Goal: Task Accomplishment & Management: Complete application form

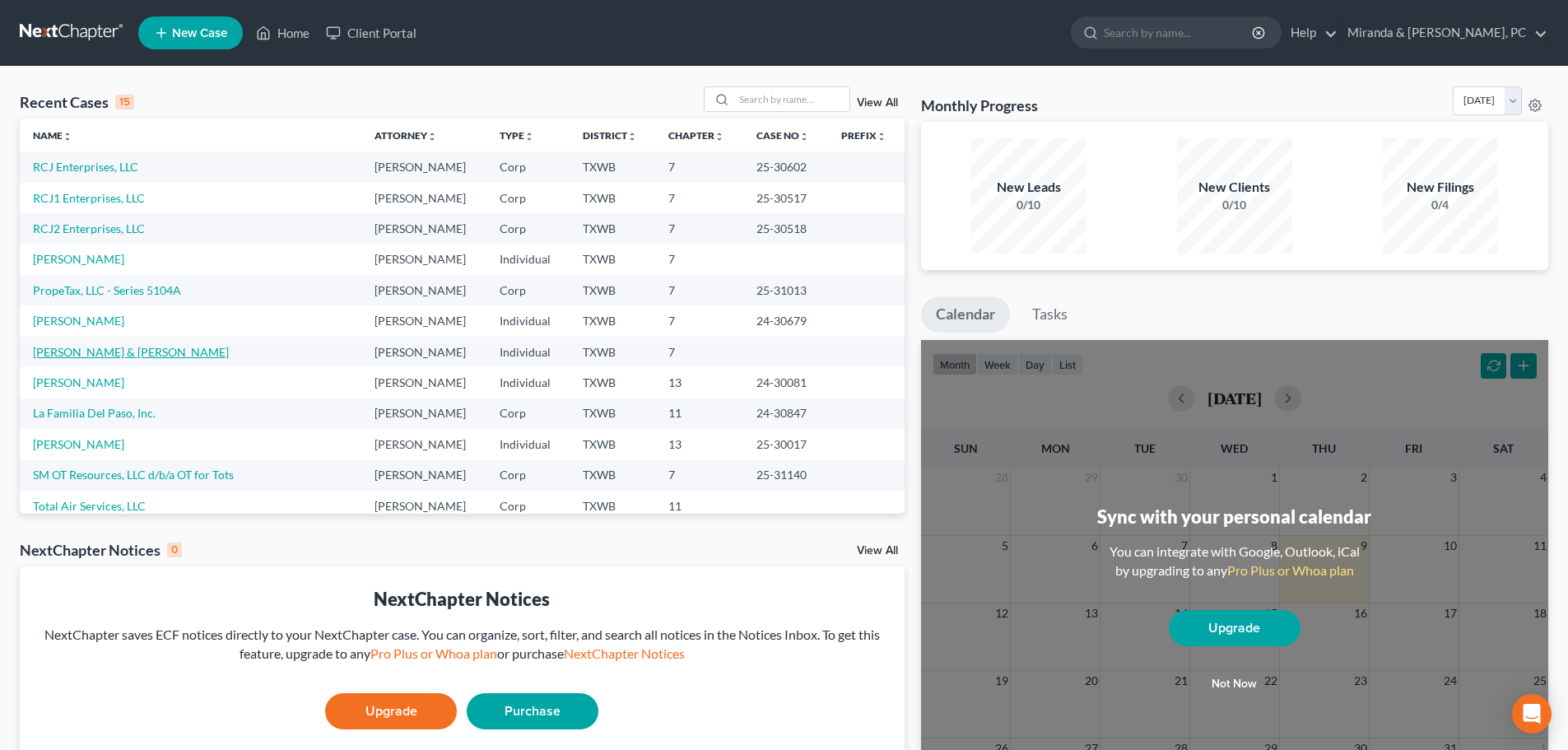
click at [97, 356] on link "[PERSON_NAME] & [PERSON_NAME]" at bounding box center [131, 352] width 196 height 14
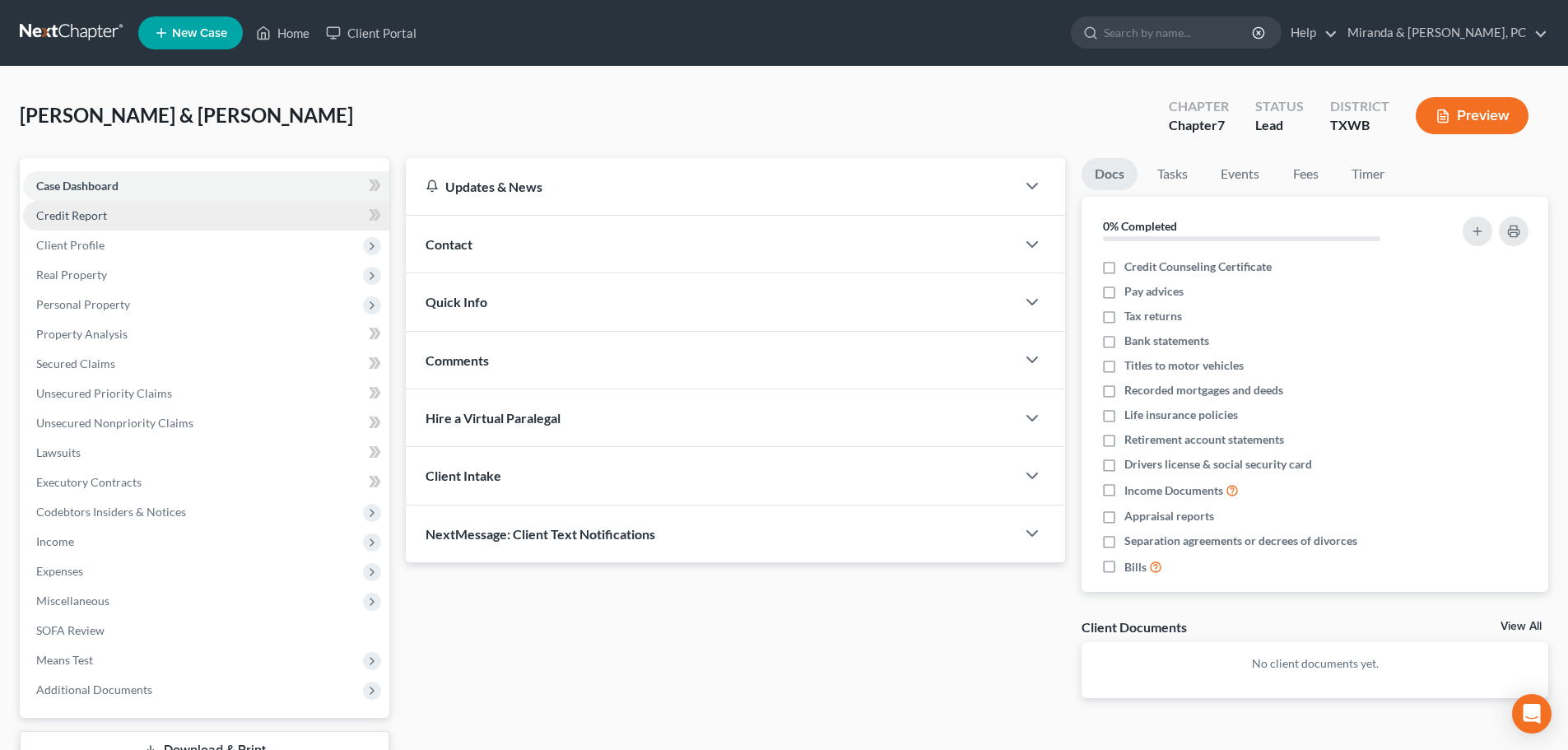
click at [80, 222] on span "Credit Report" at bounding box center [71, 216] width 70 height 14
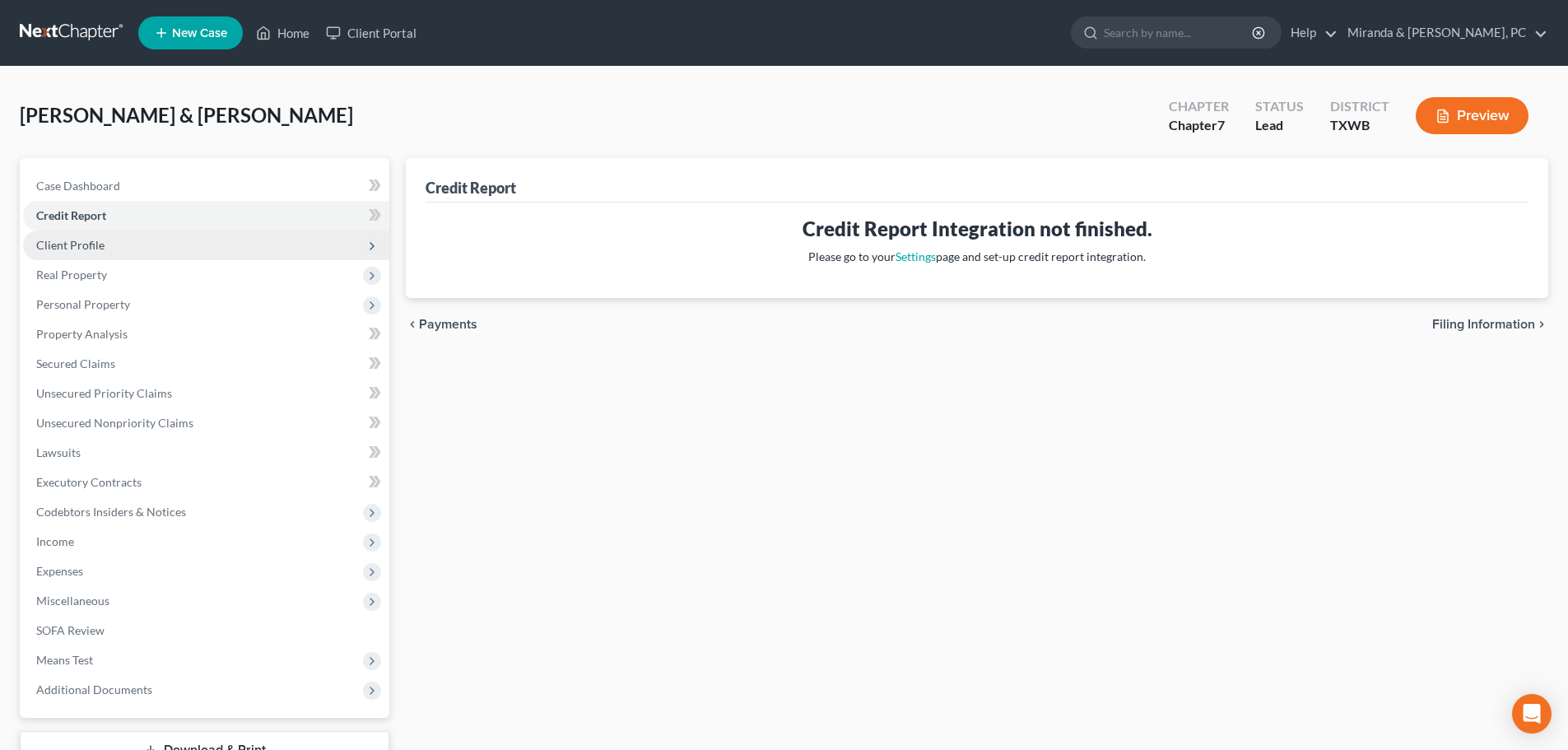
click at [58, 241] on span "Client Profile" at bounding box center [70, 245] width 69 height 14
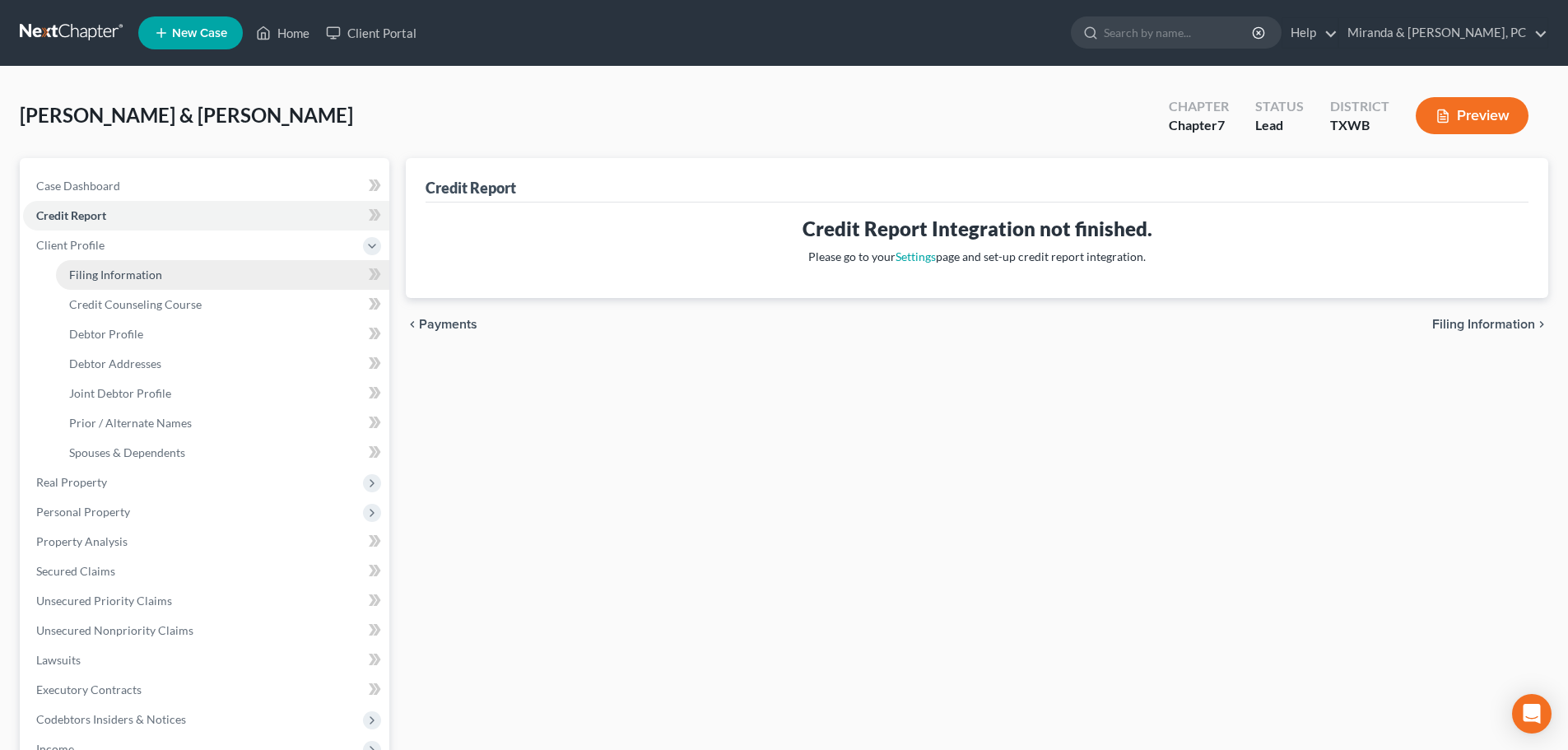
click at [97, 263] on link "Filing Information" at bounding box center [222, 275] width 334 height 30
select select "0"
select select "3"
select select "1"
select select "0"
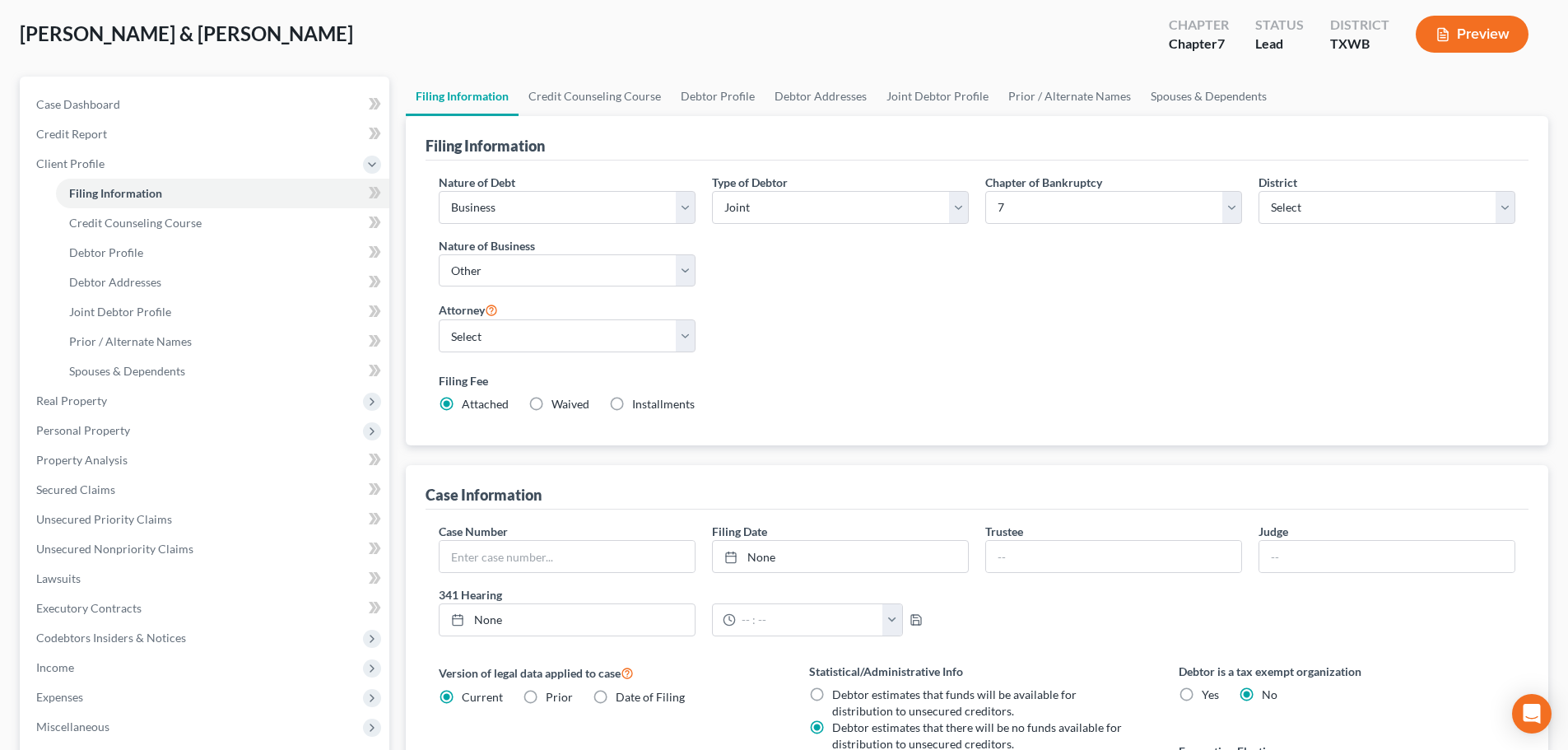
scroll to position [70, 0]
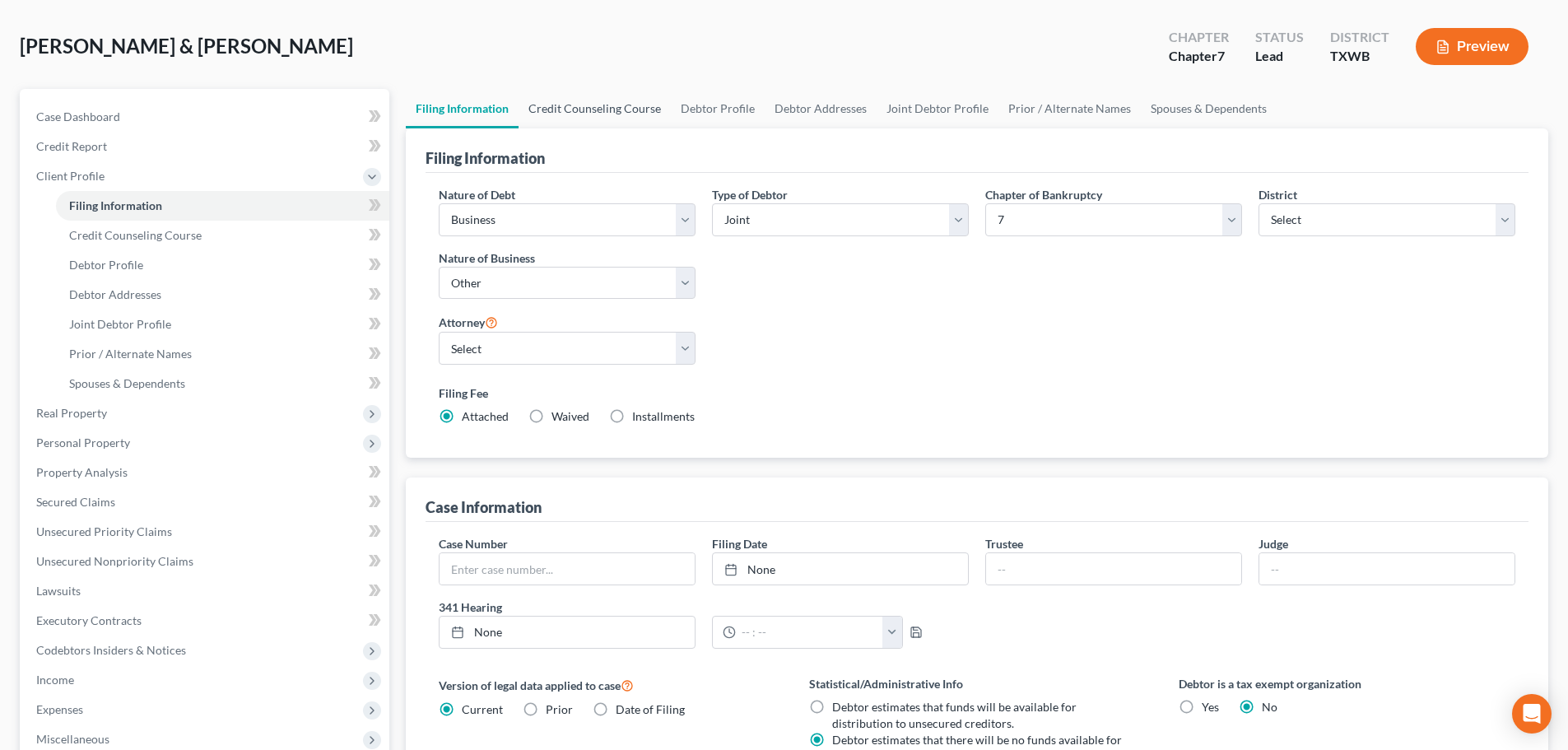
click at [638, 117] on link "Credit Counseling Course" at bounding box center [594, 108] width 152 height 39
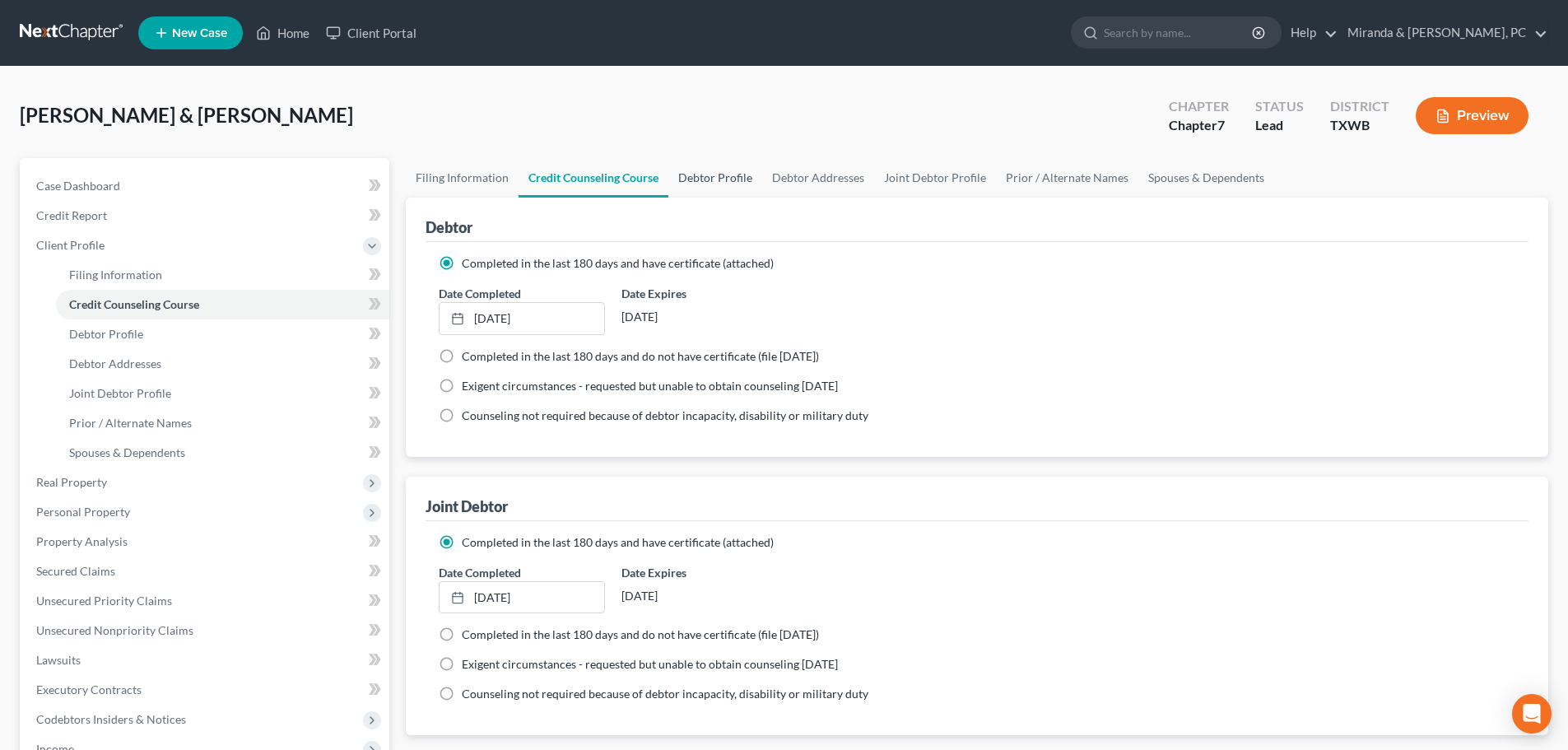
click at [734, 179] on link "Debtor Profile" at bounding box center [715, 177] width 94 height 39
select select "1"
select select "3"
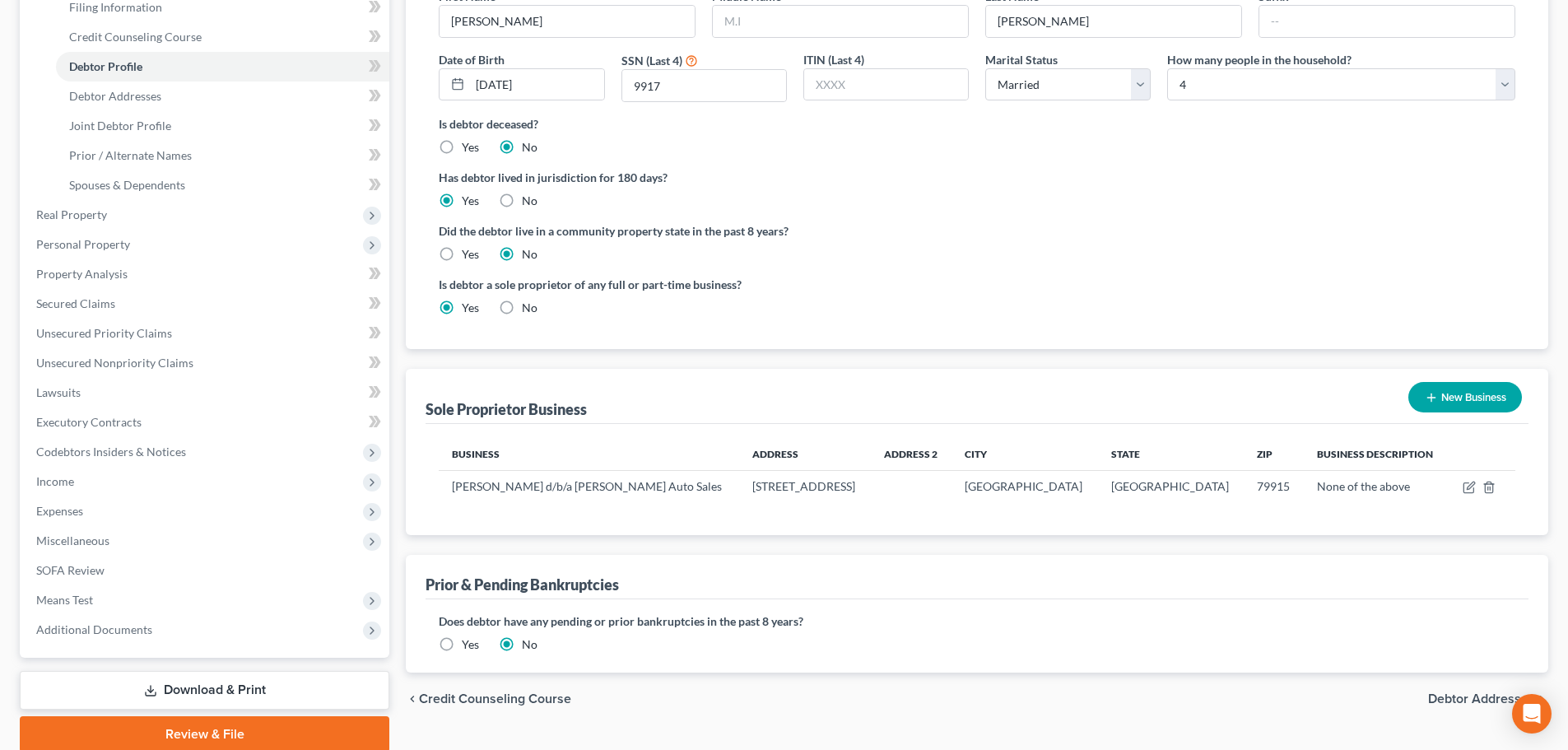
scroll to position [329, 0]
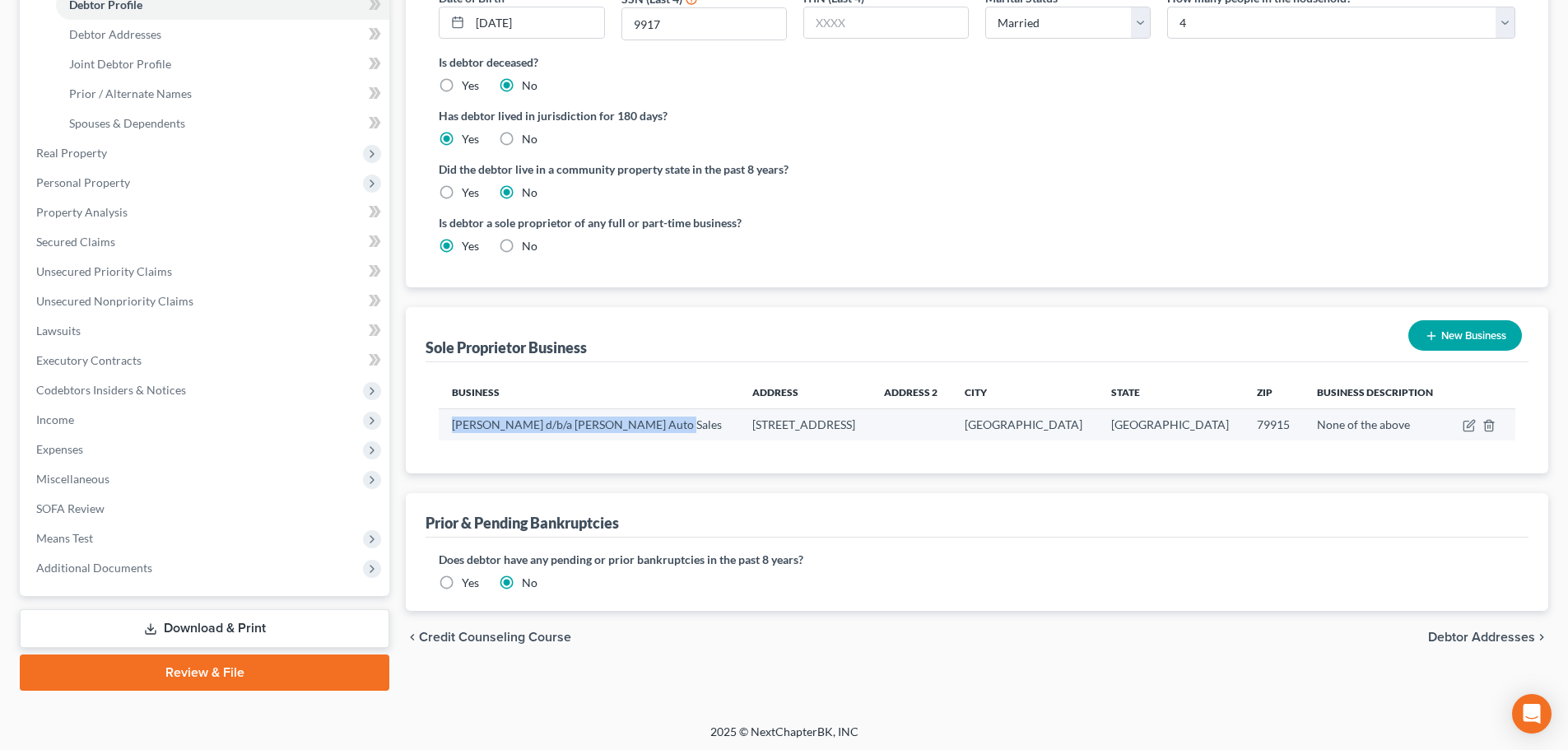
drag, startPoint x: 657, startPoint y: 427, endPoint x: 450, endPoint y: 432, distance: 207.1
click at [450, 432] on td "[PERSON_NAME] d/b/a [PERSON_NAME] Auto Sales" at bounding box center [589, 425] width 301 height 31
copy td "[PERSON_NAME] d/b/a [PERSON_NAME] Auto Sales"
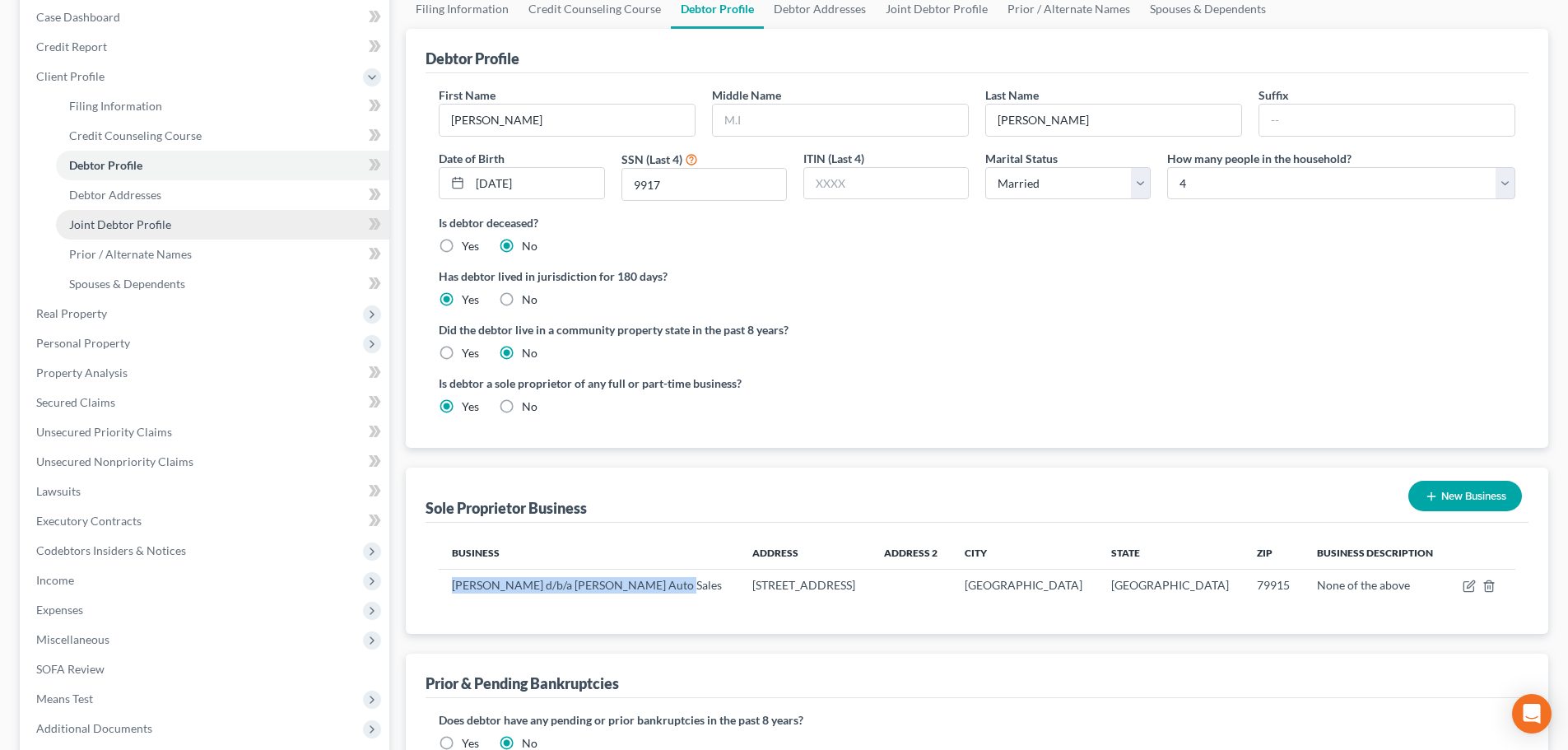
scroll to position [165, 0]
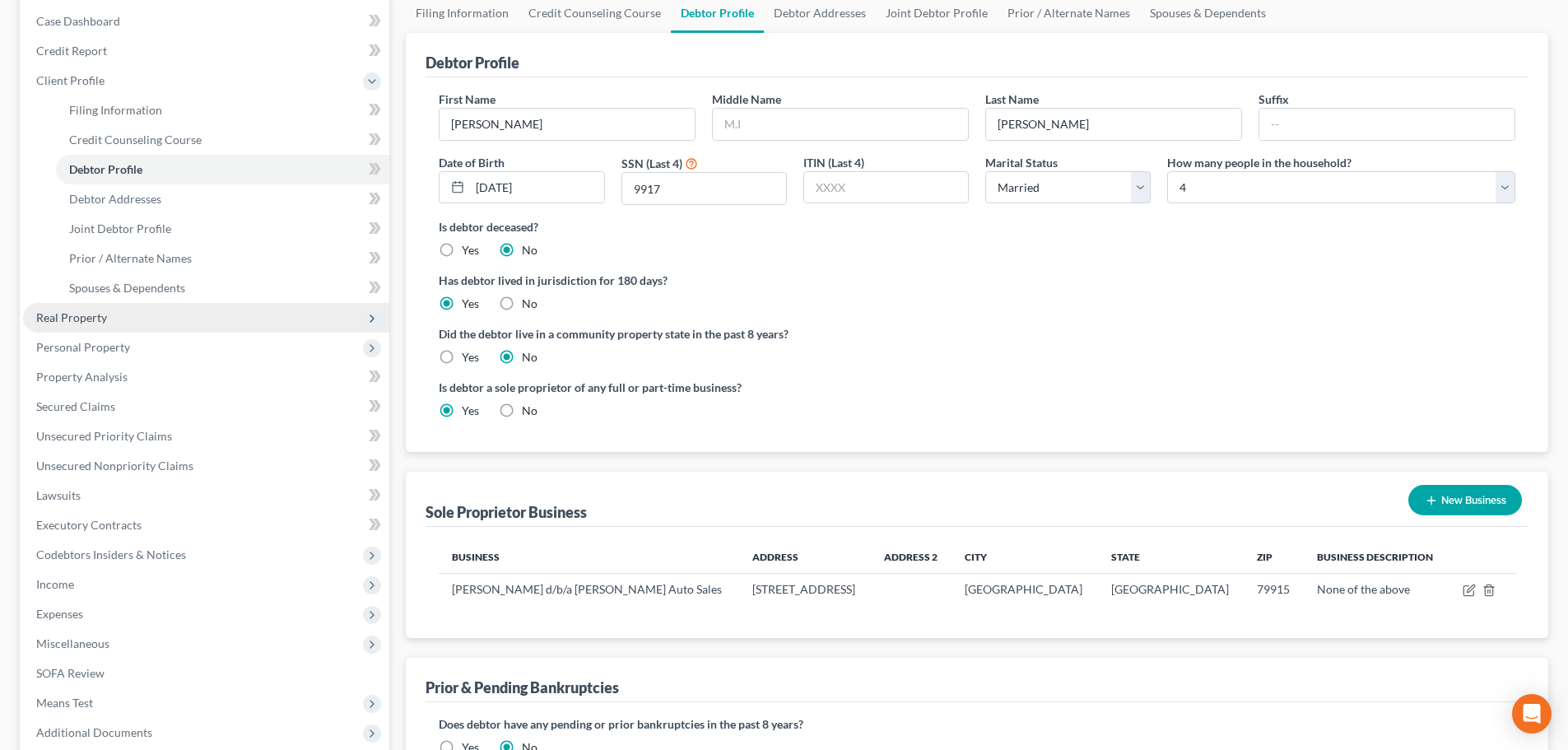
click at [90, 313] on span "Real Property" at bounding box center [71, 317] width 70 height 14
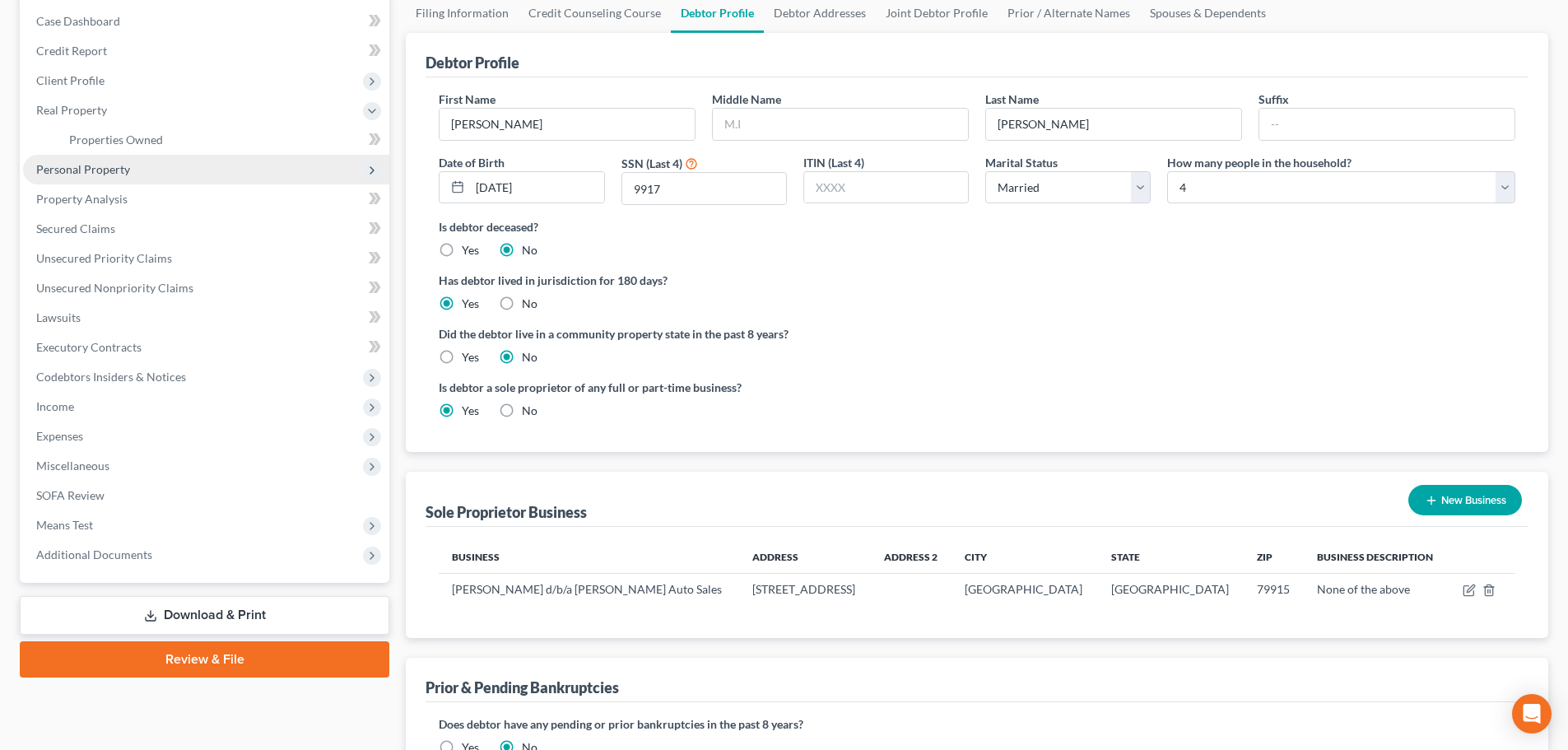
click at [114, 173] on span "Personal Property" at bounding box center [83, 169] width 94 height 14
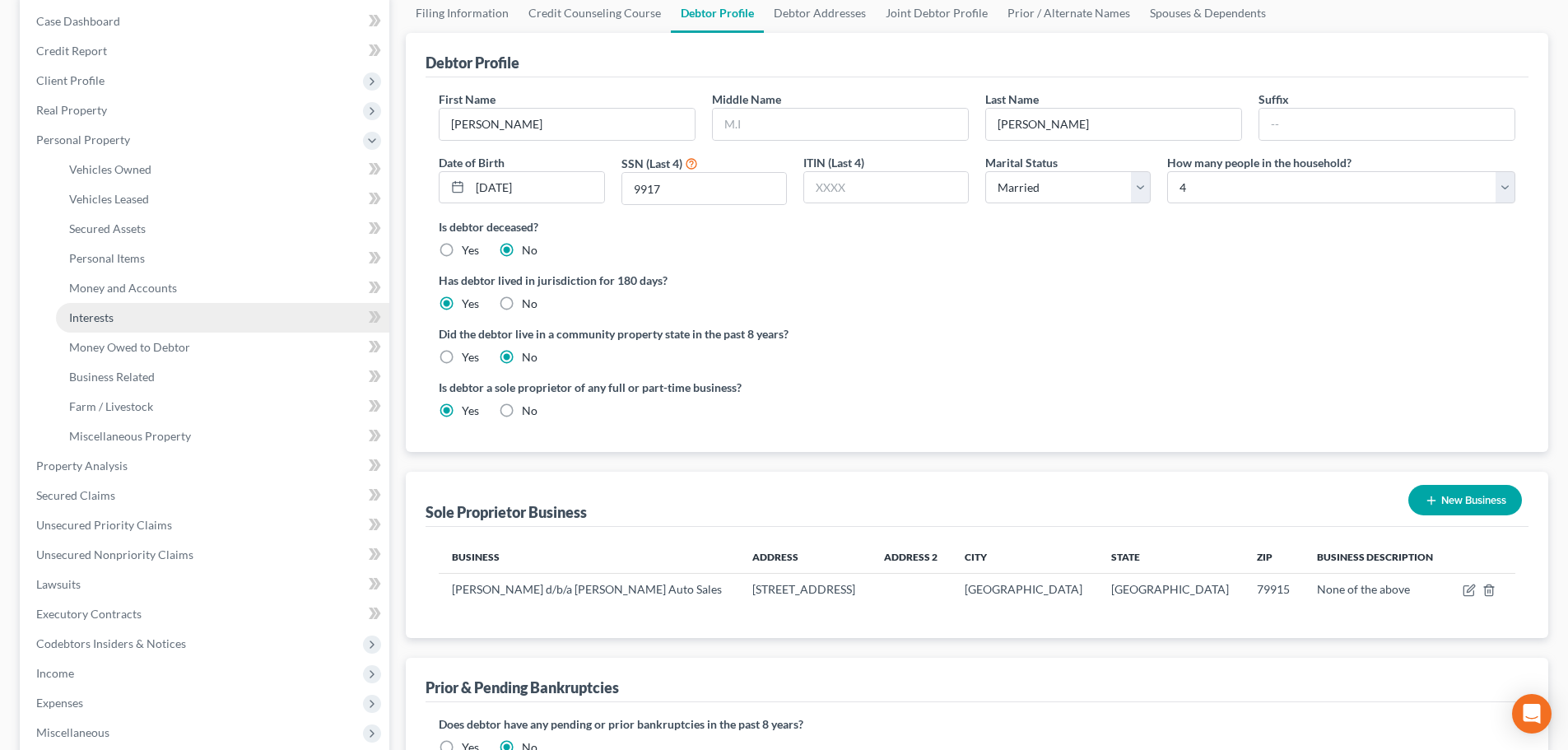
click at [102, 316] on span "Interests" at bounding box center [91, 317] width 44 height 14
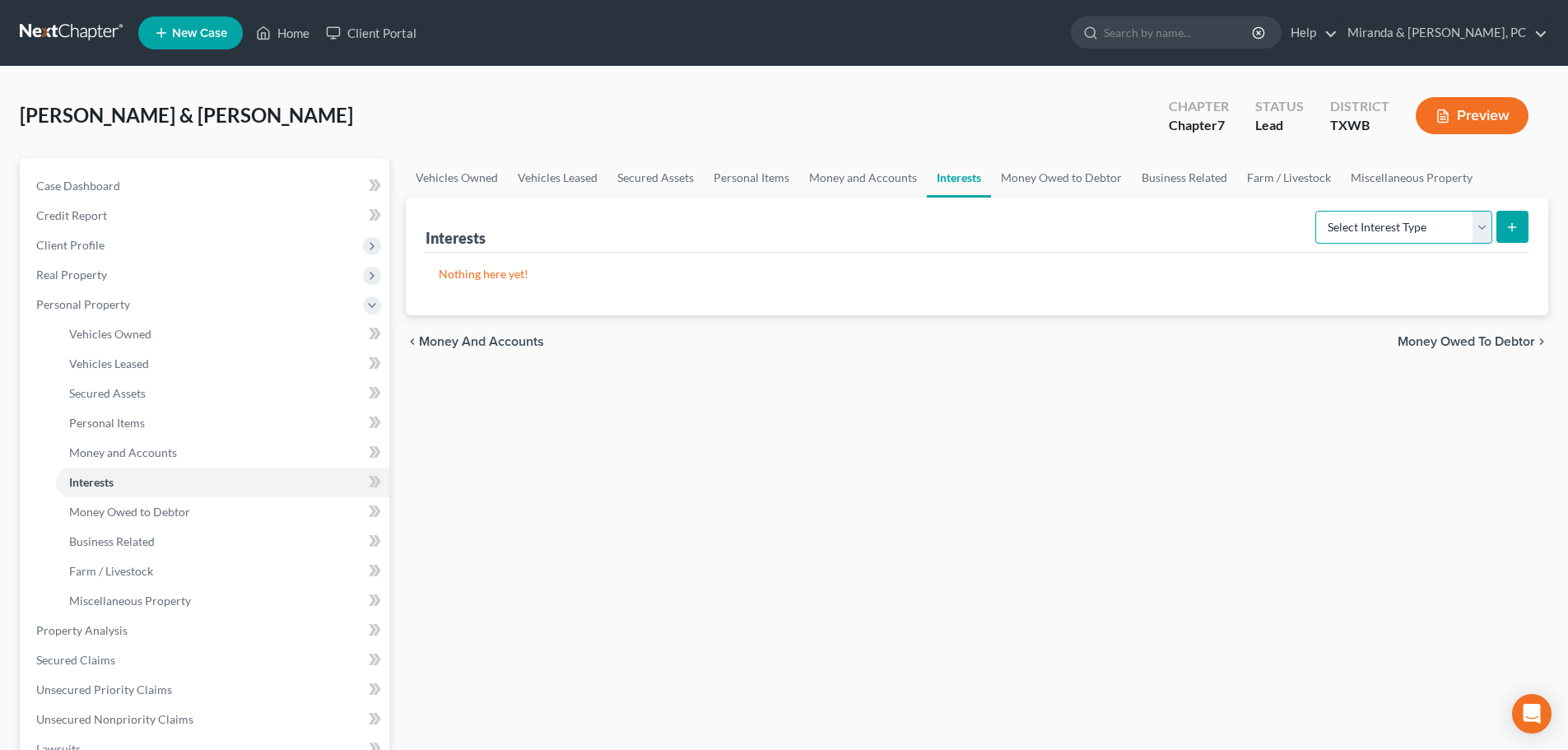
click at [1373, 224] on select "Select Interest Type 401K Annuity Bond Education IRA Government Bond Government…" at bounding box center [1404, 228] width 177 height 33
select select "unincorporated_business"
click at [1317, 211] on select "Select Interest Type 401K Annuity Bond Education IRA Government Bond Government…" at bounding box center [1404, 228] width 177 height 33
click at [1521, 228] on button "submit" at bounding box center [1512, 227] width 32 height 32
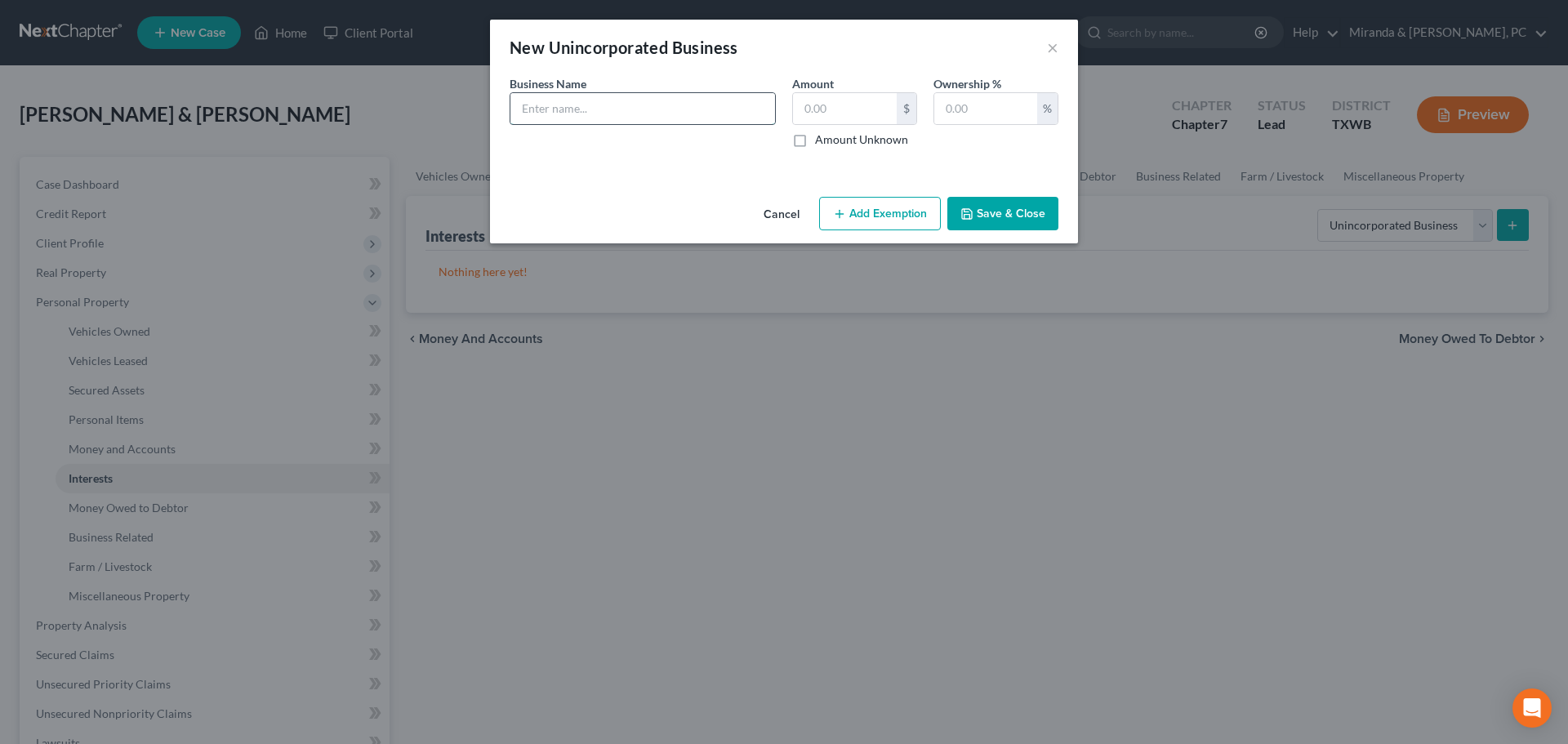
click at [670, 116] on input "text" at bounding box center [642, 109] width 265 height 31
paste input "[PERSON_NAME] d/b/a [PERSON_NAME] Auto Sales"
type input "[PERSON_NAME] d/b/a [PERSON_NAME] Auto Sales"
click at [819, 116] on input "text" at bounding box center [845, 109] width 103 height 31
click at [1041, 115] on div "%" at bounding box center [1047, 109] width 21 height 31
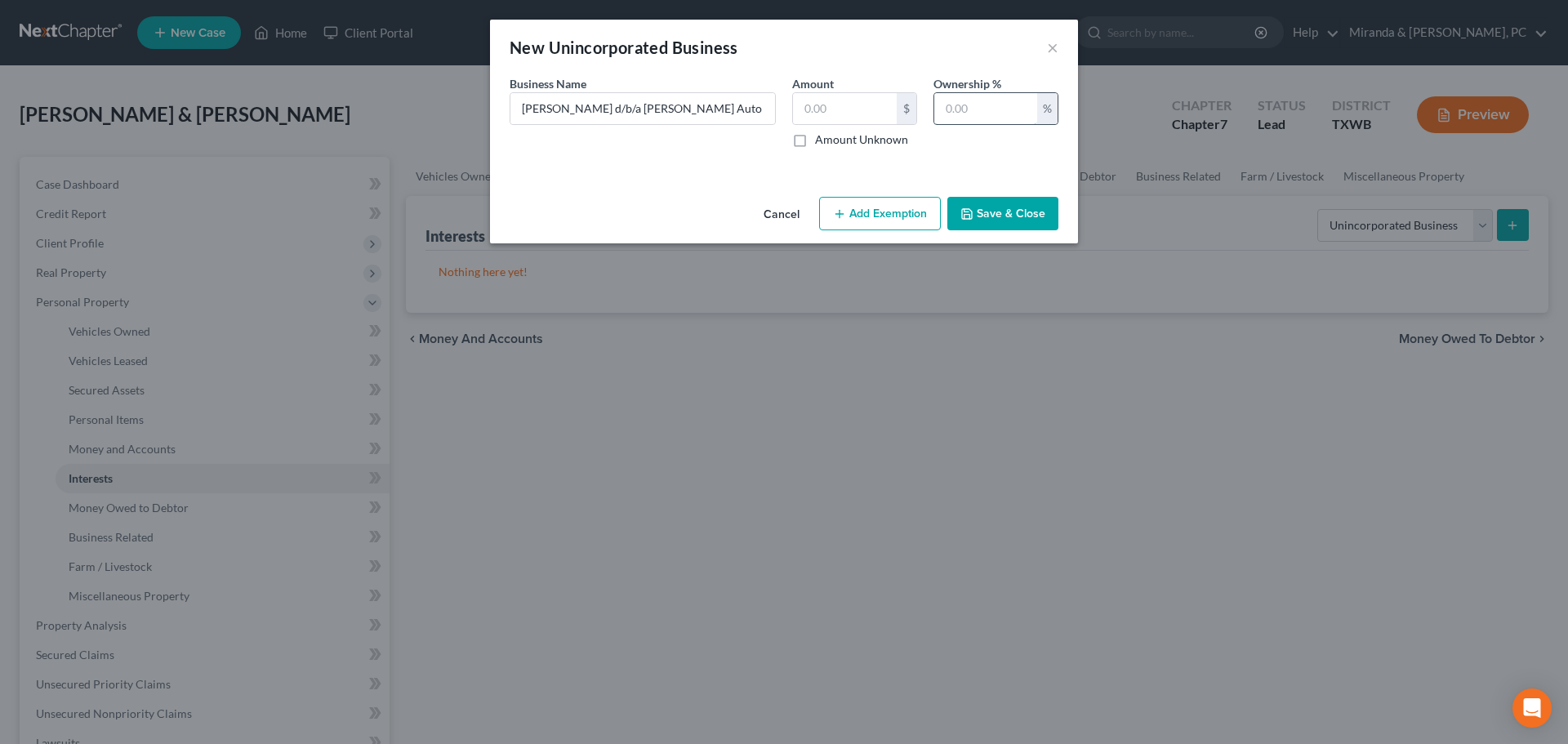
click at [1003, 109] on input "text" at bounding box center [985, 109] width 103 height 31
type input "100"
click at [817, 118] on input "text" at bounding box center [845, 109] width 103 height 31
type input "0"
click at [691, 204] on div "Cancel Add Exemption Save & Close" at bounding box center [784, 217] width 588 height 54
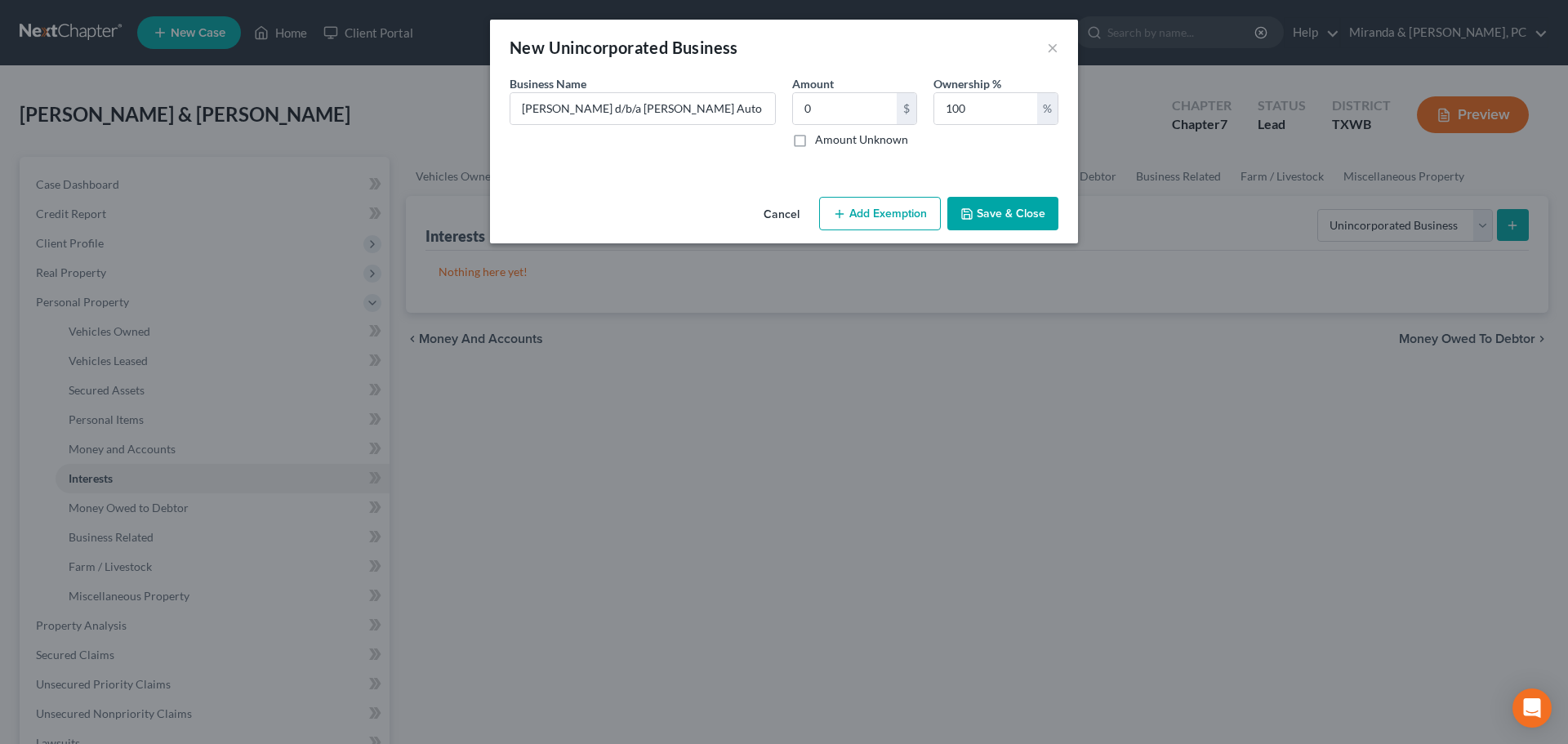
click at [971, 214] on polyline "button" at bounding box center [967, 216] width 6 height 4
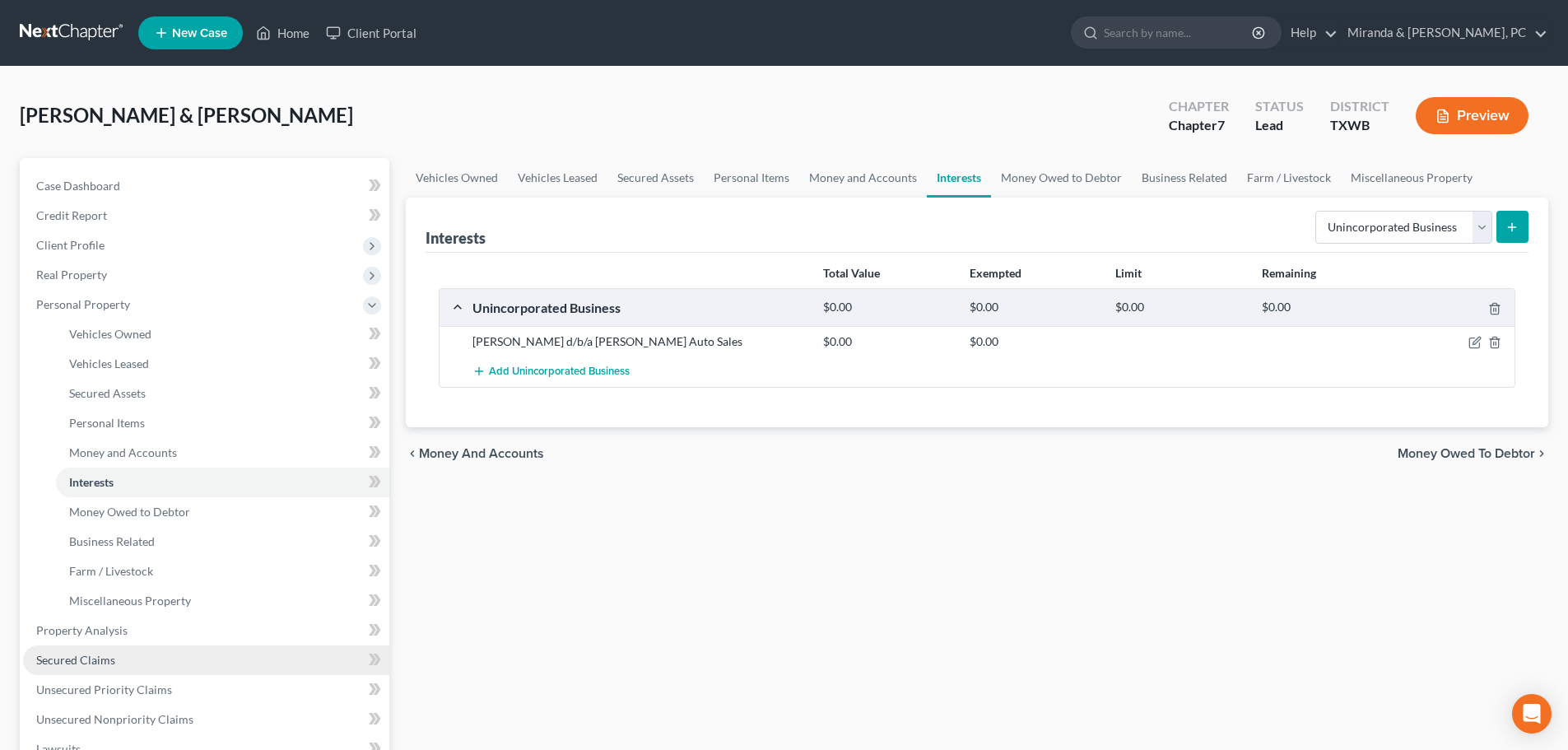
click at [95, 659] on span "Secured Claims" at bounding box center [76, 660] width 79 height 14
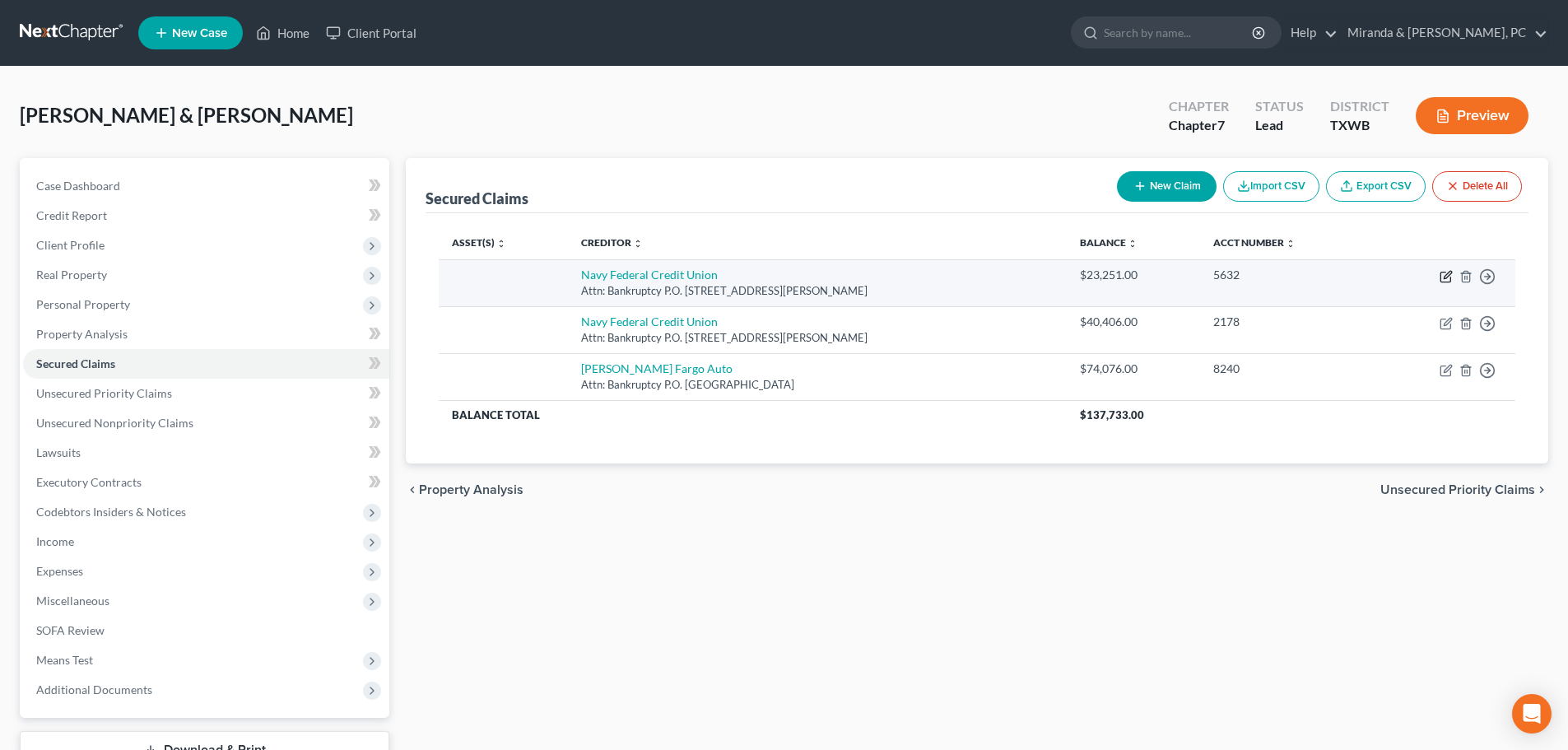
click at [1443, 275] on icon "button" at bounding box center [1446, 276] width 13 height 13
select select "48"
select select "0"
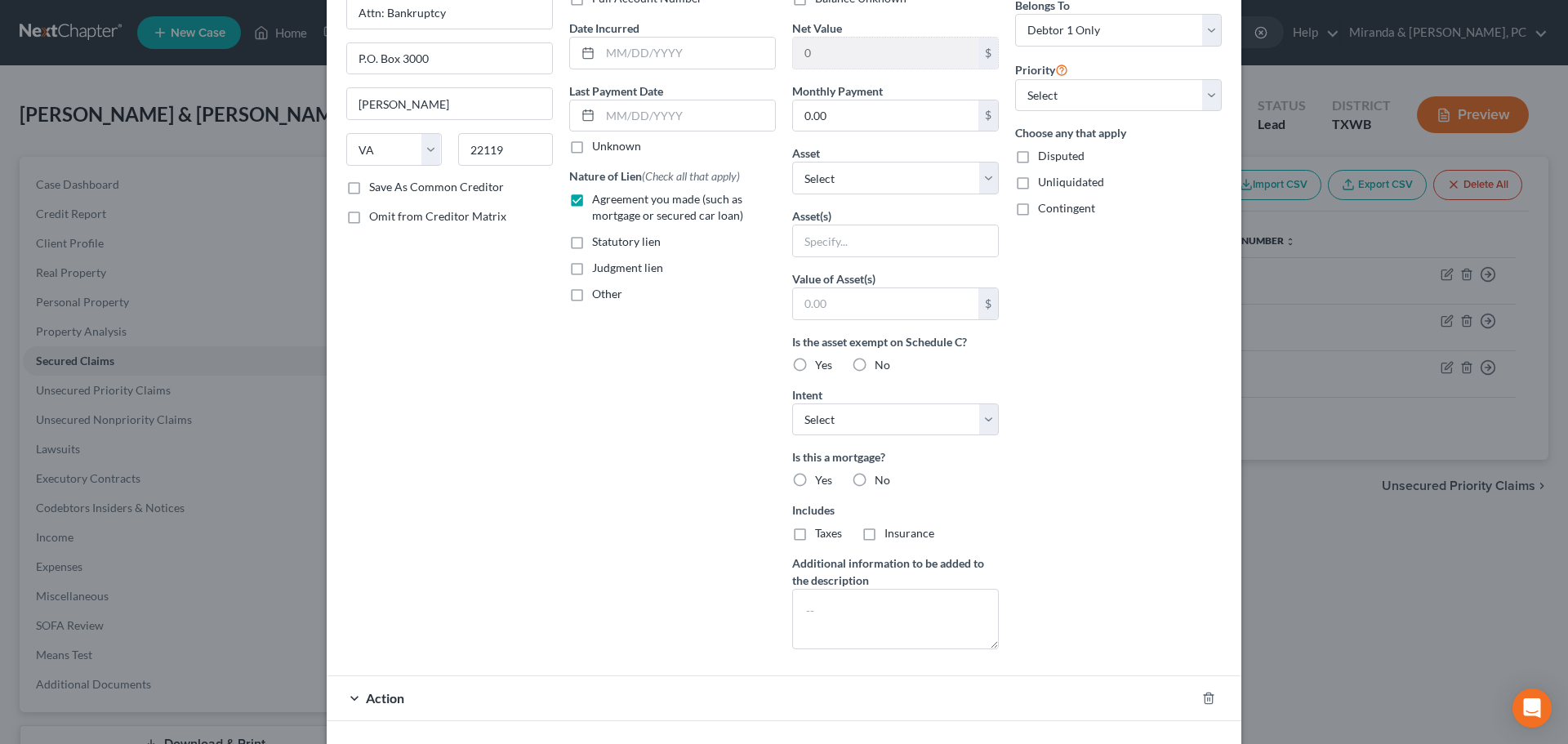
scroll to position [255, 0]
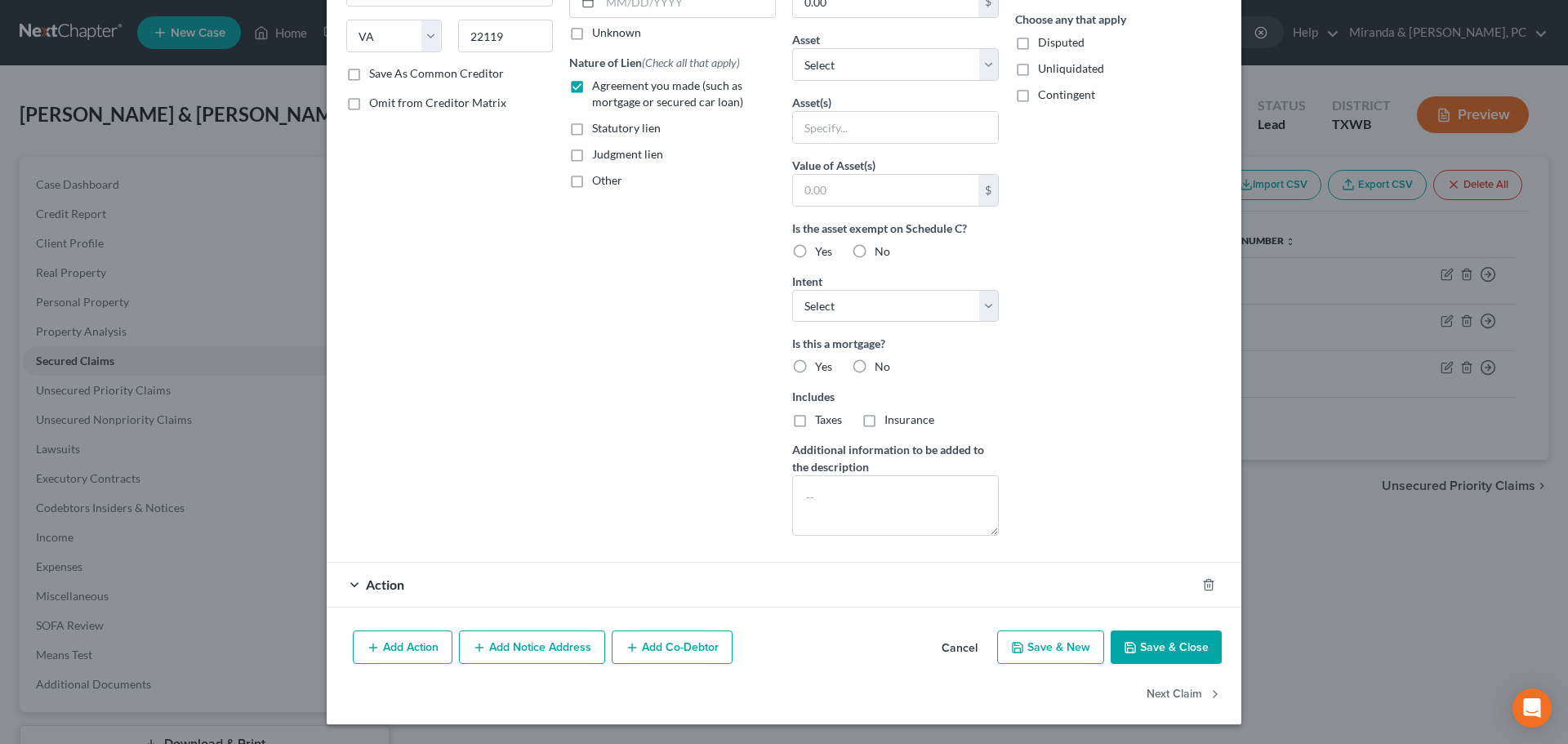
click at [472, 581] on div "Action" at bounding box center [761, 585] width 869 height 43
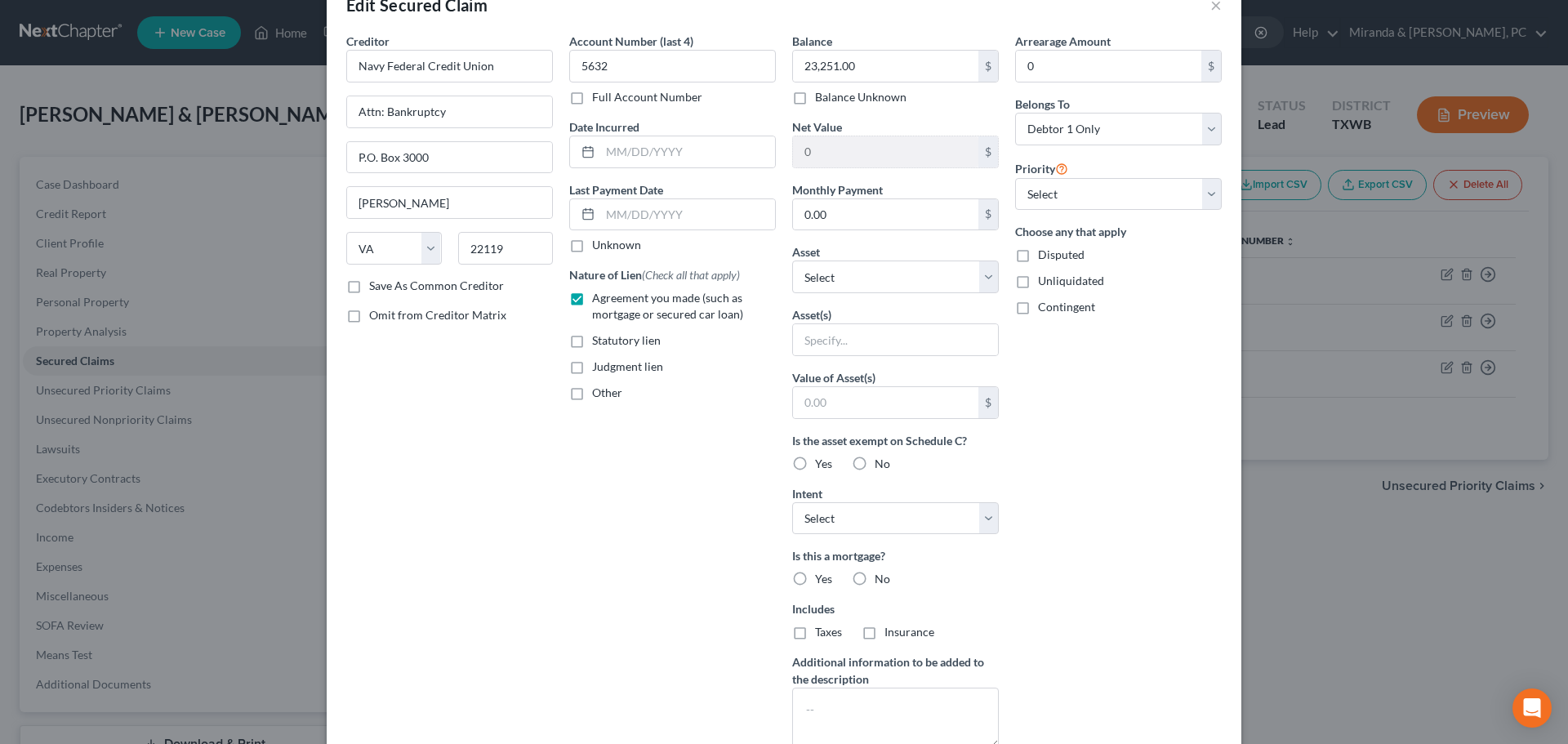
scroll to position [82, 0]
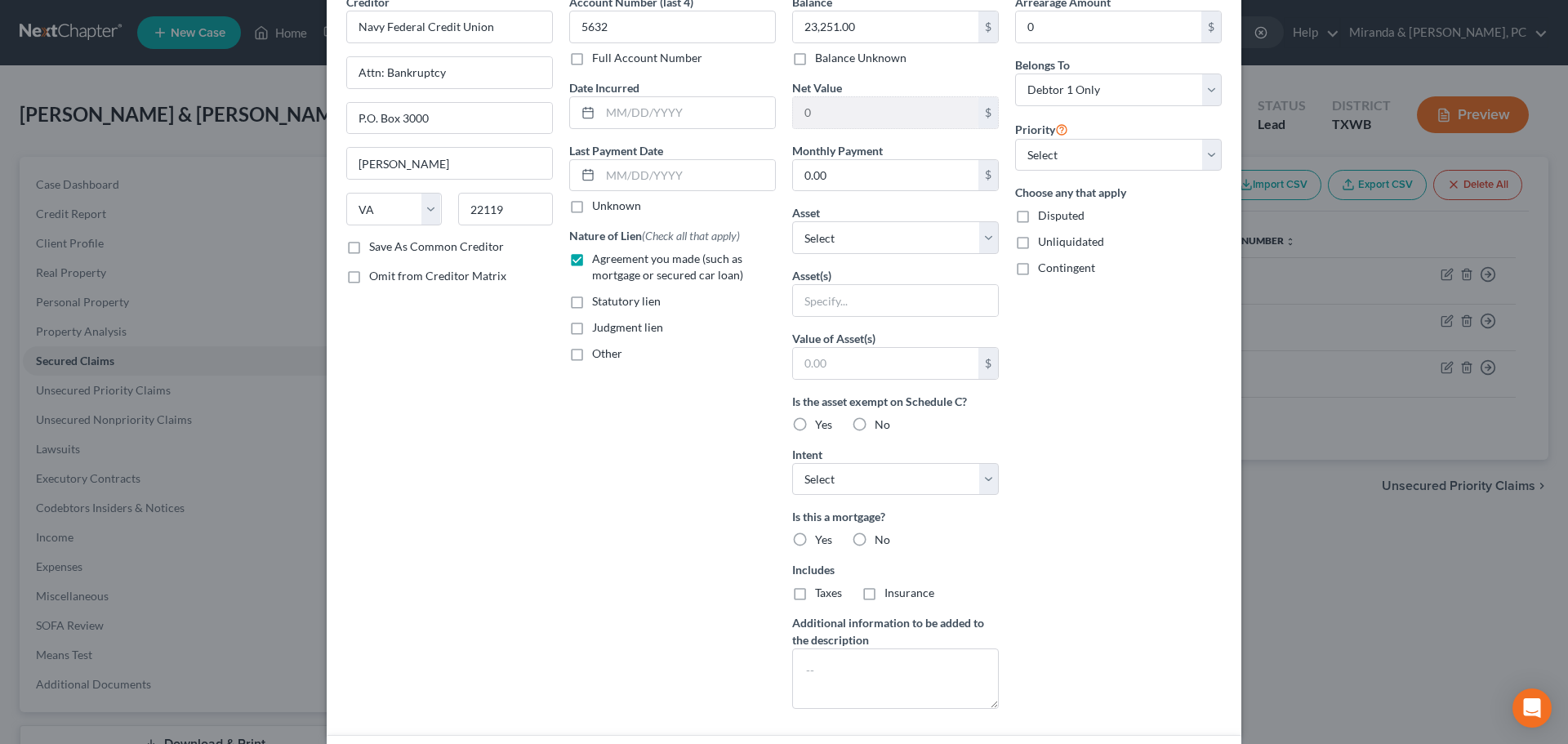
click at [875, 422] on label "No" at bounding box center [883, 424] width 16 height 16
click at [881, 422] on input "No" at bounding box center [886, 422] width 10 height 10
radio input "true"
click at [878, 478] on select "Select Surrender Redeem Reaffirm Avoid Other" at bounding box center [896, 479] width 207 height 33
select select "0"
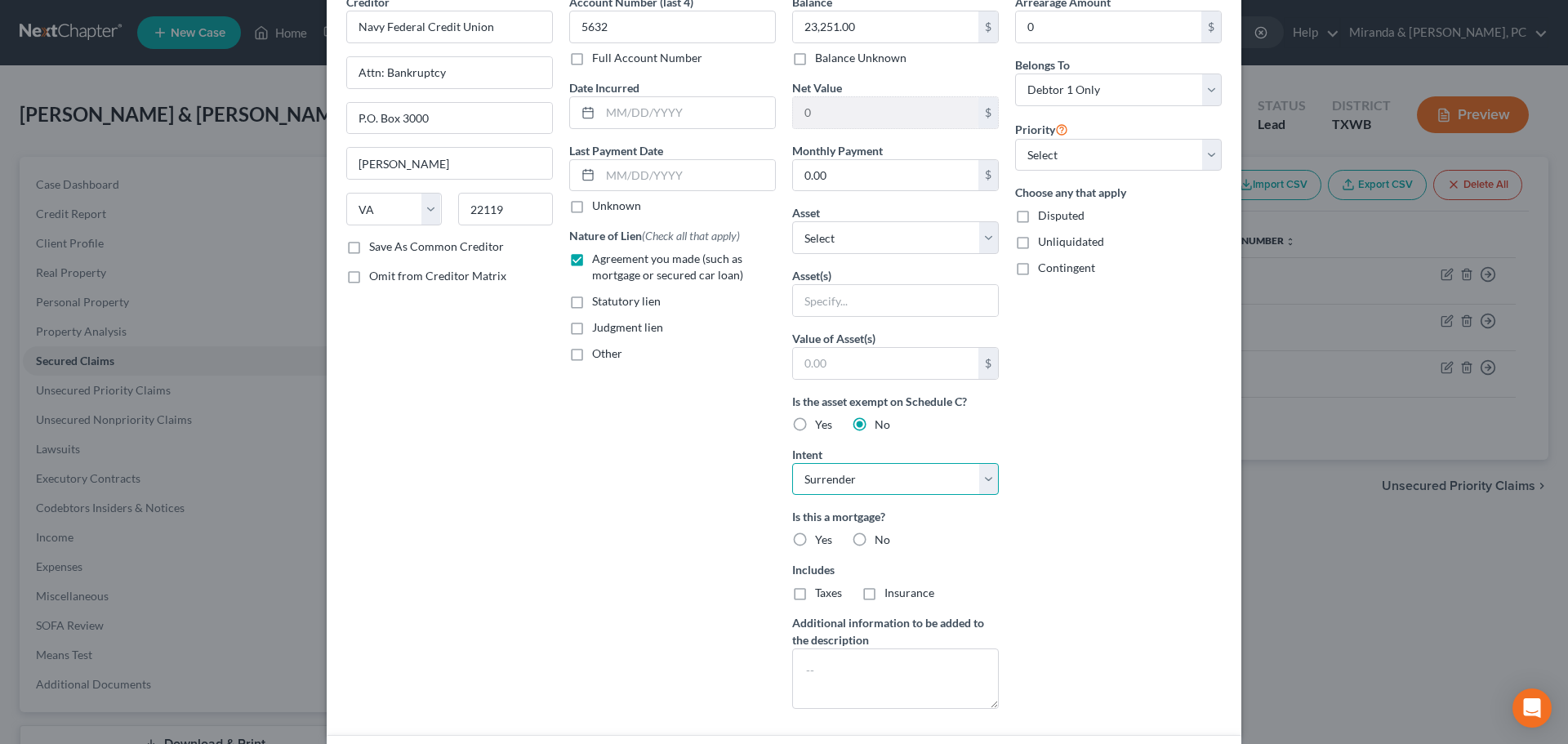
click at [792, 463] on select "Select Surrender Redeem Reaffirm Avoid Other" at bounding box center [896, 479] width 207 height 33
click at [656, 478] on div "Account Number (last 4) 5632 Full Account Number Date Incurred Last Payment Dat…" at bounding box center [672, 357] width 223 height 728
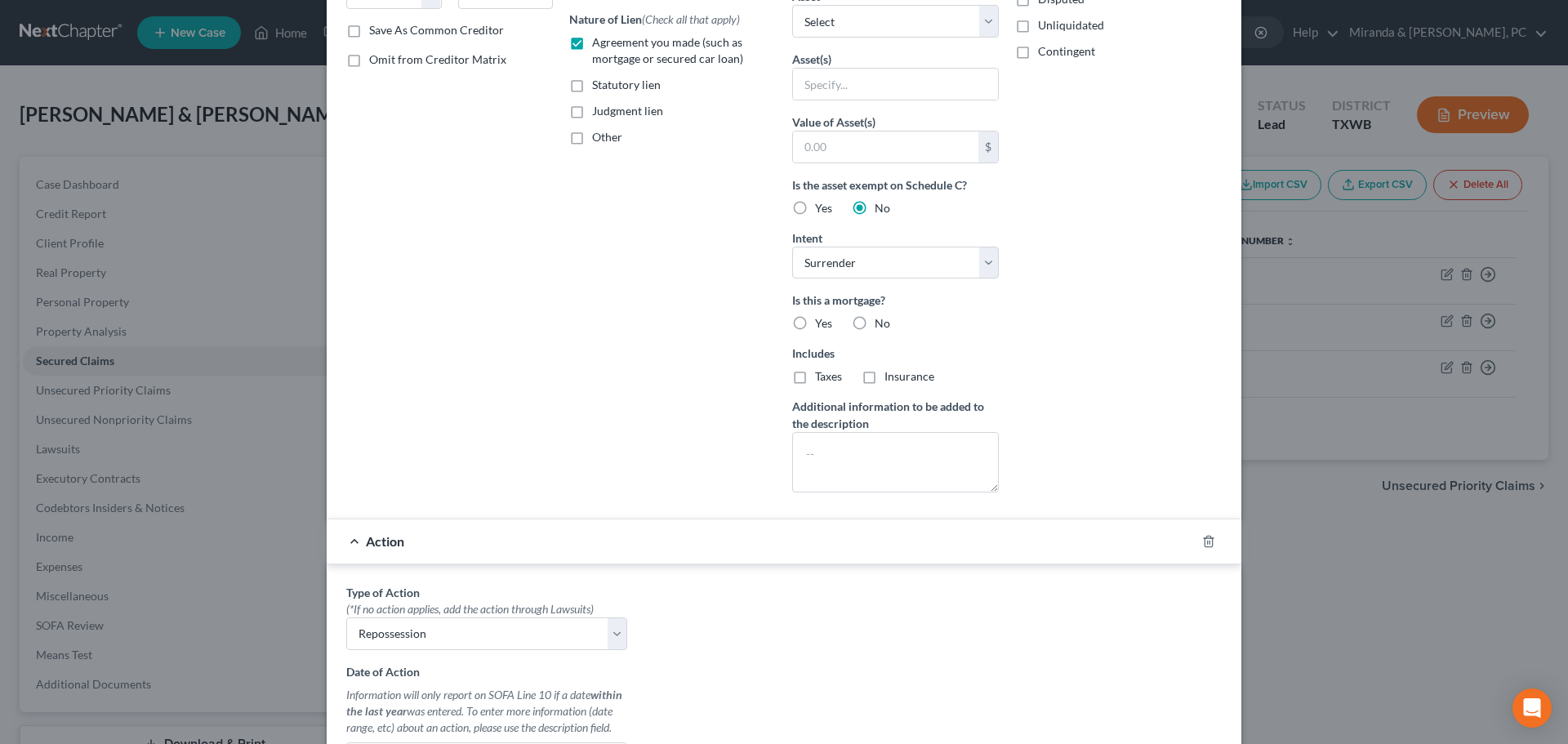
scroll to position [327, 0]
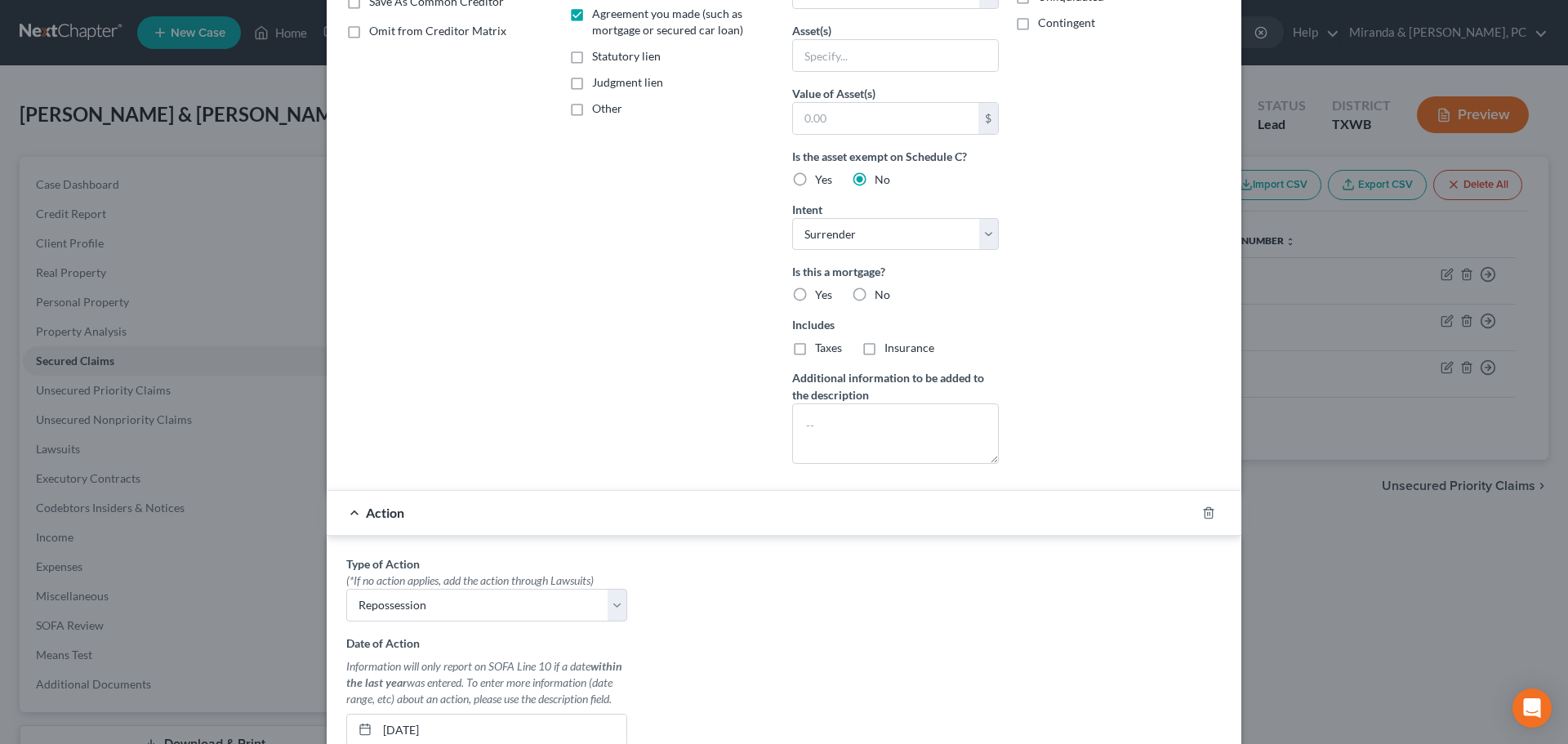
click at [875, 287] on label "No" at bounding box center [883, 295] width 16 height 16
click at [881, 287] on input "No" at bounding box center [886, 292] width 10 height 10
radio input "true"
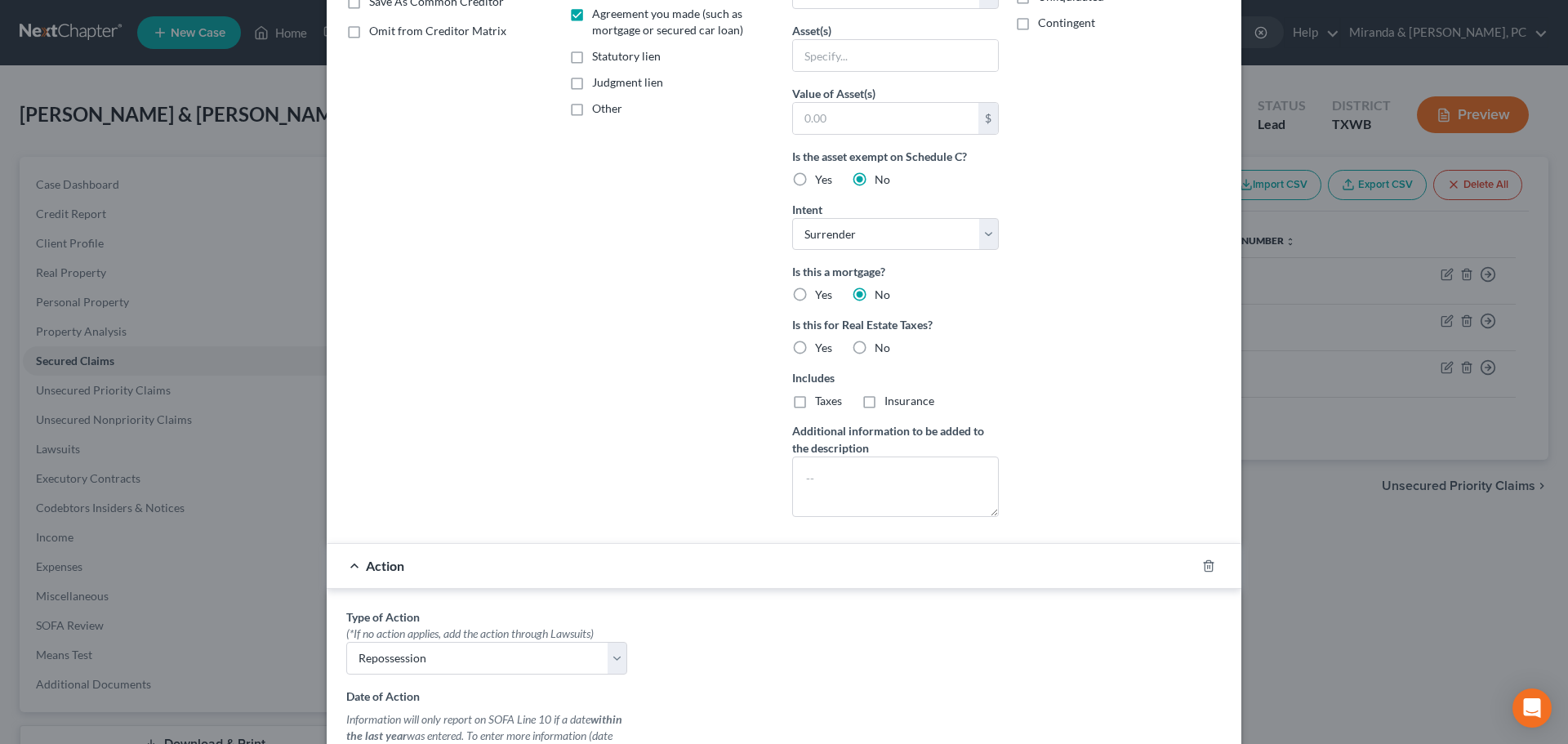
click at [875, 344] on label "No" at bounding box center [883, 347] width 16 height 16
click at [881, 344] on input "No" at bounding box center [886, 345] width 10 height 10
radio input "true"
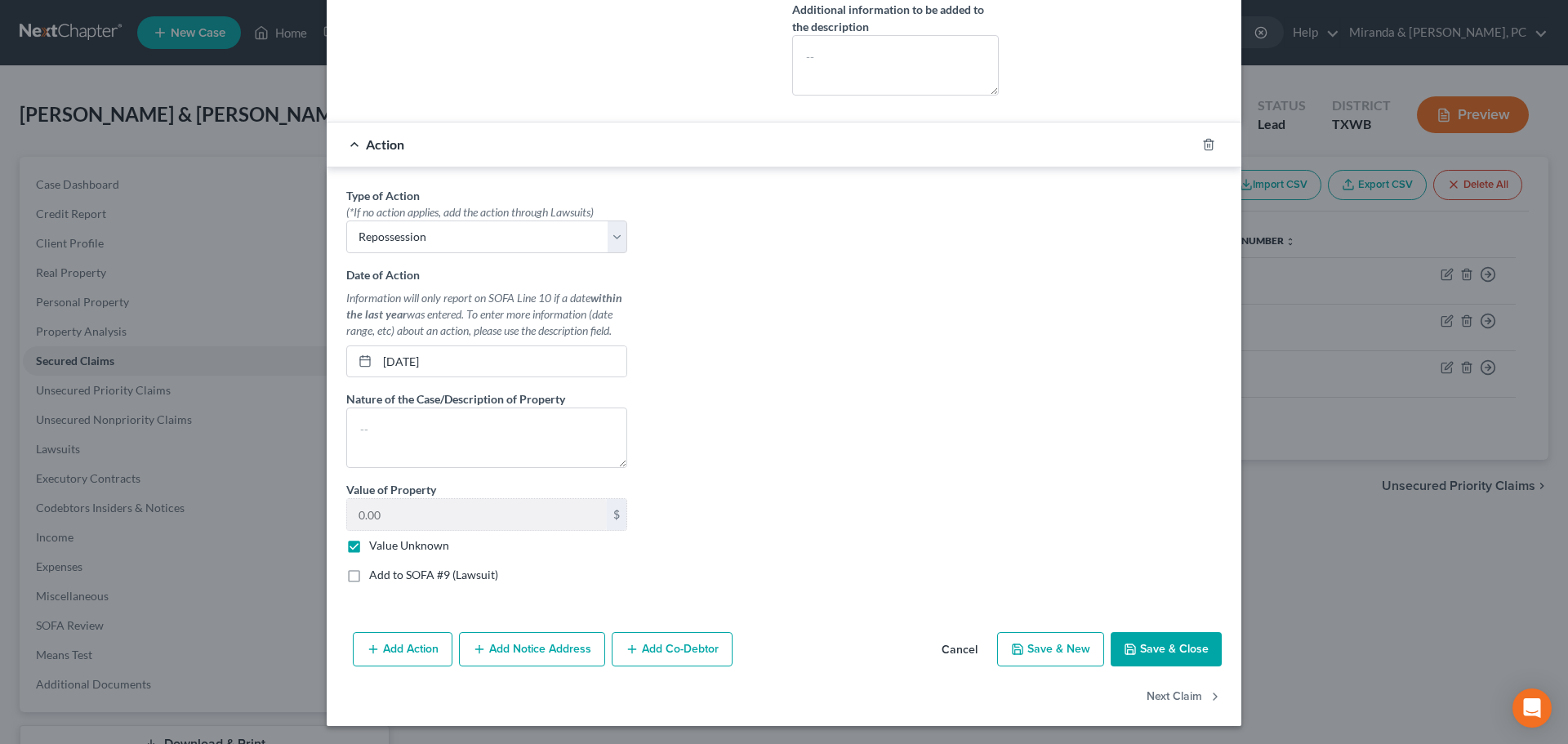
scroll to position [750, 0]
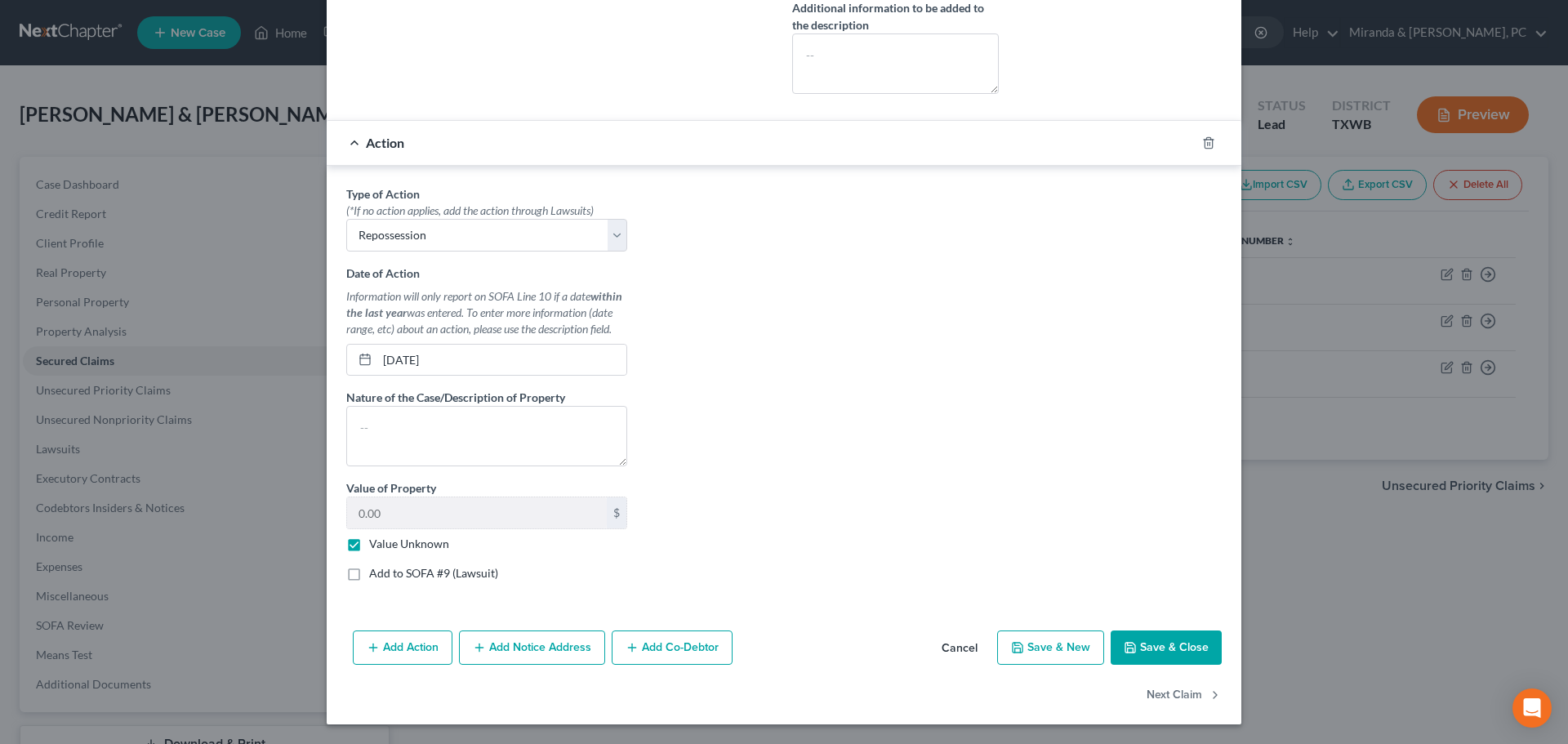
click at [1190, 650] on button "Save & Close" at bounding box center [1166, 647] width 111 height 34
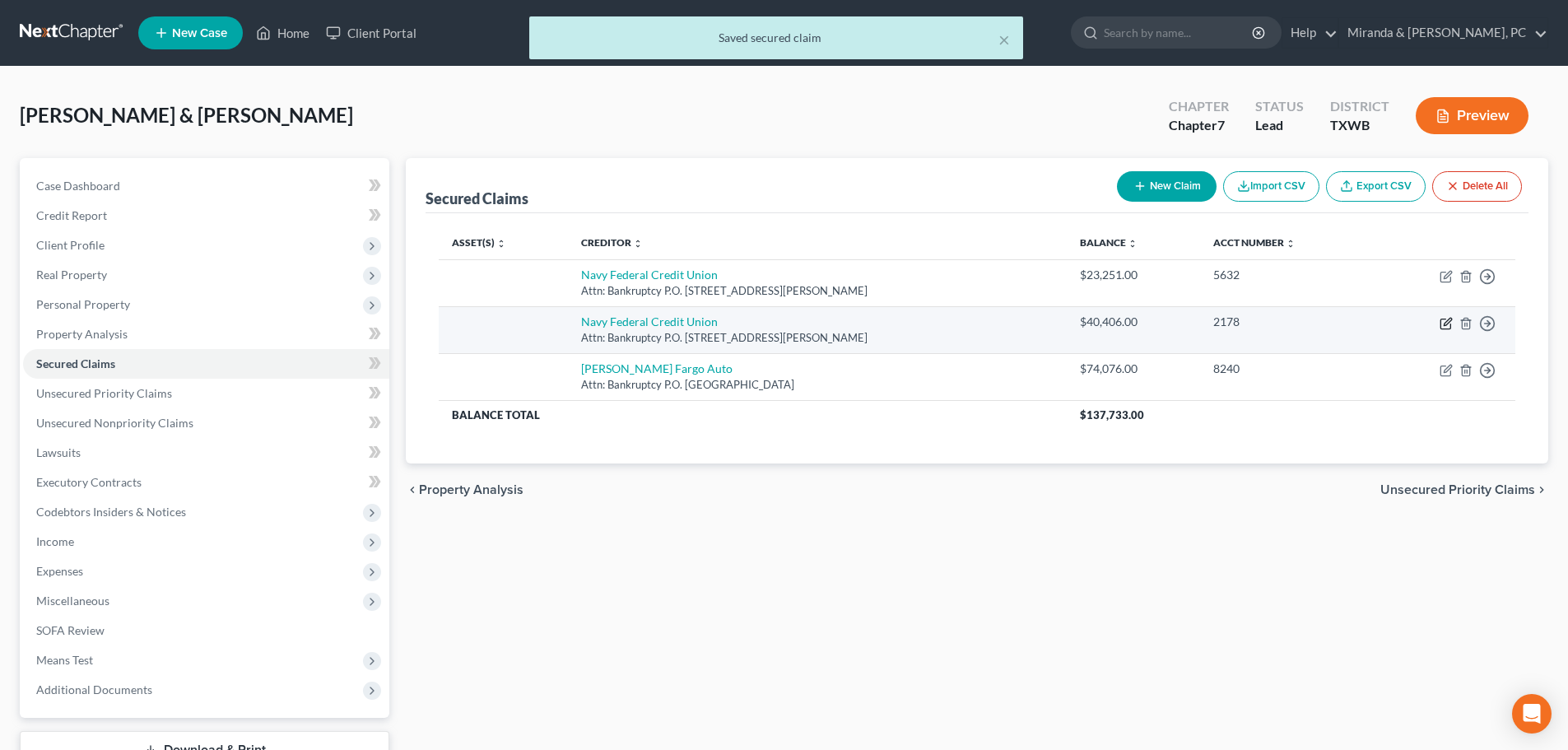
click at [1441, 324] on icon "button" at bounding box center [1445, 324] width 10 height 10
select select "48"
select select "1"
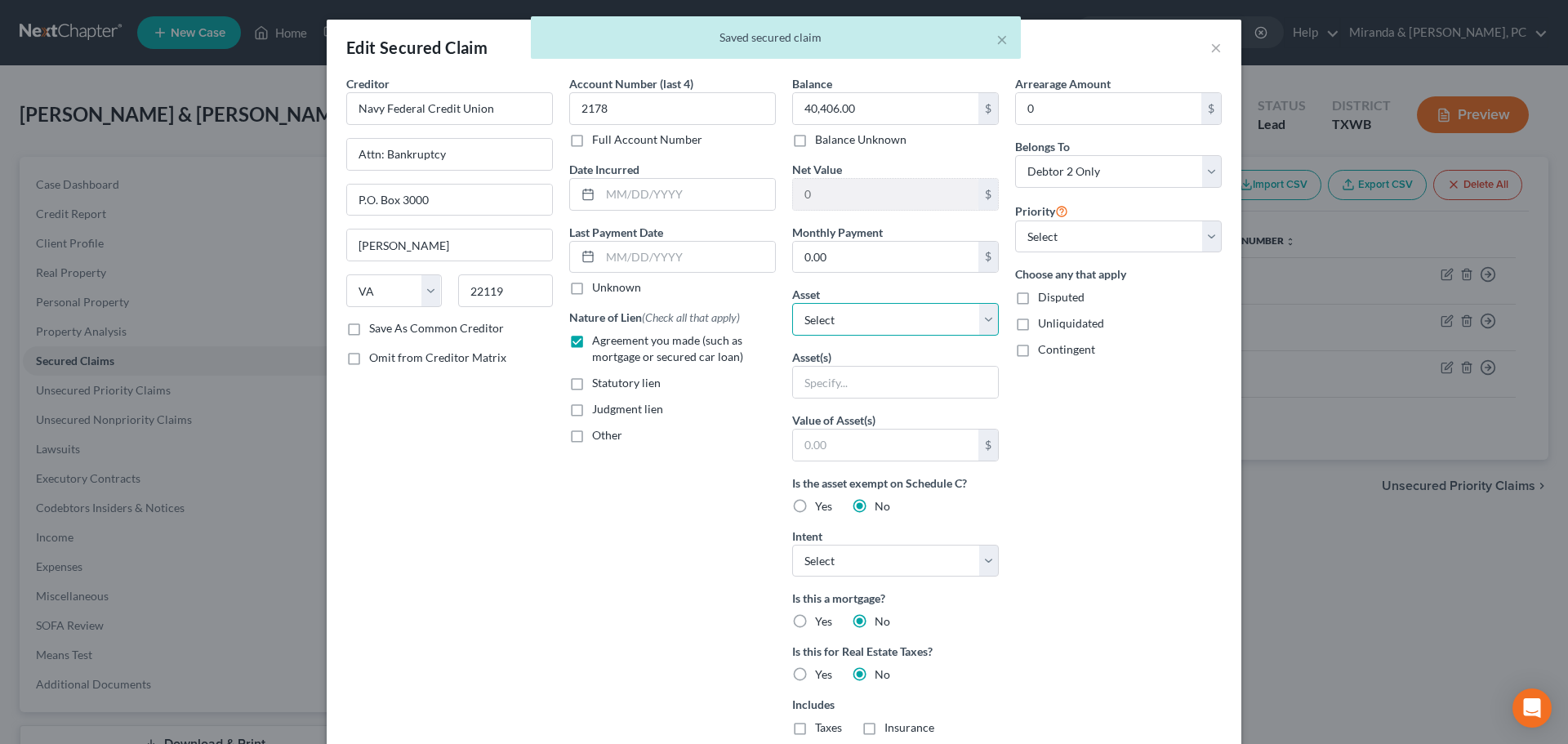
click at [890, 320] on select "Select Other Multiple Assets Payments due from Vehicles sold (owed to debtor) -…" at bounding box center [896, 320] width 207 height 33
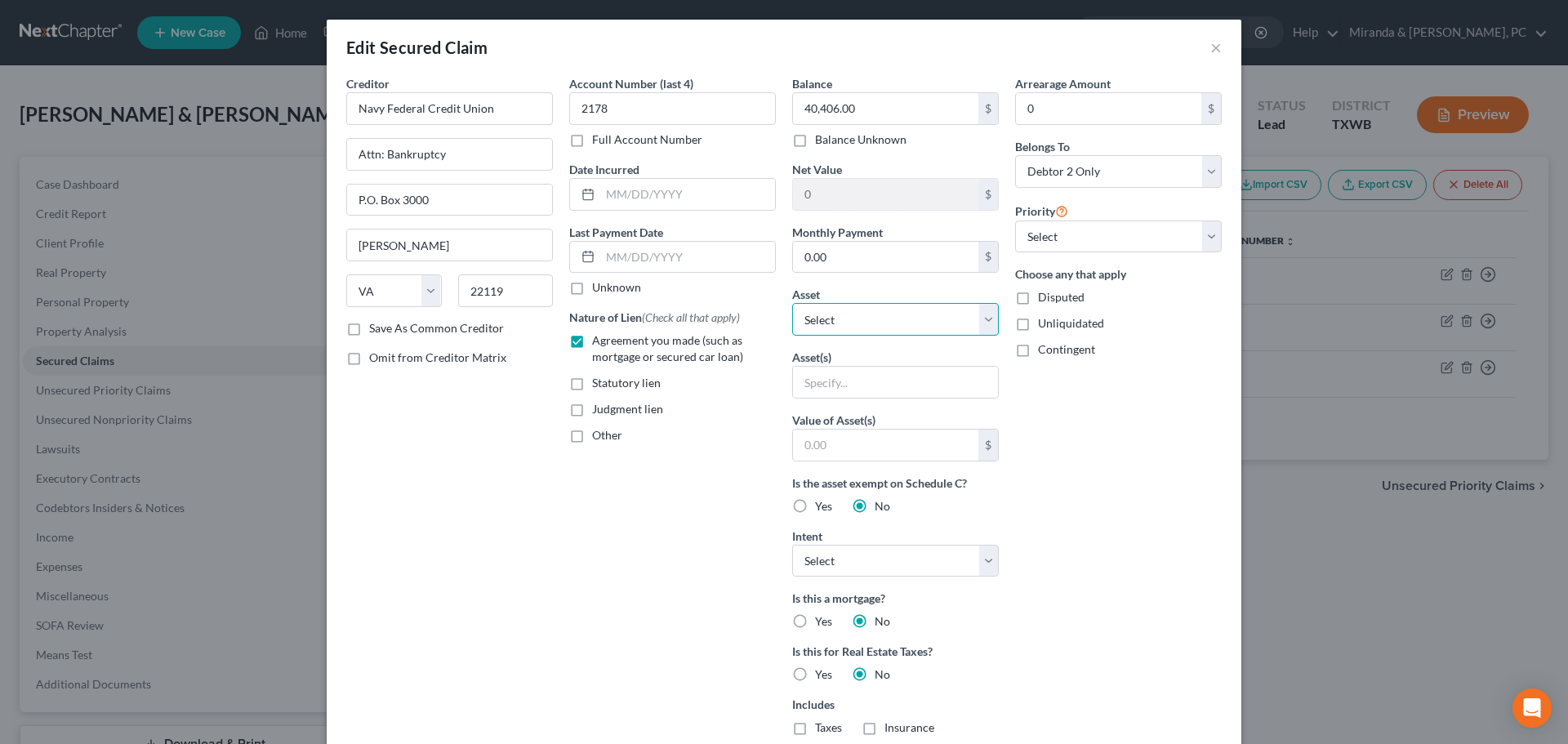
click at [890, 320] on select "Select Other Multiple Assets Payments due from Vehicles sold (owed to debtor) -…" at bounding box center [896, 320] width 207 height 33
click at [703, 490] on div "Account Number (last 4) 2178 Full Account Number Date Incurred Last Payment Dat…" at bounding box center [672, 466] width 223 height 782
click at [897, 566] on select "Select Surrender Redeem Reaffirm Avoid Other" at bounding box center [896, 561] width 207 height 33
select select "0"
click at [792, 545] on select "Select Surrender Redeem Reaffirm Avoid Other" at bounding box center [896, 561] width 207 height 33
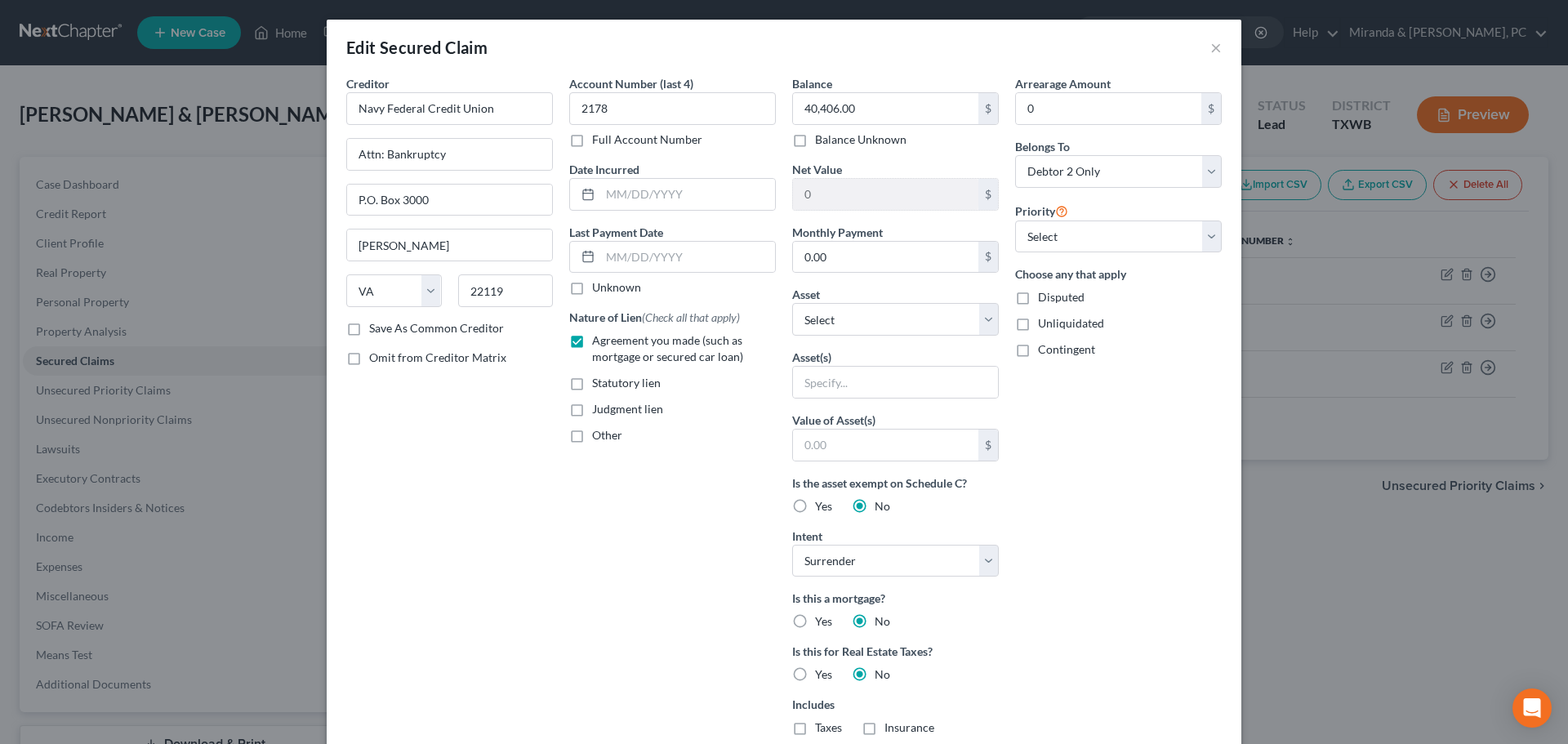
click at [633, 499] on div "Account Number (last 4) 2178 Full Account Number Date Incurred Last Payment Dat…" at bounding box center [672, 466] width 223 height 782
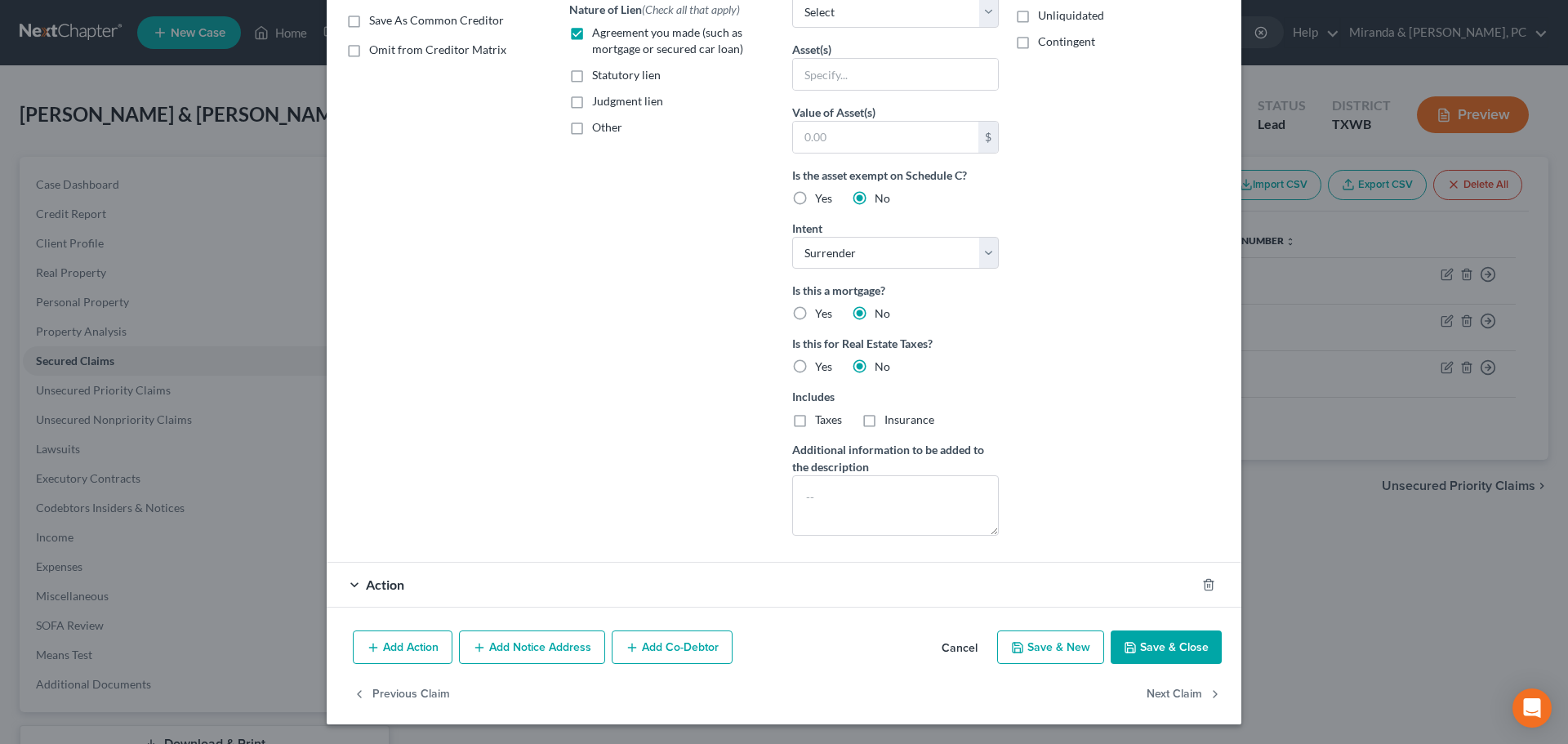
click at [465, 593] on div "Action" at bounding box center [761, 585] width 869 height 43
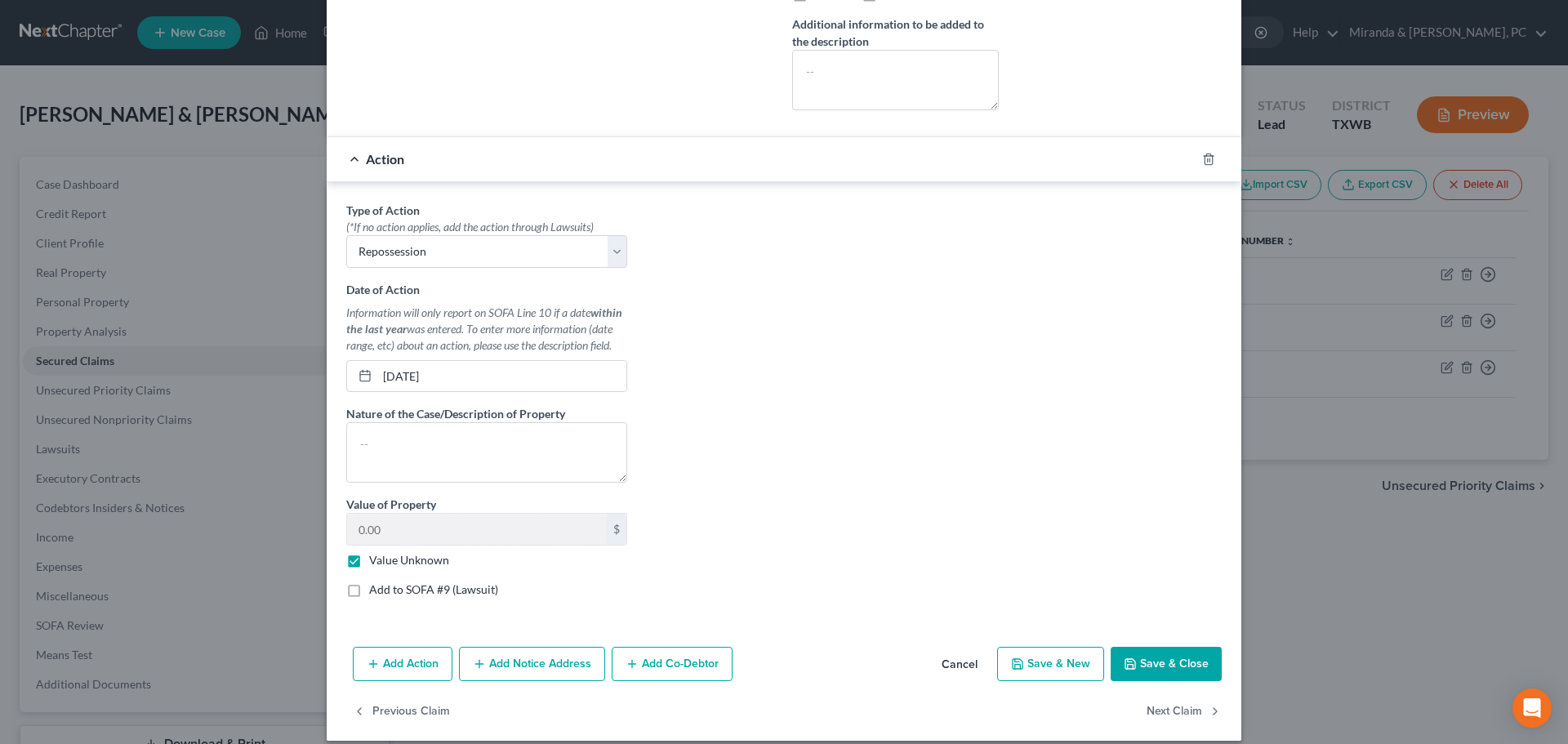
scroll to position [735, 0]
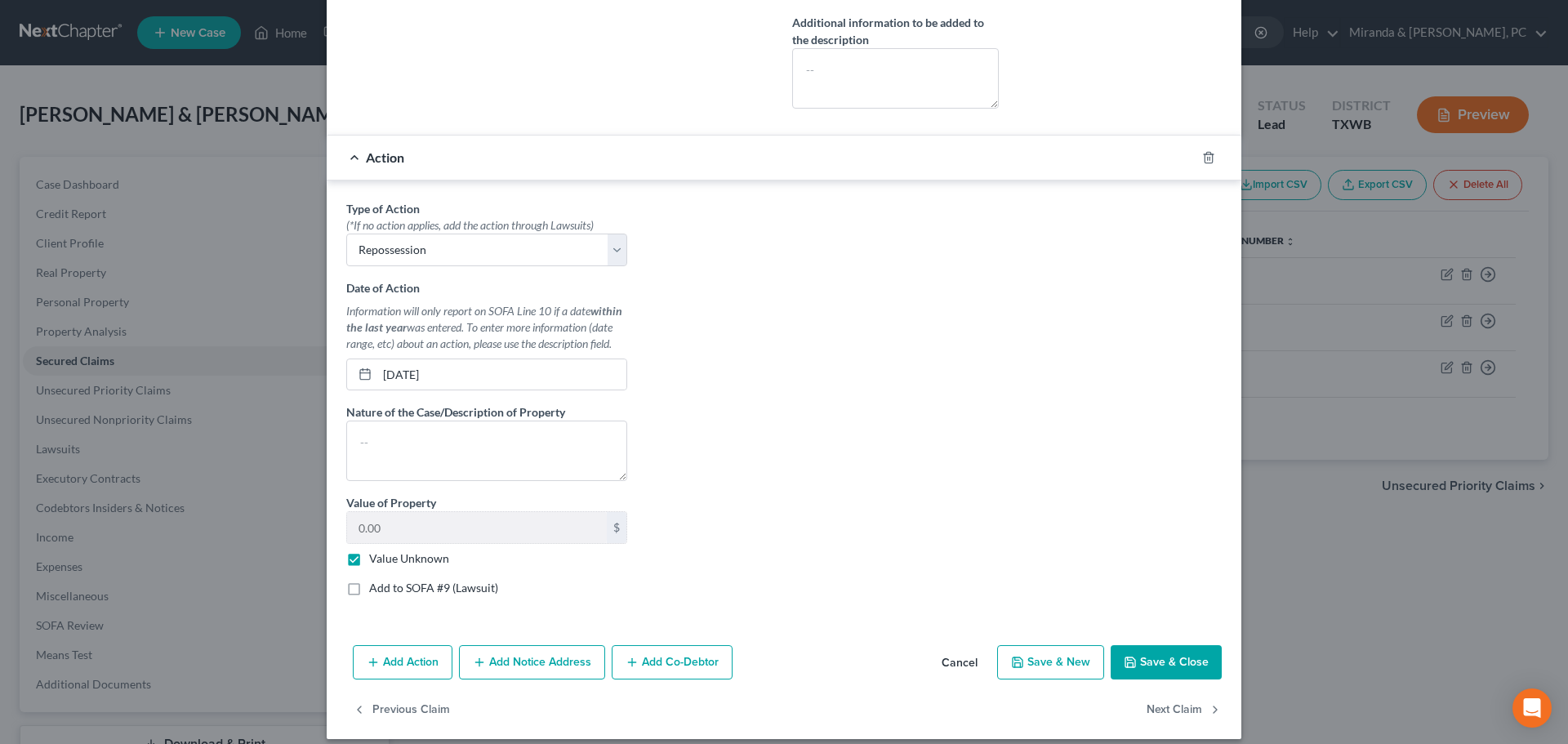
click at [1164, 668] on button "Save & Close" at bounding box center [1166, 663] width 111 height 34
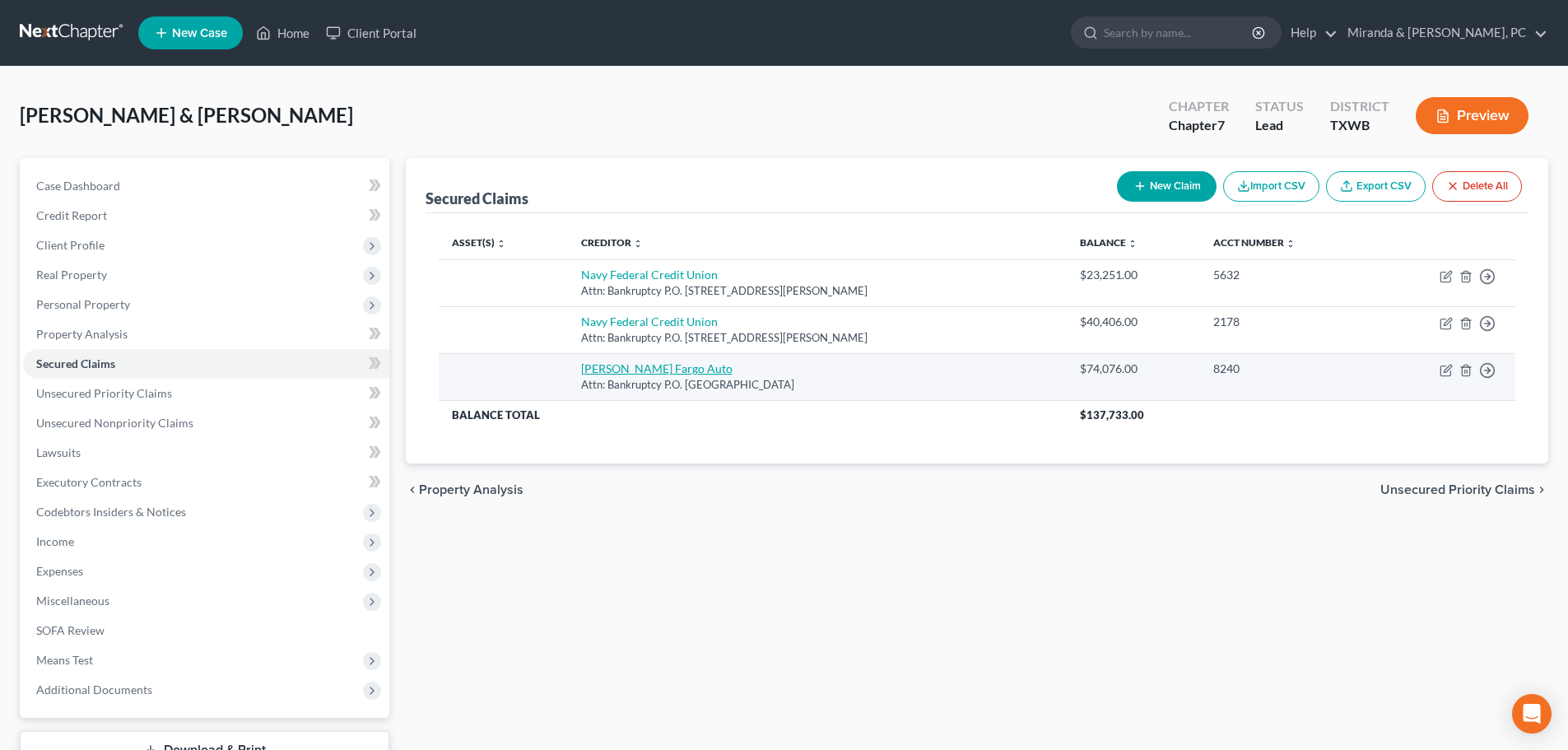
click at [651, 372] on link "[PERSON_NAME] Fargo Auto" at bounding box center [657, 368] width 151 height 14
select select "28"
select select "0"
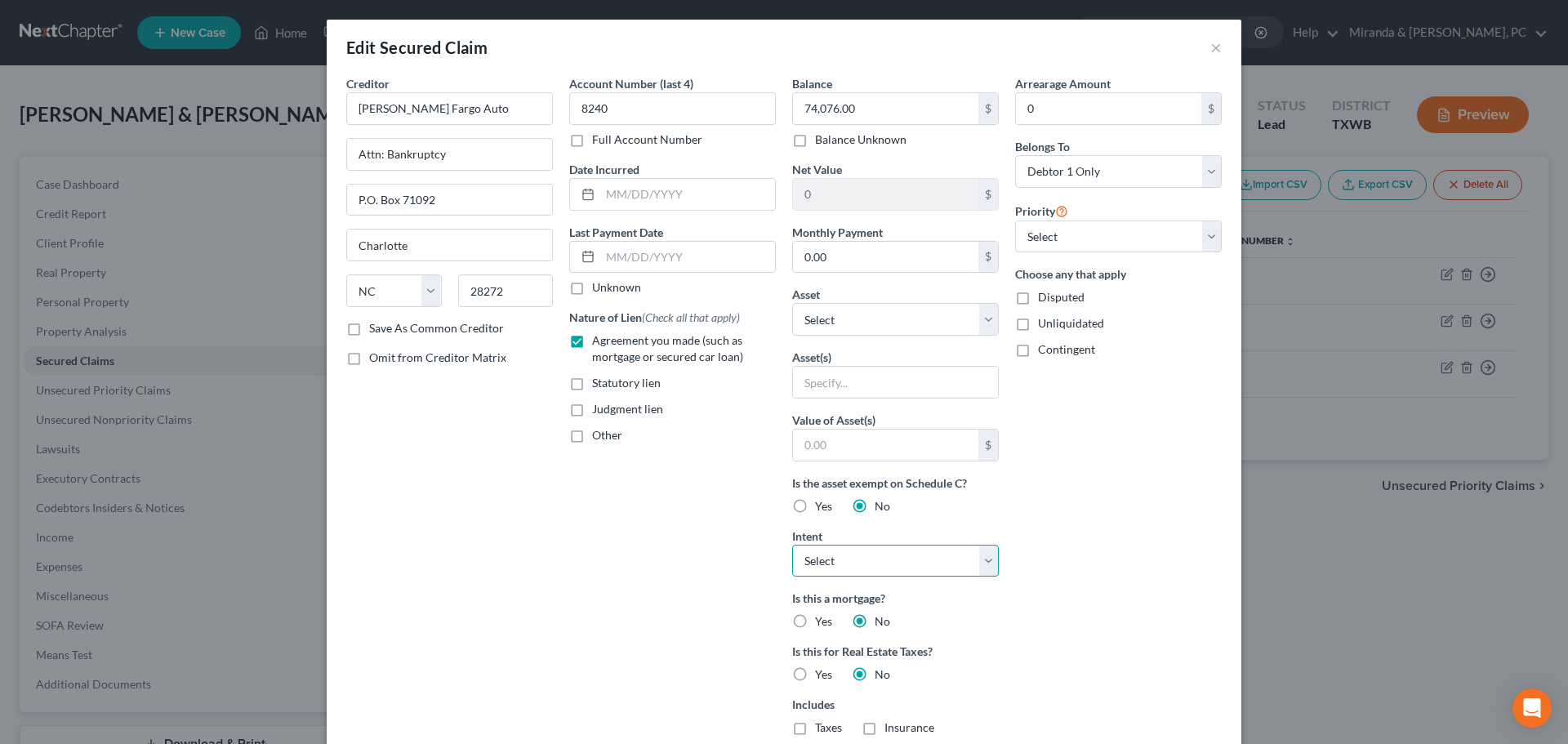
click at [880, 553] on select "Select Surrender Redeem Reaffirm Avoid Other" at bounding box center [896, 561] width 207 height 33
select select "0"
click at [792, 545] on select "Select Surrender Redeem Reaffirm Avoid Other" at bounding box center [896, 561] width 207 height 33
click at [670, 477] on div "Account Number (last 4) 8240 Full Account Number Date Incurred Last Payment Dat…" at bounding box center [672, 466] width 223 height 782
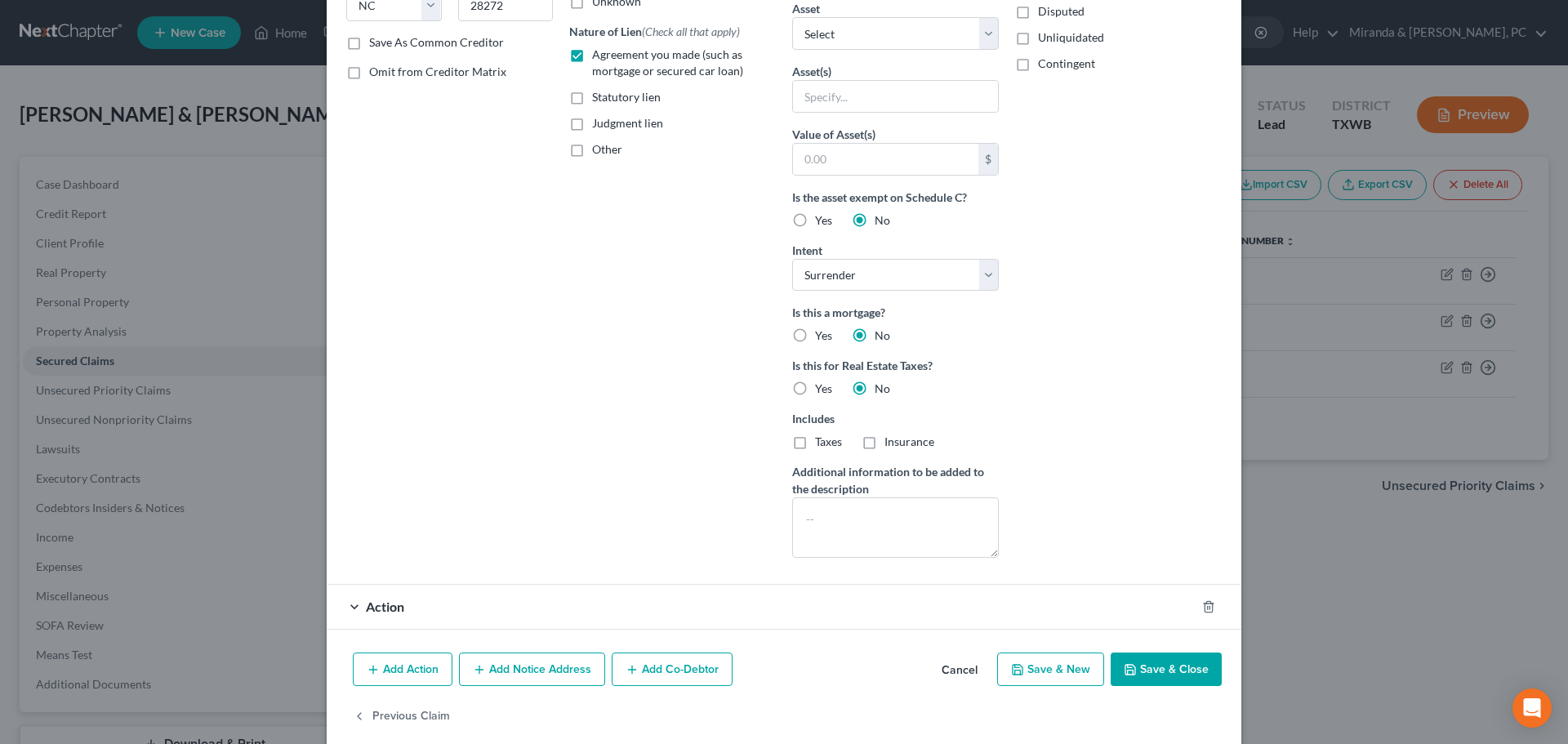
scroll to position [308, 0]
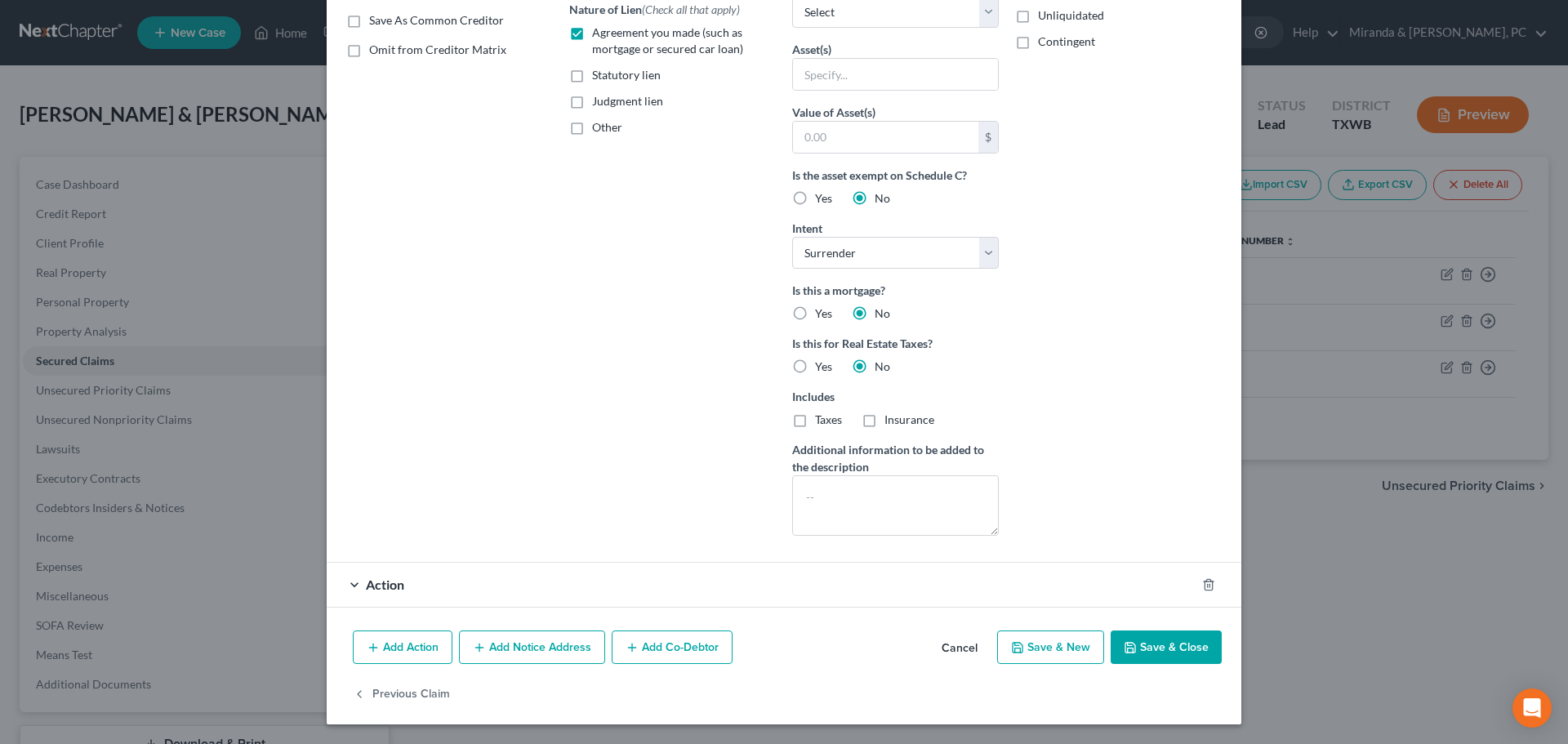
click at [636, 580] on div "Action" at bounding box center [761, 585] width 869 height 43
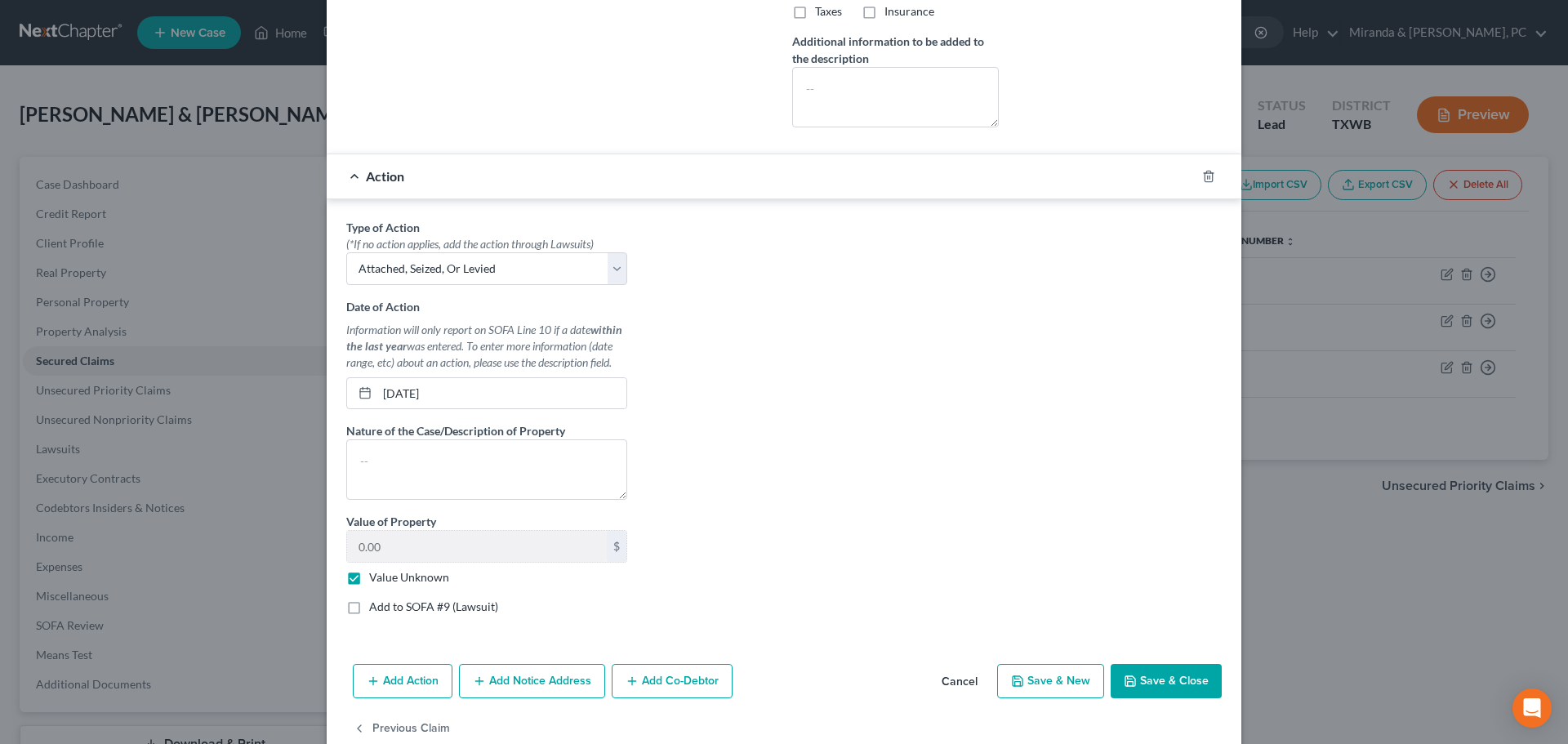
click at [1161, 683] on button "Save & Close" at bounding box center [1166, 681] width 111 height 34
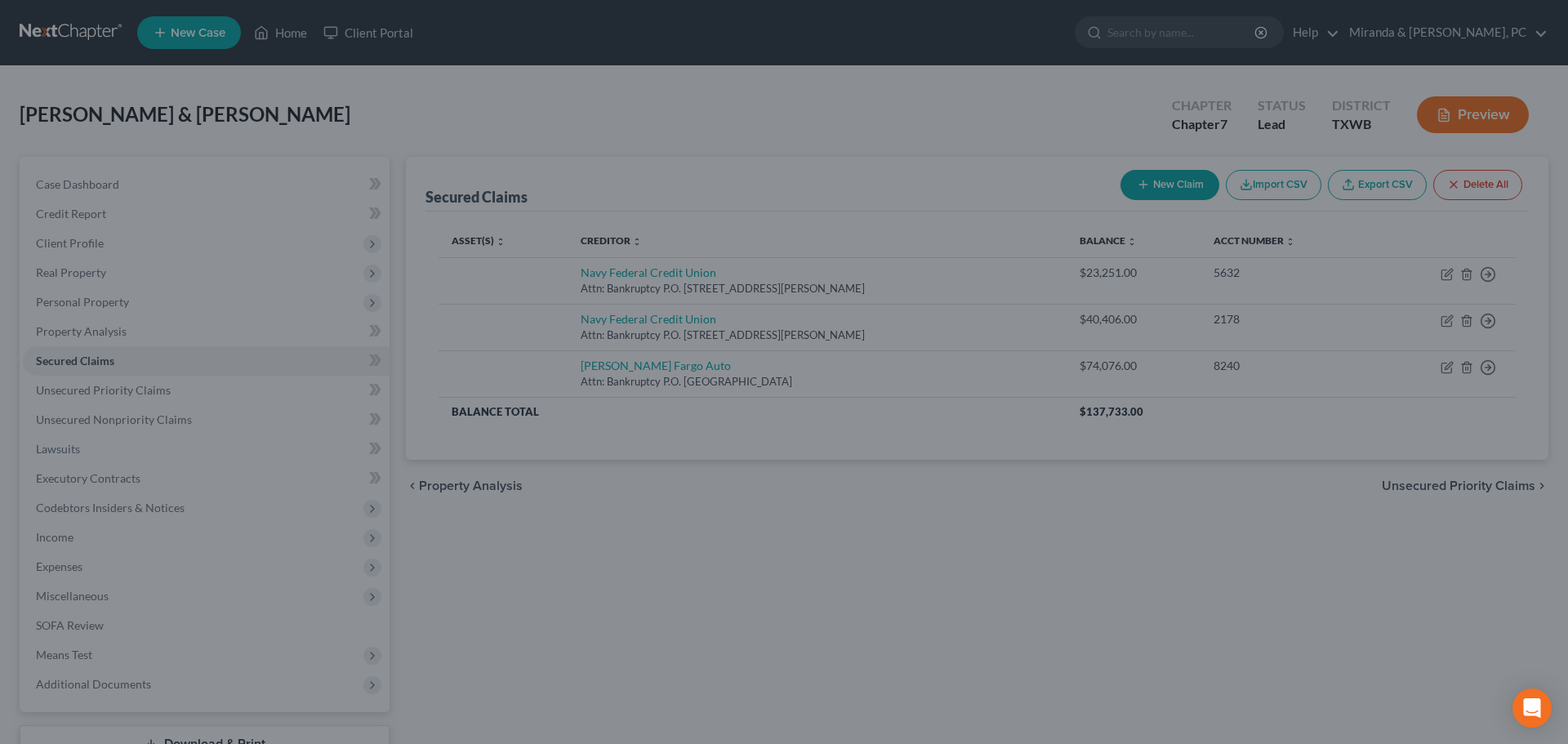
scroll to position [572, 0]
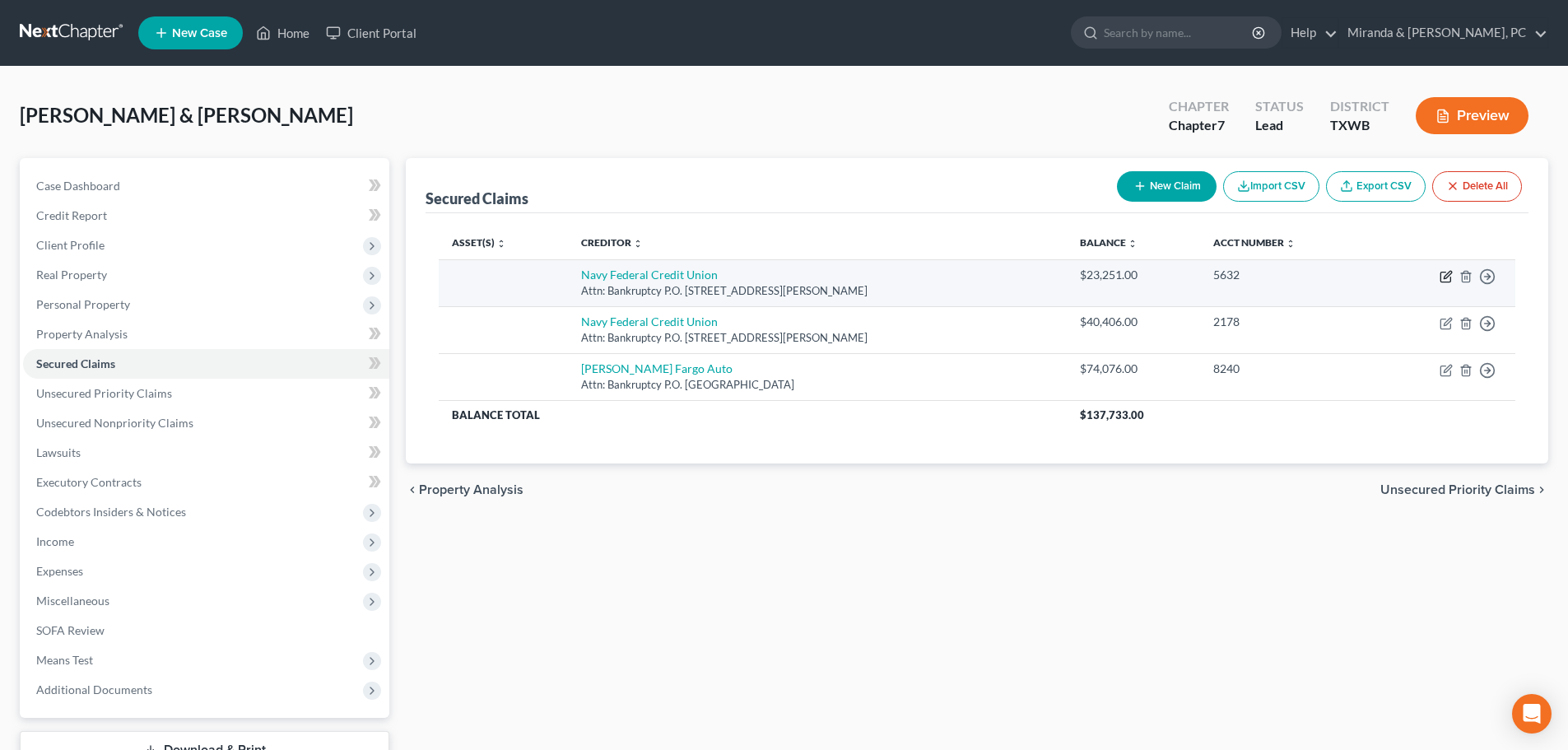
click at [1447, 272] on icon "button" at bounding box center [1446, 276] width 13 height 13
select select "48"
select select "0"
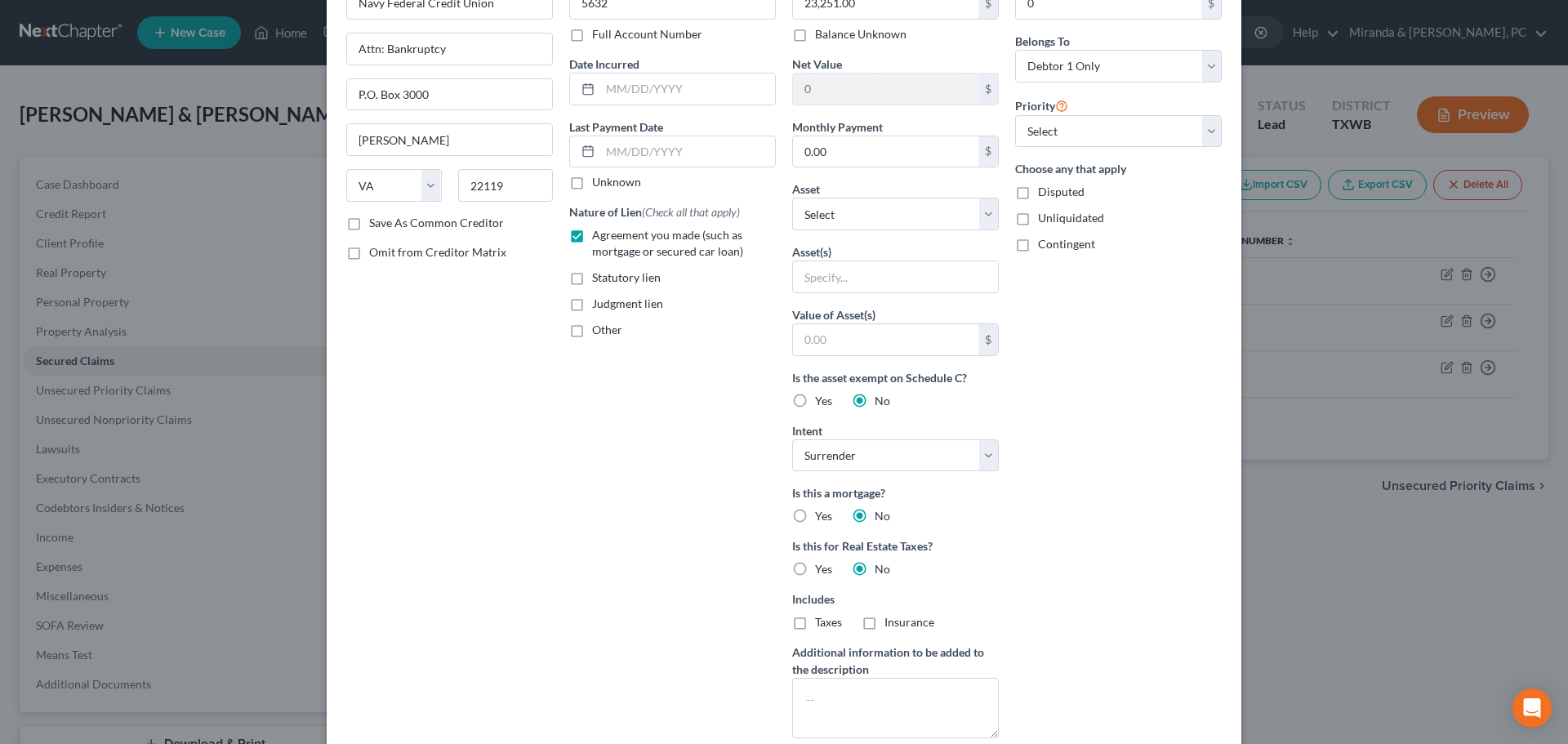
scroll to position [308, 0]
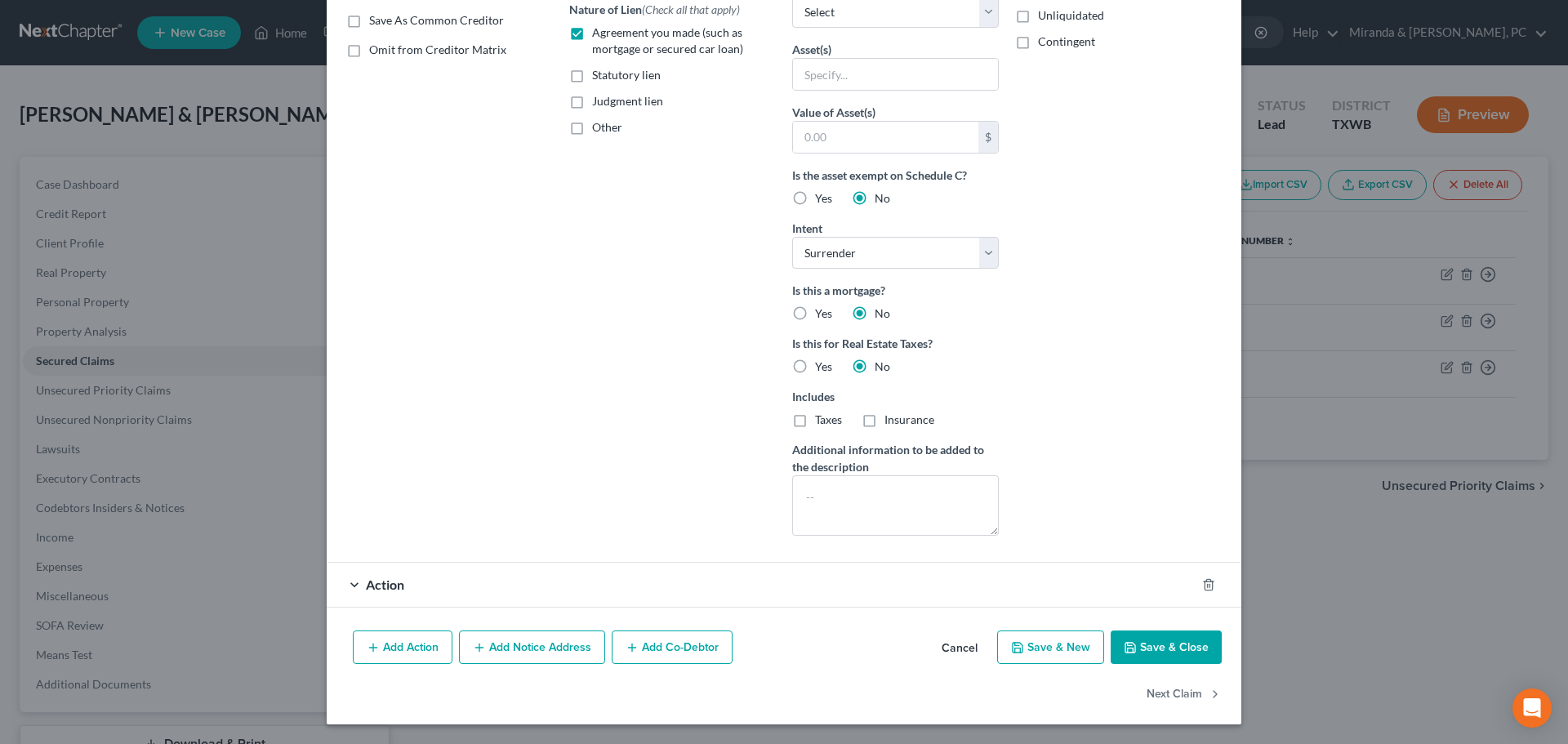
click at [421, 570] on div "Action" at bounding box center [761, 585] width 869 height 43
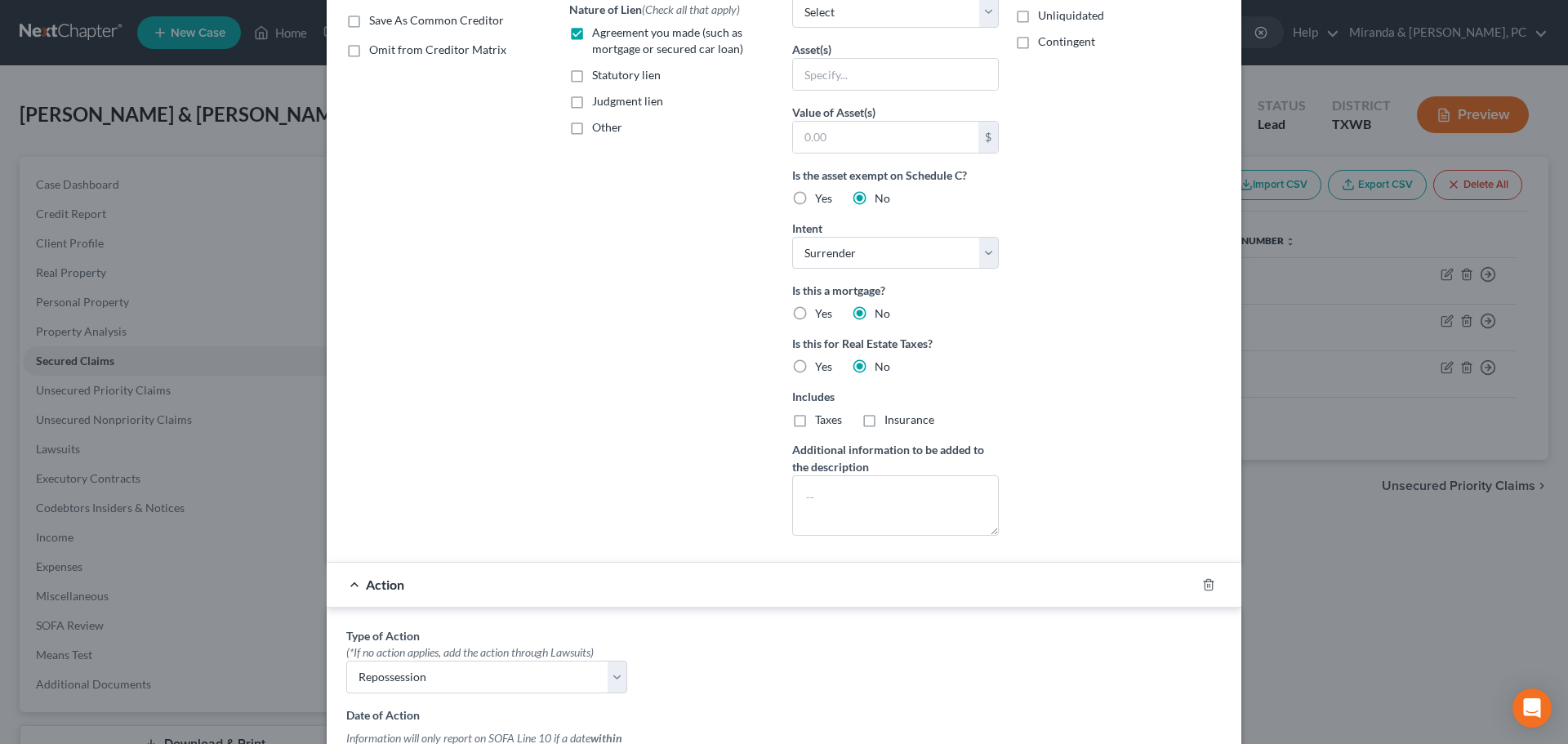
scroll to position [635, 0]
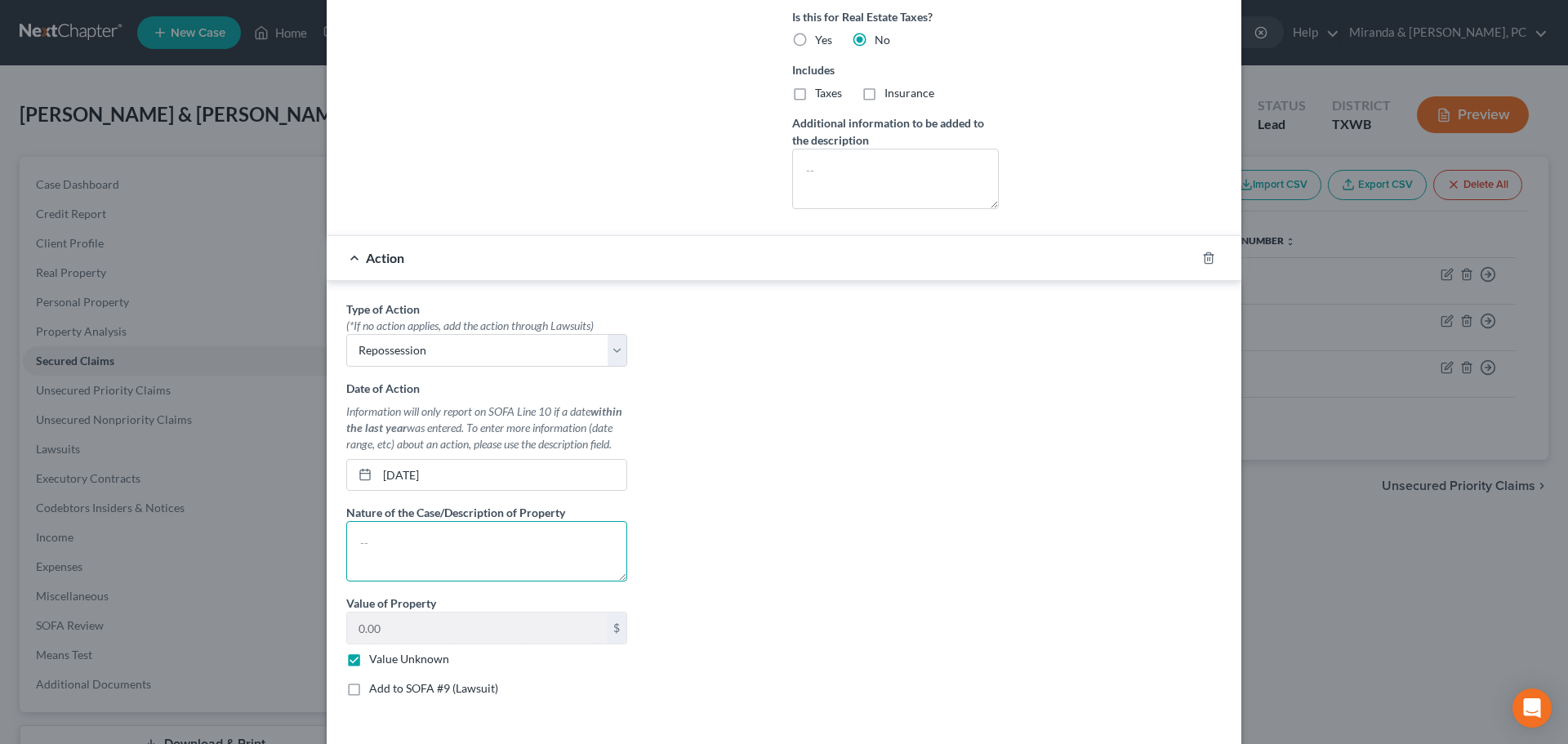
click at [454, 560] on textarea at bounding box center [487, 552] width 281 height 60
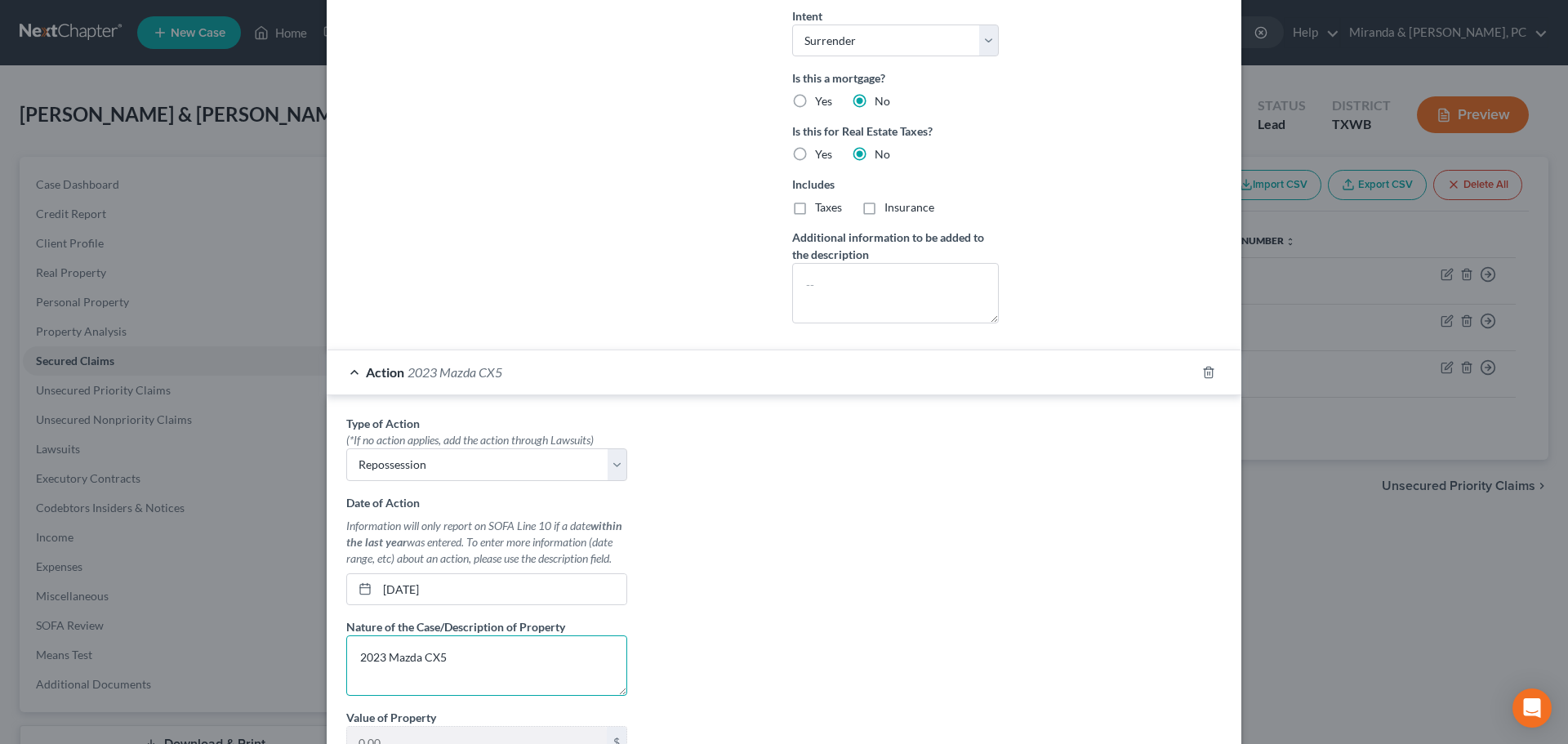
scroll to position [553, 0]
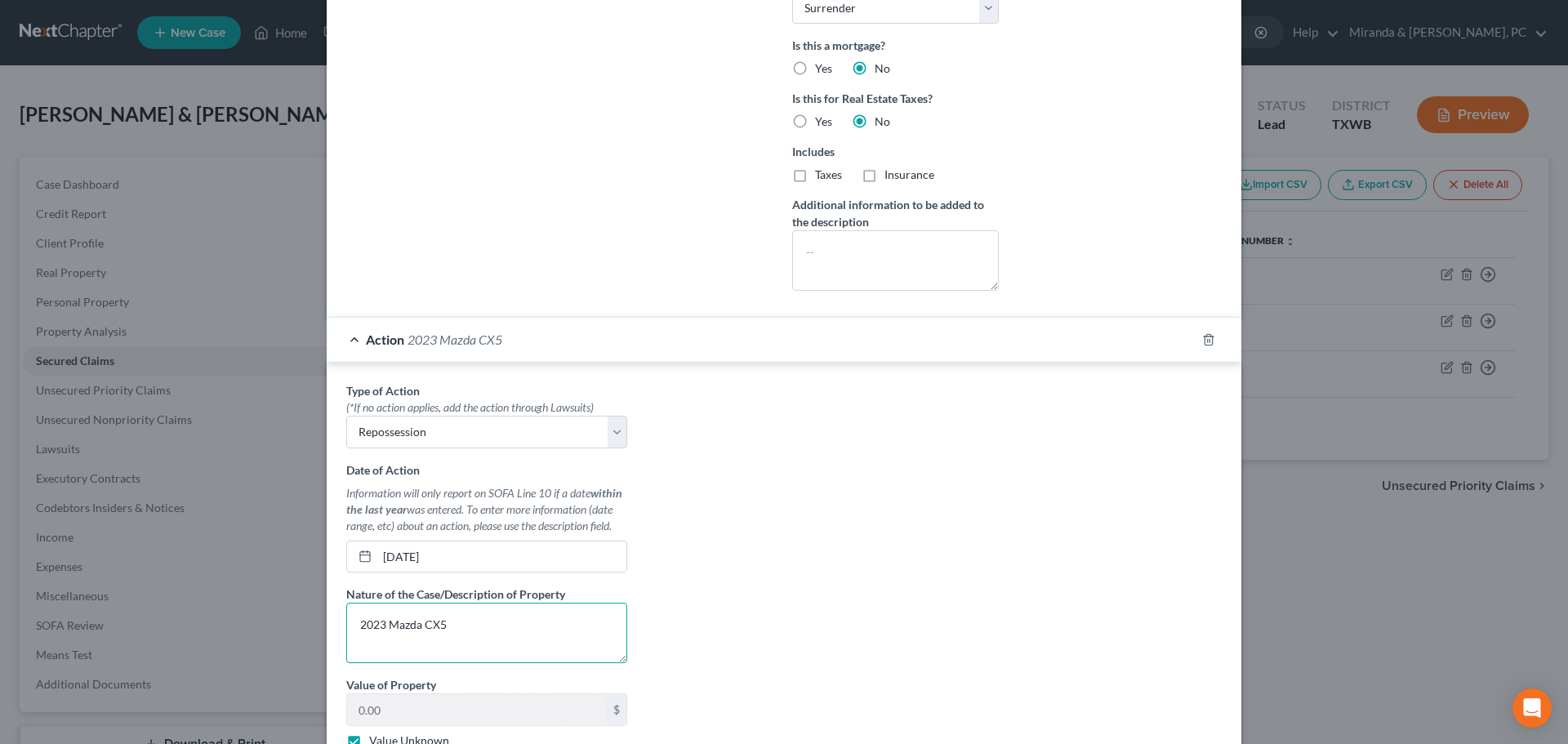
drag, startPoint x: 448, startPoint y: 623, endPoint x: 331, endPoint y: 630, distance: 117.2
click at [331, 630] on div "Type of Action * (*If no action applies, add the action through Lawsuits) Selec…" at bounding box center [784, 584] width 915 height 442
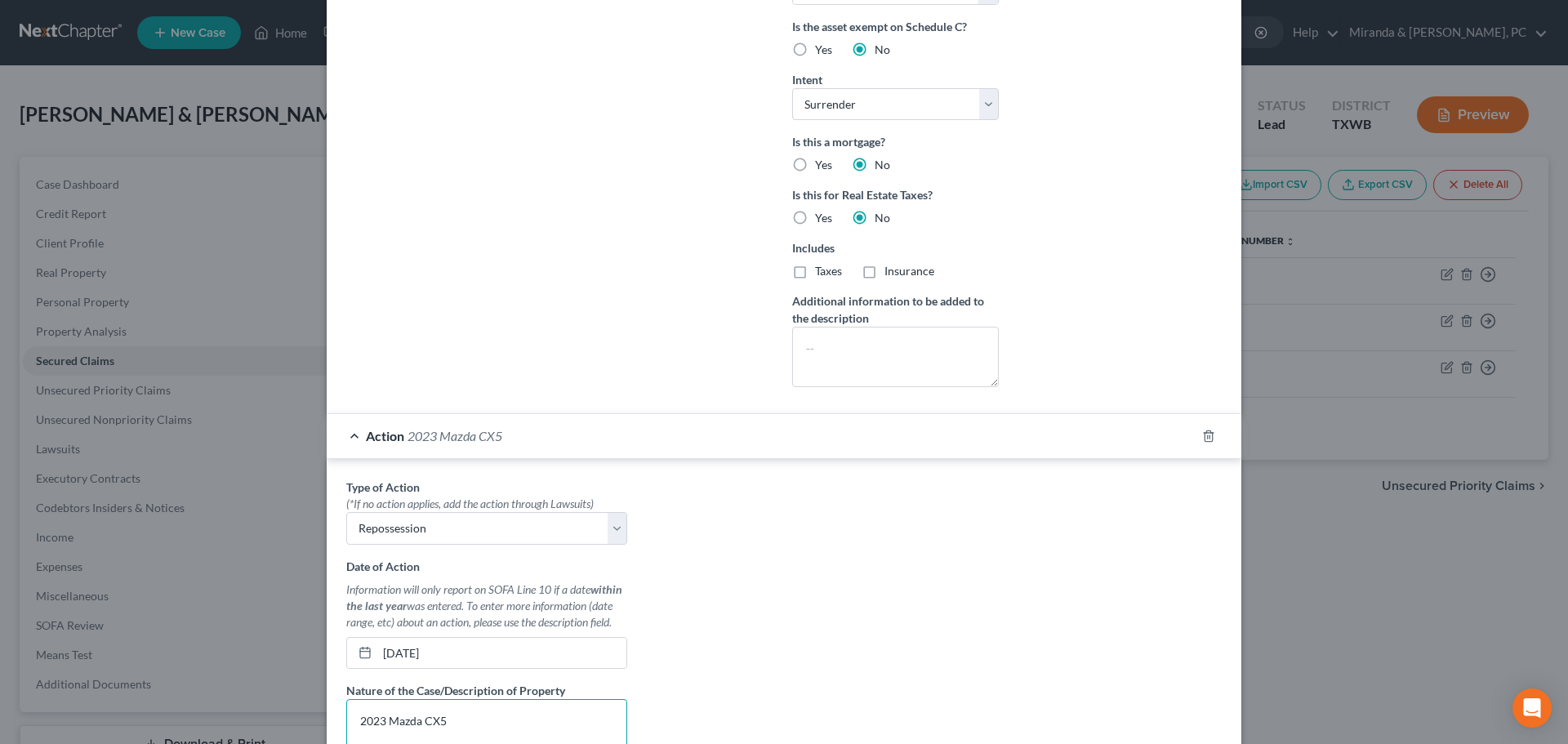
scroll to position [226, 0]
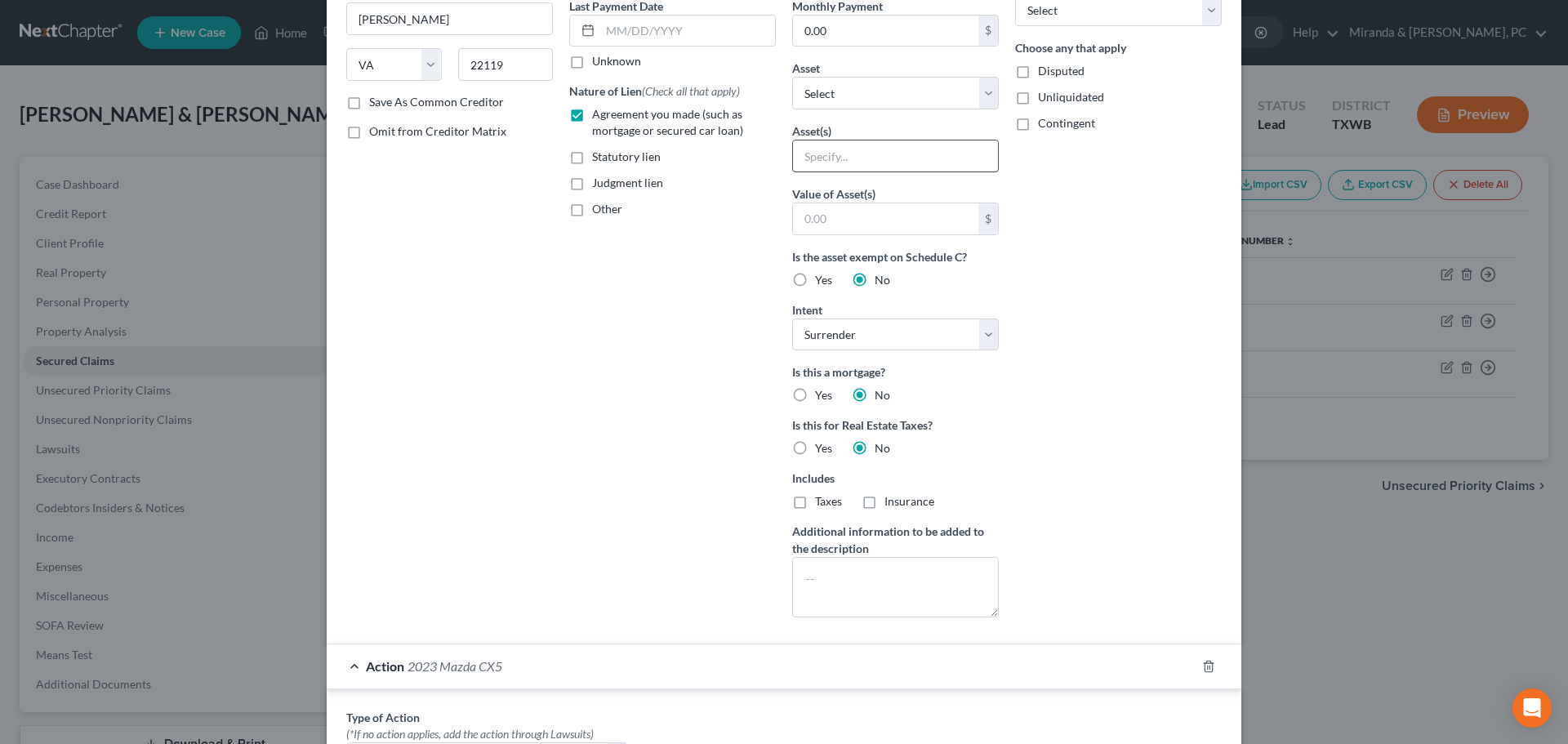
type textarea "2023 Mazda CX5"
click at [828, 160] on input "text" at bounding box center [896, 156] width 205 height 31
paste input "2023 Mazda CX5"
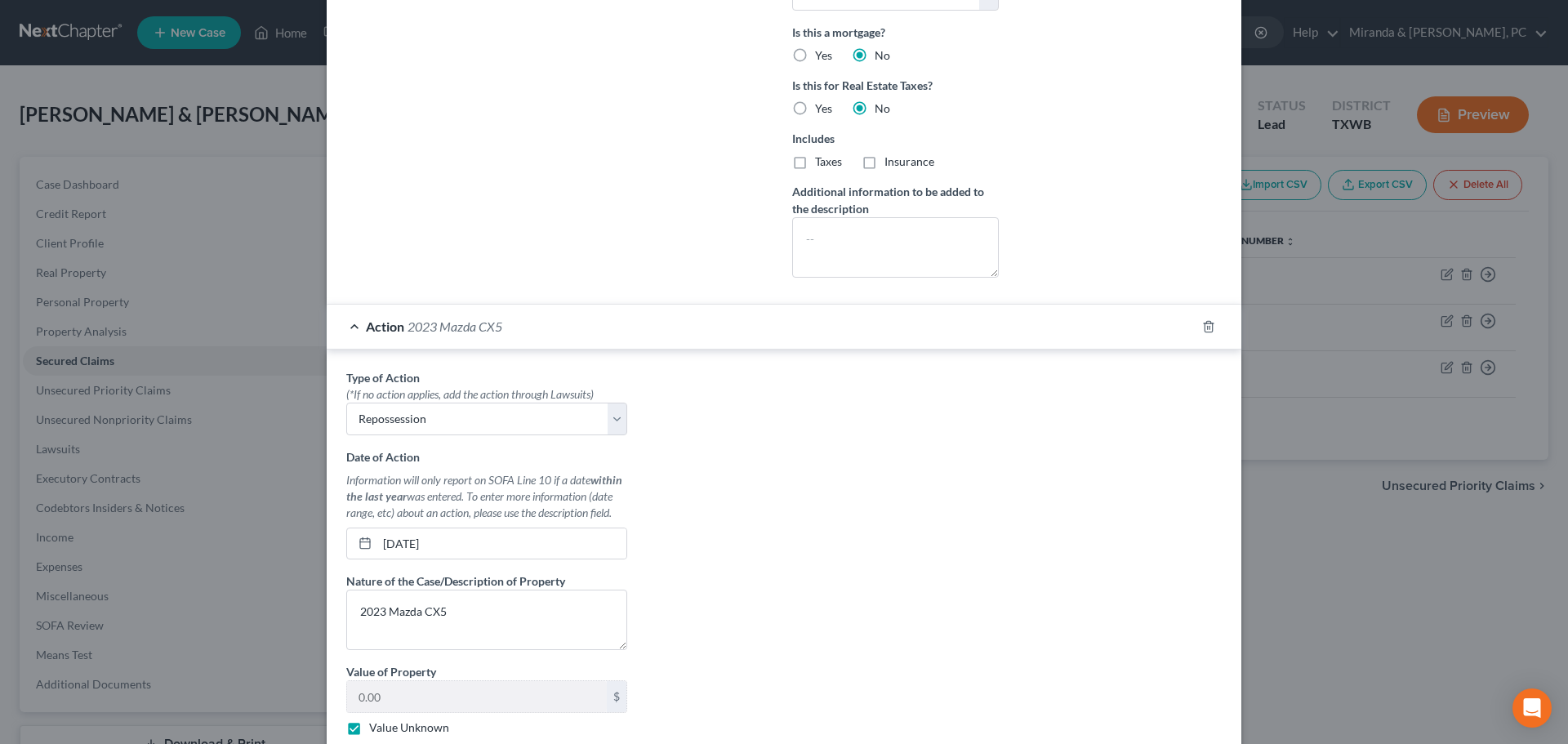
scroll to position [750, 0]
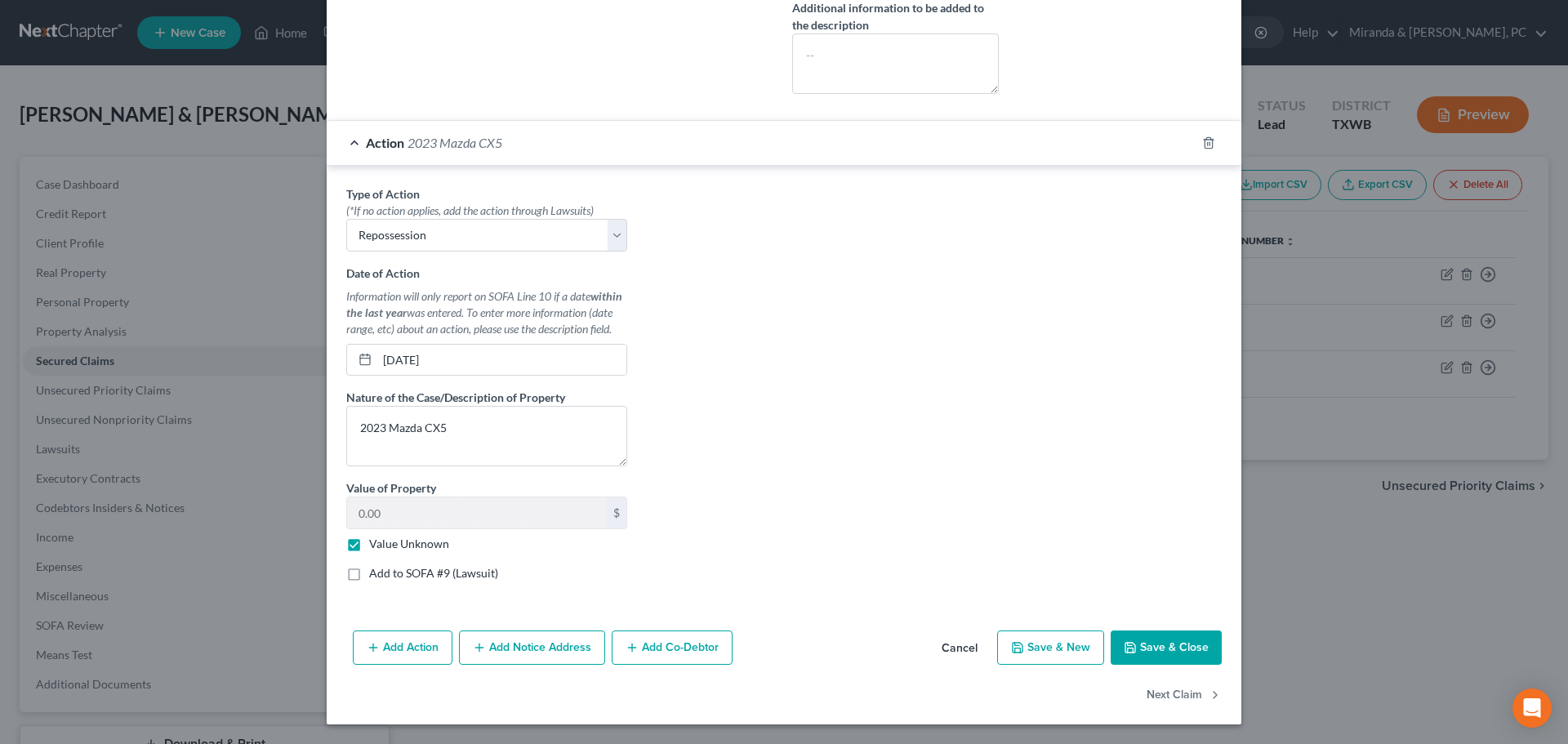
type input "2023 Mazda CX5 (Repossessed)"
click at [1166, 653] on button "Save & Close" at bounding box center [1166, 647] width 111 height 34
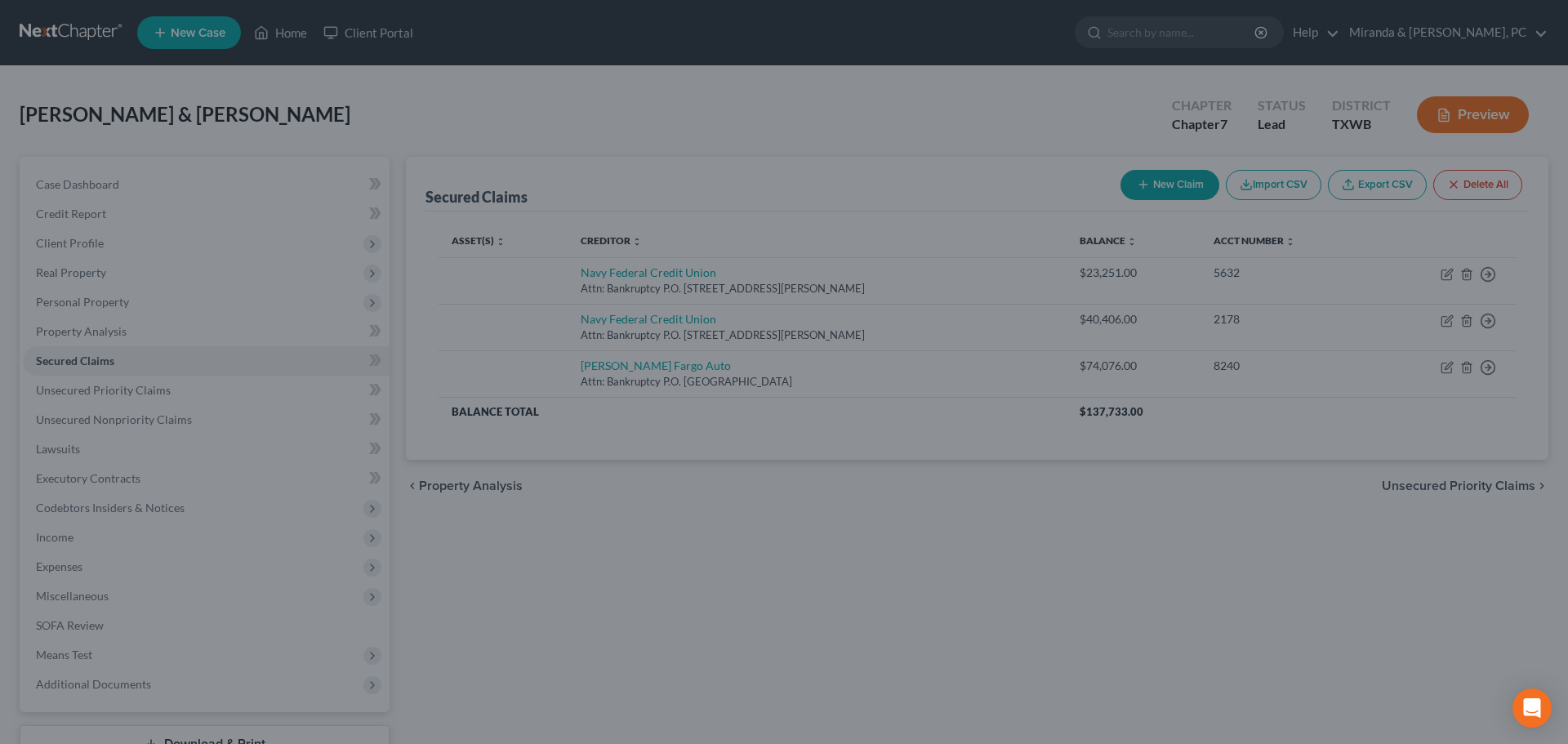
scroll to position [572, 0]
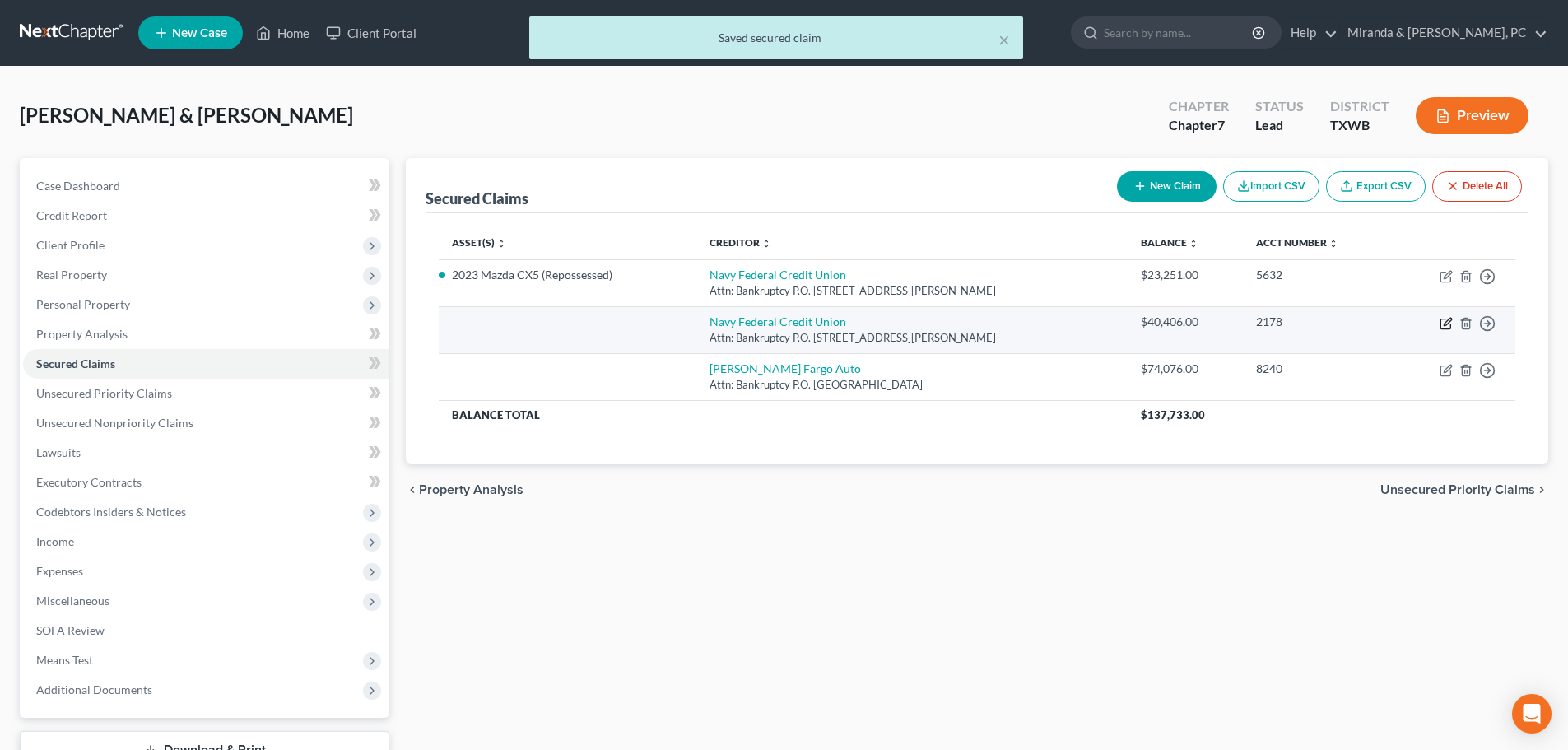
click at [1447, 322] on icon "button" at bounding box center [1446, 323] width 13 height 13
select select "48"
select select "0"
select select "1"
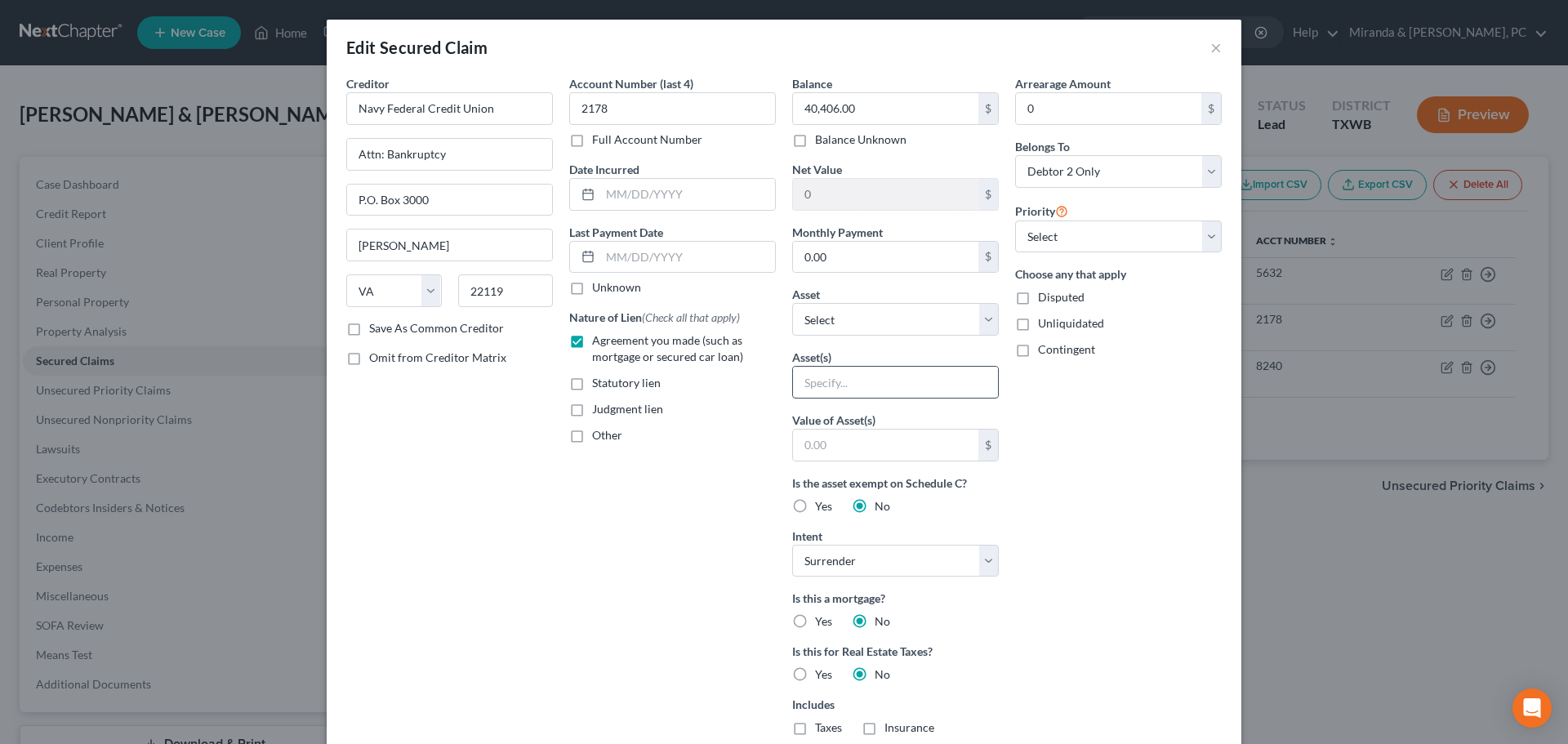
click at [825, 386] on input "text" at bounding box center [896, 382] width 205 height 31
type input "0"
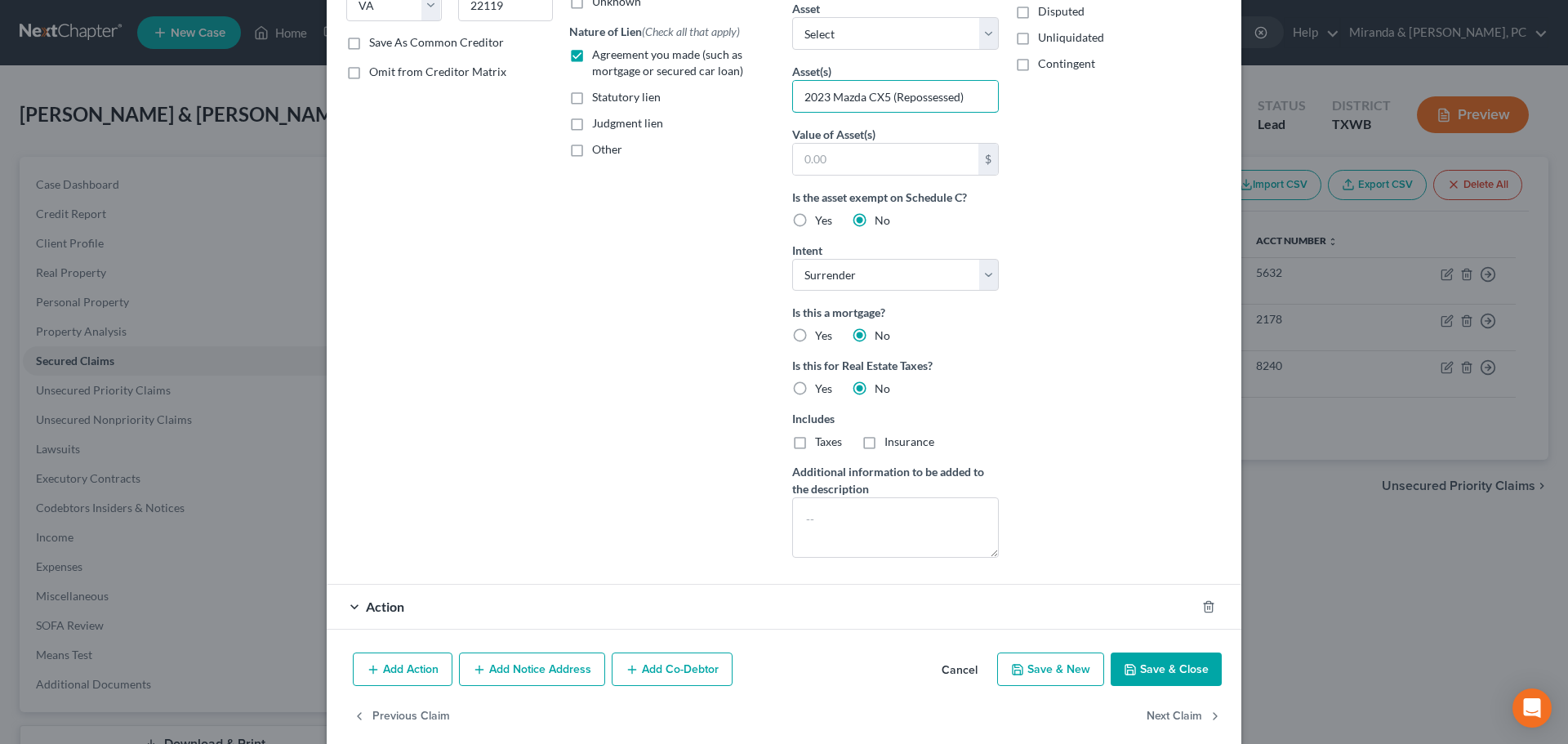
scroll to position [308, 0]
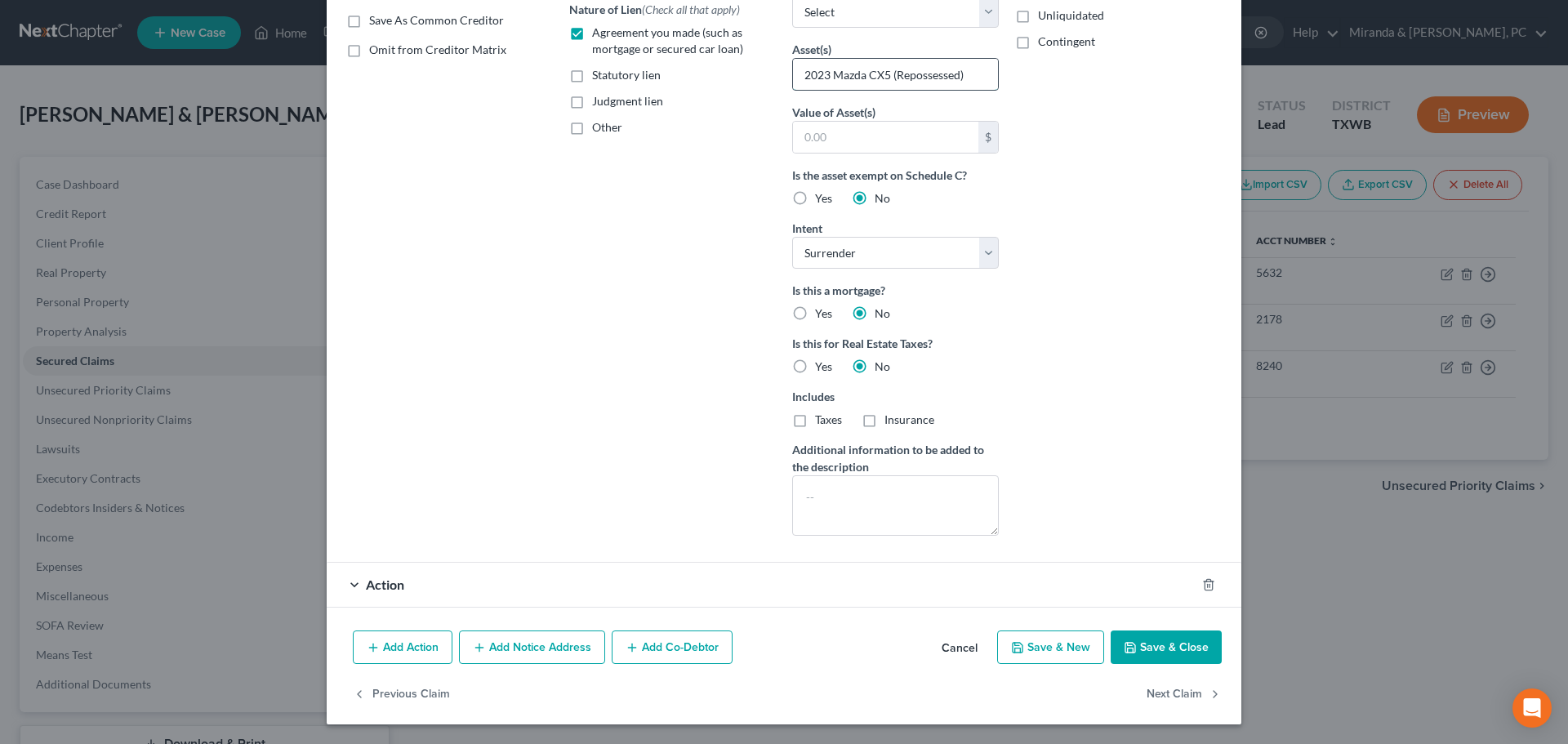
drag, startPoint x: 925, startPoint y: 79, endPoint x: 788, endPoint y: 84, distance: 137.1
click at [793, 84] on input "2023 Mazda CX5 (Repossessed)" at bounding box center [896, 74] width 205 height 31
type input "2023 Mazda CX5 (Repossessed)"
click at [359, 575] on div "Action" at bounding box center [761, 585] width 869 height 43
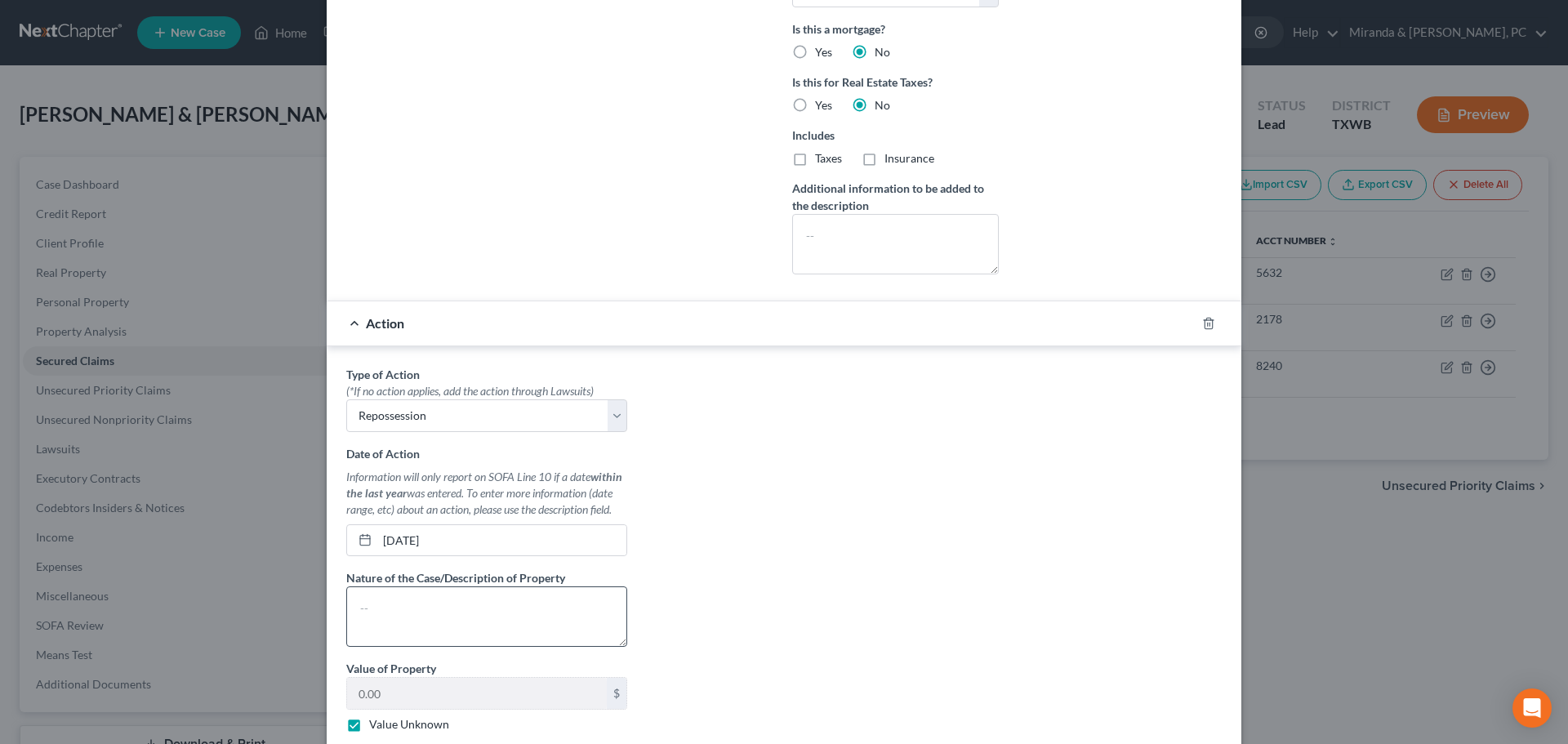
scroll to position [635, 0]
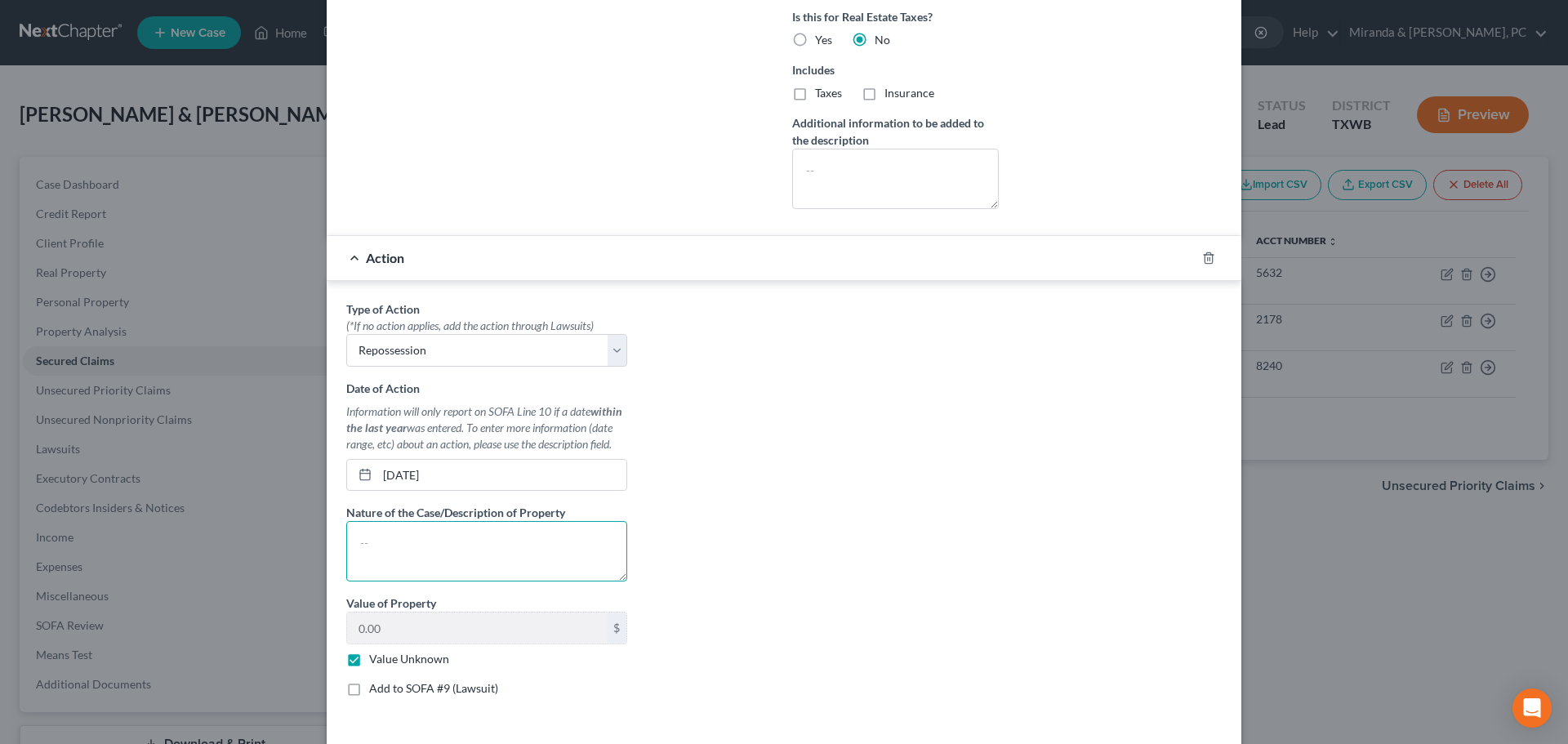
click at [416, 565] on textarea at bounding box center [487, 552] width 281 height 60
paste textarea "2023 Mazda CX5 (Repossessed)"
drag, startPoint x: 546, startPoint y: 546, endPoint x: 459, endPoint y: 547, distance: 87.0
click at [459, 547] on textarea "2023 Mazda CX5 (Repossessed)" at bounding box center [487, 552] width 281 height 60
type textarea "2023 Mazda CX5"
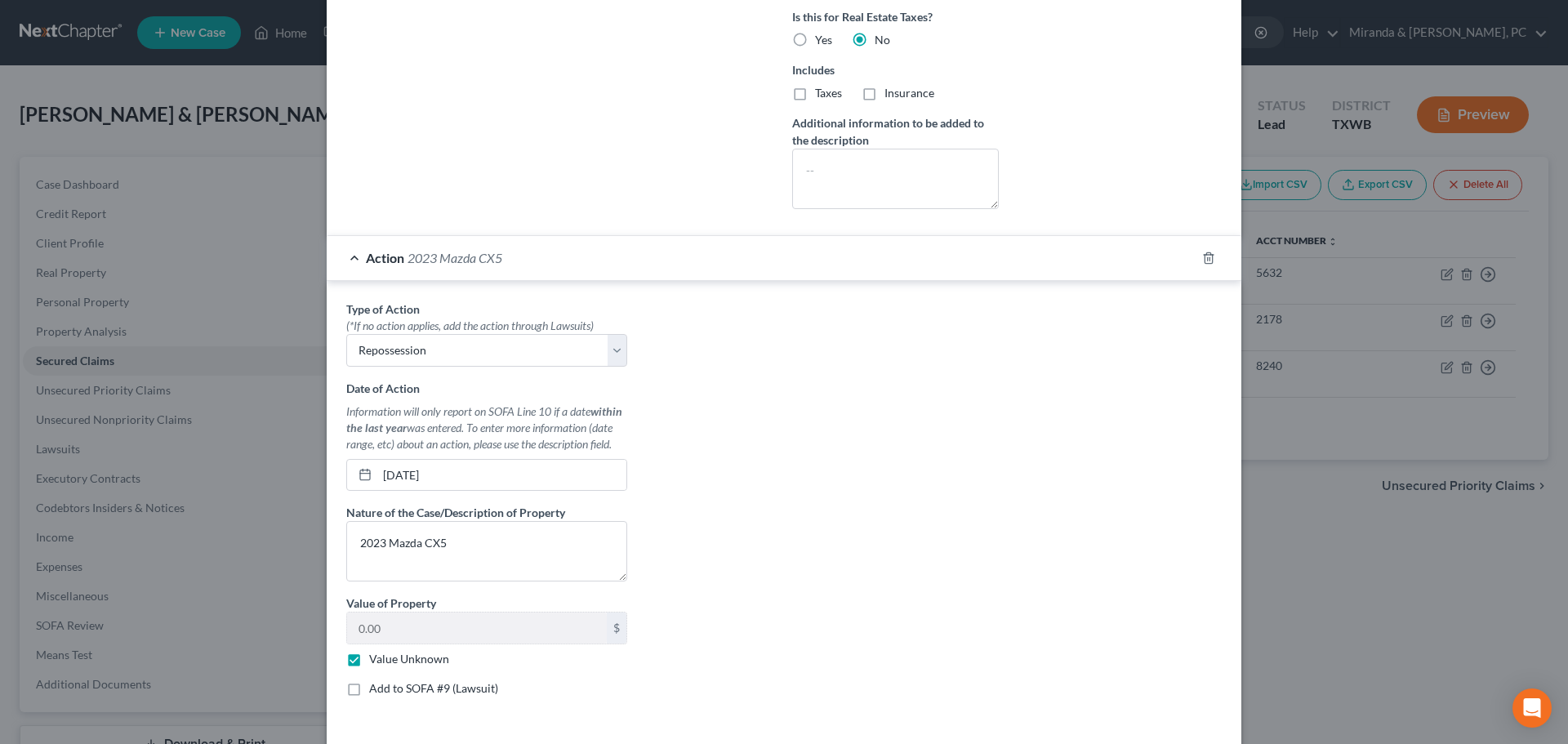
click at [794, 402] on div "Type of Action * (*If no action applies, add the action through Lawsuits) Selec…" at bounding box center [784, 505] width 892 height 410
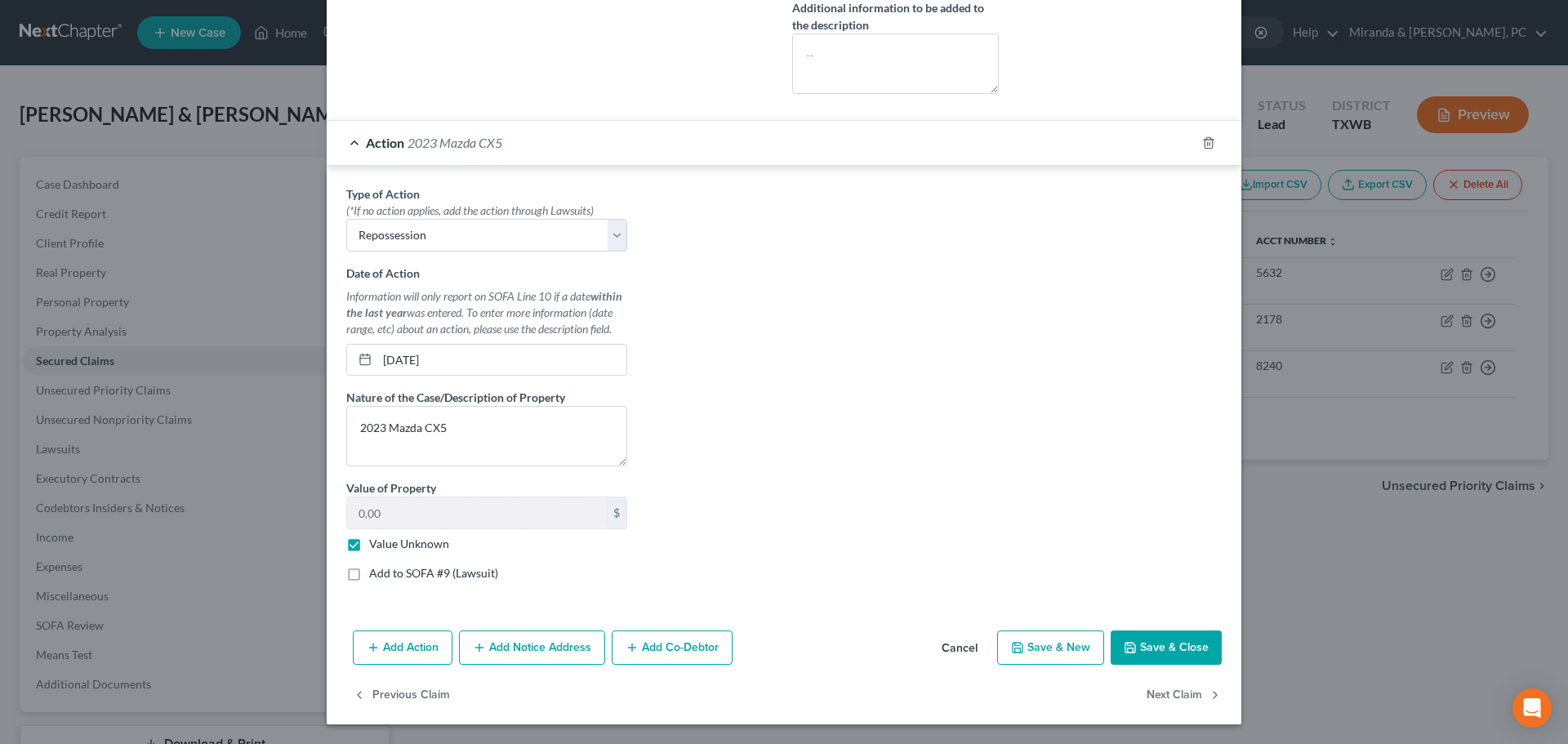
click at [1165, 633] on button "Save & Close" at bounding box center [1166, 647] width 111 height 34
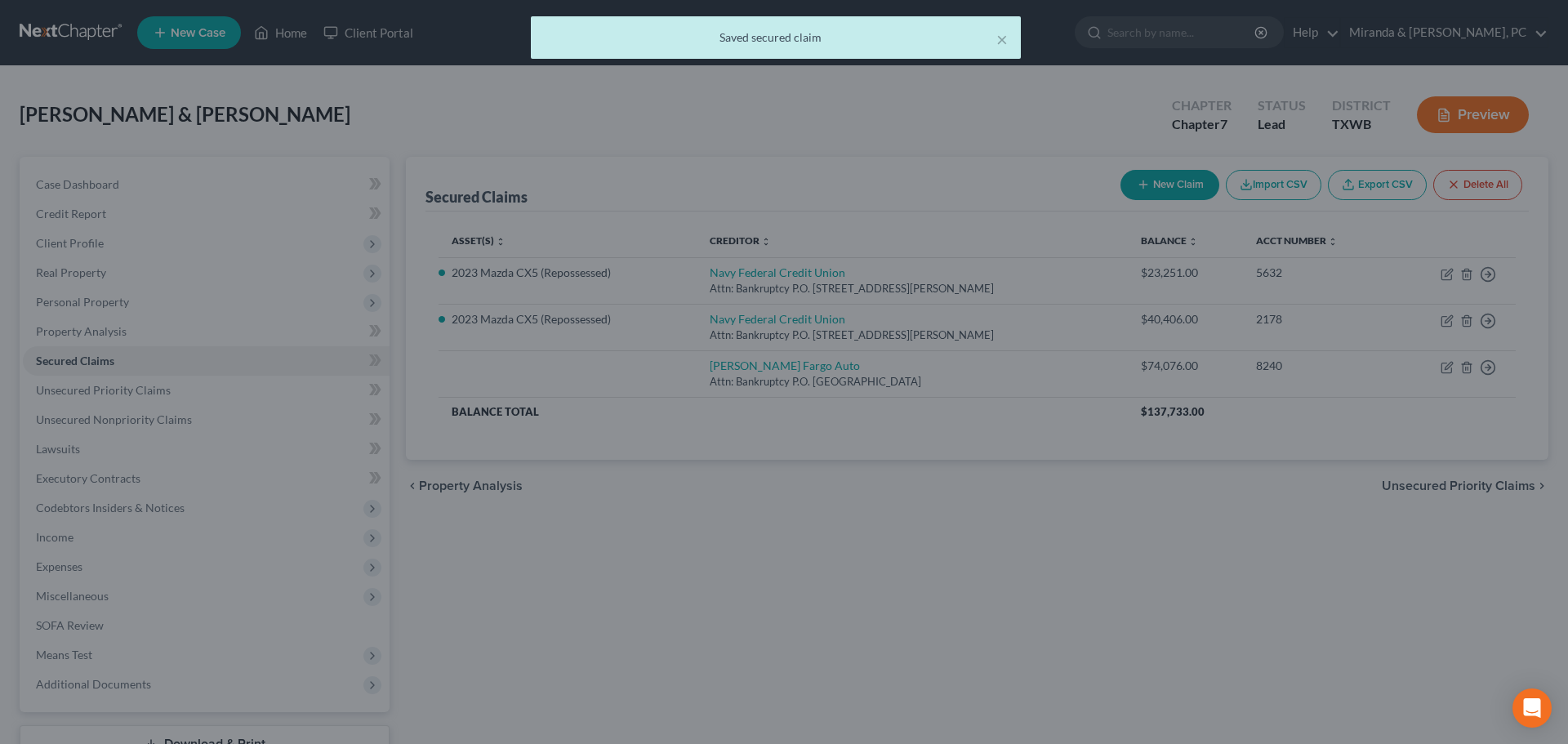
scroll to position [0, 0]
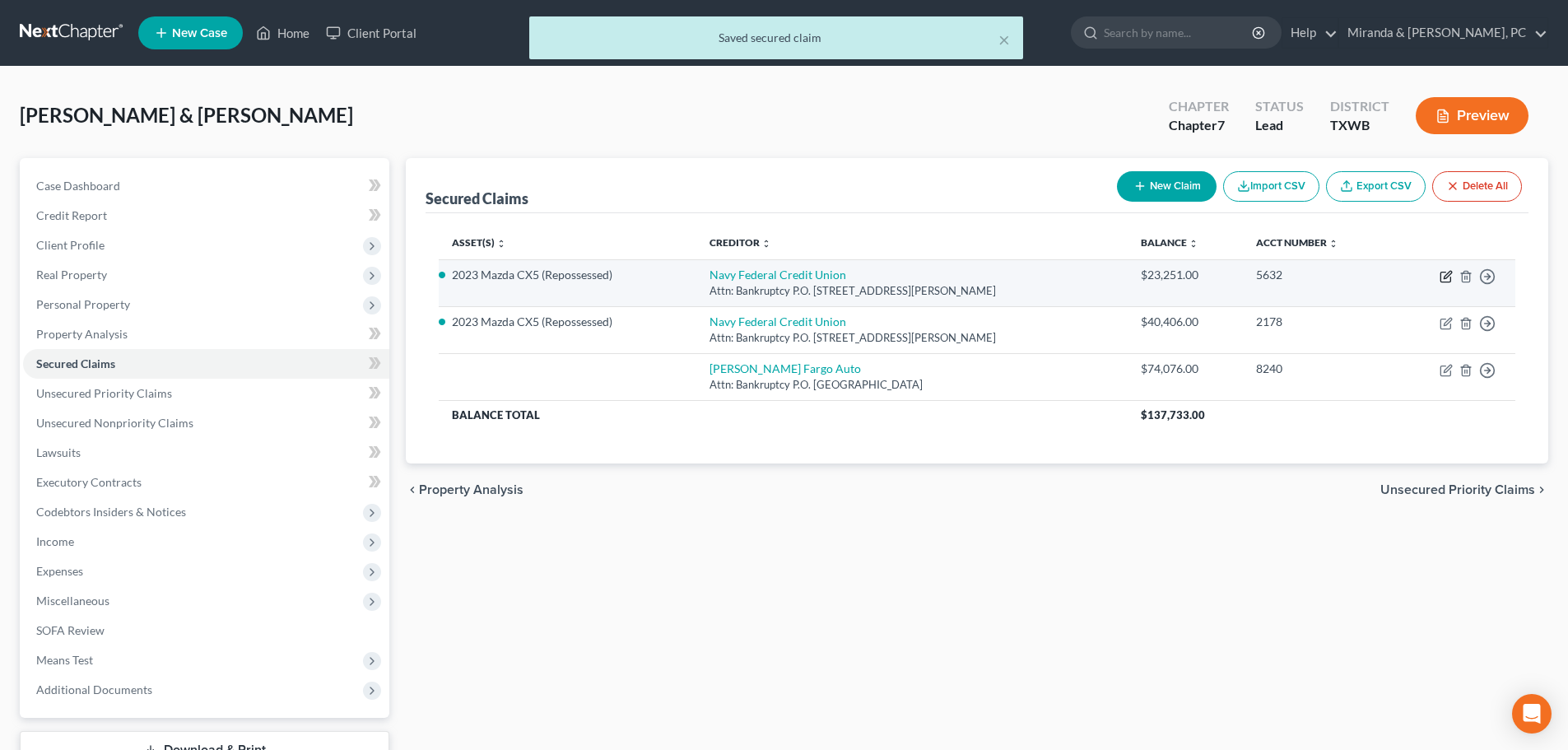
click at [1441, 279] on icon "button" at bounding box center [1445, 277] width 10 height 10
select select "48"
select select "0"
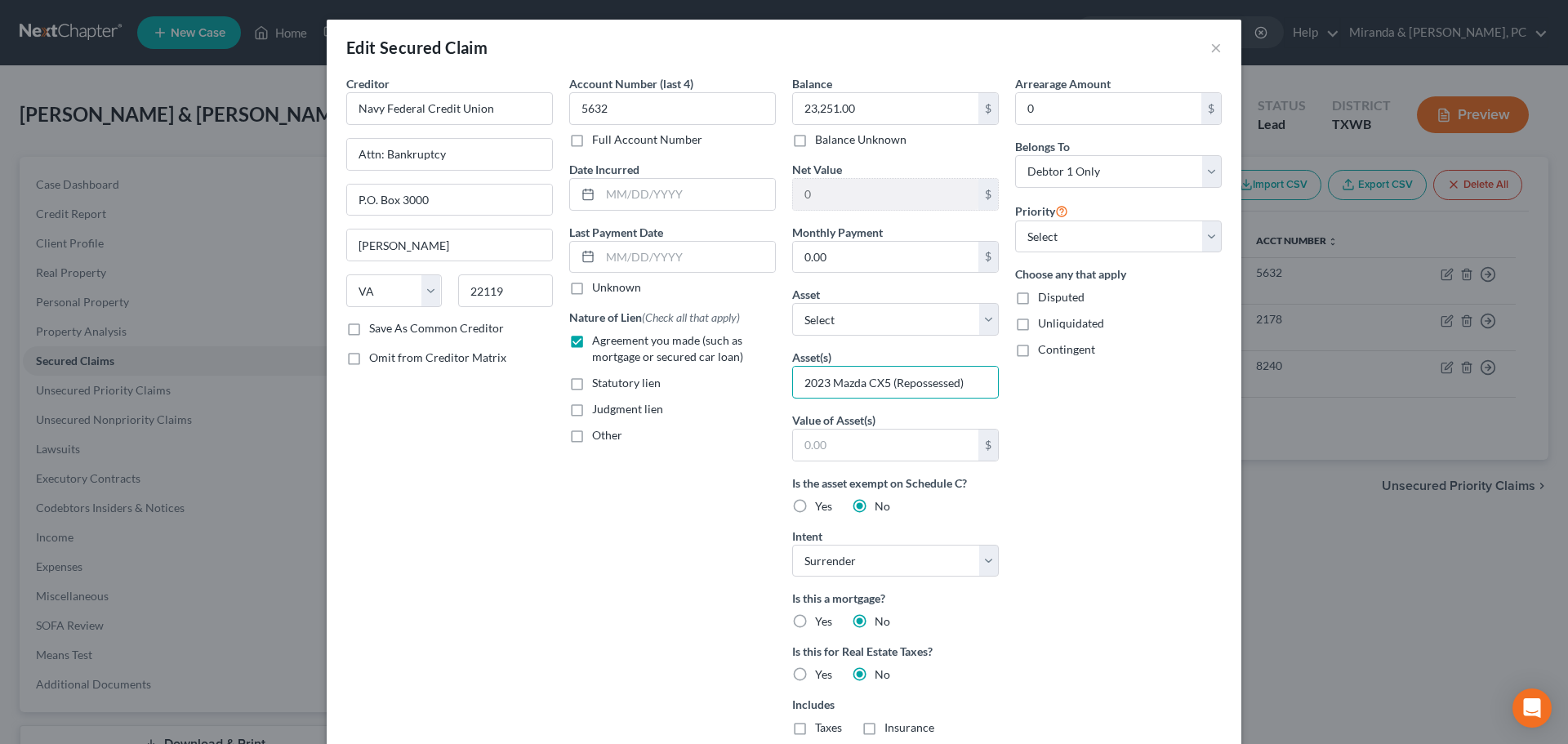
drag, startPoint x: 884, startPoint y: 384, endPoint x: 708, endPoint y: 384, distance: 176.0
click at [708, 384] on div "Creditor * Navy Federal Credit Union Attn: Bankruptcy P.O. [GEOGRAPHIC_DATA][PE…" at bounding box center [784, 466] width 892 height 782
drag, startPoint x: 909, startPoint y: 385, endPoint x: 753, endPoint y: 387, distance: 156.0
click at [753, 387] on div "Creditor * Navy Federal Credit Union Attn: Bankruptcy P.O. [GEOGRAPHIC_DATA][PE…" at bounding box center [784, 466] width 892 height 782
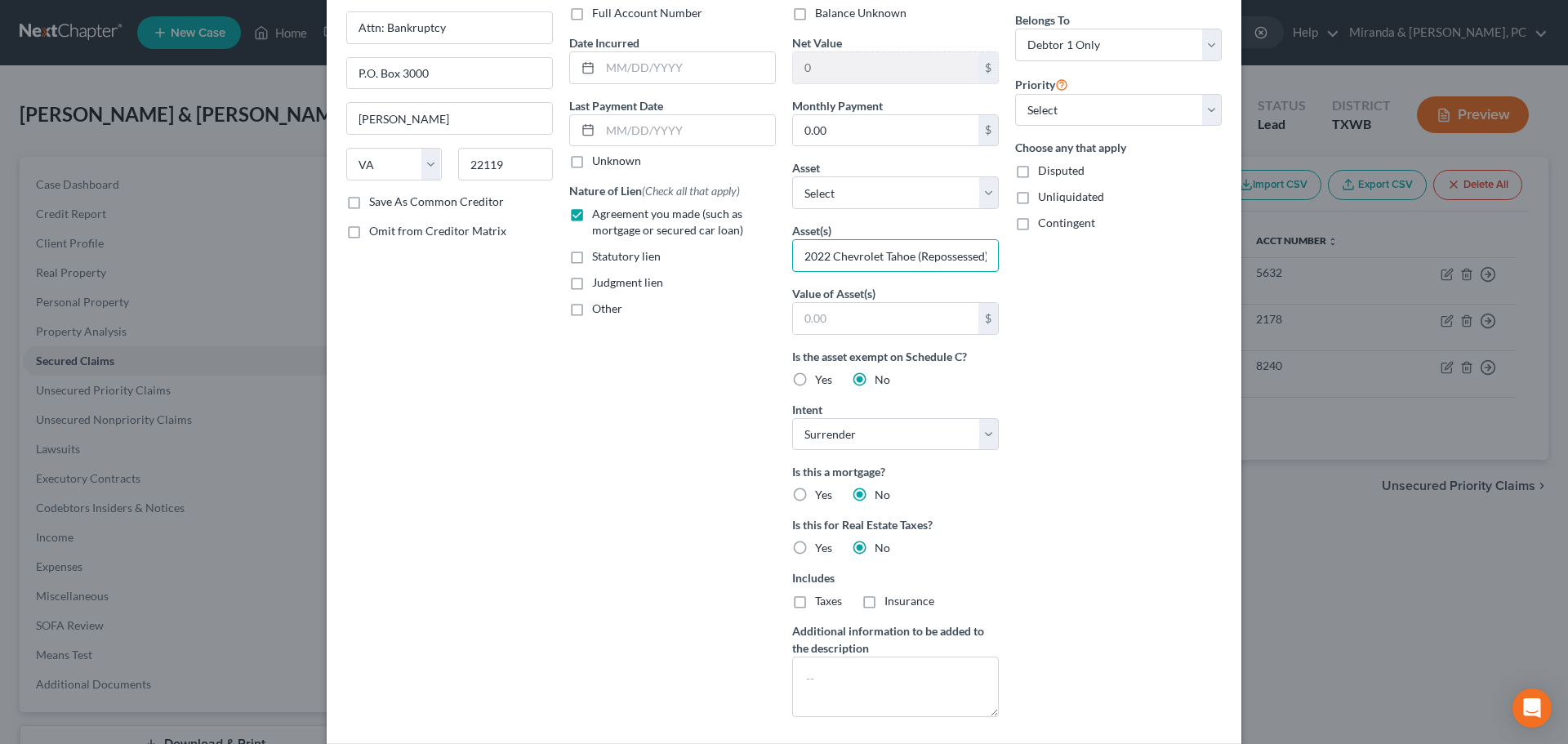
scroll to position [308, 0]
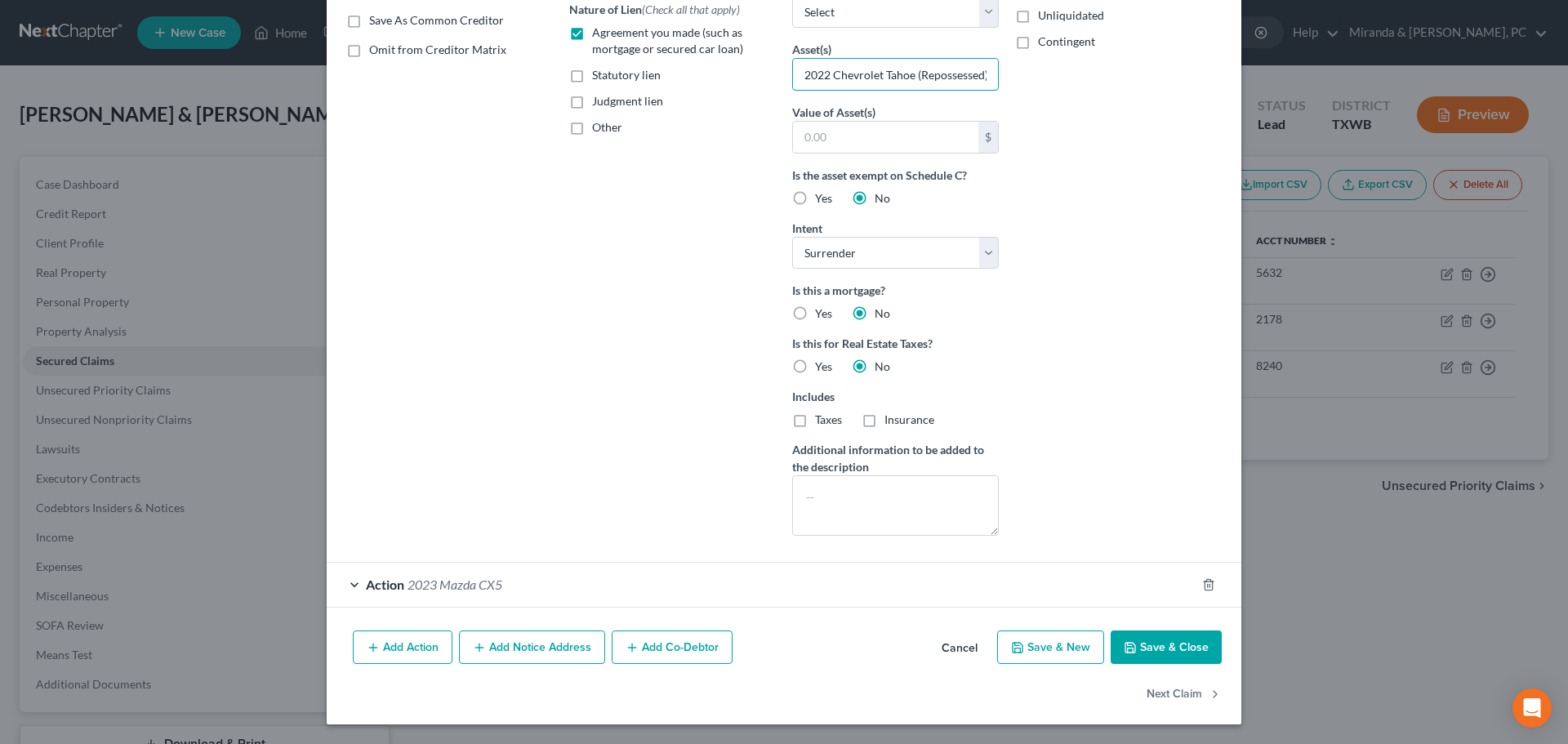
type input "2022 Chevrolet Tahoe (Repossessed)"
click at [475, 579] on span "2023 Mazda CX5" at bounding box center [455, 585] width 95 height 16
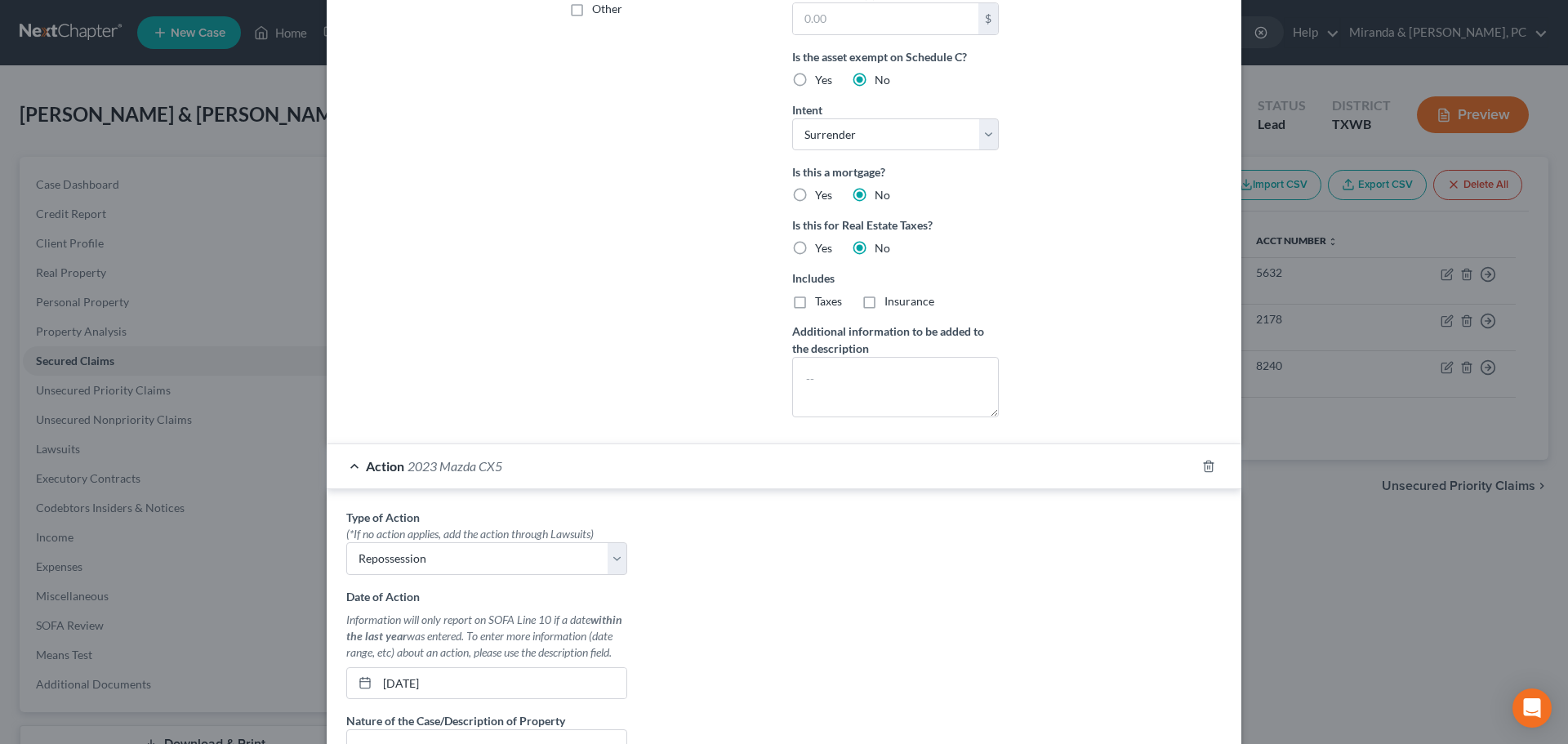
scroll to position [635, 0]
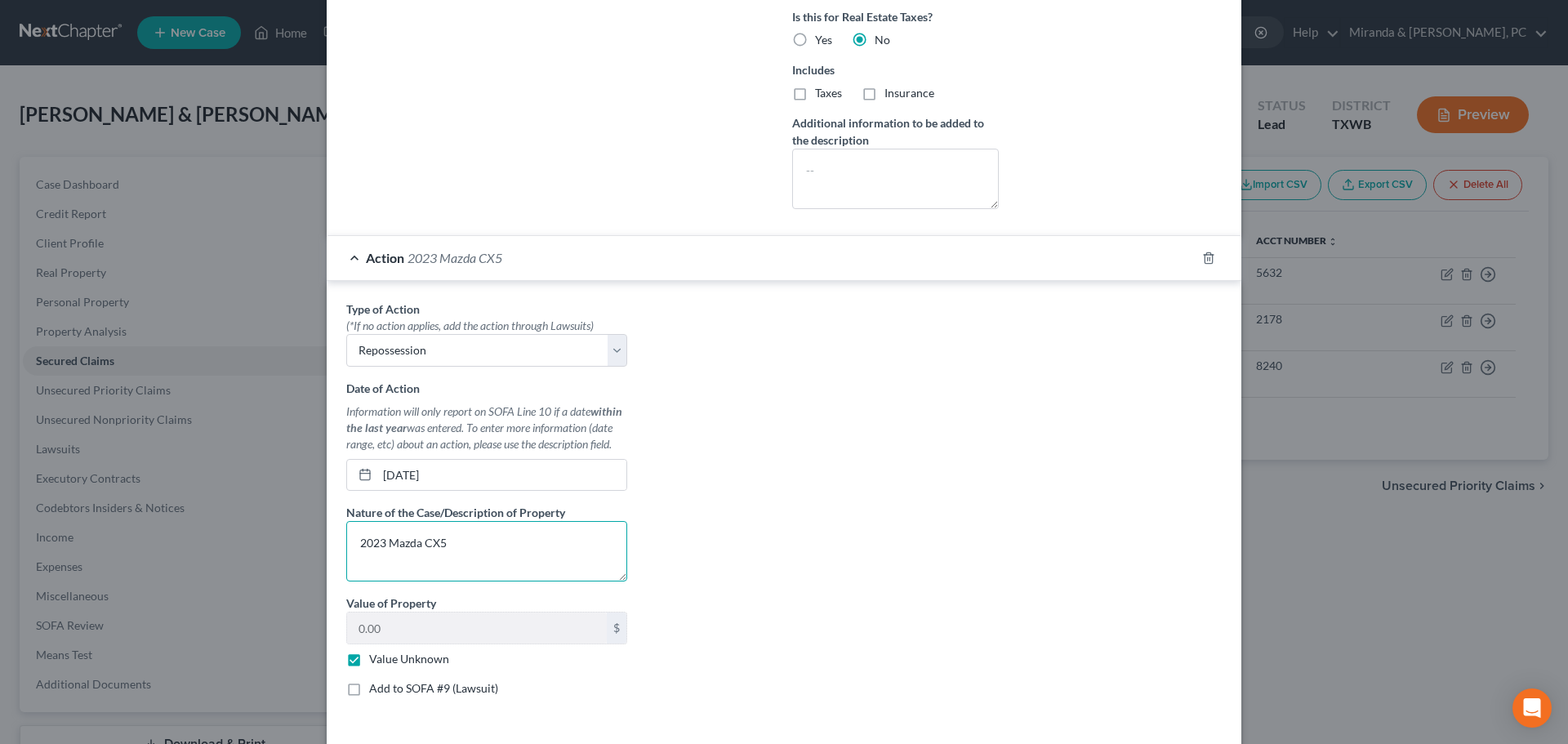
drag, startPoint x: 447, startPoint y: 542, endPoint x: 317, endPoint y: 542, distance: 130.0
click at [317, 542] on div "Edit Secured Claim × Creditor * Navy Federal Credit Union Attn: Bankruptcy P.O.…" at bounding box center [784, 372] width 1568 height 744
paste textarea "2 Chevrolet Tahoe"
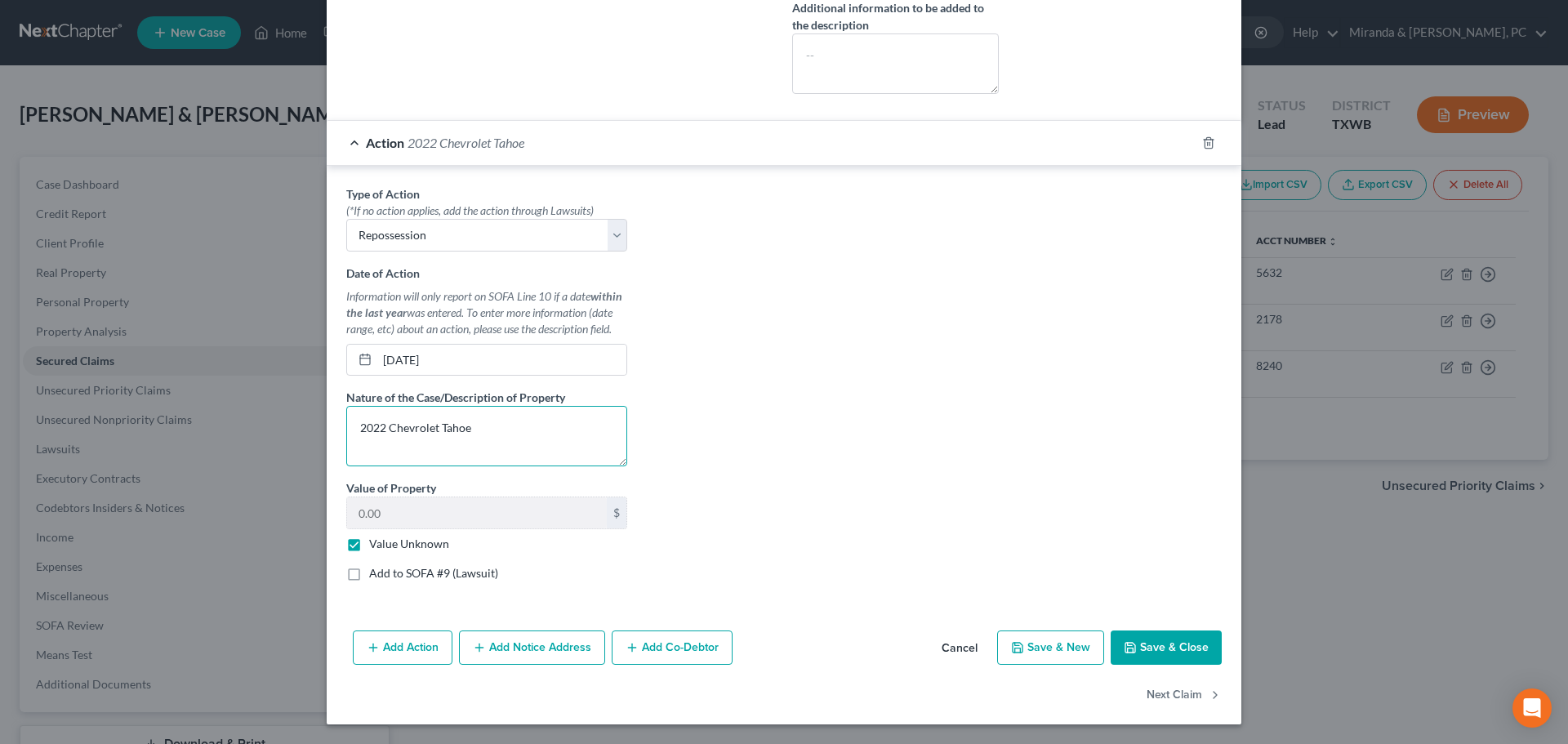
type textarea "2022 Chevrolet Tahoe"
click at [1157, 647] on button "Save & Close" at bounding box center [1166, 647] width 111 height 34
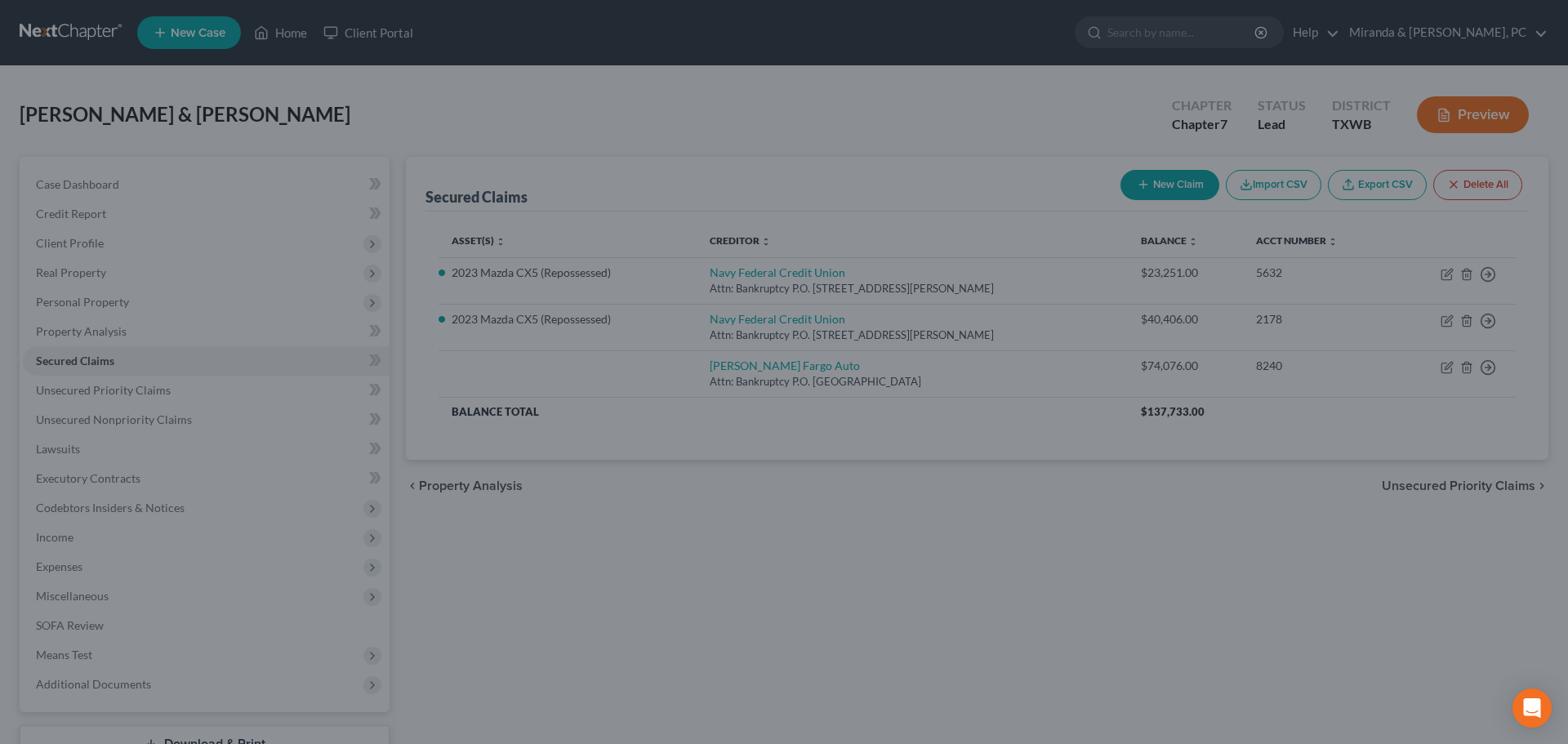
scroll to position [0, 0]
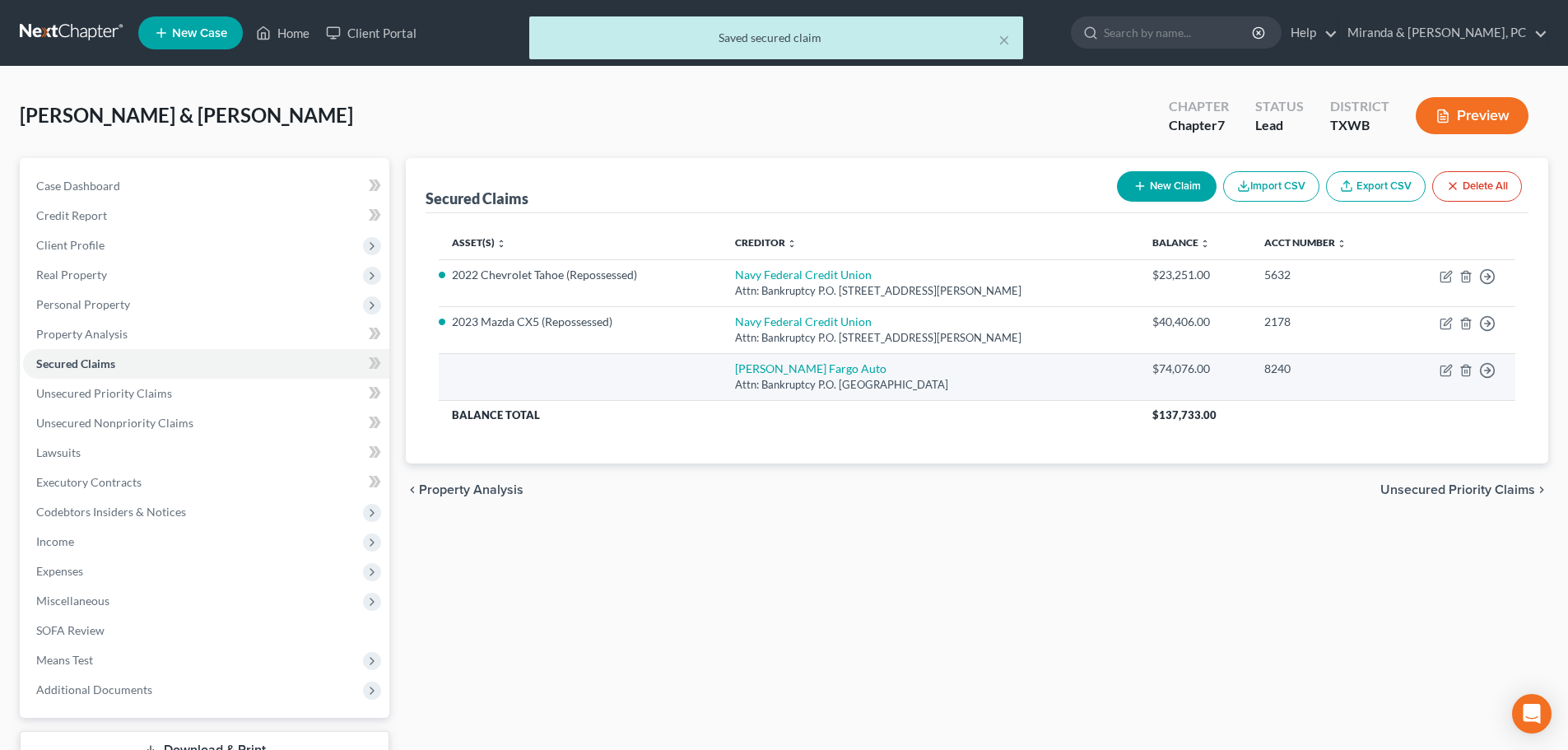
click at [1442, 378] on td "Move to E Move to F Move to G Move to Notice Only" at bounding box center [1456, 376] width 118 height 47
click at [1447, 372] on icon "button" at bounding box center [1446, 370] width 13 height 13
select select "28"
select select "0"
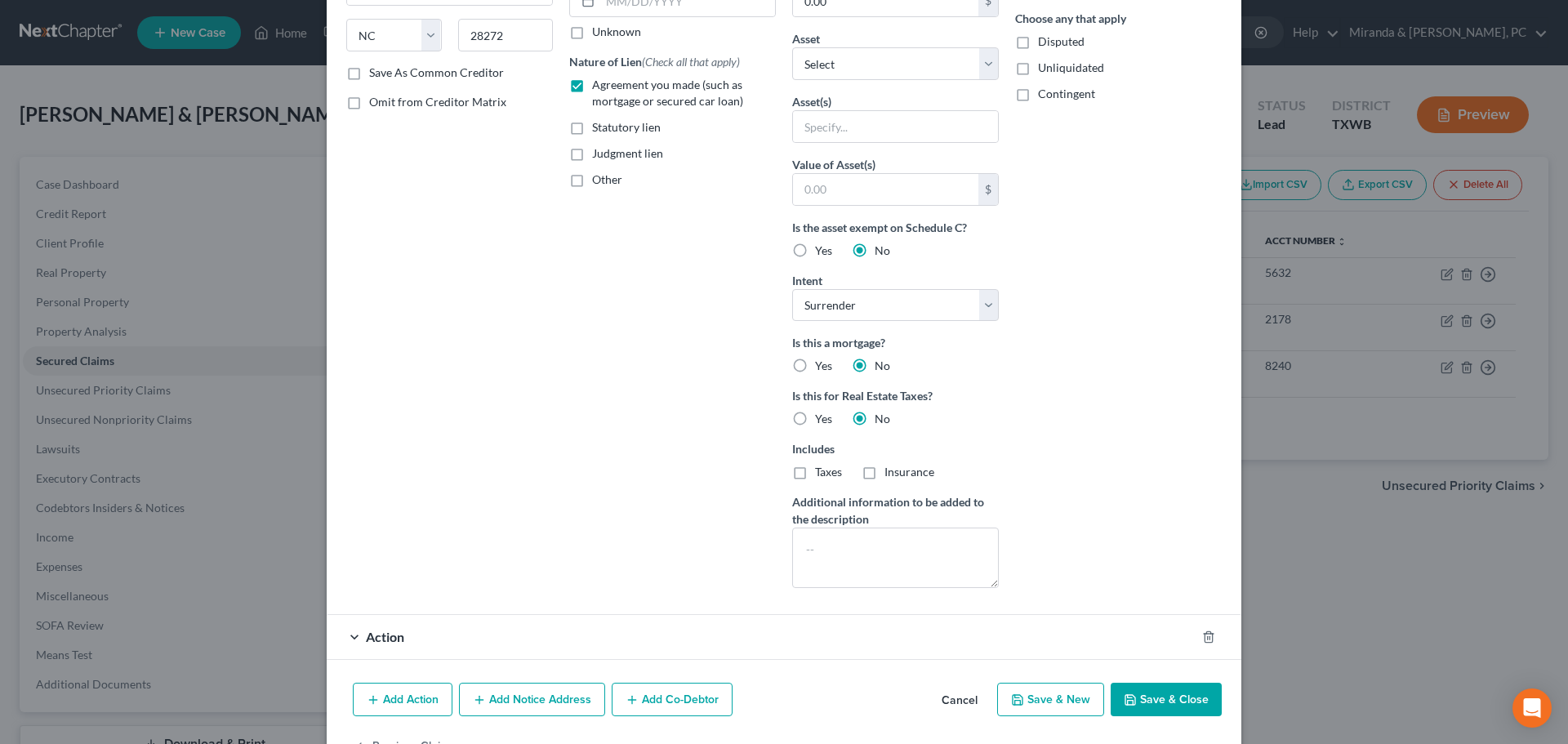
scroll to position [308, 0]
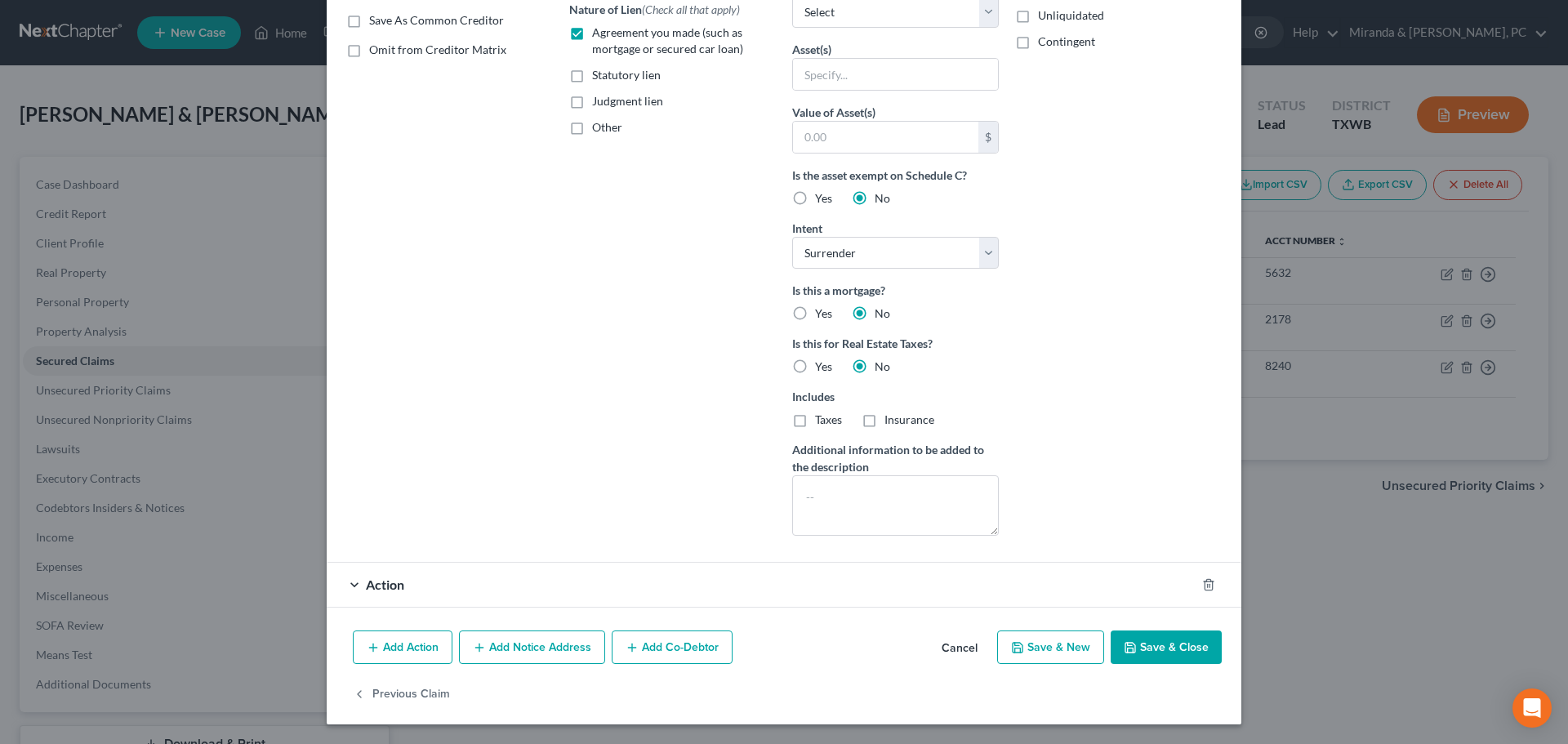
click at [423, 577] on div "Action" at bounding box center [761, 585] width 869 height 43
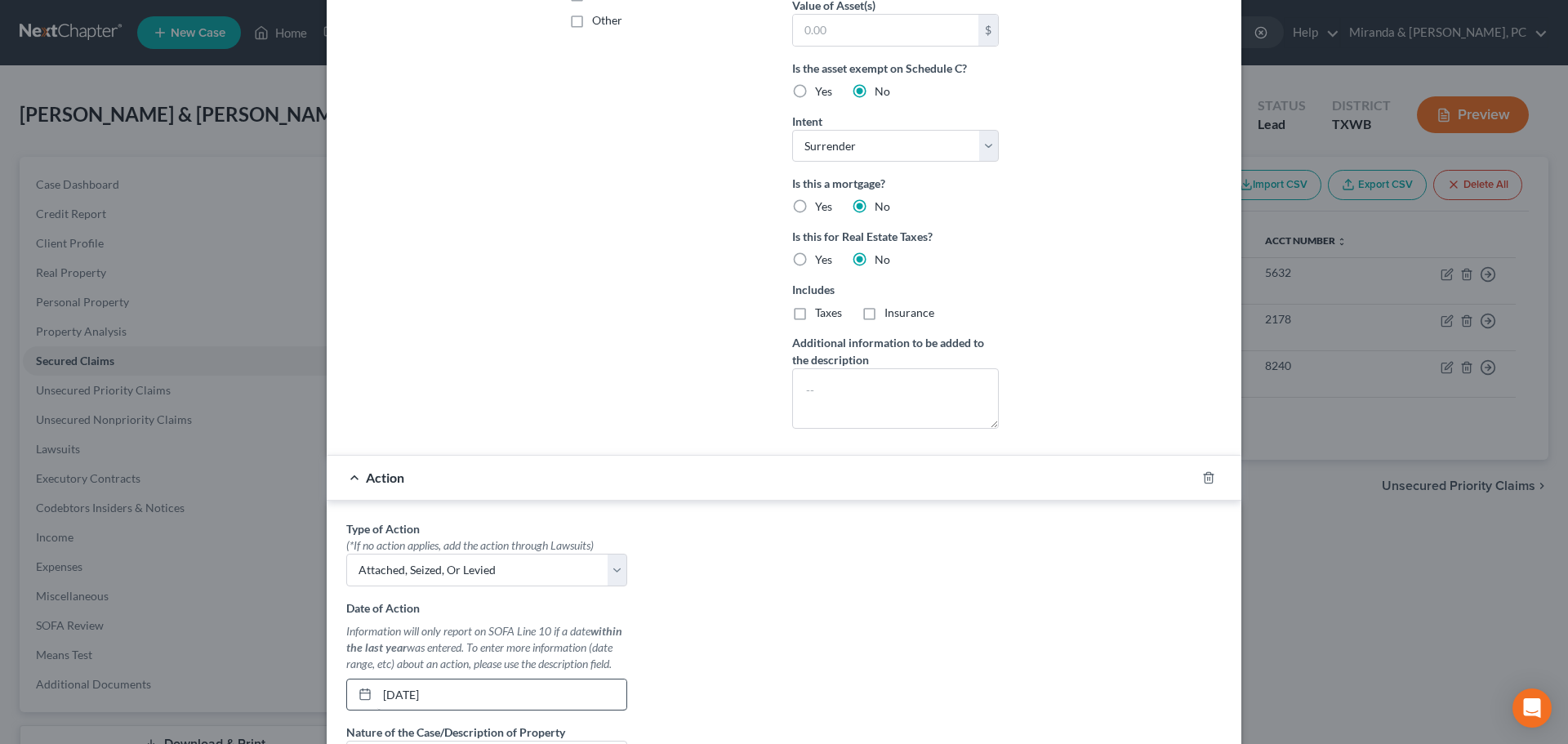
scroll to position [553, 0]
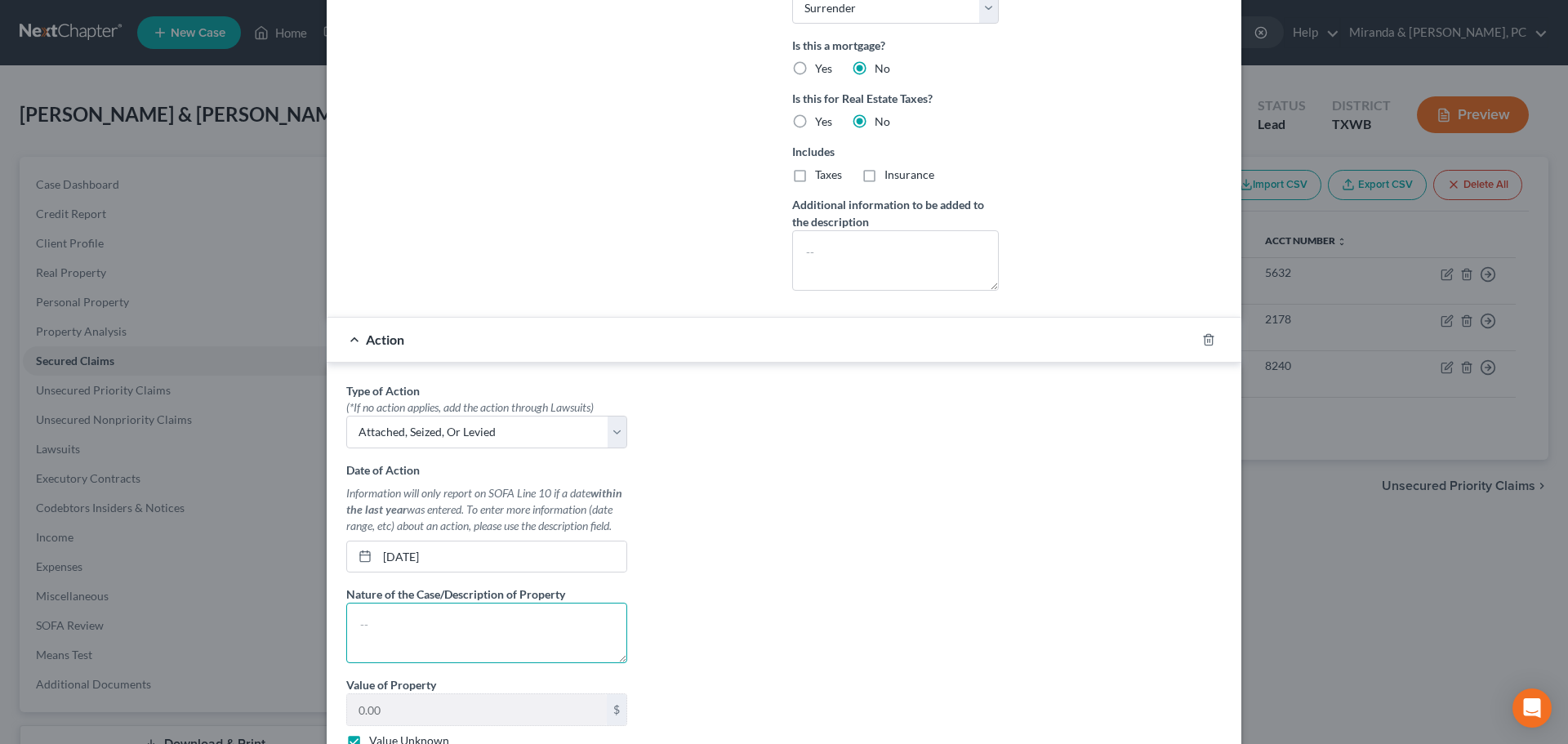
click at [428, 624] on textarea at bounding box center [487, 633] width 281 height 60
click at [427, 628] on textarea "Ford F-250 SHelby" at bounding box center [487, 633] width 281 height 60
drag, startPoint x: 432, startPoint y: 628, endPoint x: 288, endPoint y: 615, distance: 144.6
click at [288, 615] on div "Edit Secured Claim × Creditor * [PERSON_NAME] Fargo Auto Attn: Bankruptcy P.O. …" at bounding box center [784, 372] width 1568 height 744
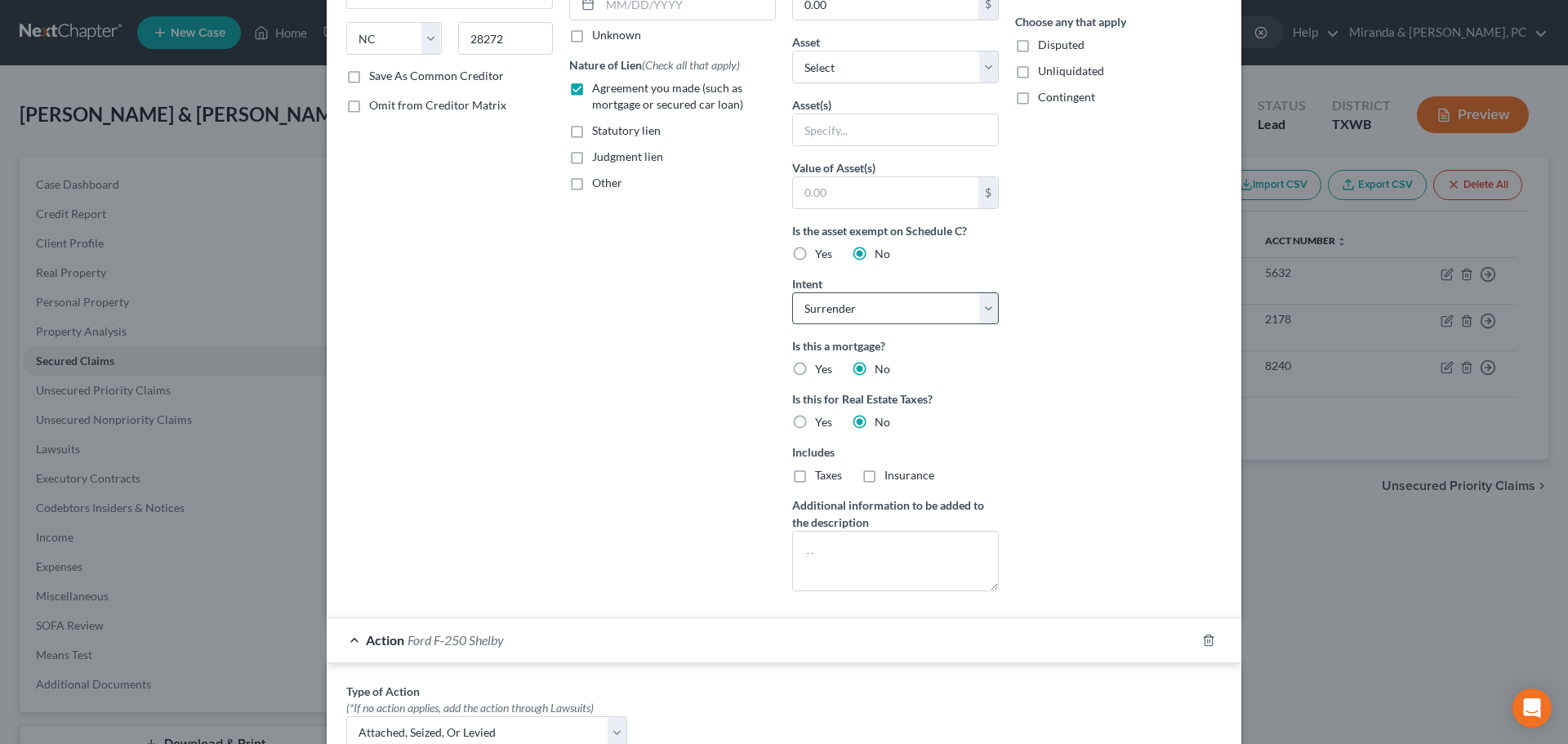
scroll to position [226, 0]
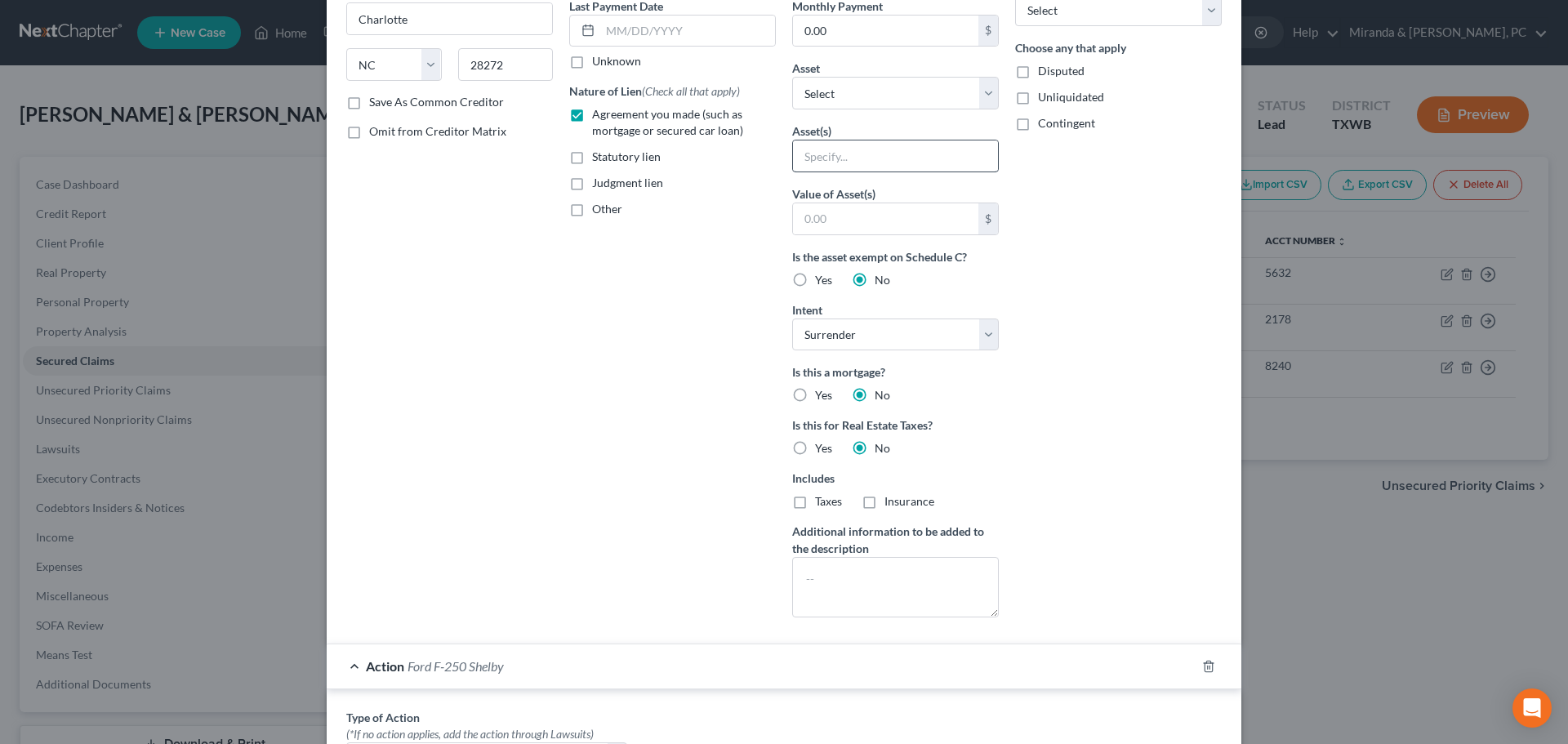
type textarea "Ford F-250 Shelby"
click at [851, 160] on input "text" at bounding box center [896, 156] width 205 height 31
paste input "Ford F-250 Shelby"
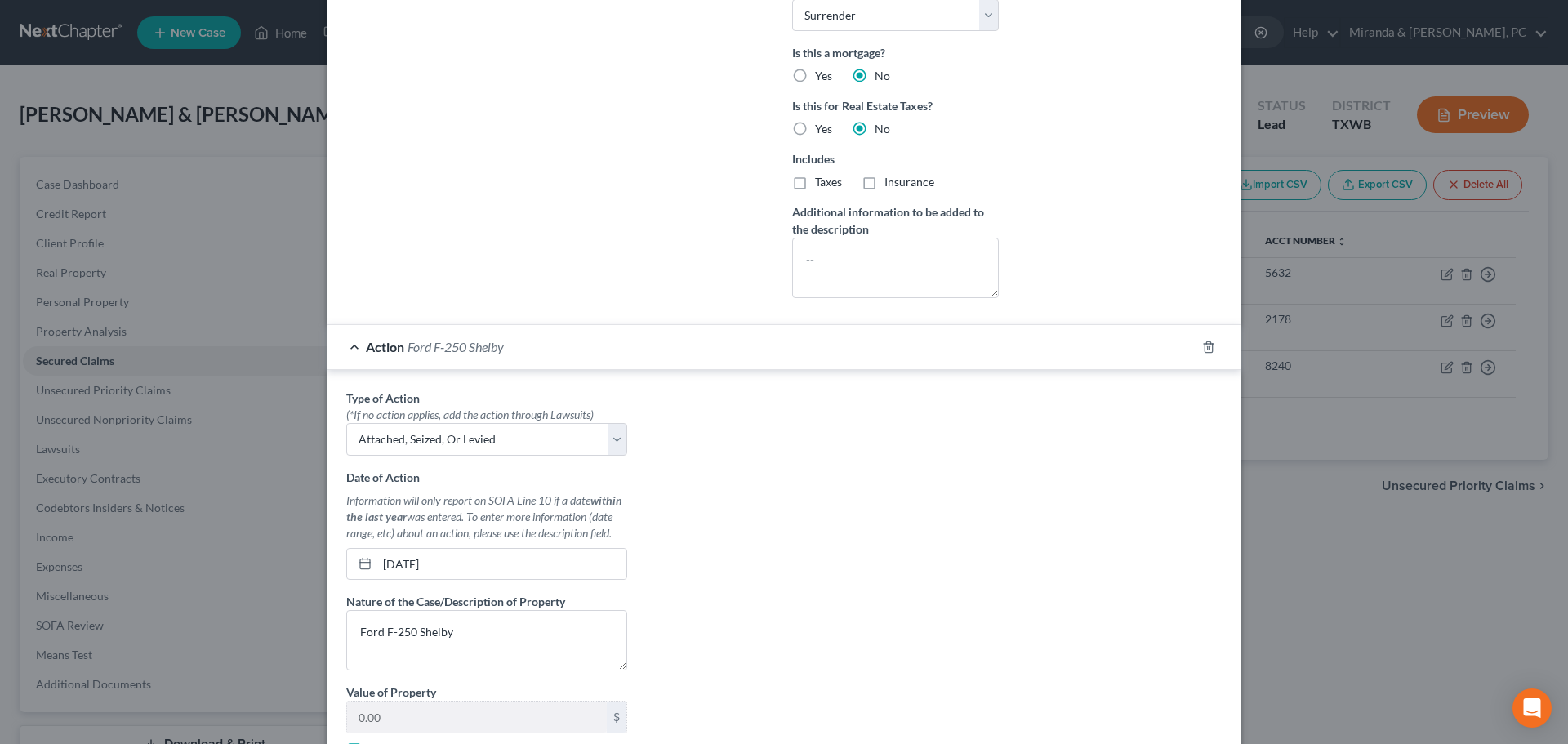
scroll to position [553, 0]
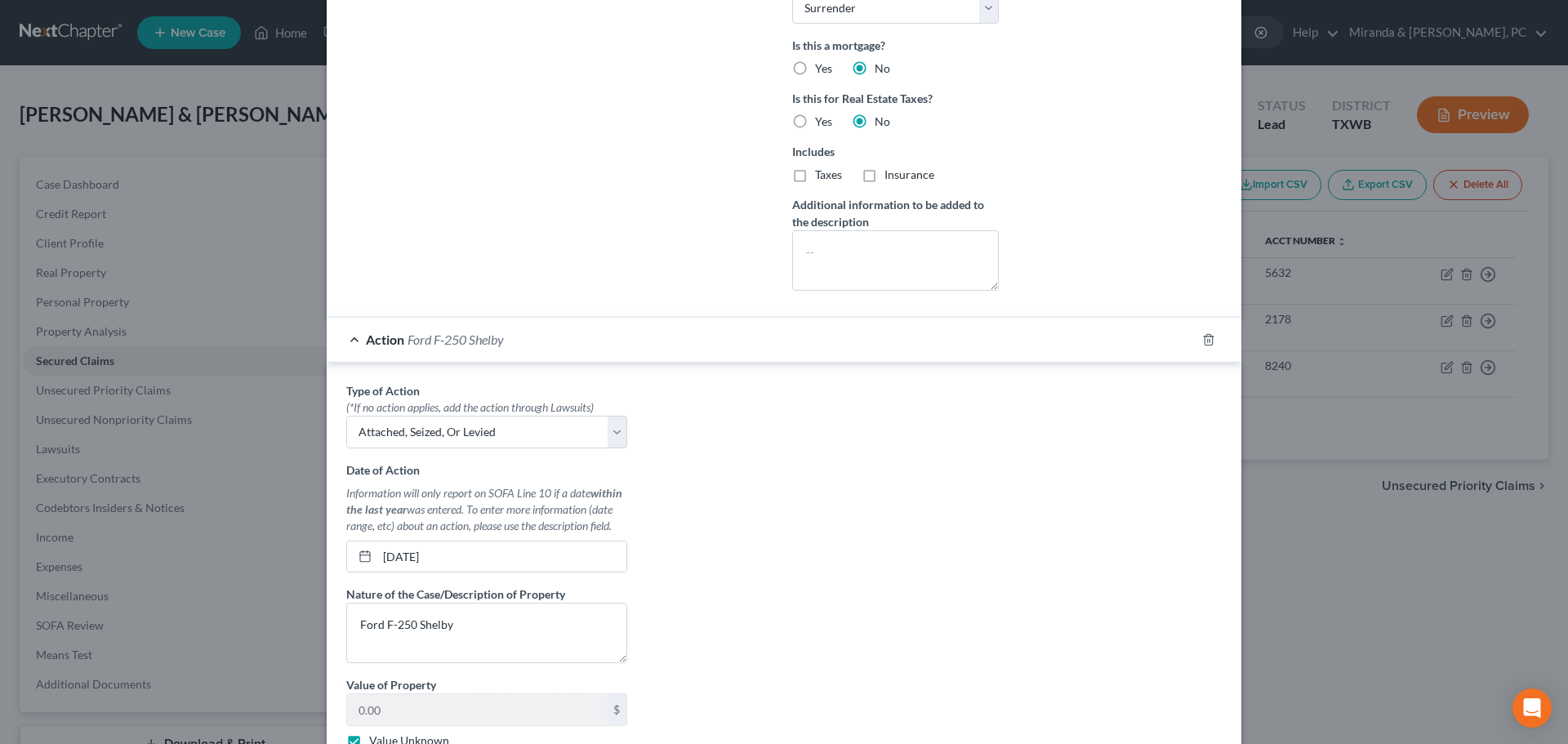
type input "Ford F-250 Shelby (Repossessed)"
click at [365, 337] on span "Action" at bounding box center [384, 340] width 39 height 16
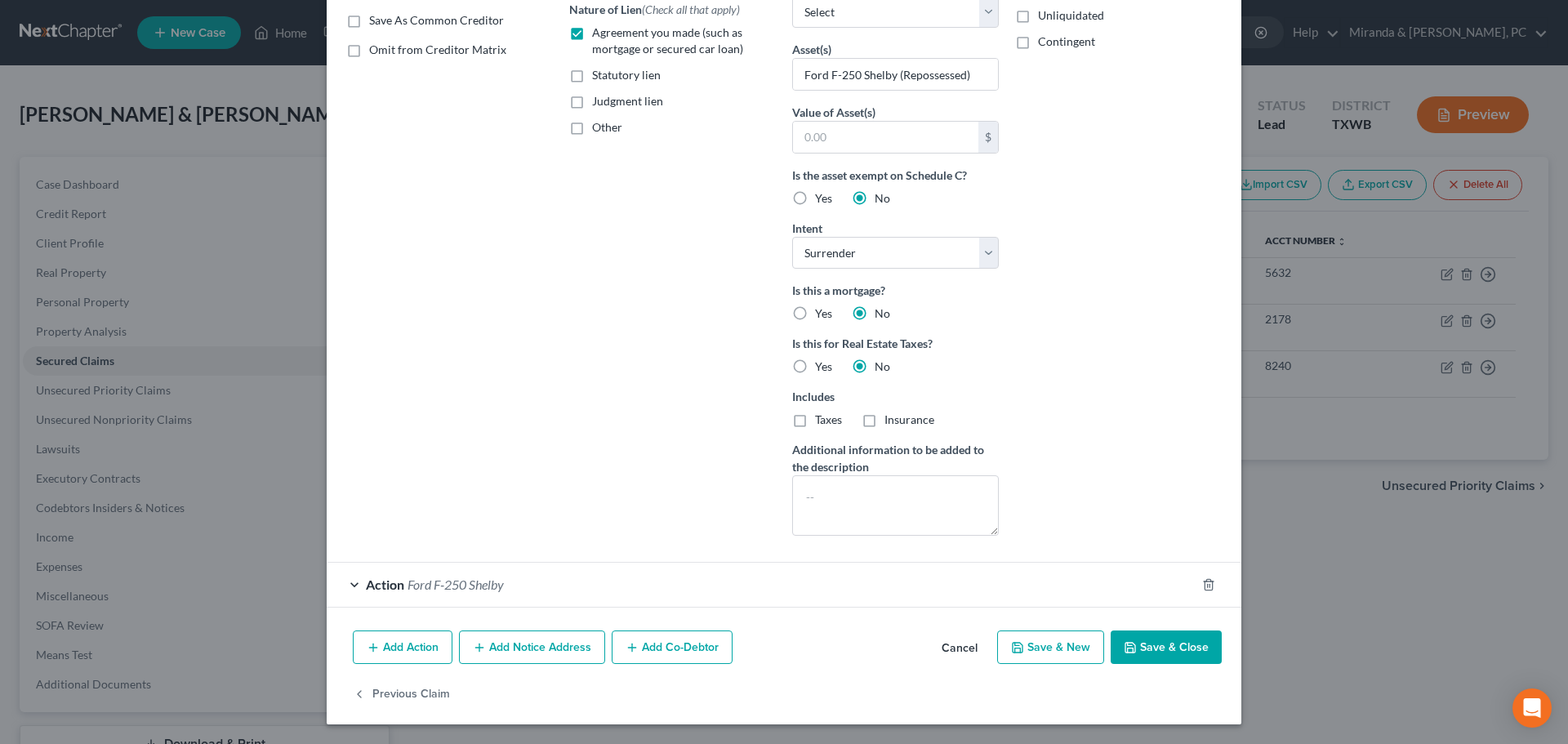
scroll to position [308, 0]
click at [1162, 652] on button "Save & Close" at bounding box center [1166, 647] width 111 height 34
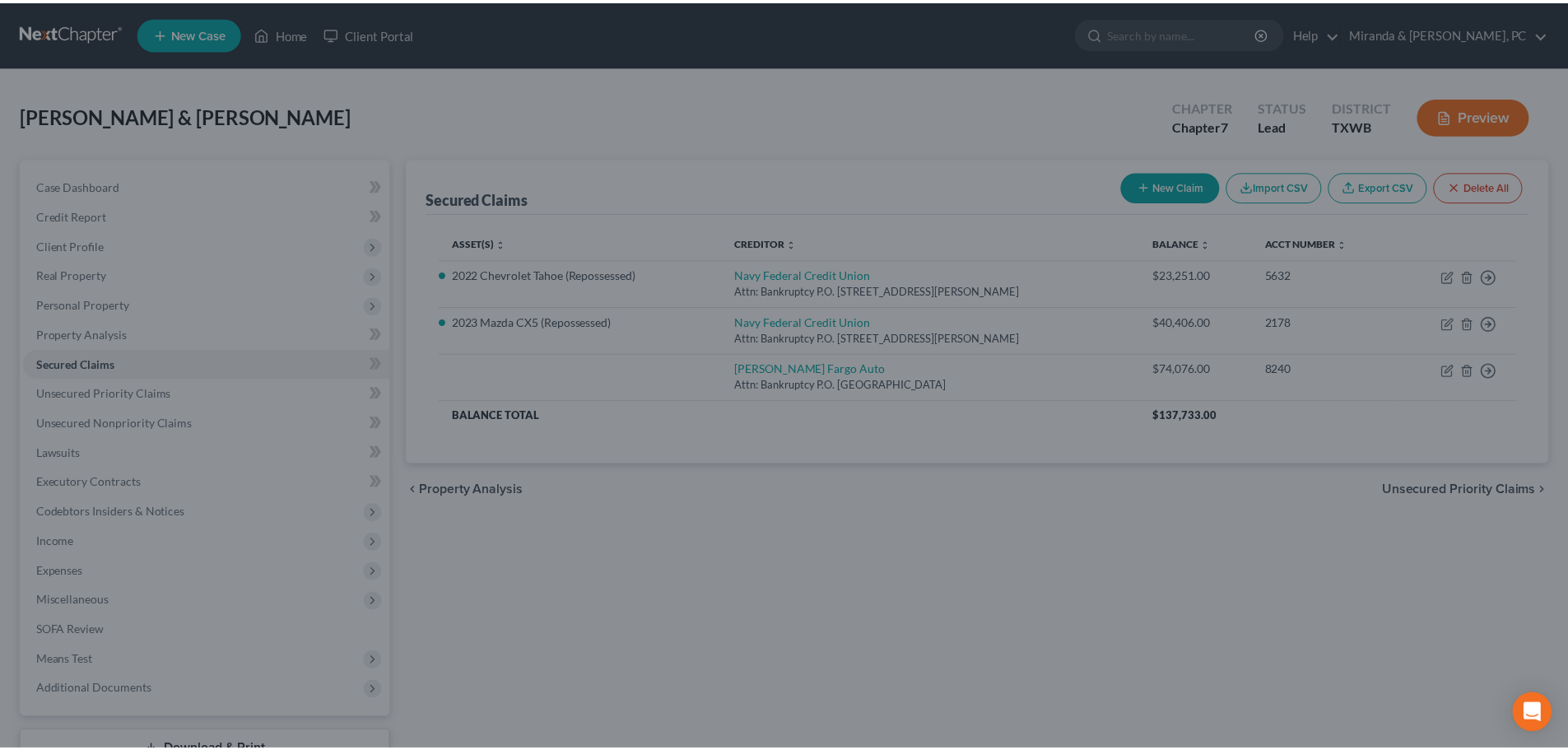
scroll to position [130, 0]
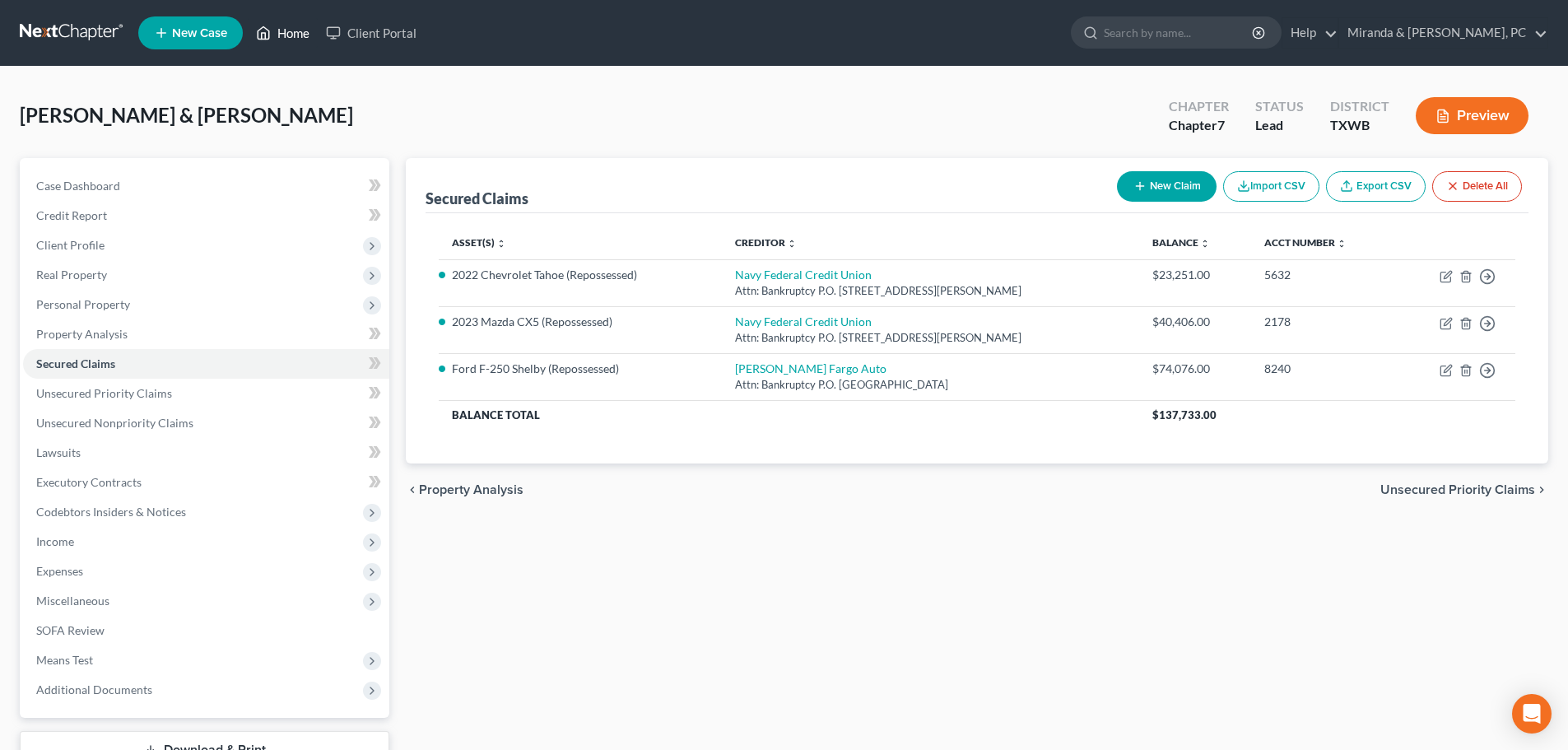
click at [292, 39] on link "Home" at bounding box center [282, 33] width 70 height 30
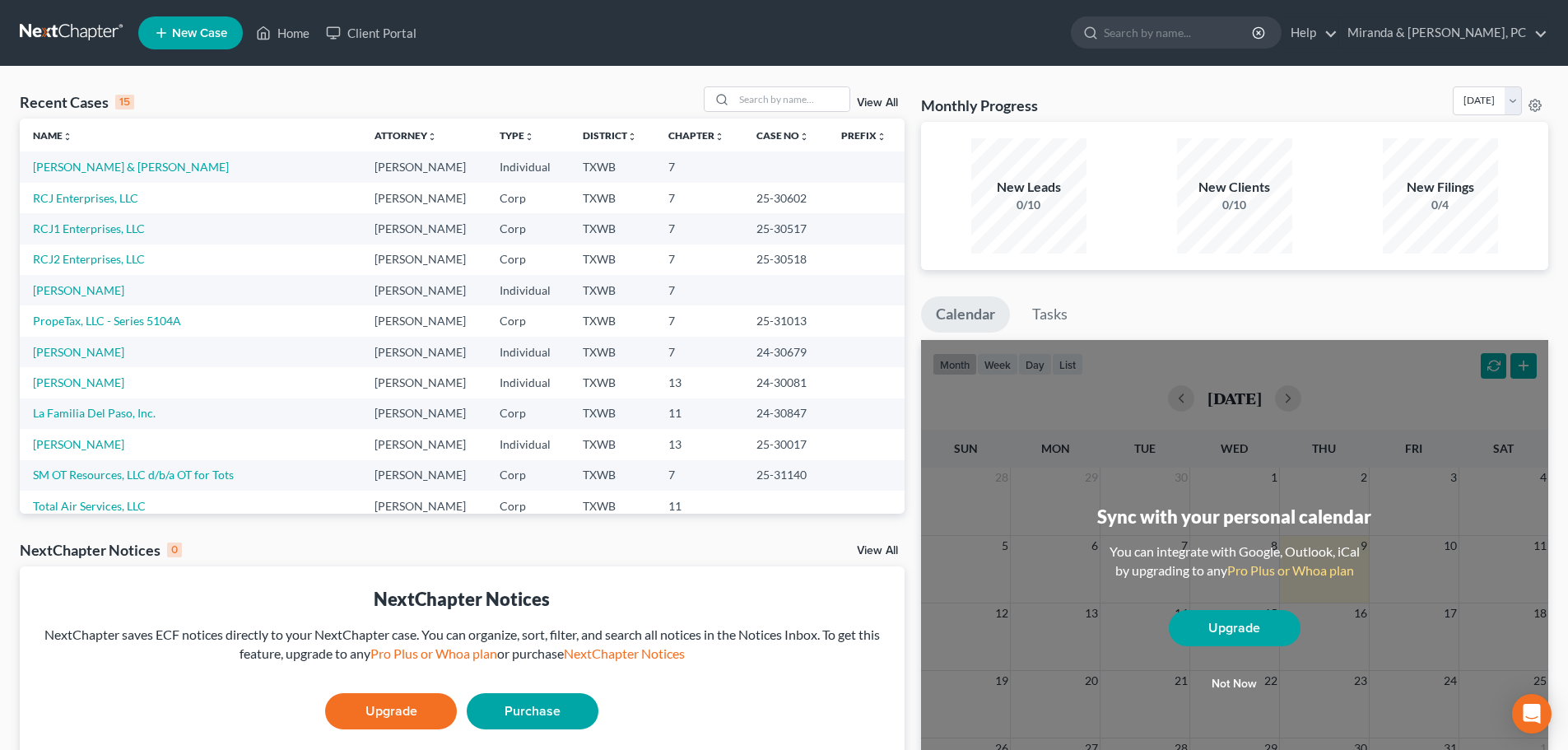
click at [235, 37] on link "New Case" at bounding box center [190, 33] width 104 height 33
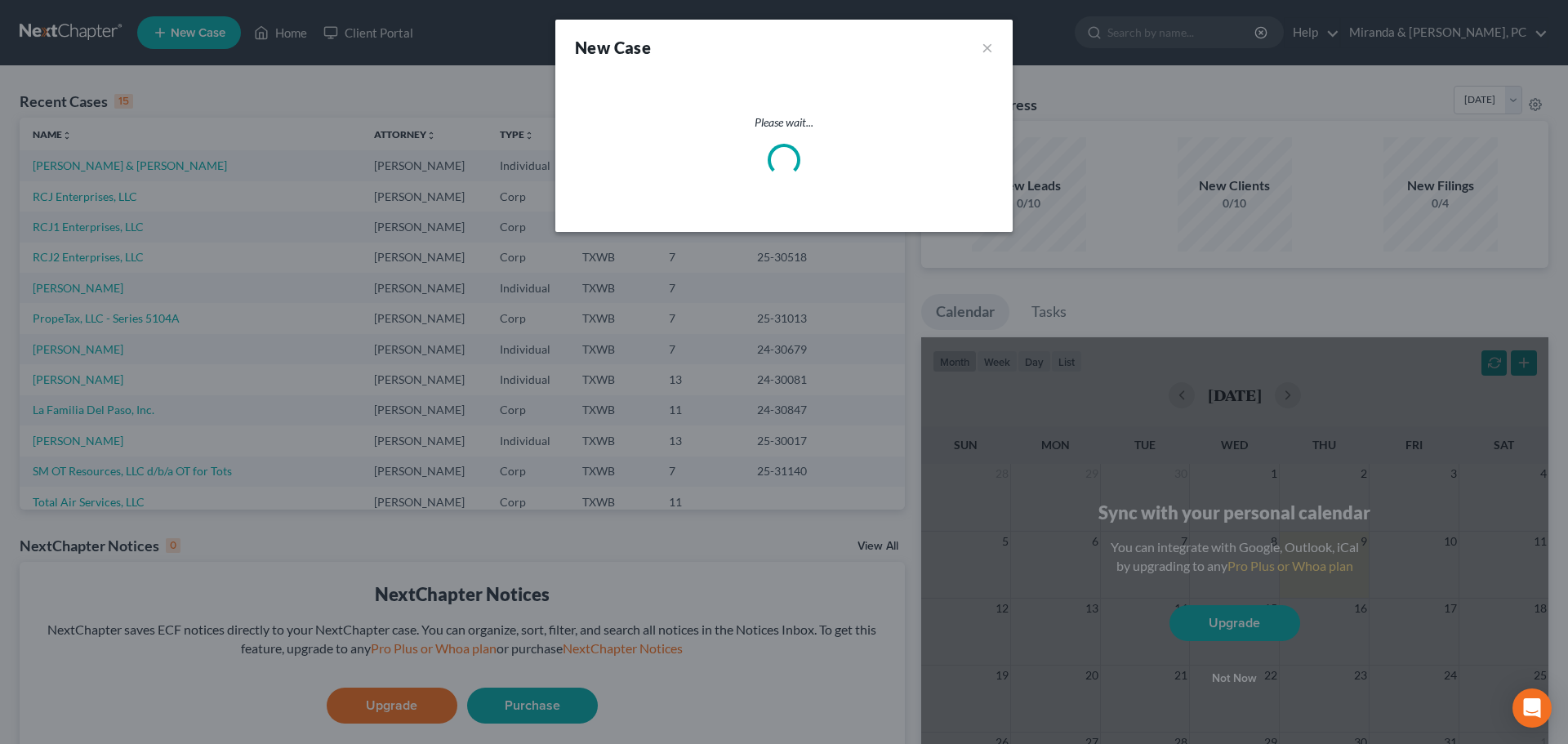
select select "80"
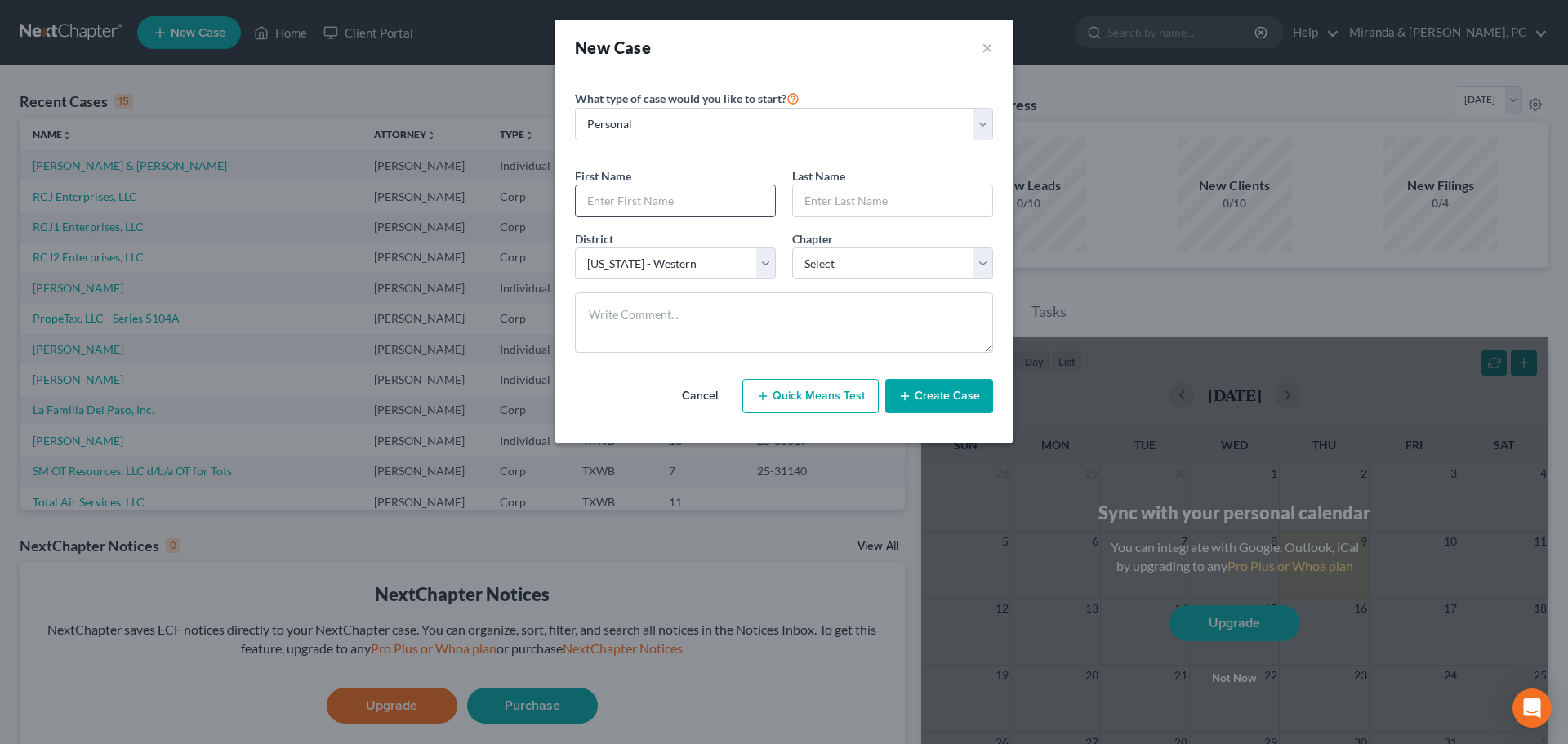
click at [653, 201] on input "text" at bounding box center [675, 201] width 199 height 31
type input "[PERSON_NAME]"
click at [848, 210] on input "text" at bounding box center [892, 201] width 199 height 31
type input "[PERSON_NAME]"
click at [846, 254] on select "Select 7 11 12 13" at bounding box center [892, 264] width 201 height 33
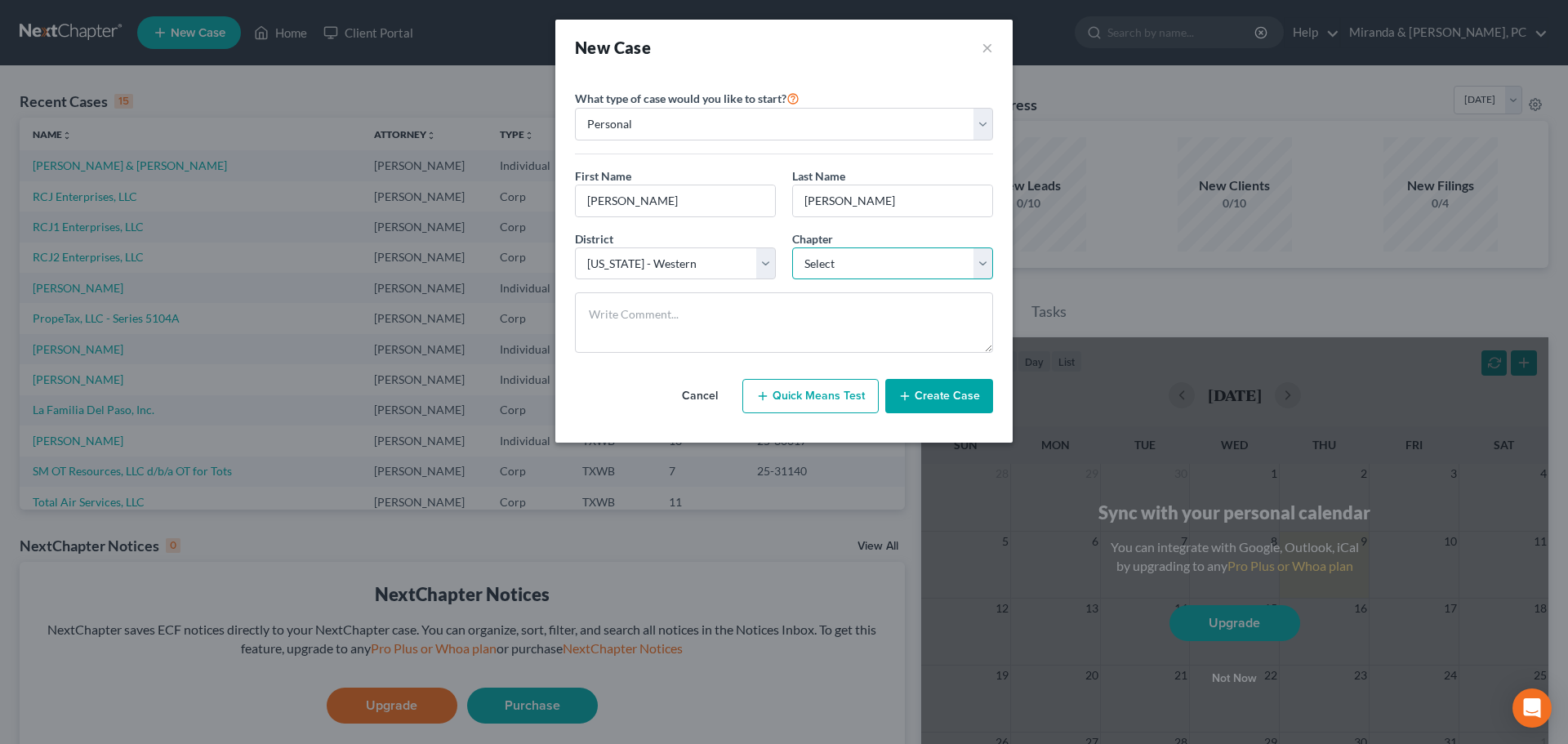
select select "0"
click at [792, 247] on select "Select 7 11 12 13" at bounding box center [892, 264] width 201 height 33
click at [936, 408] on button "Create Case" at bounding box center [939, 397] width 108 height 34
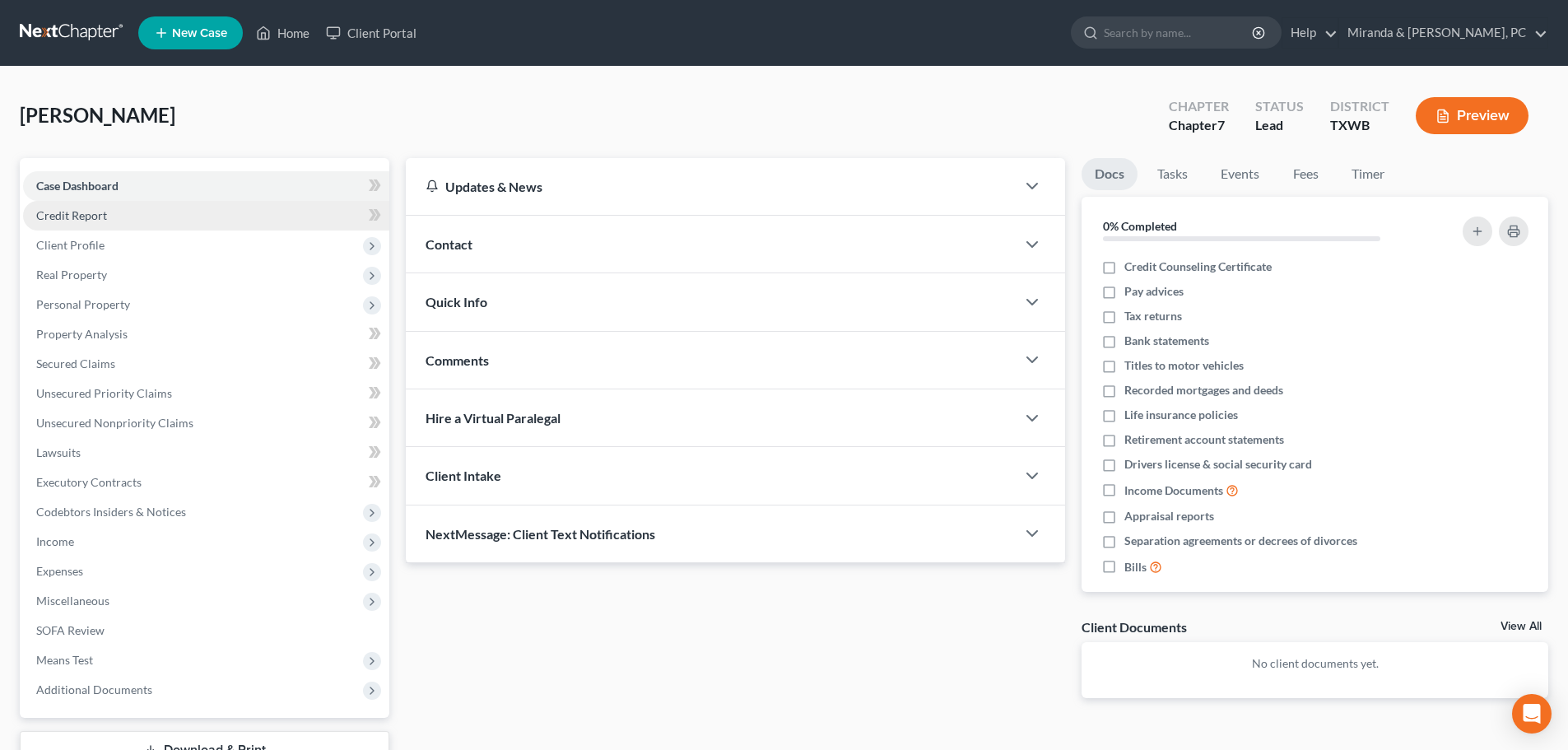
click at [96, 219] on span "Credit Report" at bounding box center [71, 216] width 70 height 14
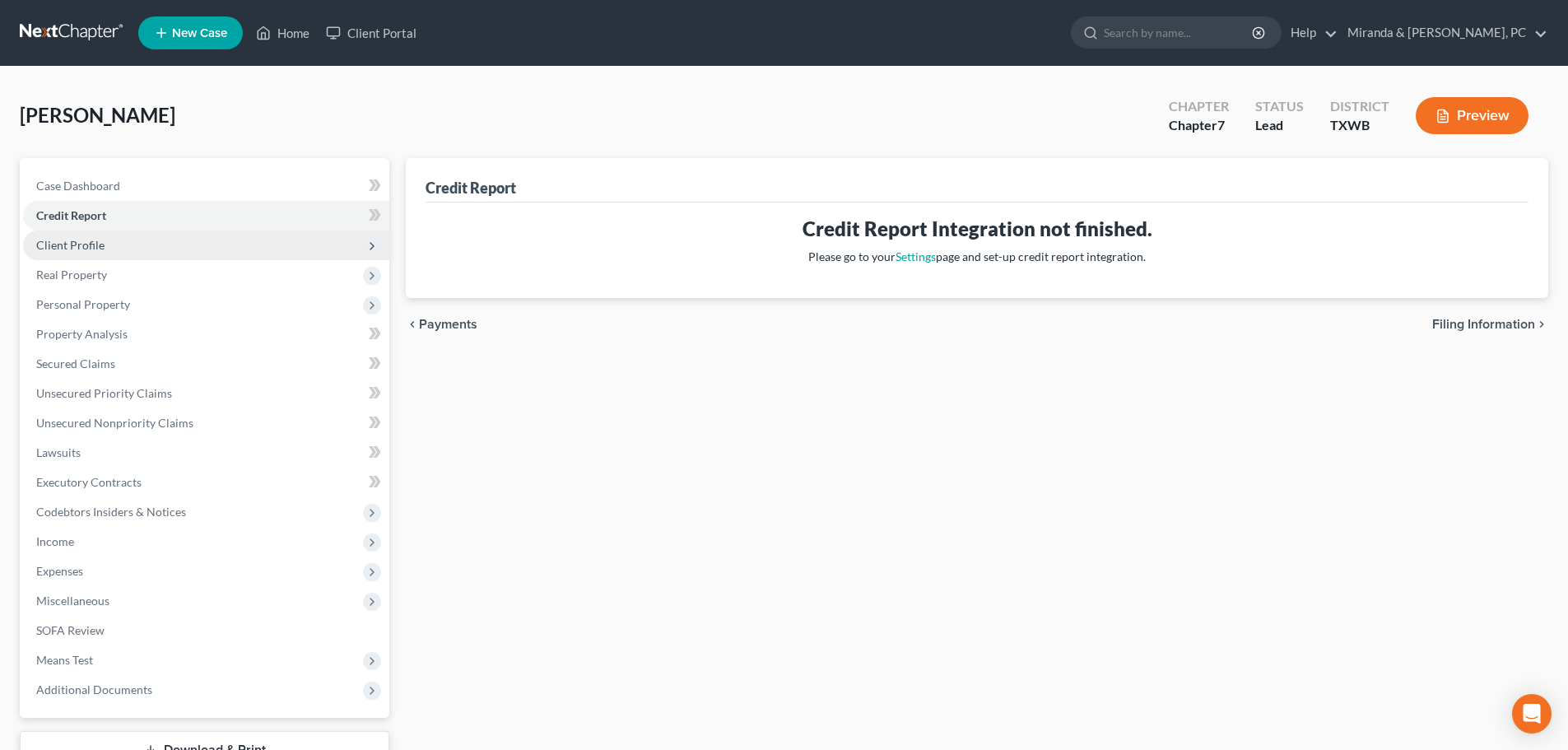
click at [70, 251] on span "Client Profile" at bounding box center [70, 245] width 69 height 14
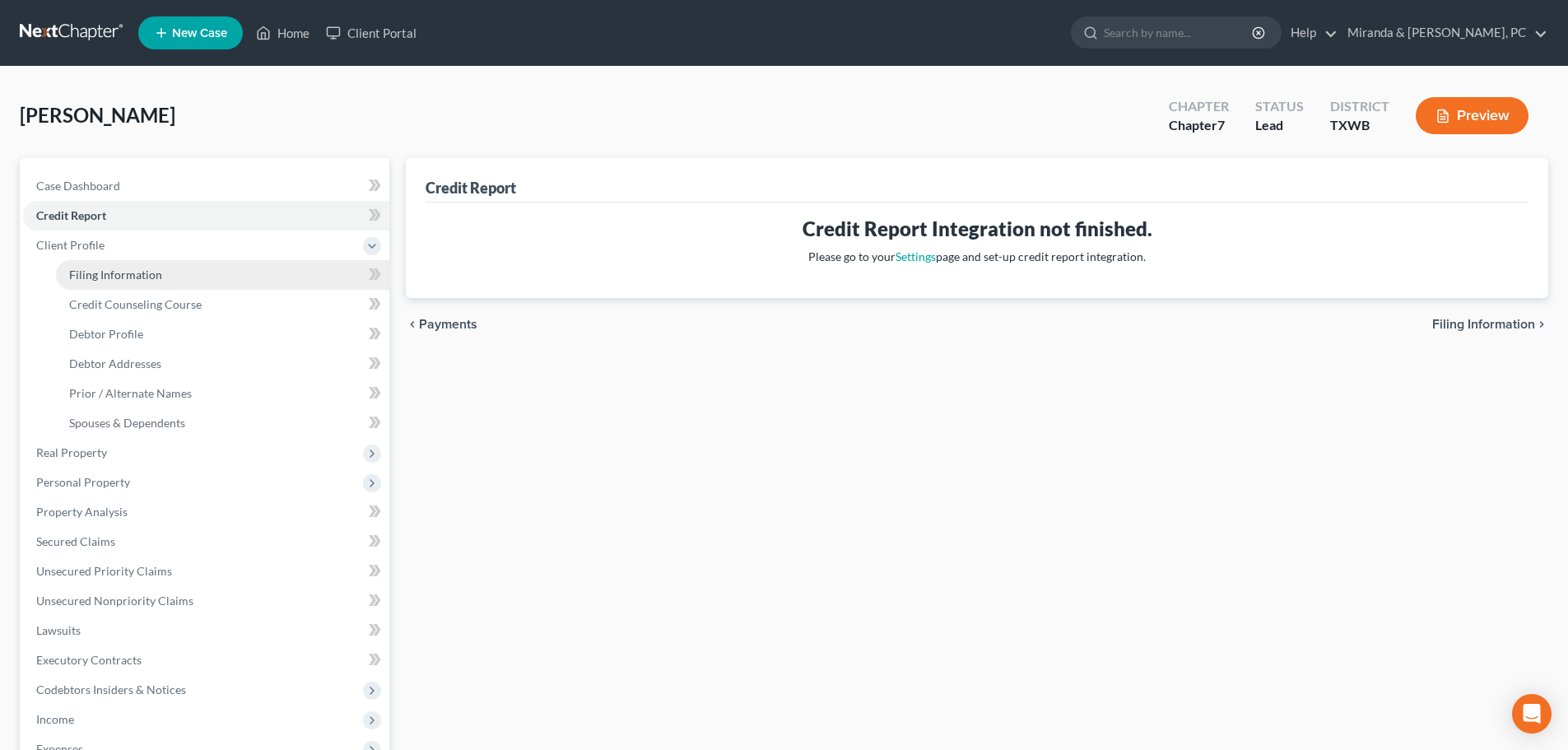
click at [98, 278] on span "Filing Information" at bounding box center [116, 275] width 93 height 14
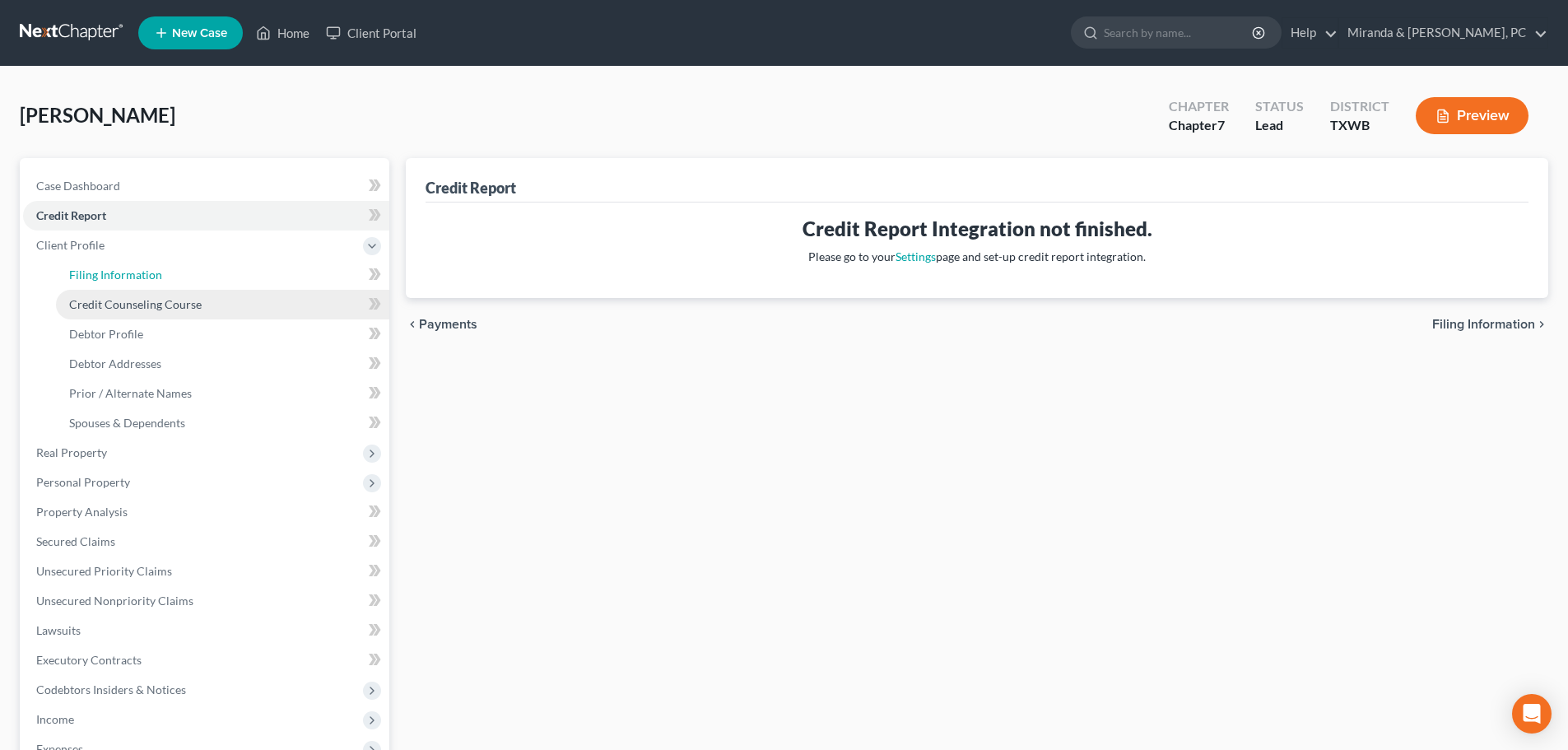
select select "1"
select select "0"
select select "80"
select select "45"
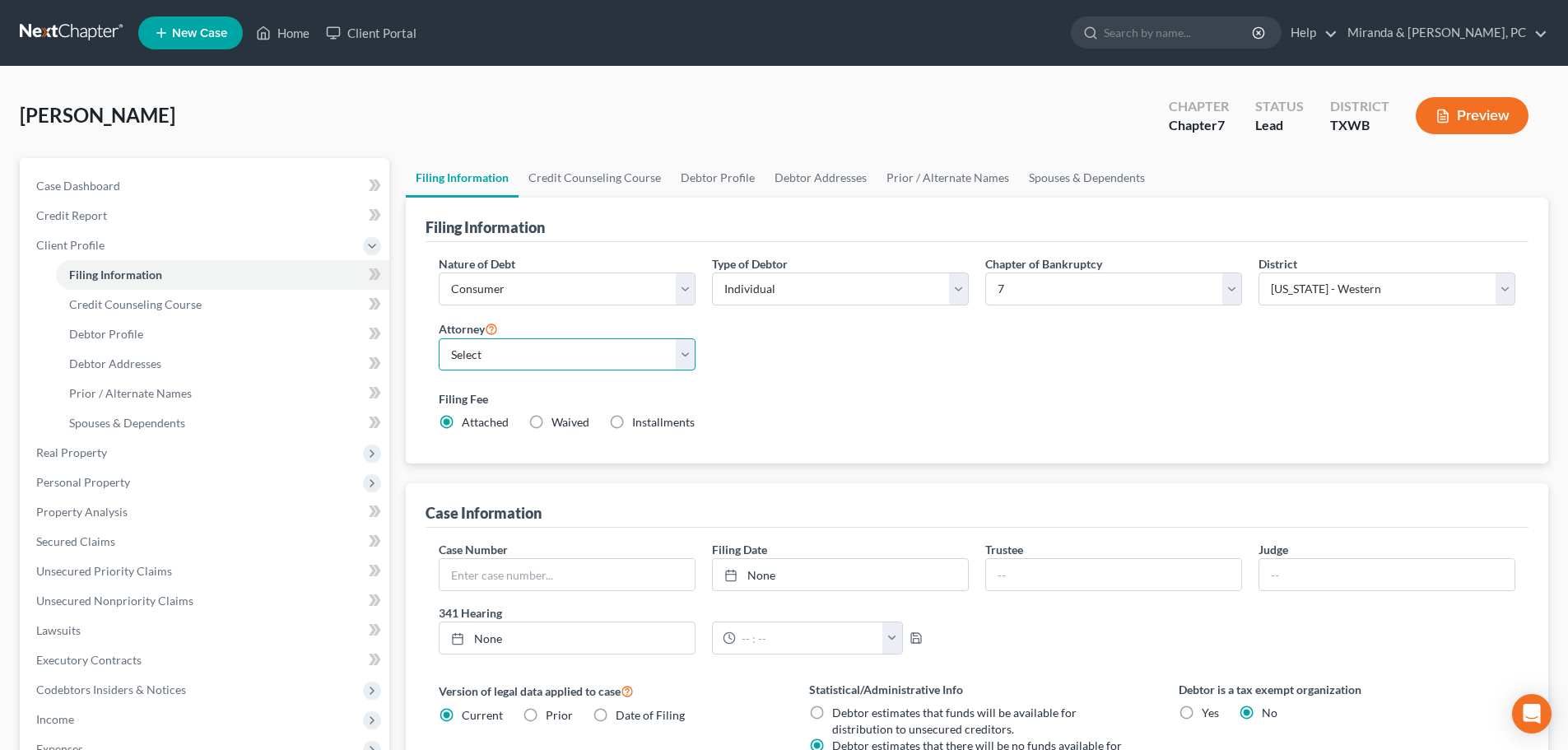
drag, startPoint x: 600, startPoint y: 343, endPoint x: 605, endPoint y: 362, distance: 19.6
click at [600, 343] on select "Select [PERSON_NAME] - [GEOGRAPHIC_DATA]" at bounding box center [567, 355] width 257 height 33
select select "0"
click at [439, 338] on select "Select [PERSON_NAME] - [GEOGRAPHIC_DATA]" at bounding box center [567, 355] width 257 height 33
click at [922, 375] on div "Nature of Debt Select Business Consumer Other Nature of Business Select Clearin…" at bounding box center [977, 350] width 1093 height 189
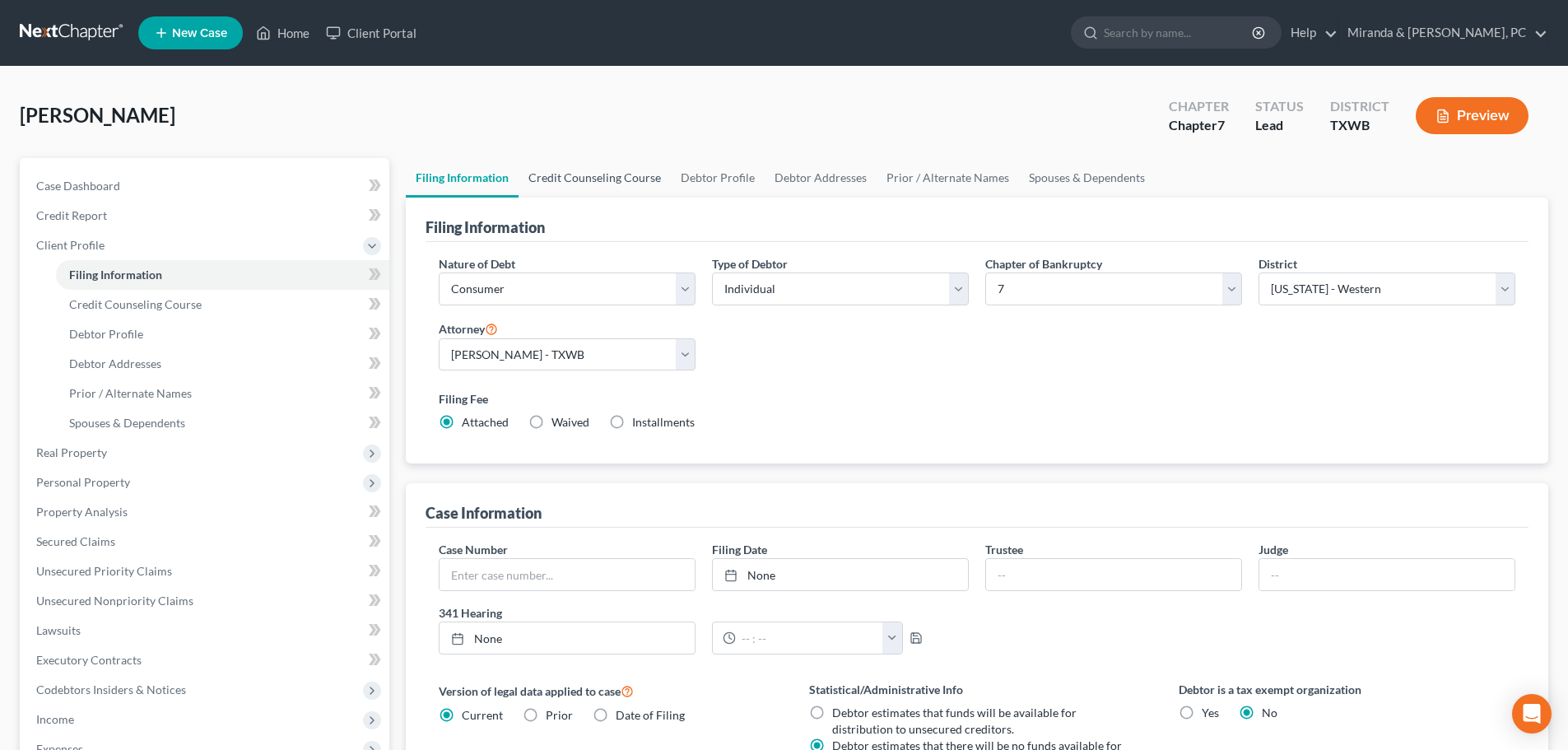
click at [588, 179] on link "Credit Counseling Course" at bounding box center [594, 177] width 152 height 39
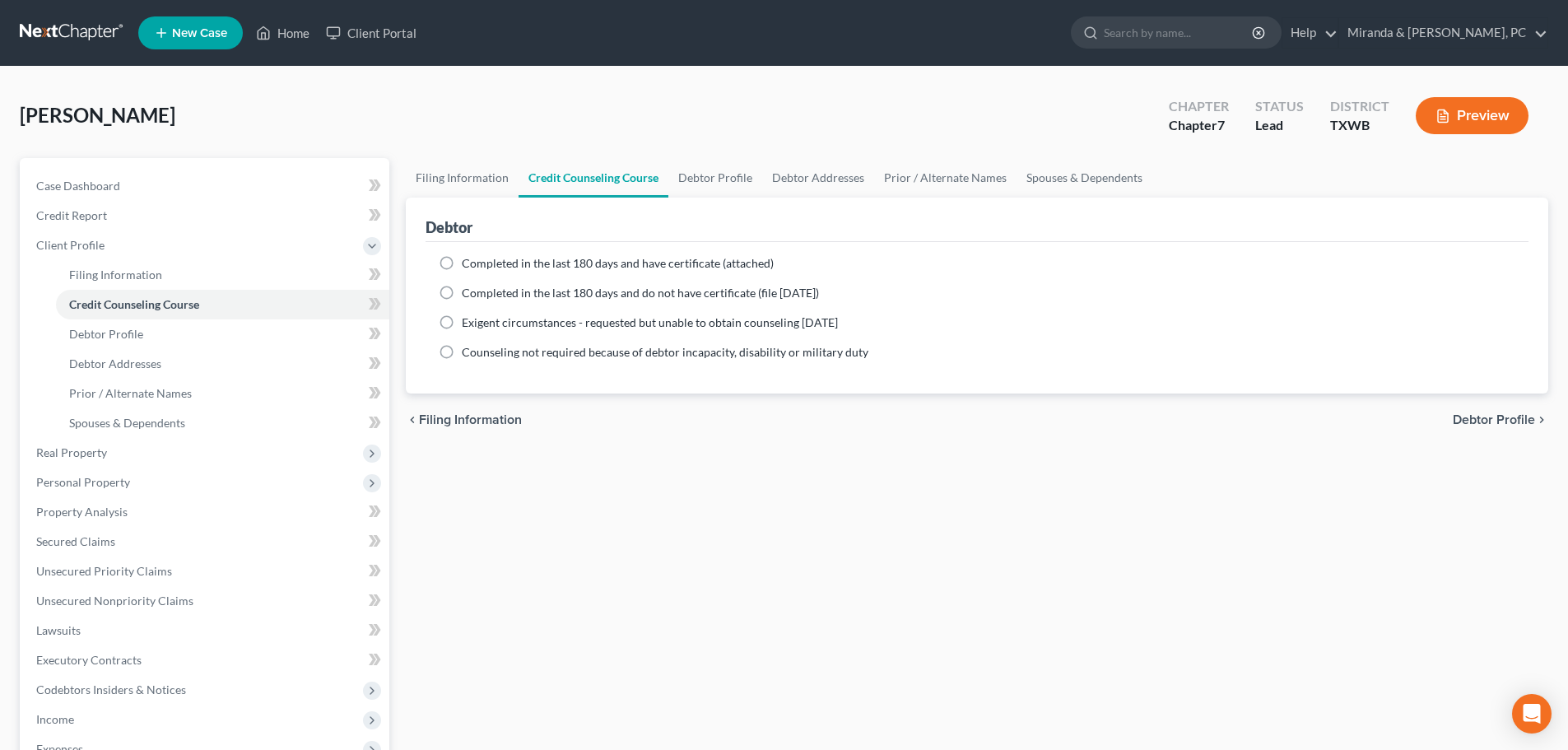
click at [462, 288] on label "Completed in the last 180 days and do not have certificate (file [DATE])" at bounding box center [640, 293] width 357 height 17
click at [468, 288] on input "Completed in the last 180 days and do not have certificate (file [DATE])" at bounding box center [473, 290] width 10 height 10
radio input "true"
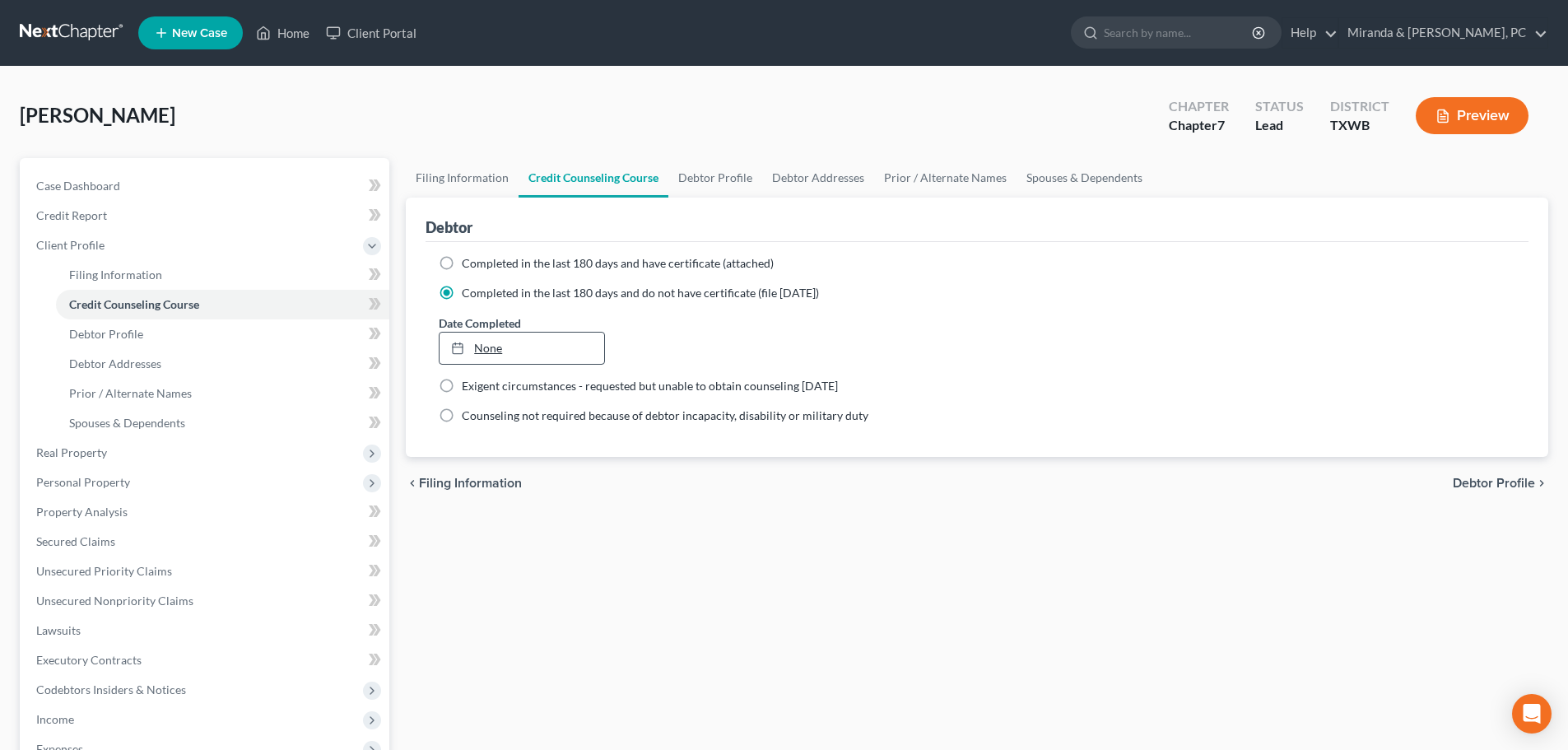
click at [572, 348] on link "None" at bounding box center [521, 348] width 164 height 31
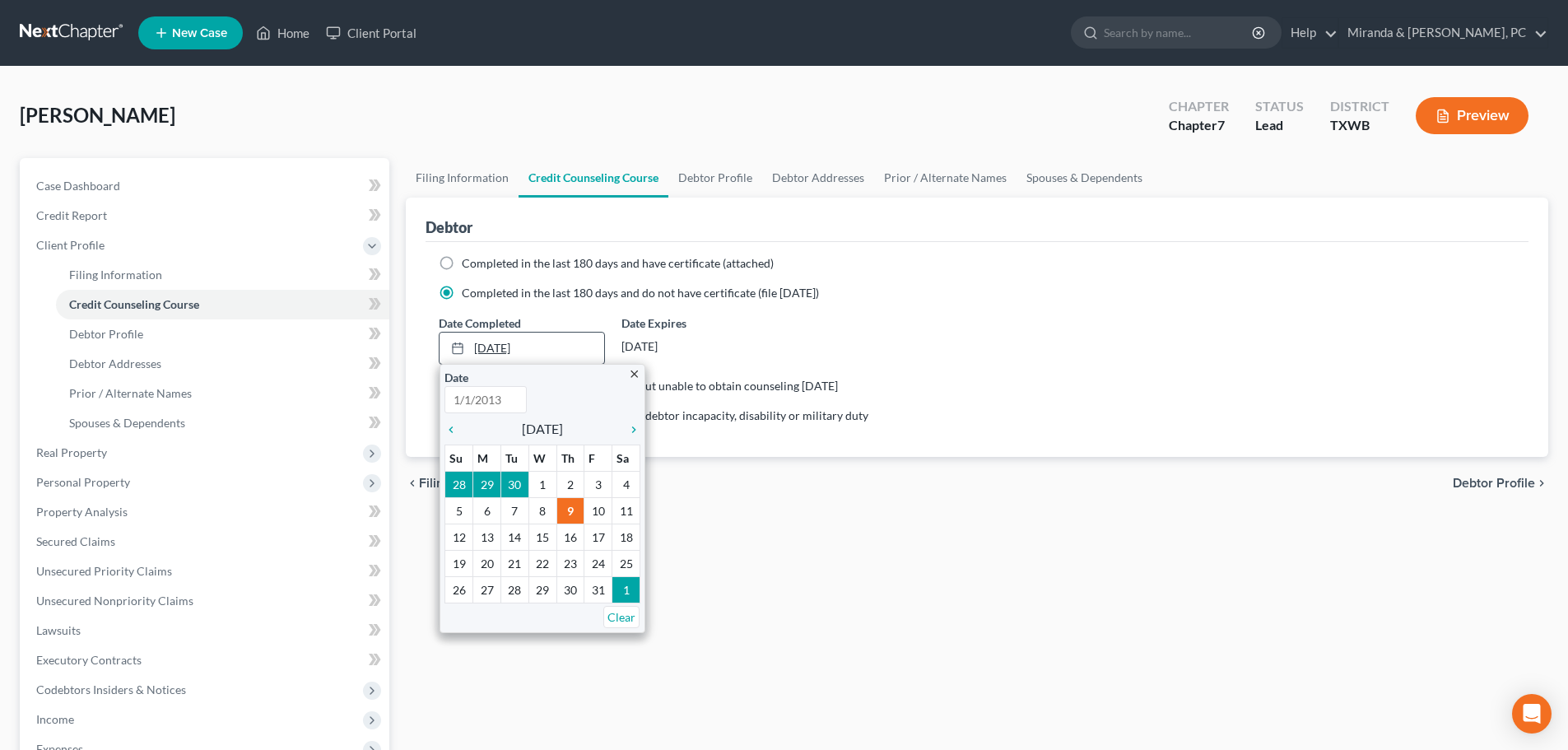
type input "[DATE]"
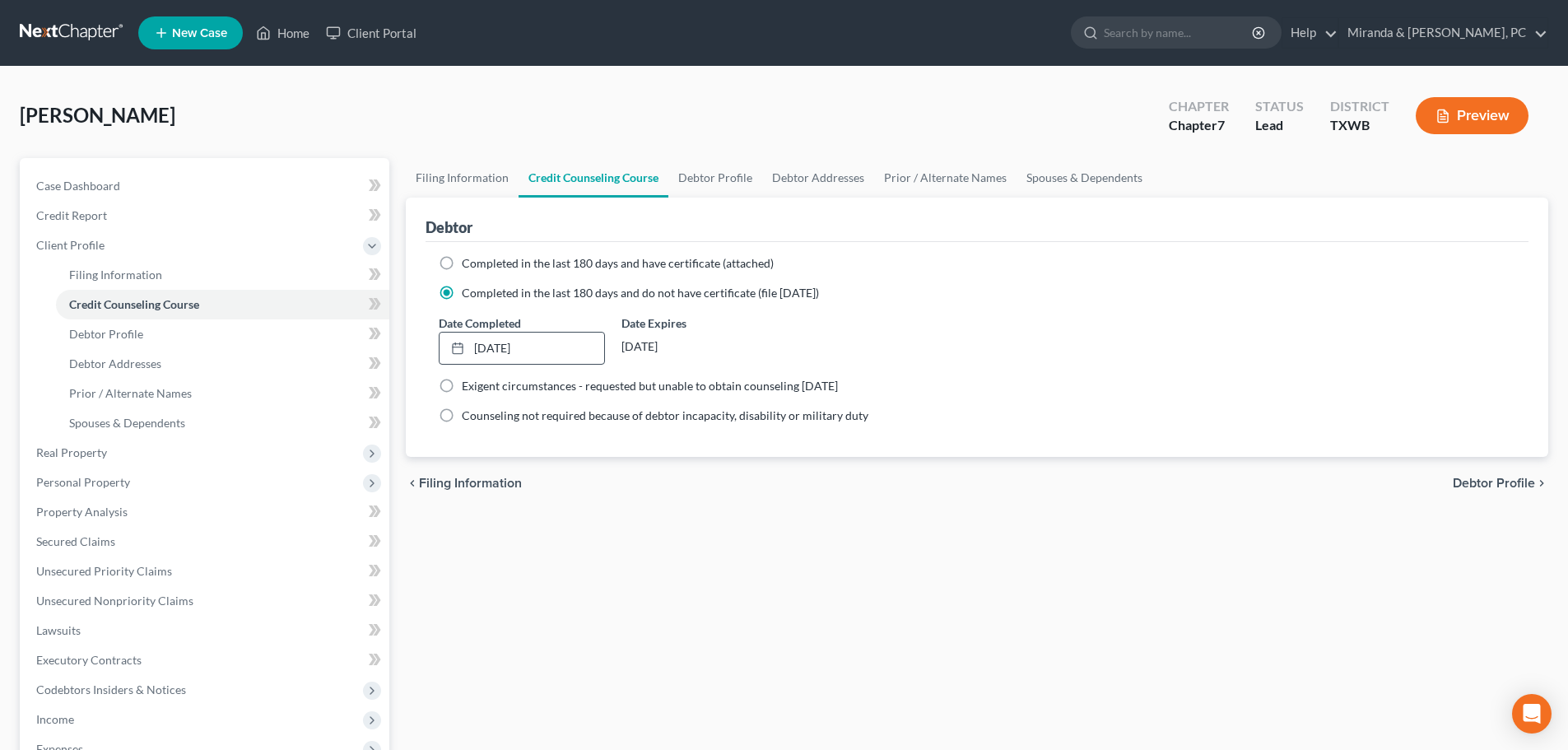
click at [658, 526] on div "Filing Information Credit Counseling Course Debtor Profile Debtor Addresses Pri…" at bounding box center [977, 574] width 1159 height 833
click at [727, 167] on link "Debtor Profile" at bounding box center [715, 177] width 94 height 39
select select "0"
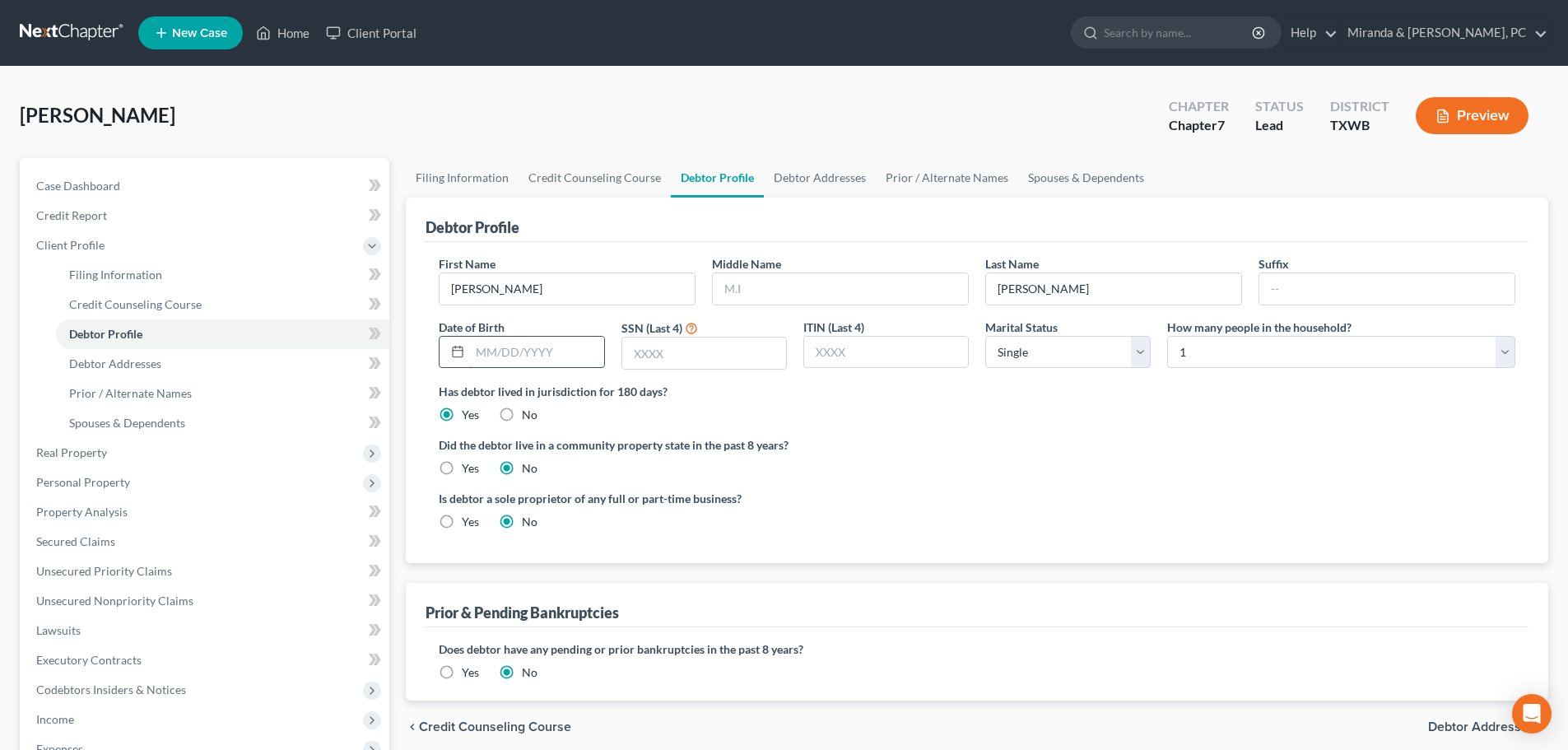
click at [503, 351] on input "text" at bounding box center [536, 353] width 133 height 31
click at [476, 354] on input "text" at bounding box center [536, 353] width 133 height 31
type input "[DATE]"
click at [666, 348] on input "text" at bounding box center [704, 353] width 164 height 31
type input "1505"
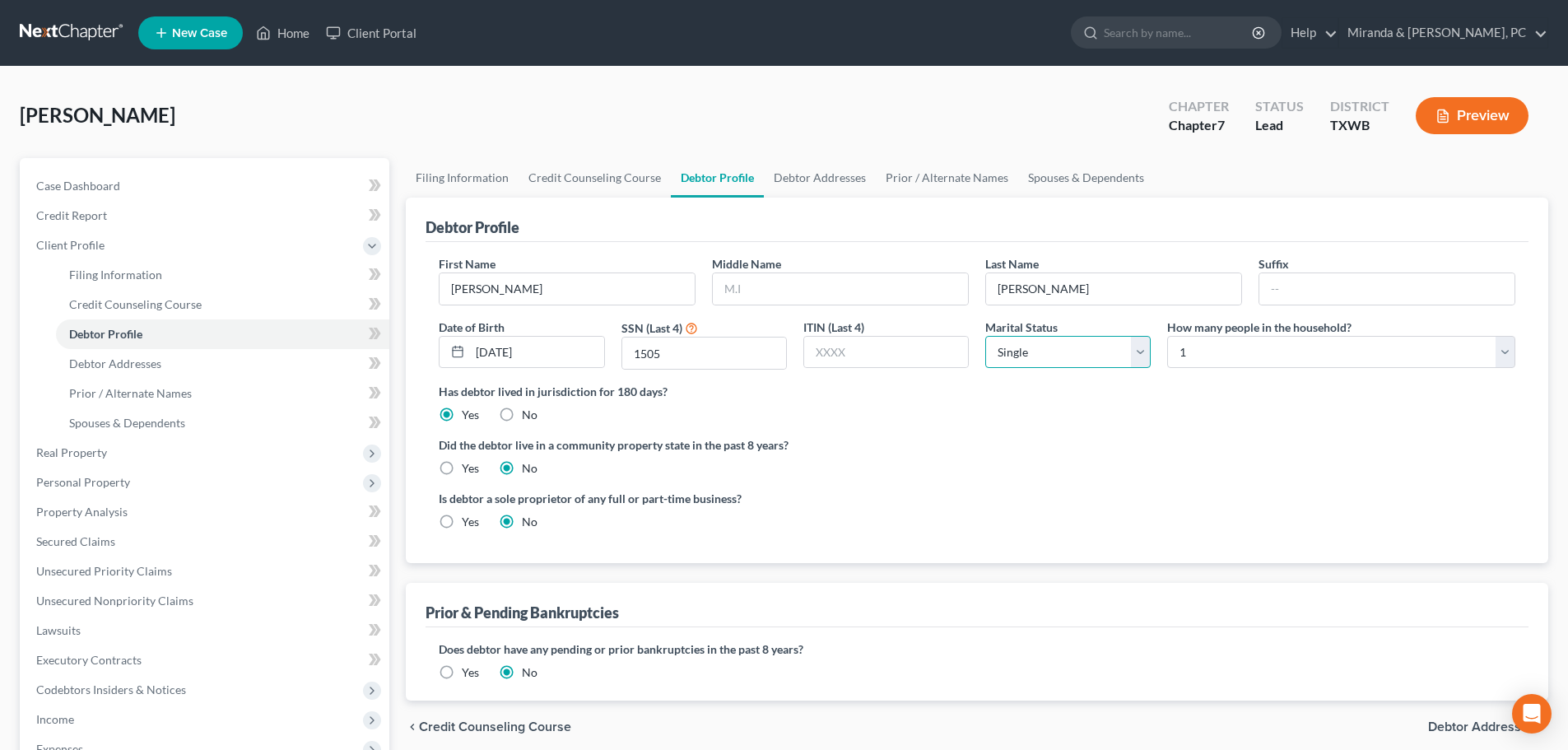
click at [1088, 351] on select "Select Single Married Separated Divorced Widowed" at bounding box center [1068, 353] width 165 height 33
select select "1"
click at [985, 336] on select "Select Single Married Separated Divorced Widowed" at bounding box center [1068, 353] width 165 height 33
click at [1220, 355] on select "Select 1 2 3 4 5 6 7 8 9 10 11 12 13 14 15 16 17 18 19 20" at bounding box center [1341, 353] width 348 height 33
select select "1"
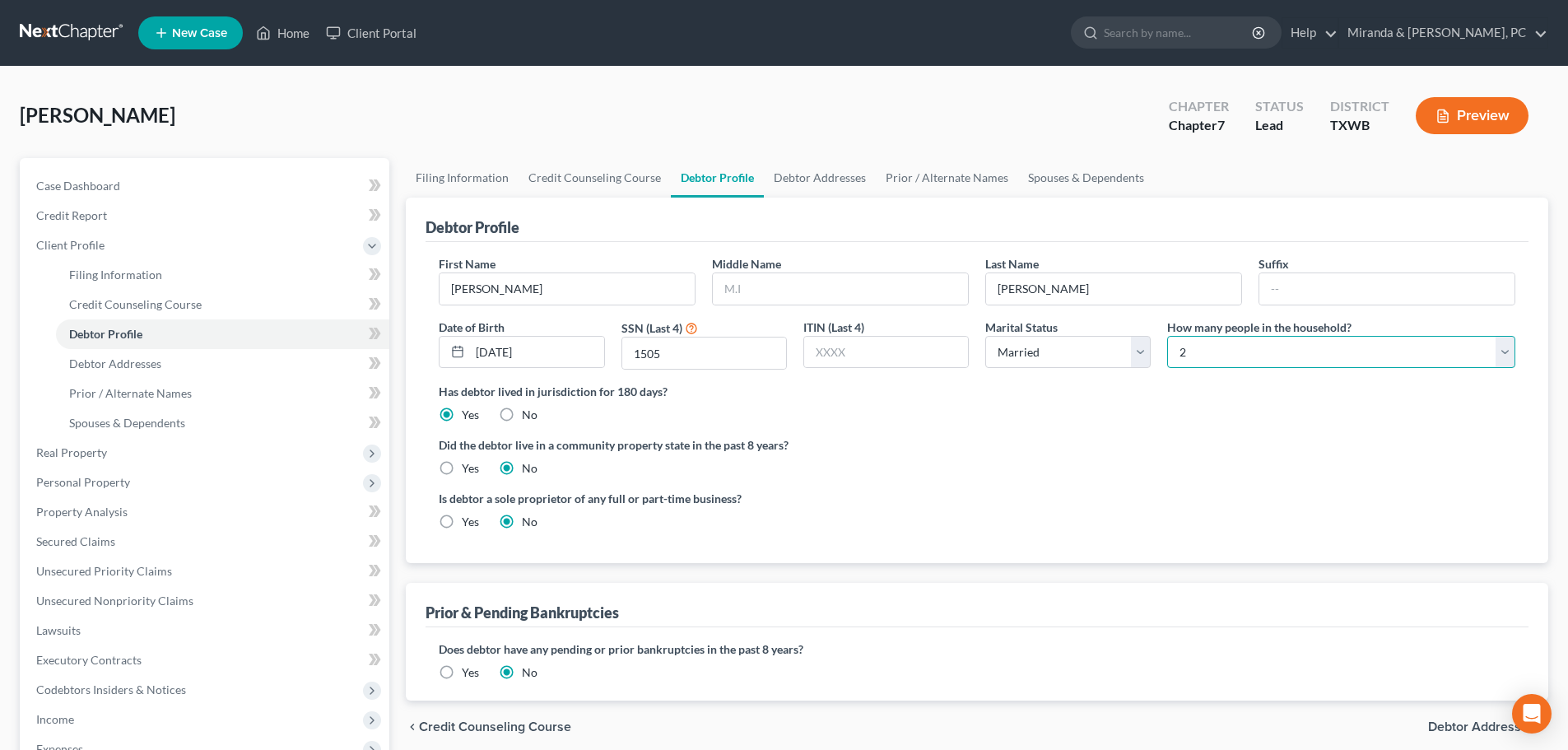
click at [1168, 336] on select "Select 1 2 3 4 5 6 7 8 9 10 11 12 13 14 15 16 17 18 19 20" at bounding box center [1341, 353] width 348 height 33
click at [1265, 415] on div "Has debtor lived in jurisdiction for 180 days? Yes No Debtor must reside in jur…" at bounding box center [976, 403] width 1076 height 40
click at [462, 468] on label "Yes" at bounding box center [471, 468] width 17 height 17
click at [468, 468] on input "Yes" at bounding box center [473, 466] width 10 height 10
radio input "true"
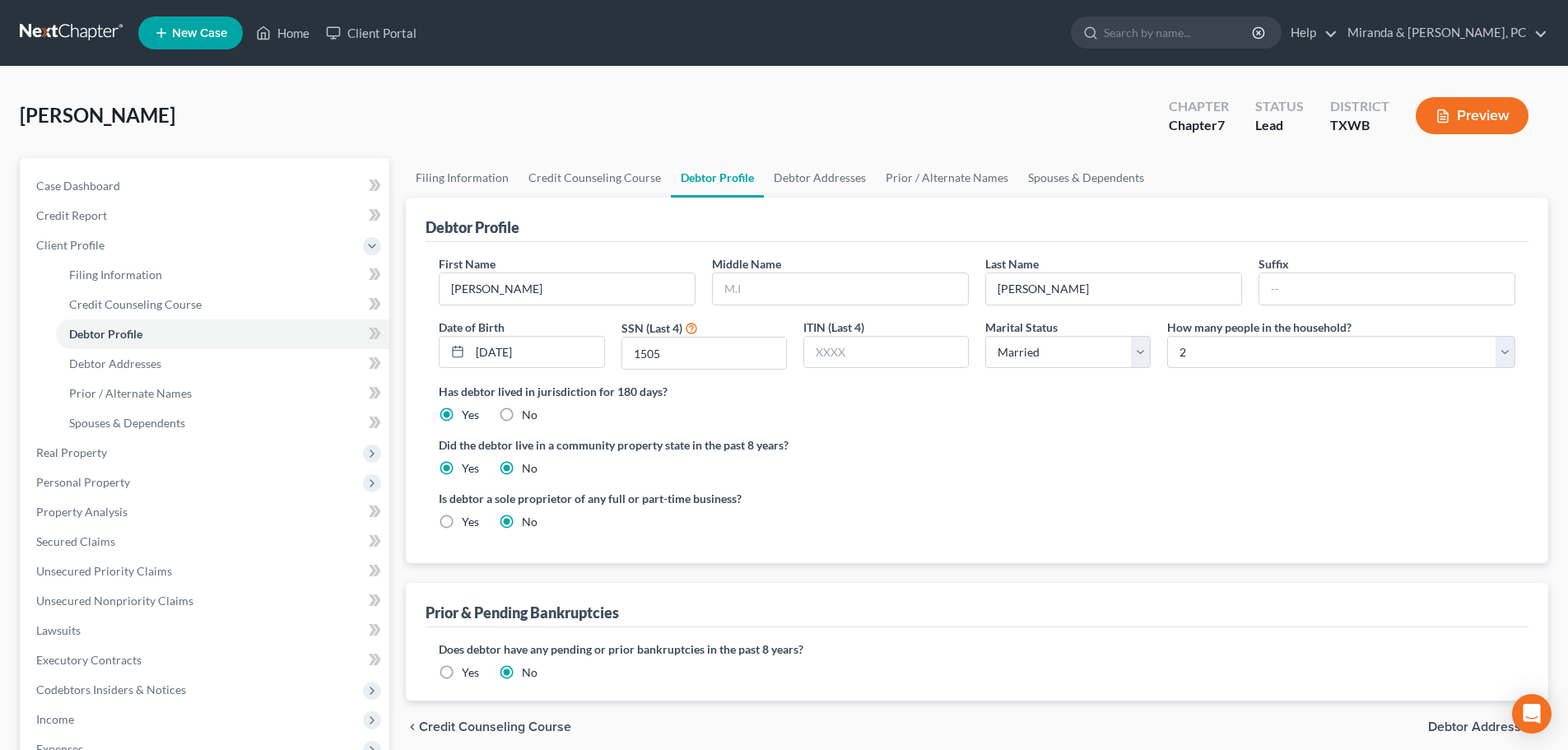
radio input "false"
click at [522, 521] on label "No" at bounding box center [530, 521] width 16 height 17
click at [528, 521] on input "No" at bounding box center [533, 519] width 10 height 10
click at [803, 176] on link "Debtor Addresses" at bounding box center [819, 177] width 112 height 39
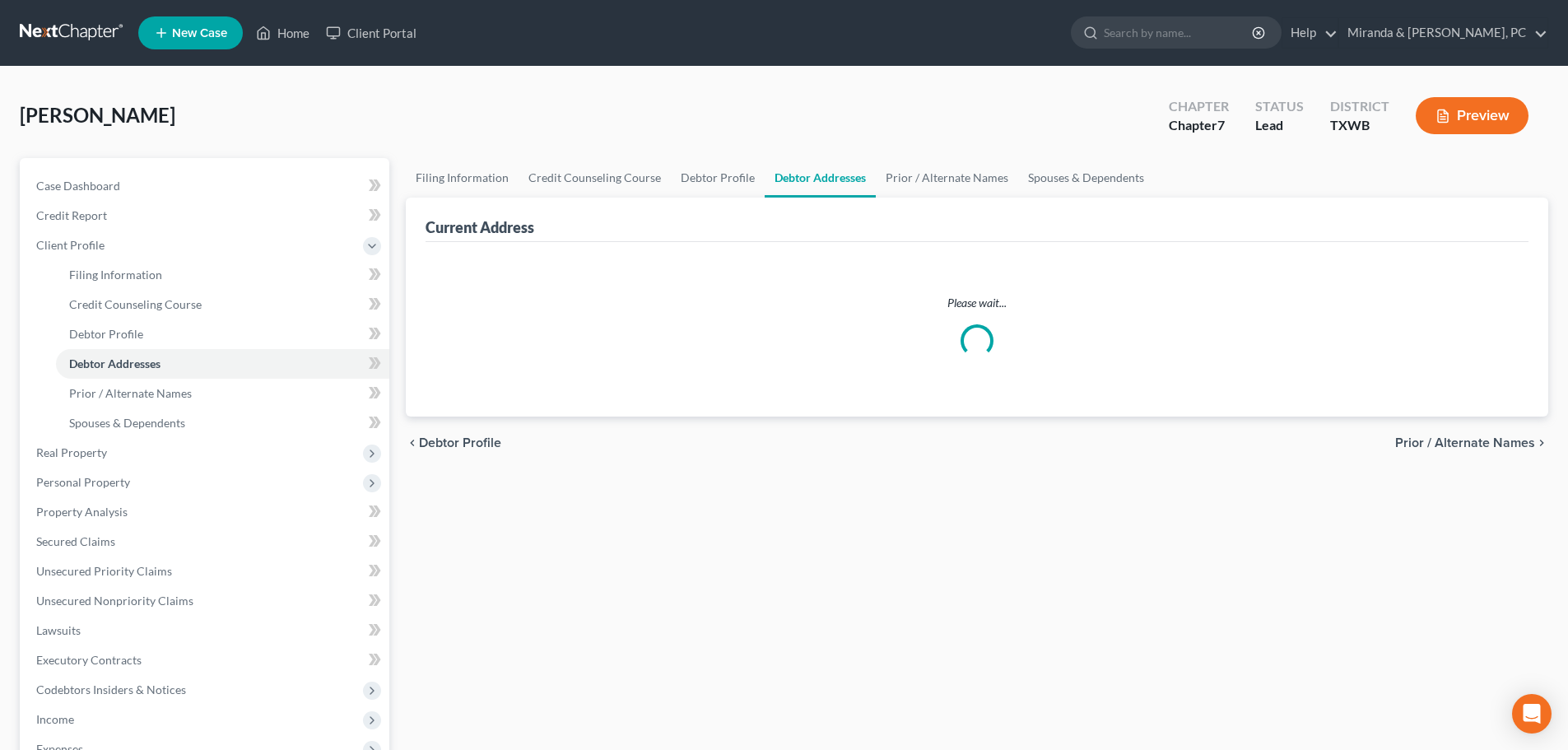
select select "0"
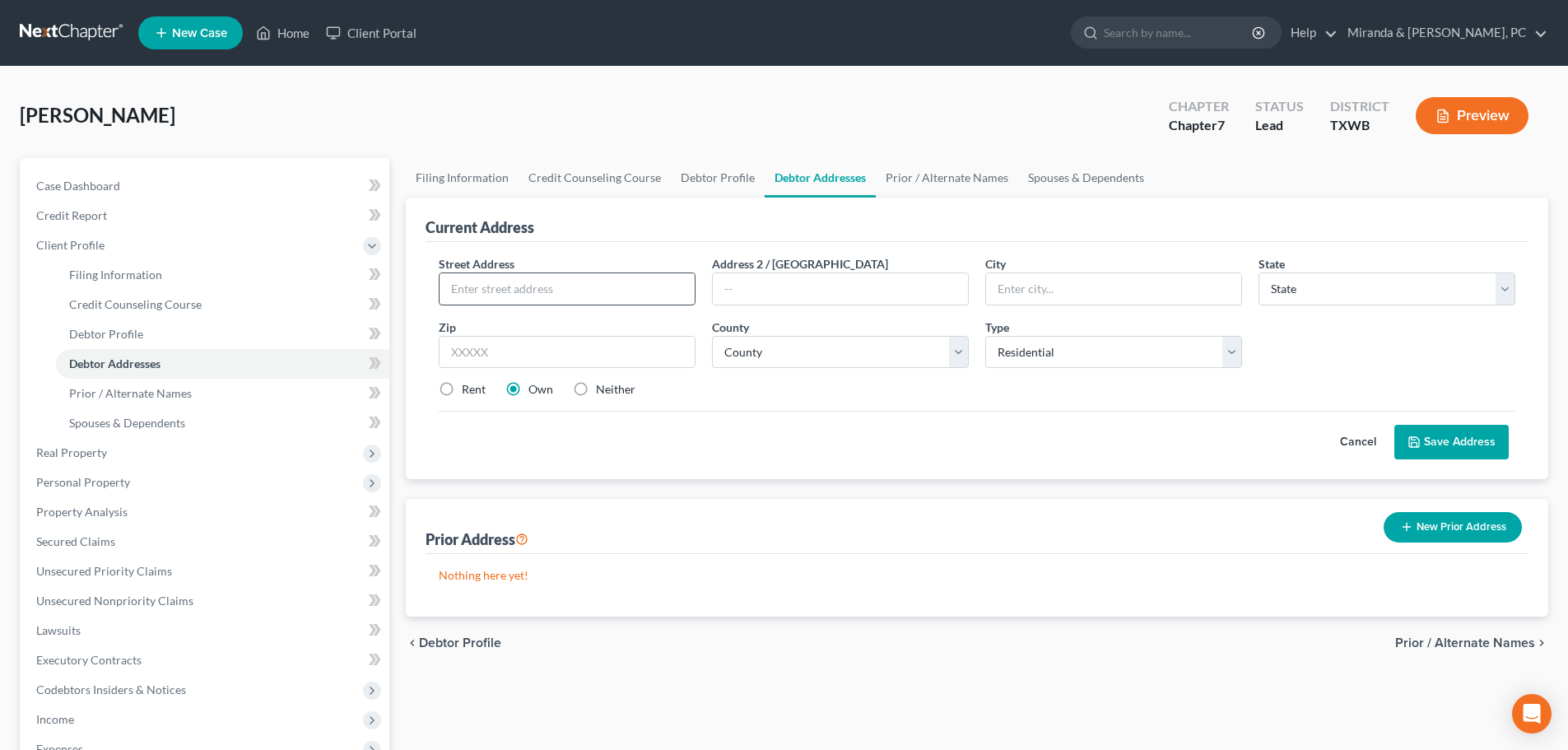
click at [546, 290] on input "text" at bounding box center [567, 289] width 255 height 31
type input "5021 [PERSON_NAME]"
click at [1020, 291] on input "text" at bounding box center [1114, 289] width 255 height 31
type input "[GEOGRAPHIC_DATA]"
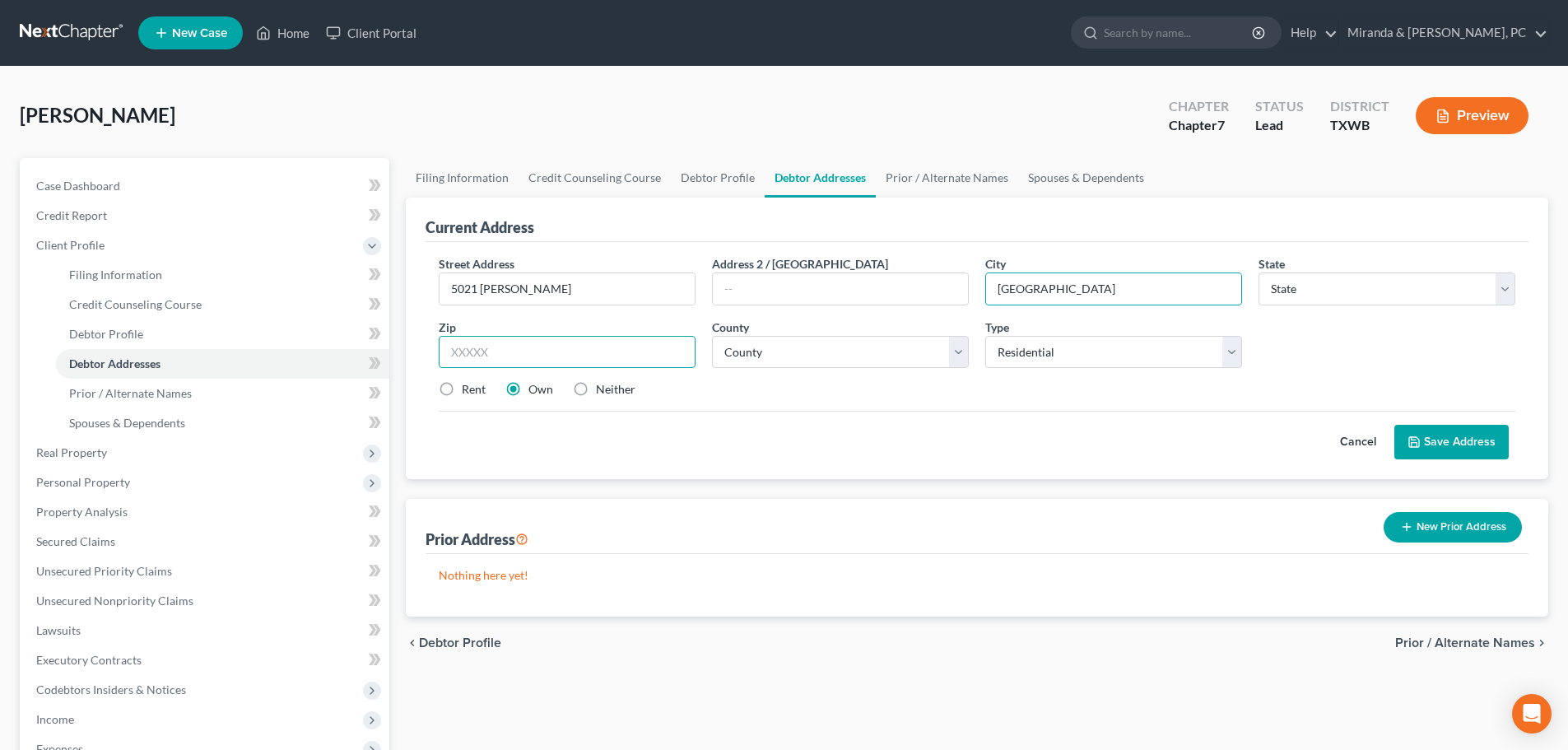
click at [544, 368] on input "text" at bounding box center [567, 353] width 257 height 33
type input "79904"
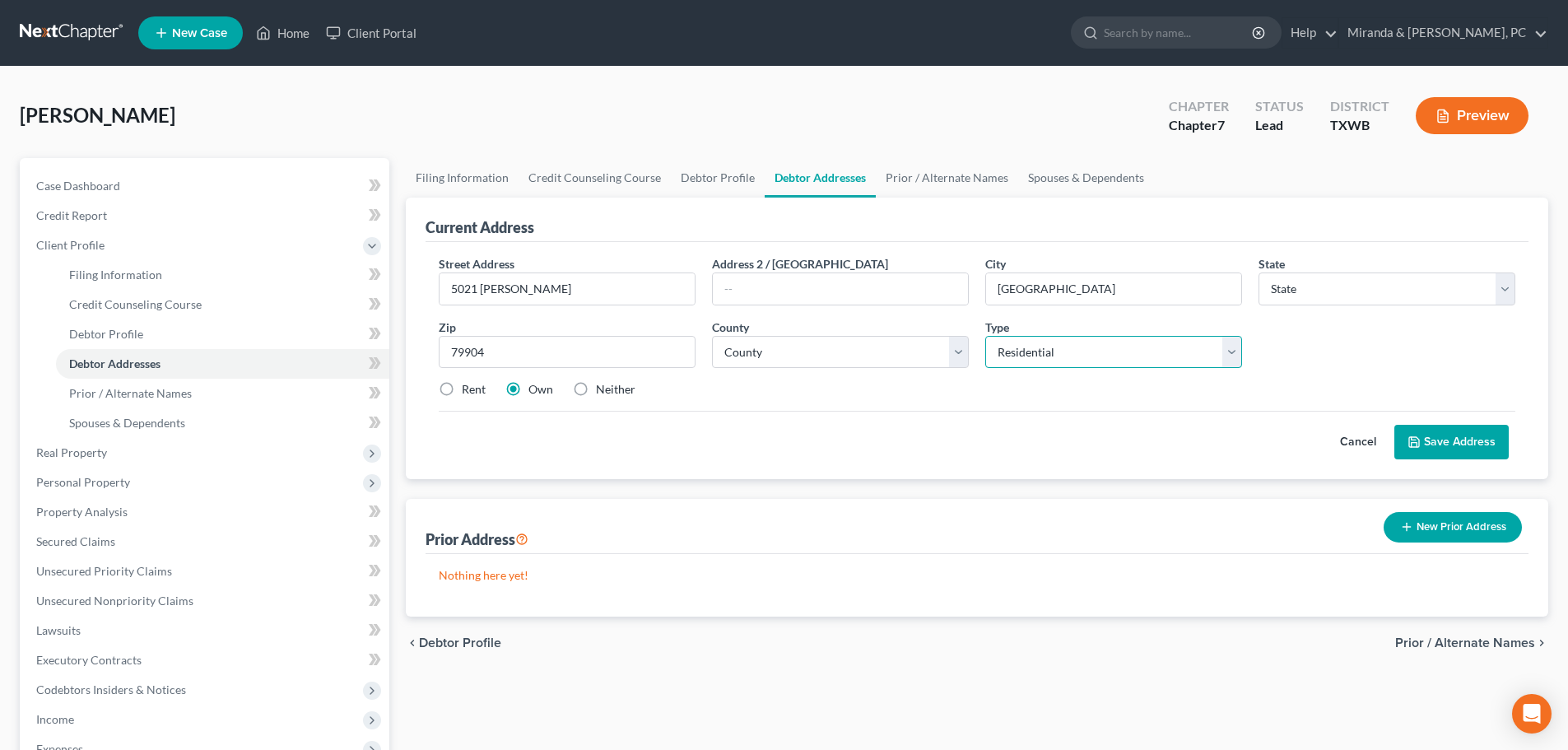
click at [1062, 342] on select "Select Residential Mailing Rental Business" at bounding box center [1114, 353] width 257 height 33
select select "45"
click at [985, 336] on select "Select Residential Mailing Rental Business" at bounding box center [1114, 353] width 257 height 33
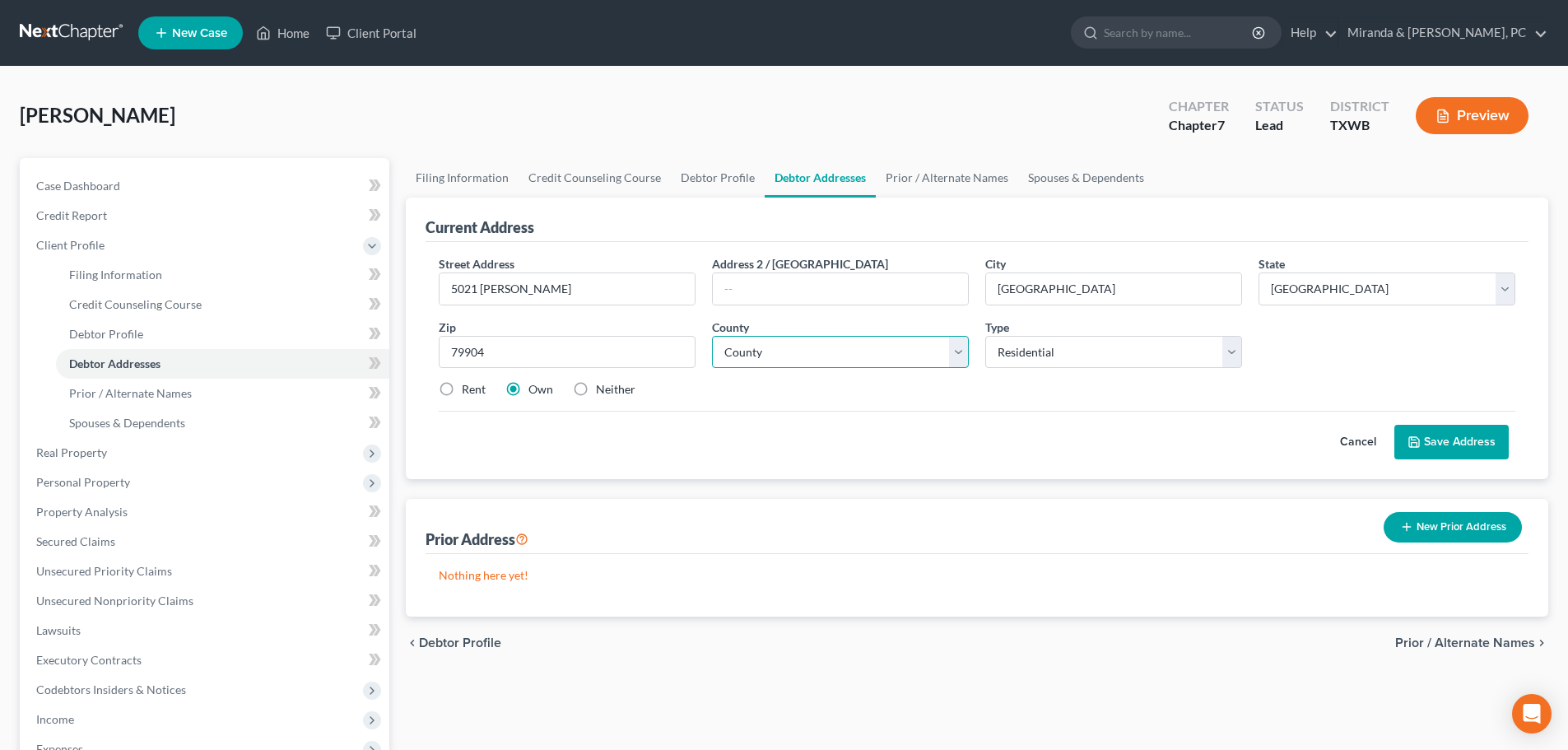
click at [839, 358] on select "County [GEOGRAPHIC_DATA] [GEOGRAPHIC_DATA] [GEOGRAPHIC_DATA] [GEOGRAPHIC_DATA] …" at bounding box center [841, 353] width 257 height 33
select select "69"
click at [712, 336] on select "County [GEOGRAPHIC_DATA] [GEOGRAPHIC_DATA] [GEOGRAPHIC_DATA] [GEOGRAPHIC_DATA] …" at bounding box center [841, 353] width 257 height 33
click at [1426, 441] on button "Save Address" at bounding box center [1452, 442] width 115 height 35
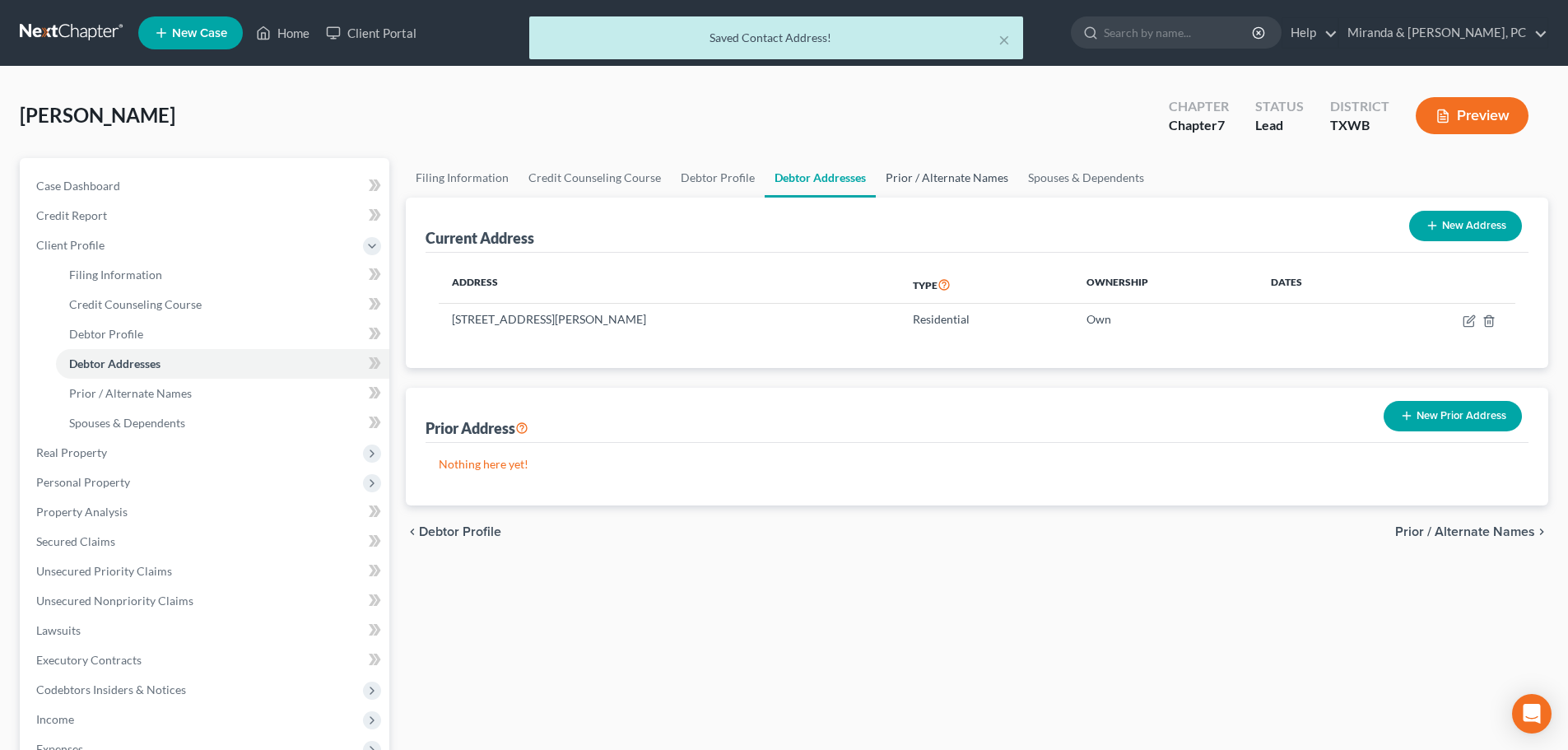
click at [916, 174] on link "Prior / Alternate Names" at bounding box center [947, 177] width 142 height 39
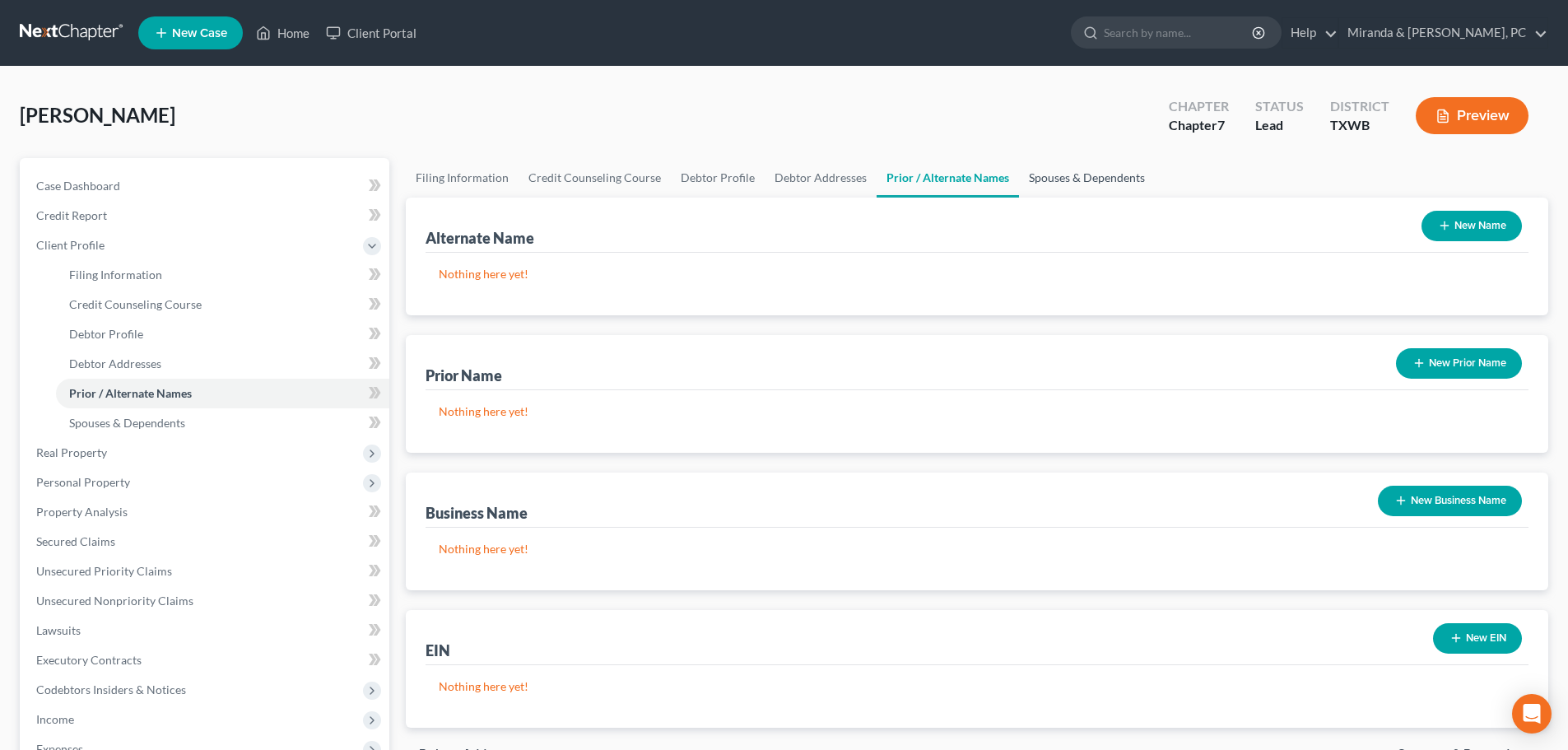
click at [1064, 164] on link "Spouses & Dependents" at bounding box center [1087, 177] width 136 height 39
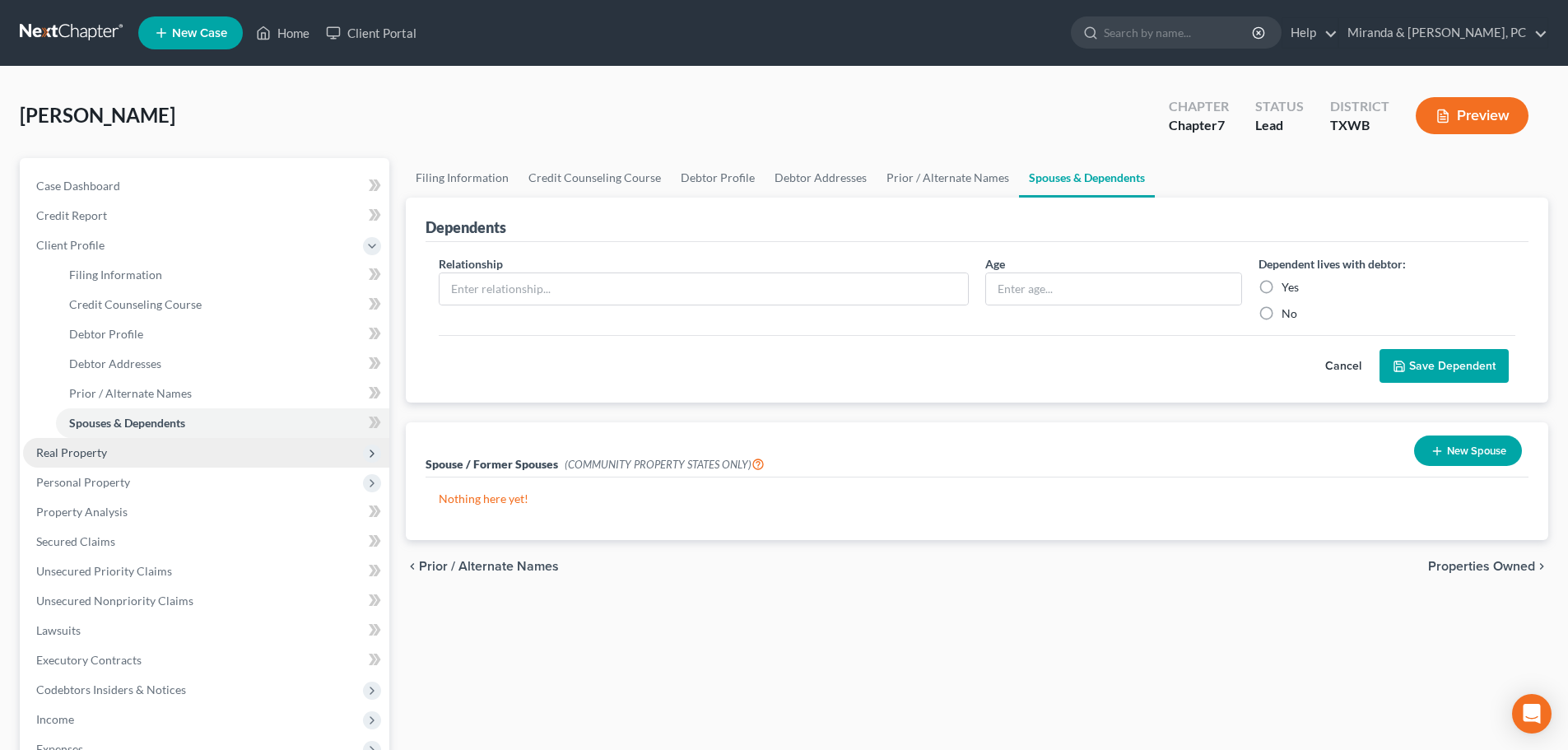
click at [90, 456] on span "Real Property" at bounding box center [71, 453] width 70 height 14
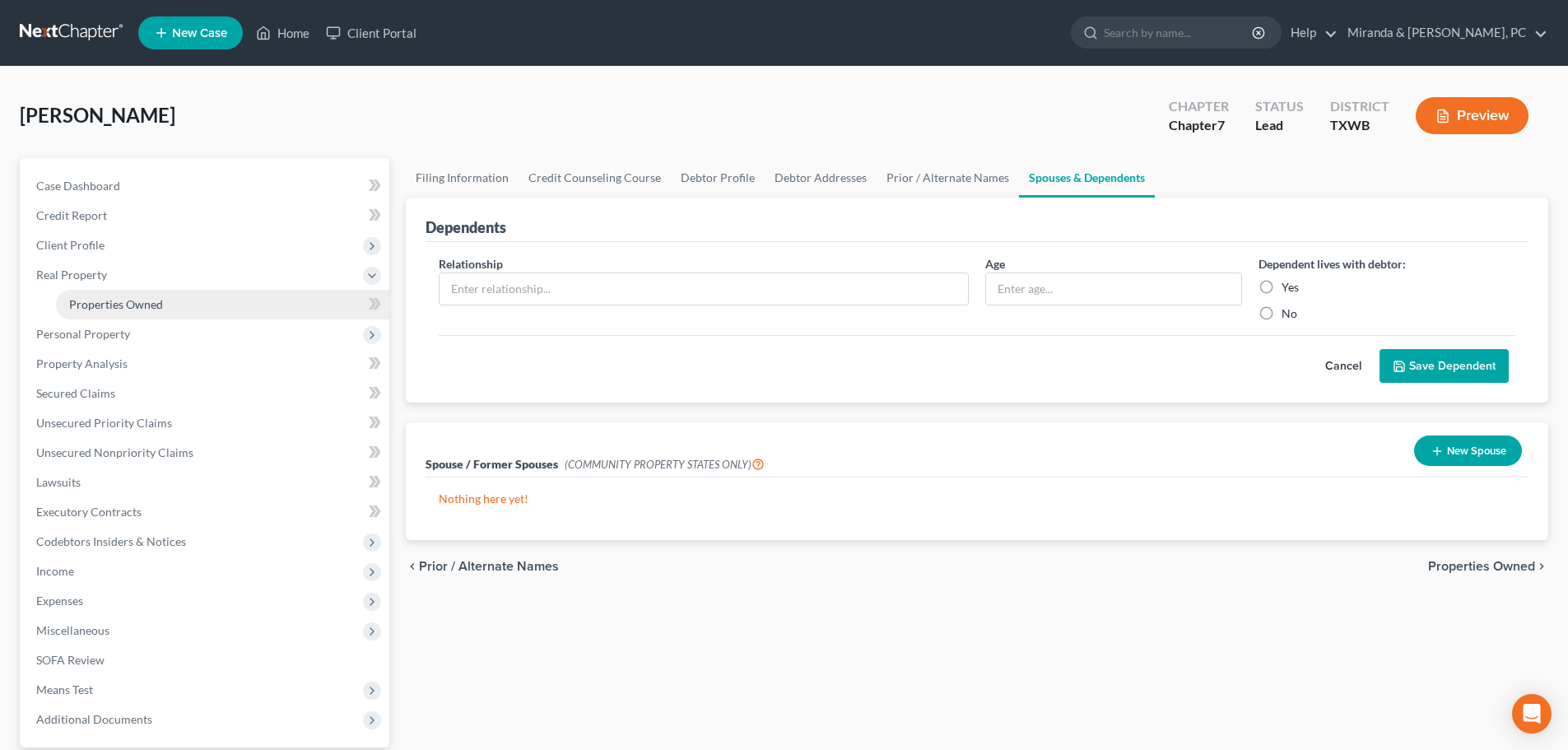
click at [116, 307] on span "Properties Owned" at bounding box center [116, 304] width 94 height 14
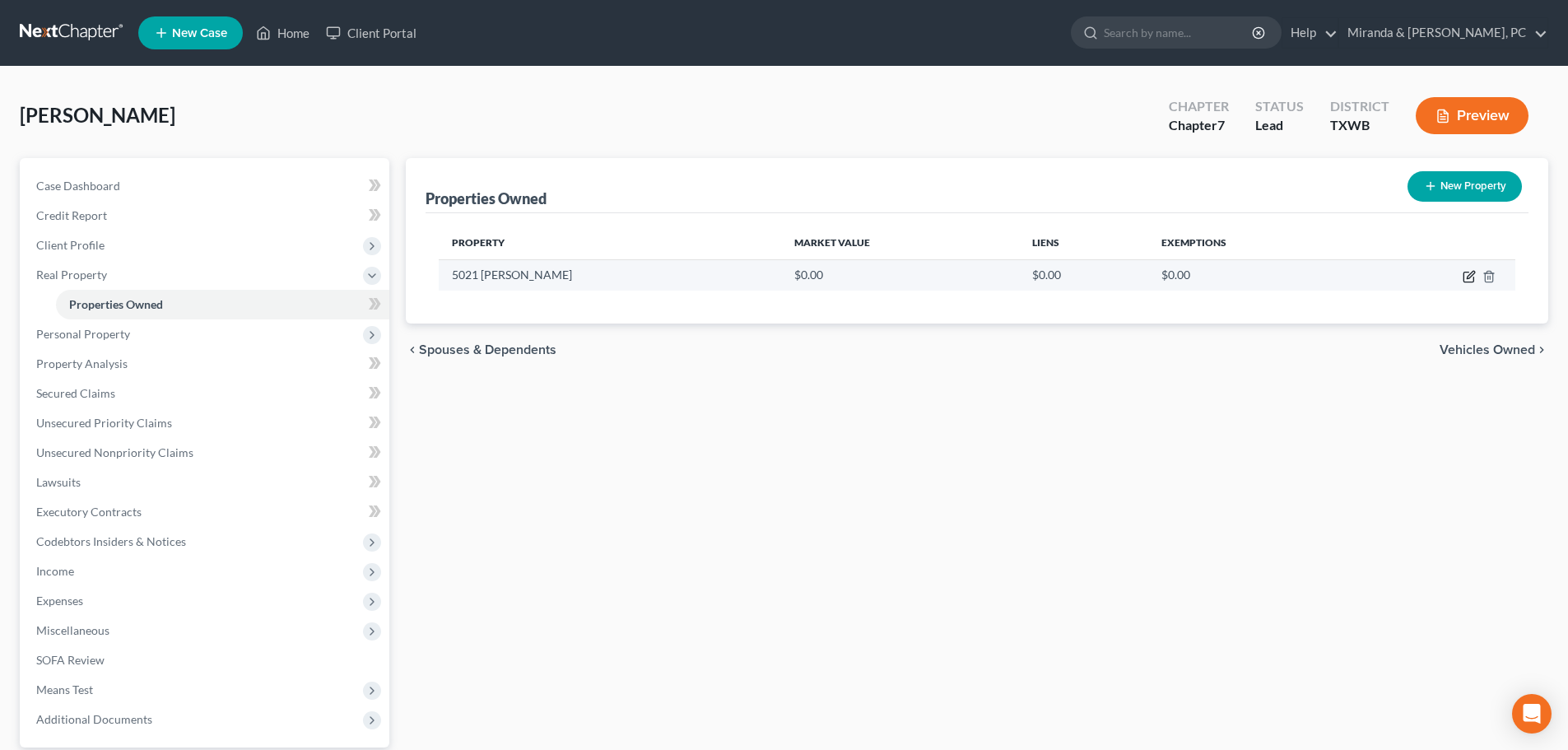
click at [1466, 273] on icon "button" at bounding box center [1468, 277] width 10 height 10
select select "45"
select select "69"
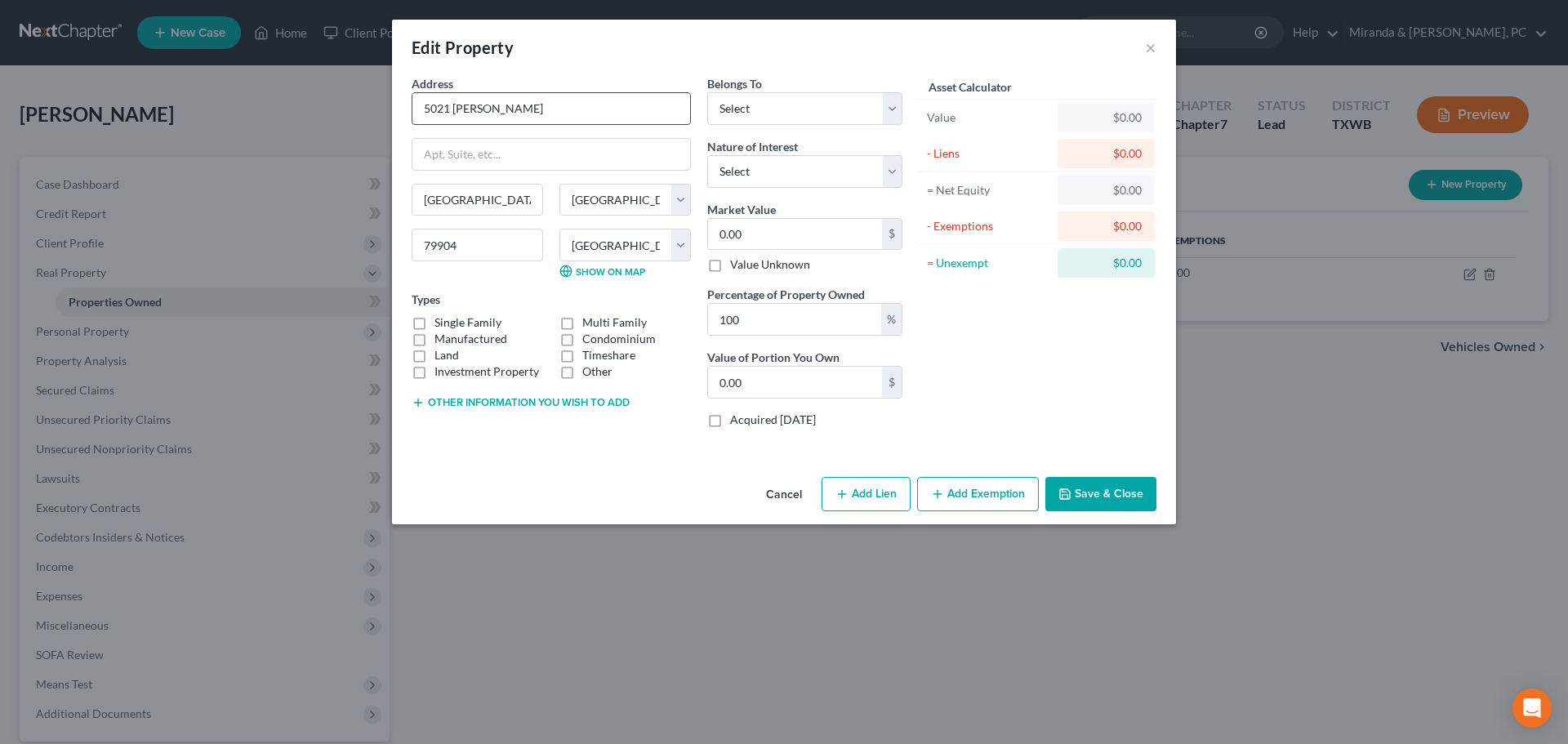
click at [552, 109] on input "5021 [PERSON_NAME]" at bounding box center [551, 109] width 278 height 31
type input "[STREET_ADDRESS][PERSON_NAME]"
click at [480, 322] on label "Single Family" at bounding box center [468, 322] width 67 height 16
click at [452, 322] on input "Single Family" at bounding box center [447, 320] width 10 height 10
checkbox input "true"
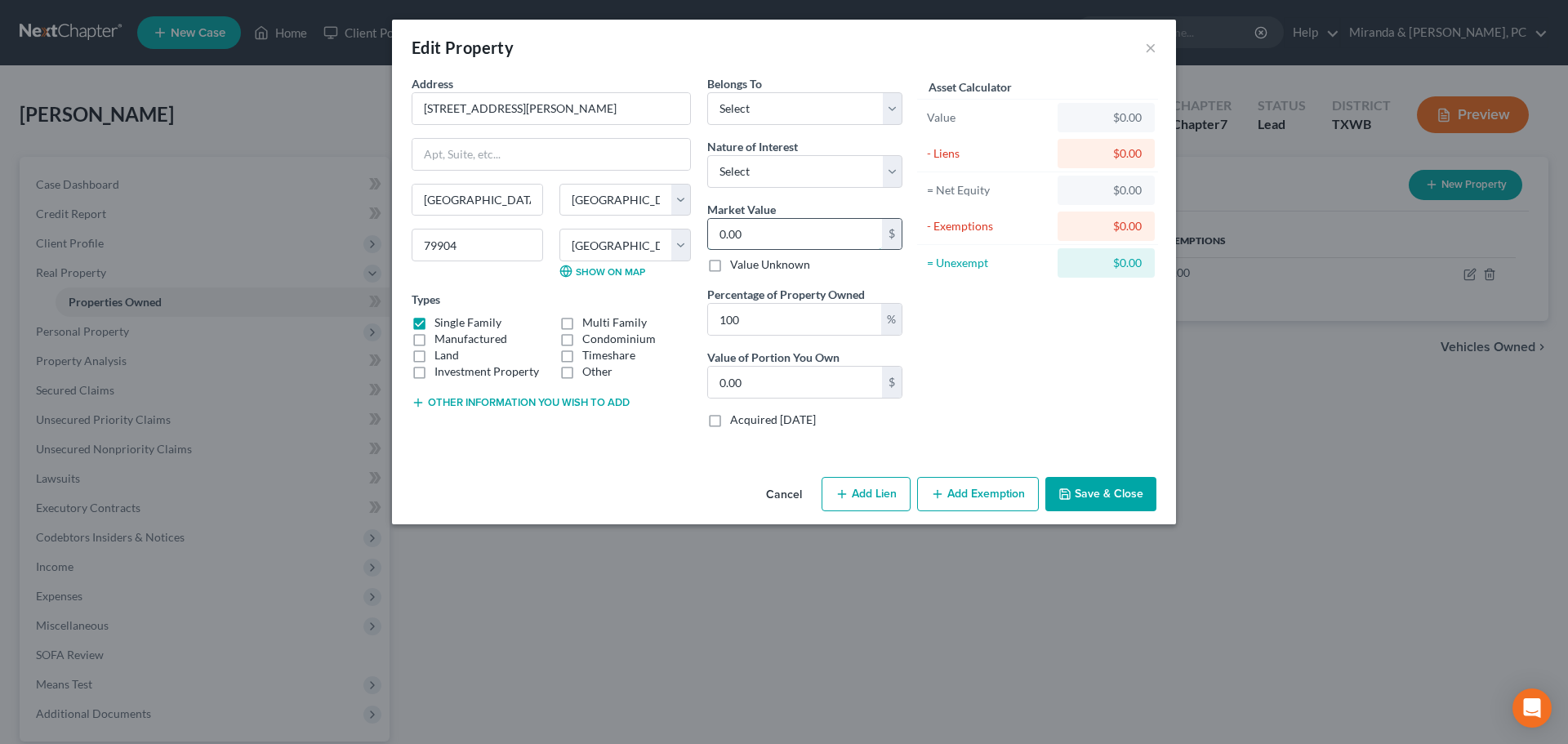
click at [769, 237] on input "0.00" at bounding box center [795, 234] width 174 height 31
type input "2"
type input "2.00"
type input "22"
type input "22.00"
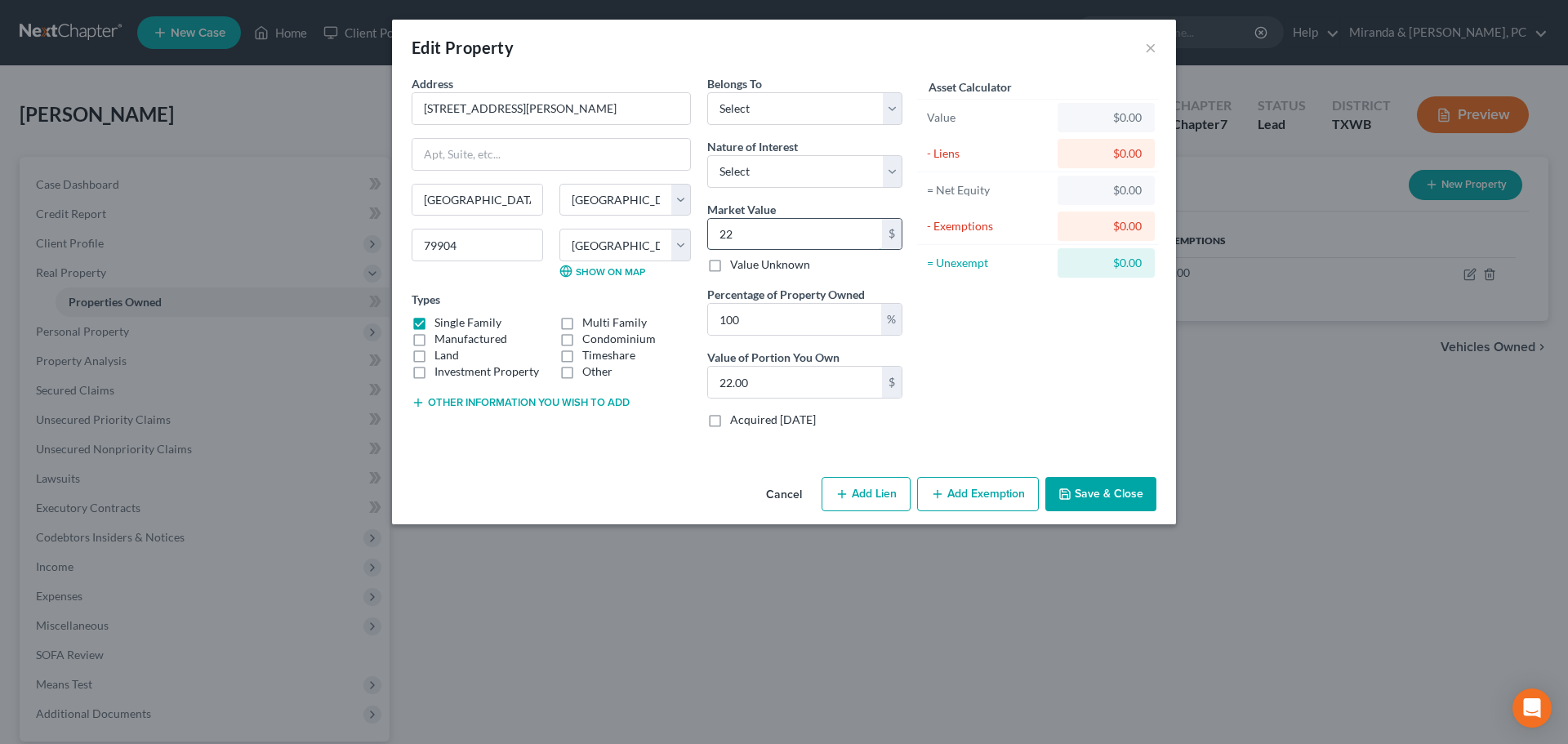
type input "228"
type input "228.00"
type input "2280"
type input "2,280.00"
type input "22809"
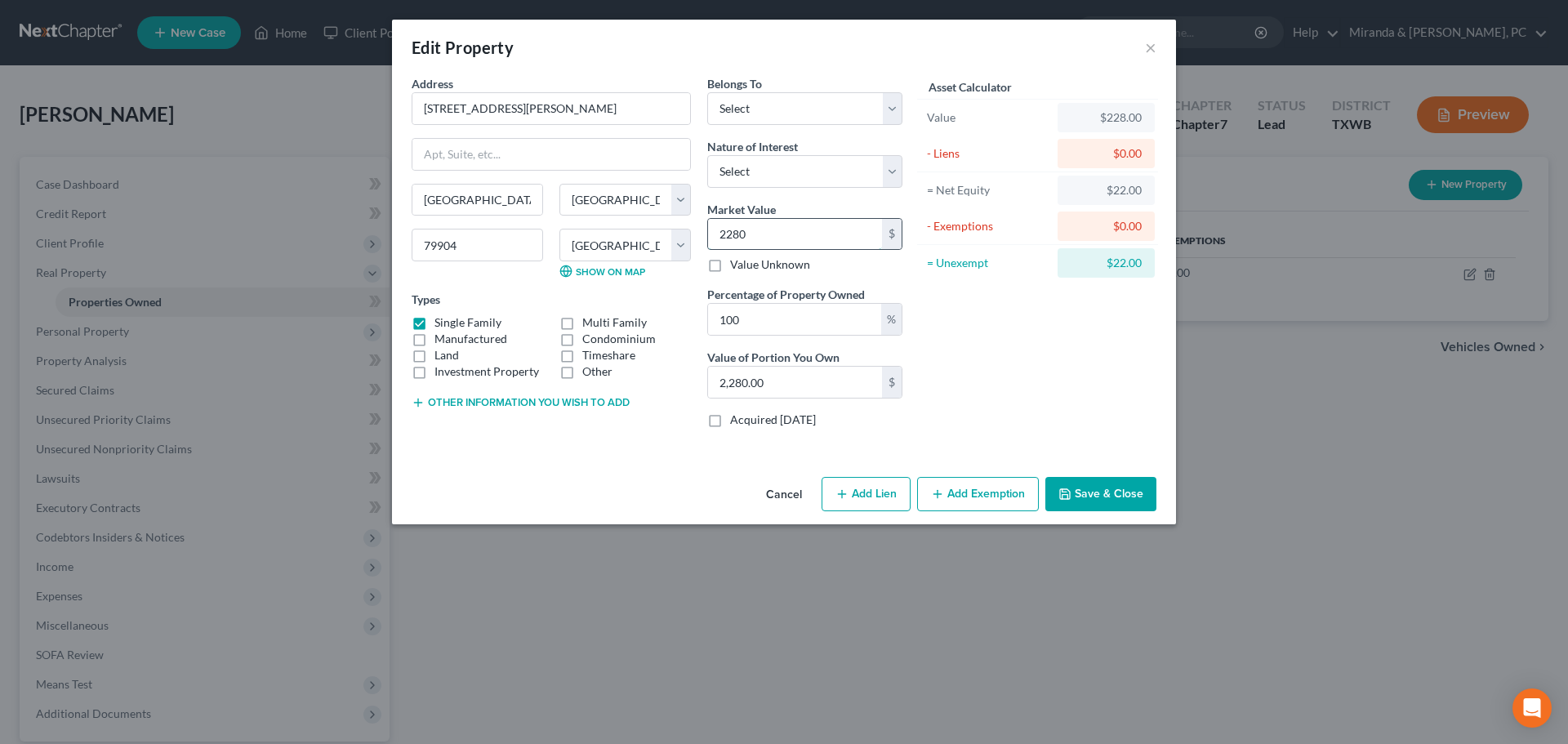
type input "22,809.00"
type input "22,8097"
type input "228,097.00"
type input "228,097"
click at [772, 179] on select "Select Fee Simple Joint Tenant Life Estate Equitable Interest Future Interest T…" at bounding box center [805, 172] width 195 height 33
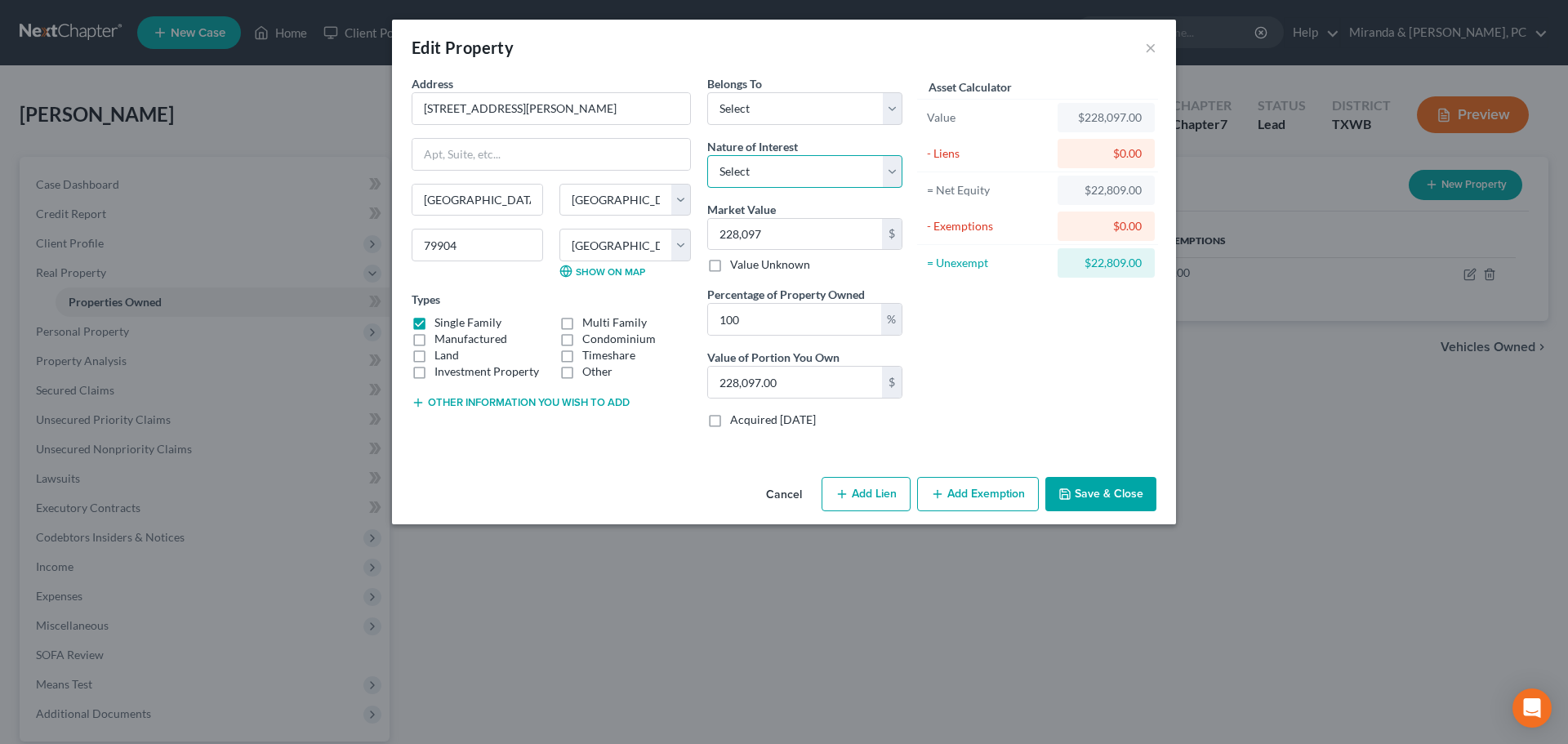
select select "0"
click at [708, 155] on select "Select Fee Simple Joint Tenant Life Estate Equitable Interest Future Interest T…" at bounding box center [805, 172] width 195 height 33
click at [786, 121] on select "Select Debtor 1 Only Debtor 2 Only Debtor 1 And Debtor 2 Only At Least One Of T…" at bounding box center [805, 109] width 195 height 33
select select "4"
click at [708, 92] on select "Select Debtor 1 Only Debtor 2 Only Debtor 1 And Debtor 2 Only At Least One Of T…" at bounding box center [805, 109] width 195 height 33
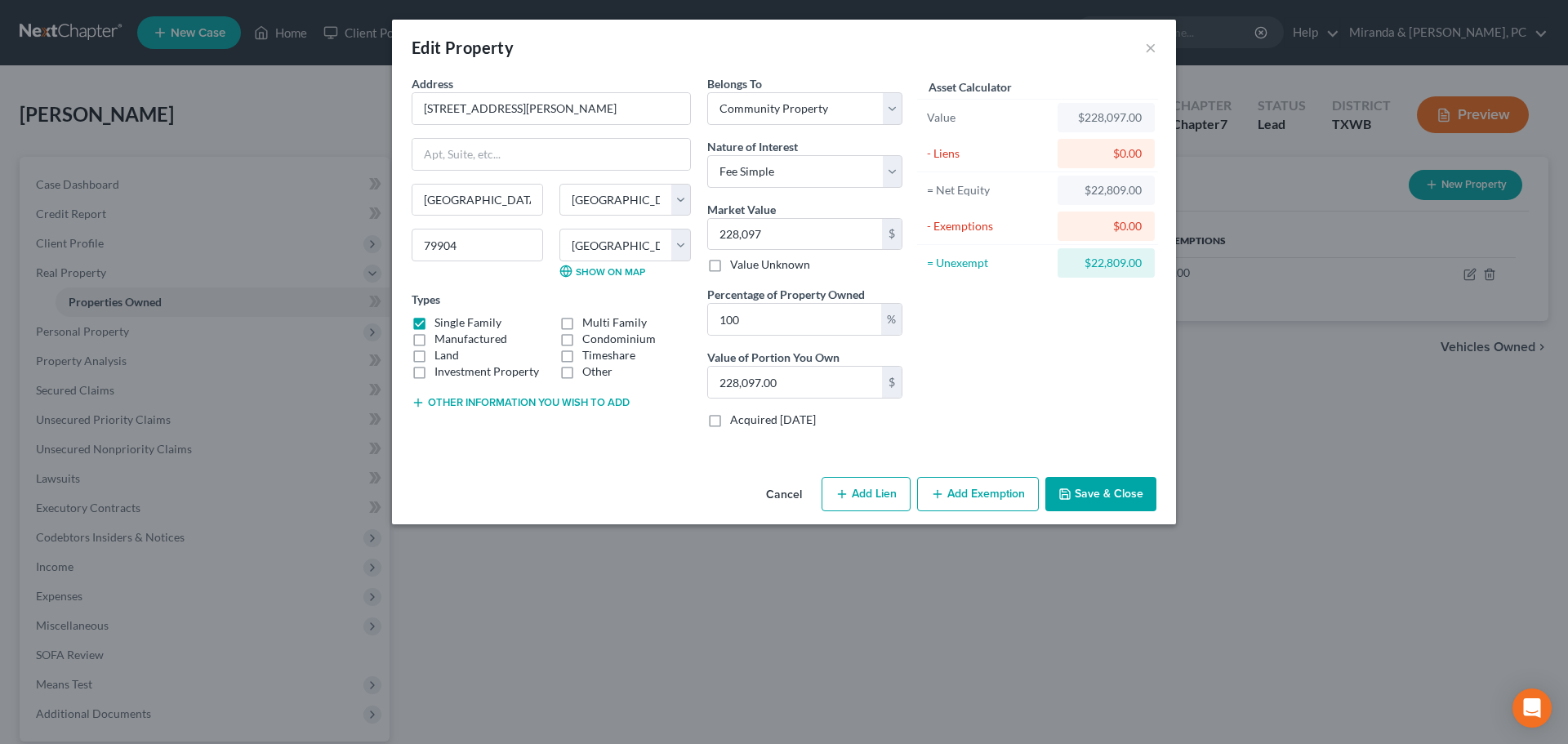
click at [1100, 485] on button "Save & Close" at bounding box center [1101, 494] width 111 height 34
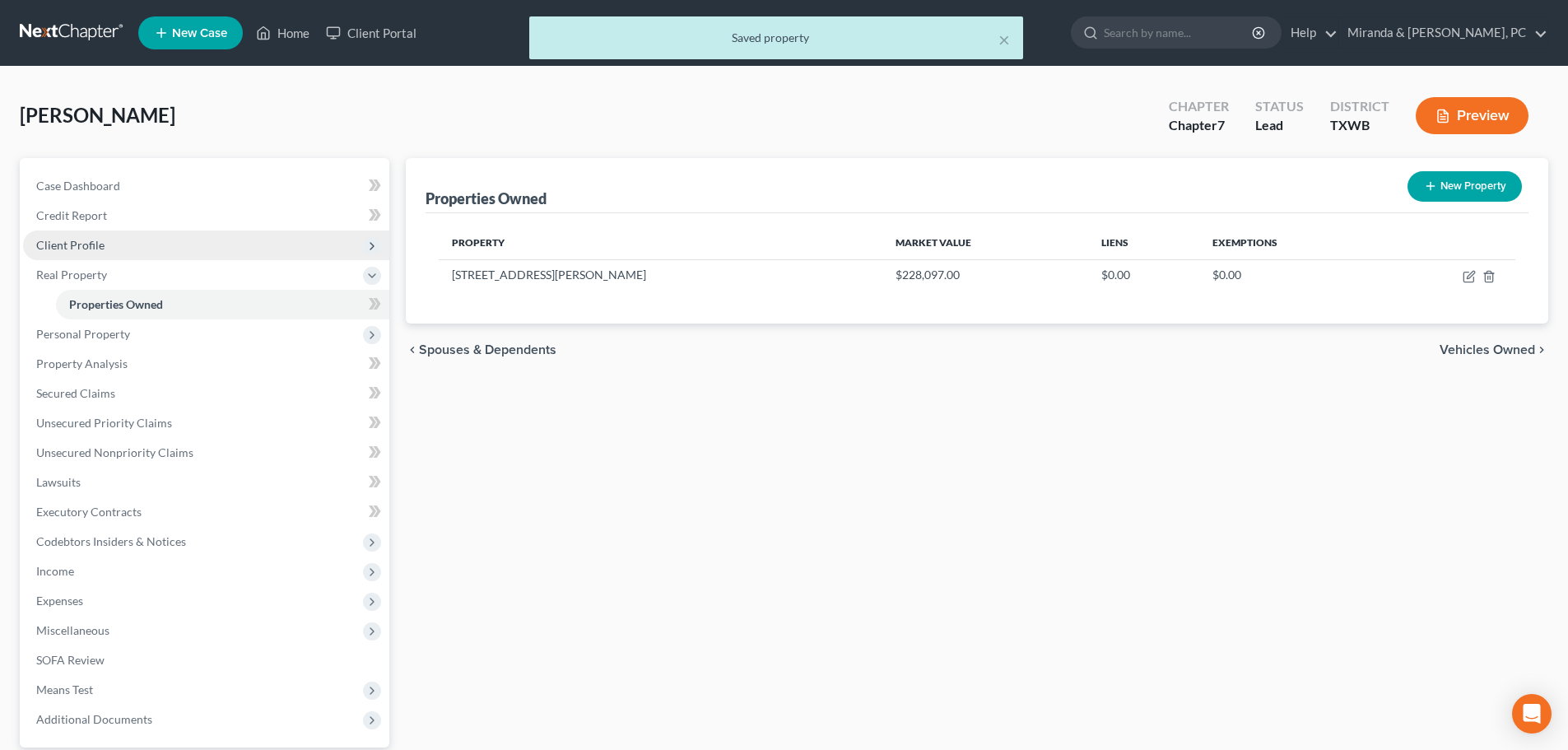
click at [89, 248] on span "Client Profile" at bounding box center [70, 245] width 69 height 14
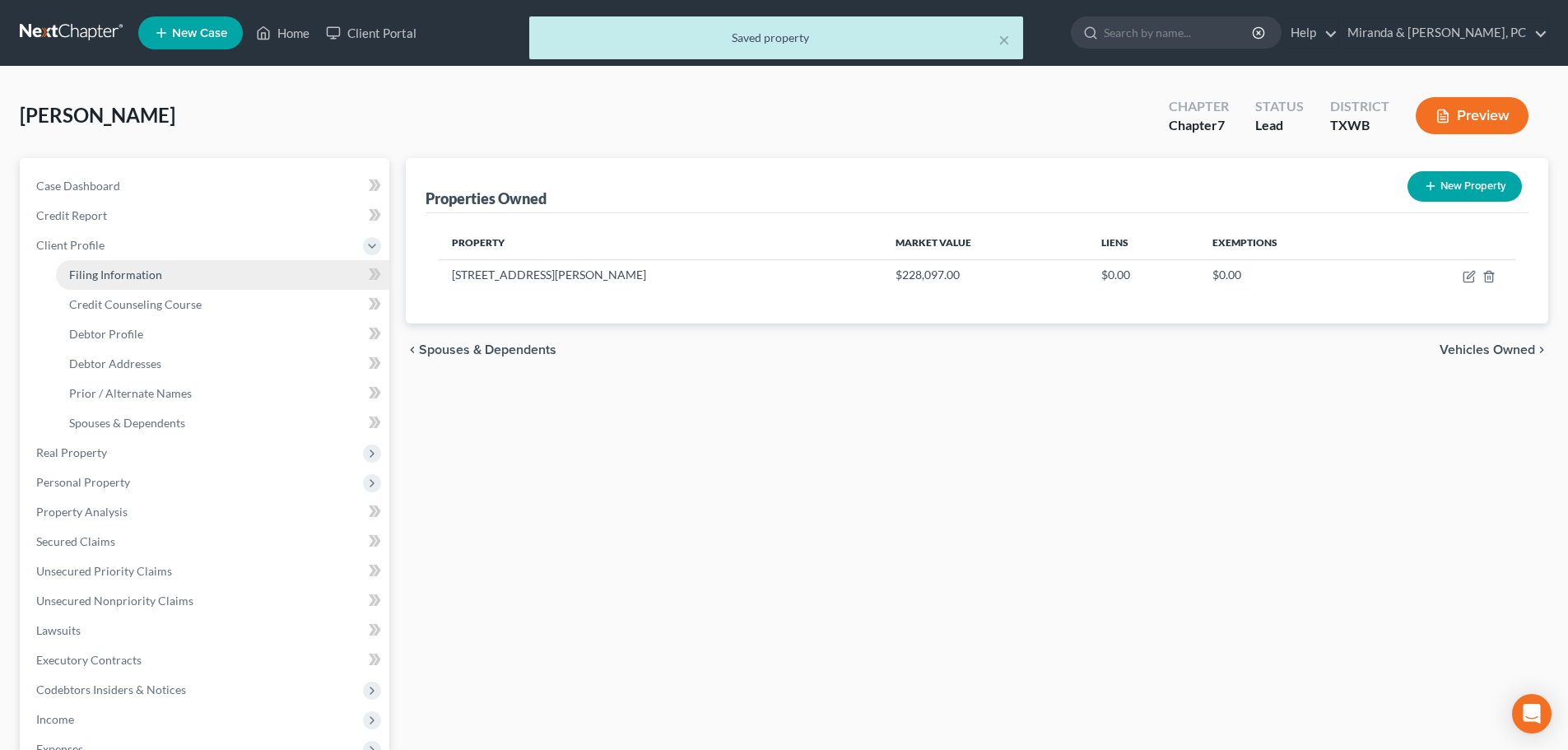
click at [107, 279] on span "Filing Information" at bounding box center [116, 275] width 93 height 14
select select "1"
select select "0"
select select "80"
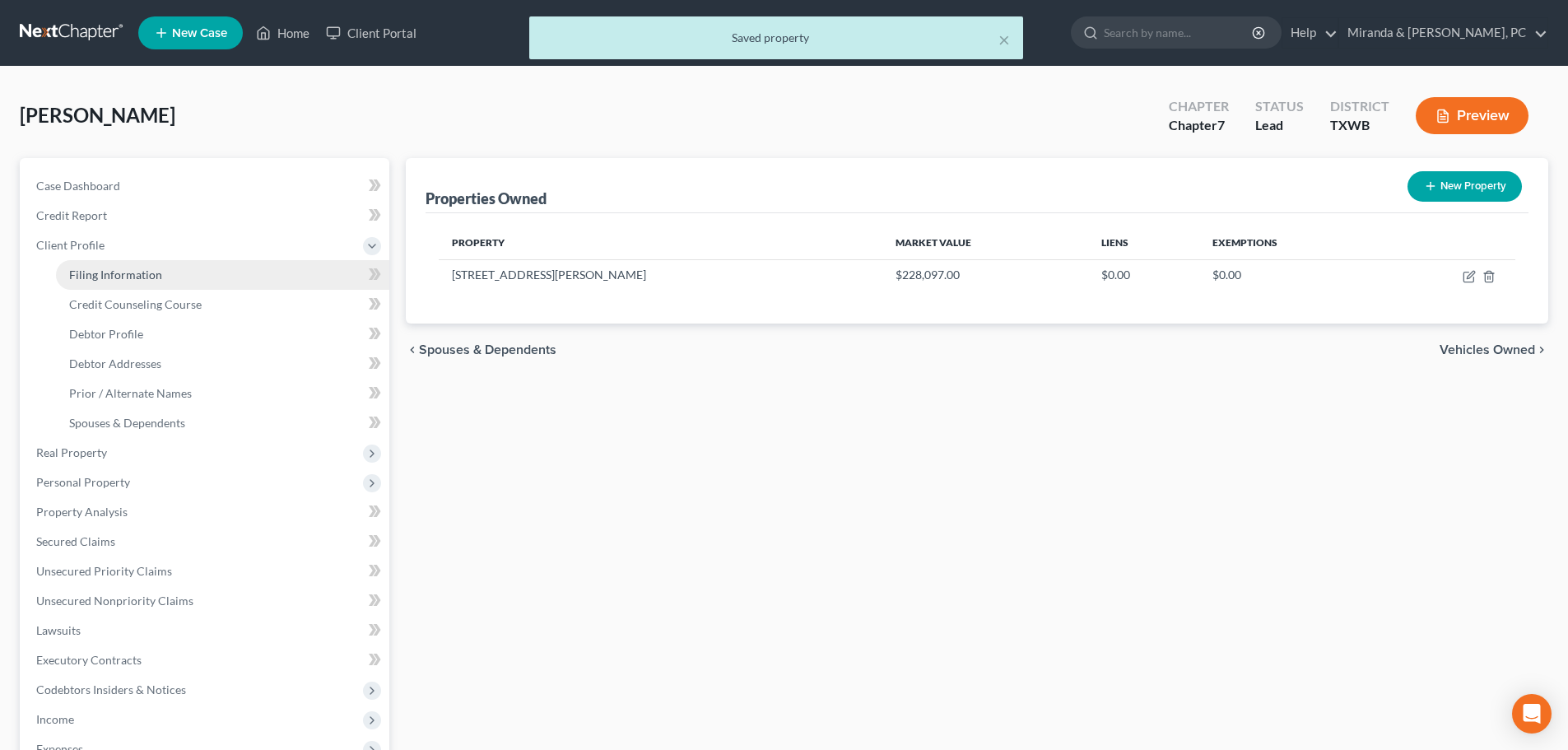
select select "0"
select select "45"
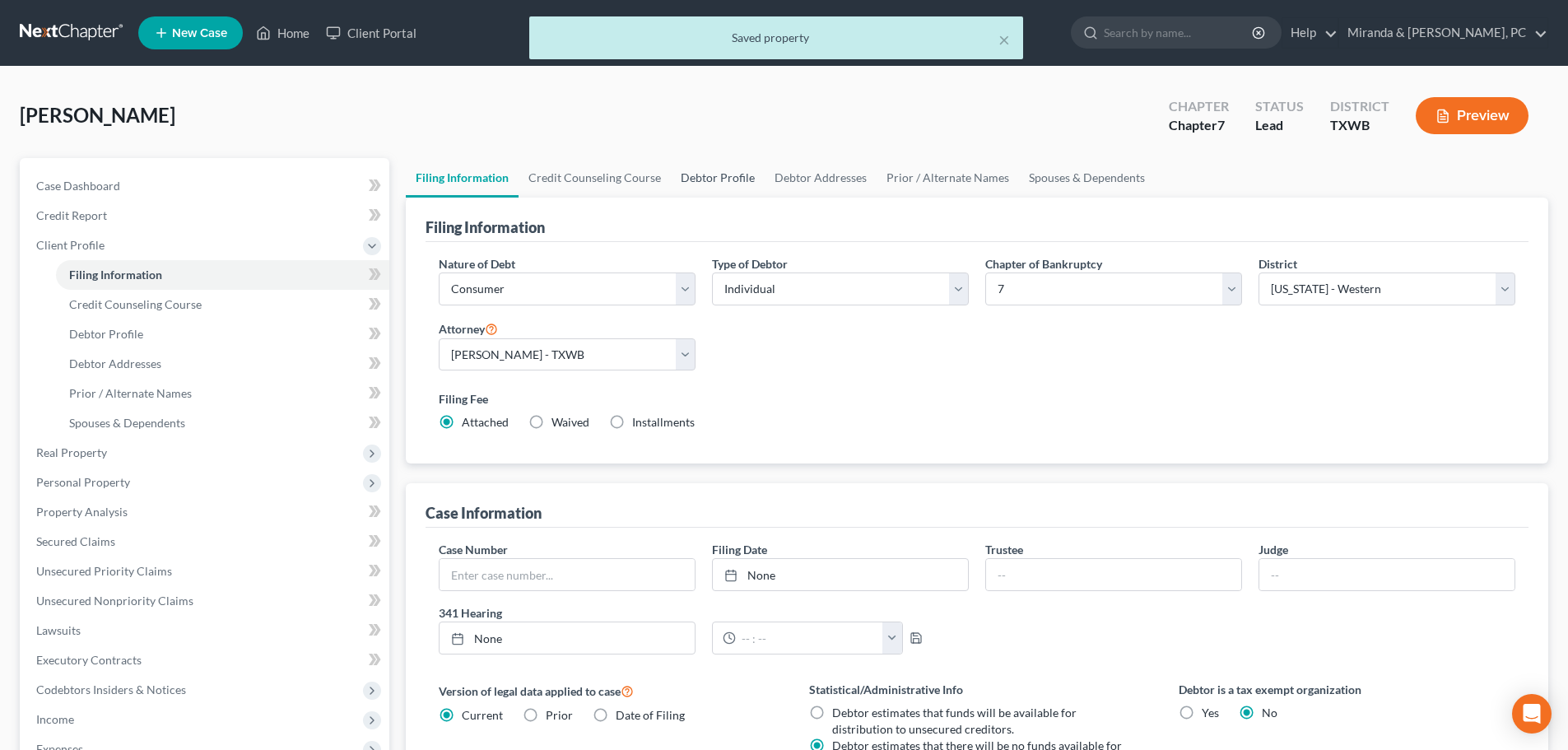
click at [742, 176] on link "Debtor Profile" at bounding box center [718, 177] width 94 height 39
select select "1"
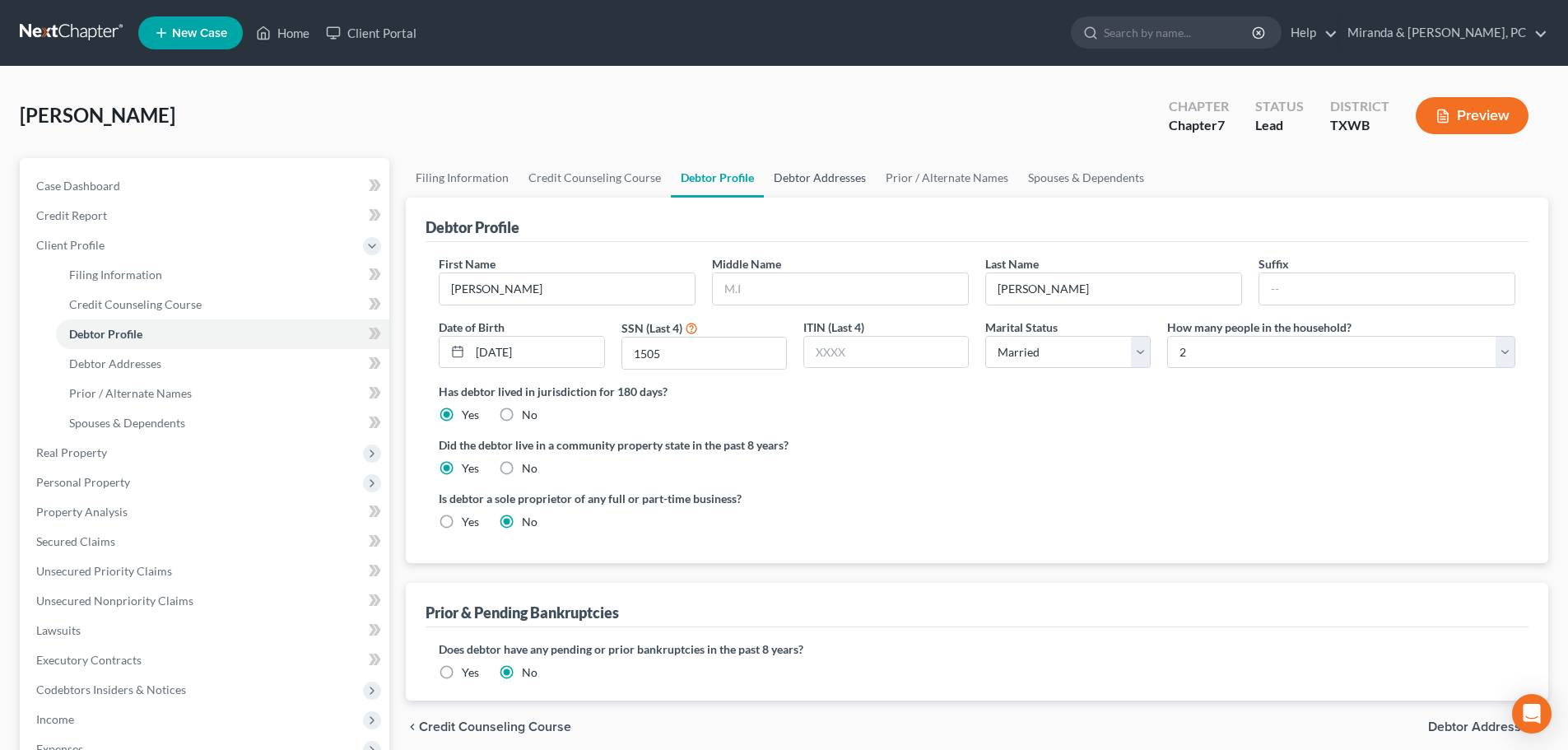
click at [797, 176] on link "Debtor Addresses" at bounding box center [819, 177] width 112 height 39
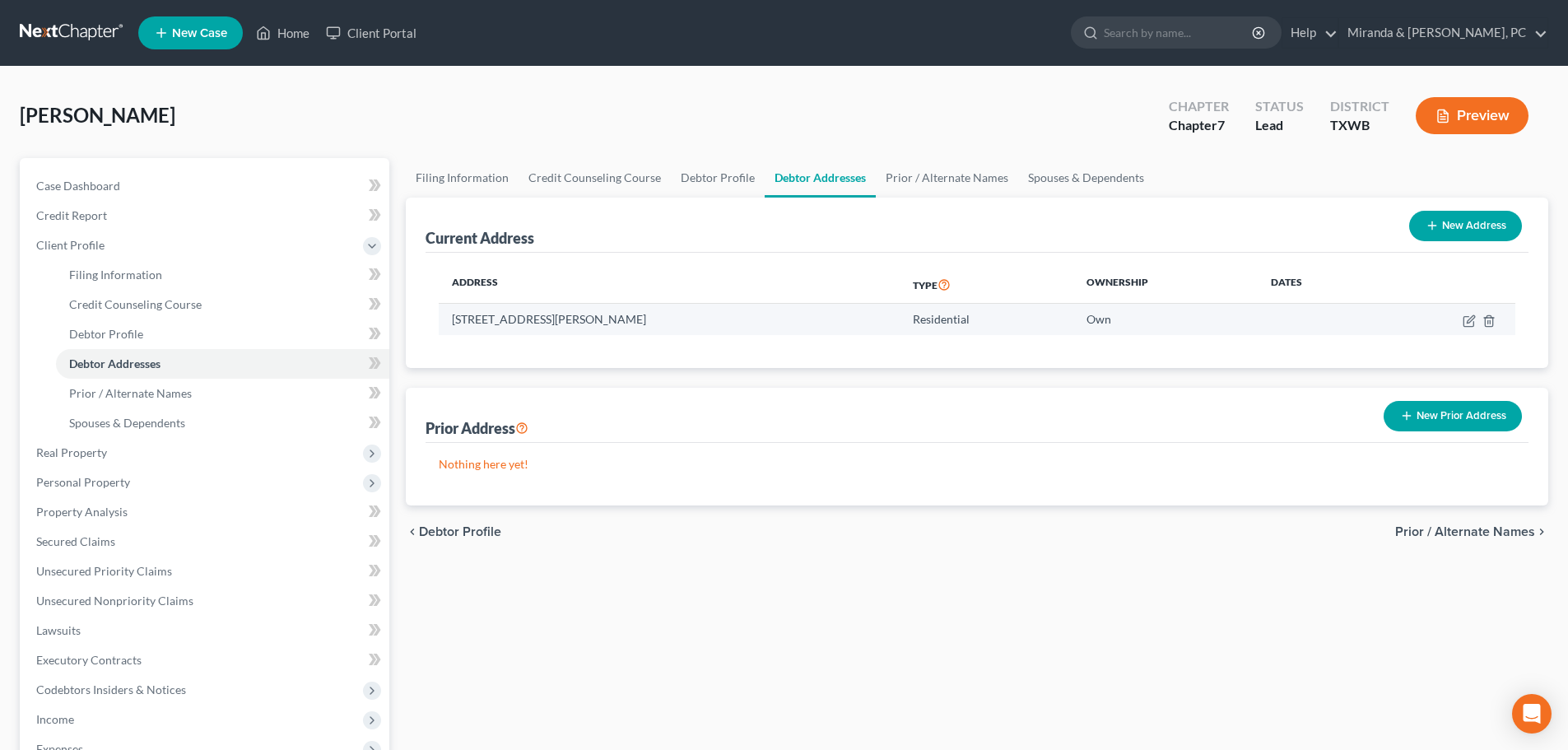
click at [1462, 319] on td at bounding box center [1446, 320] width 137 height 31
click at [1464, 321] on icon "button" at bounding box center [1468, 321] width 10 height 10
select select "45"
select select "69"
select select "0"
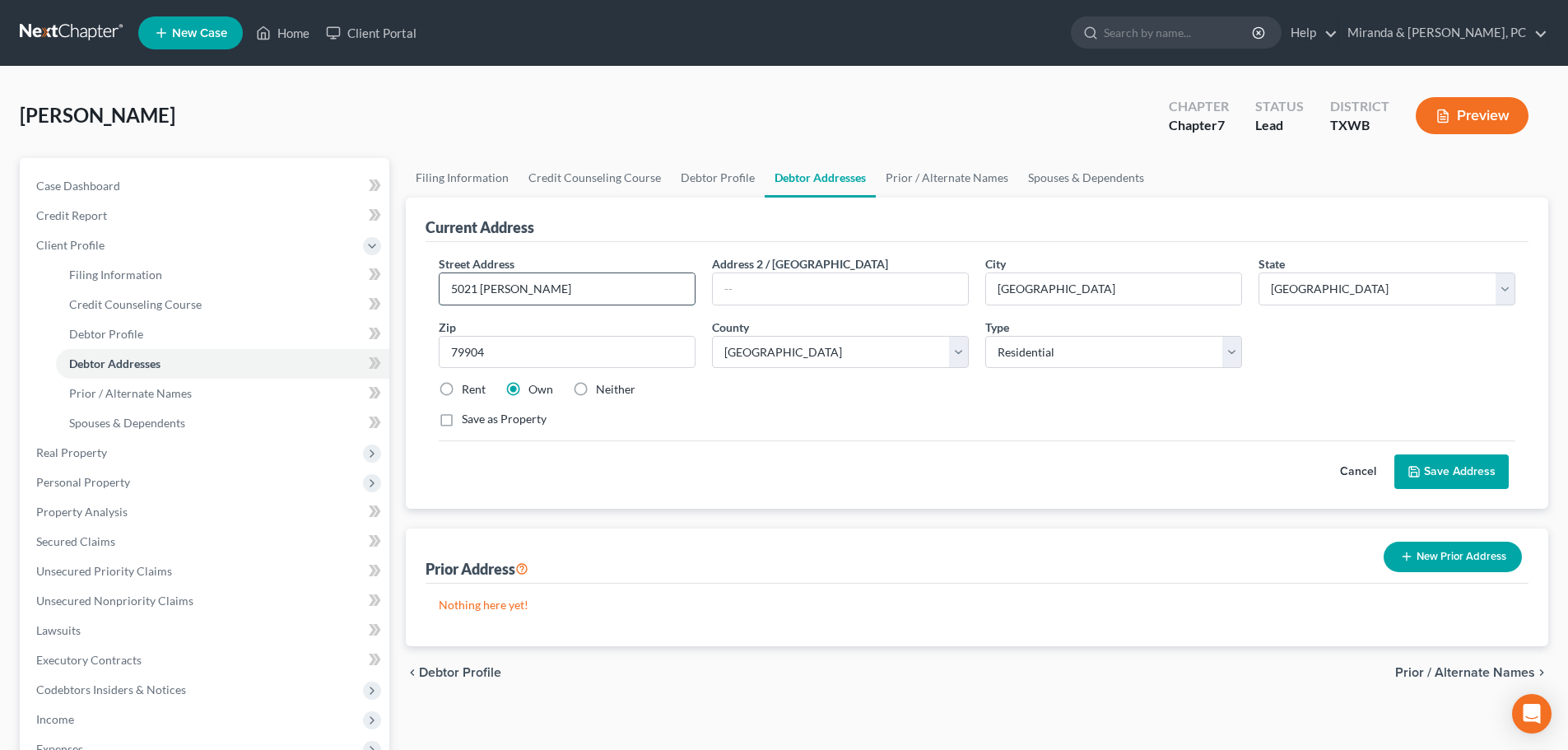
click at [541, 279] on input "5021 [PERSON_NAME]" at bounding box center [567, 289] width 255 height 31
type input "[STREET_ADDRESS][PERSON_NAME]"
click at [1466, 471] on button "Save Address" at bounding box center [1452, 472] width 115 height 35
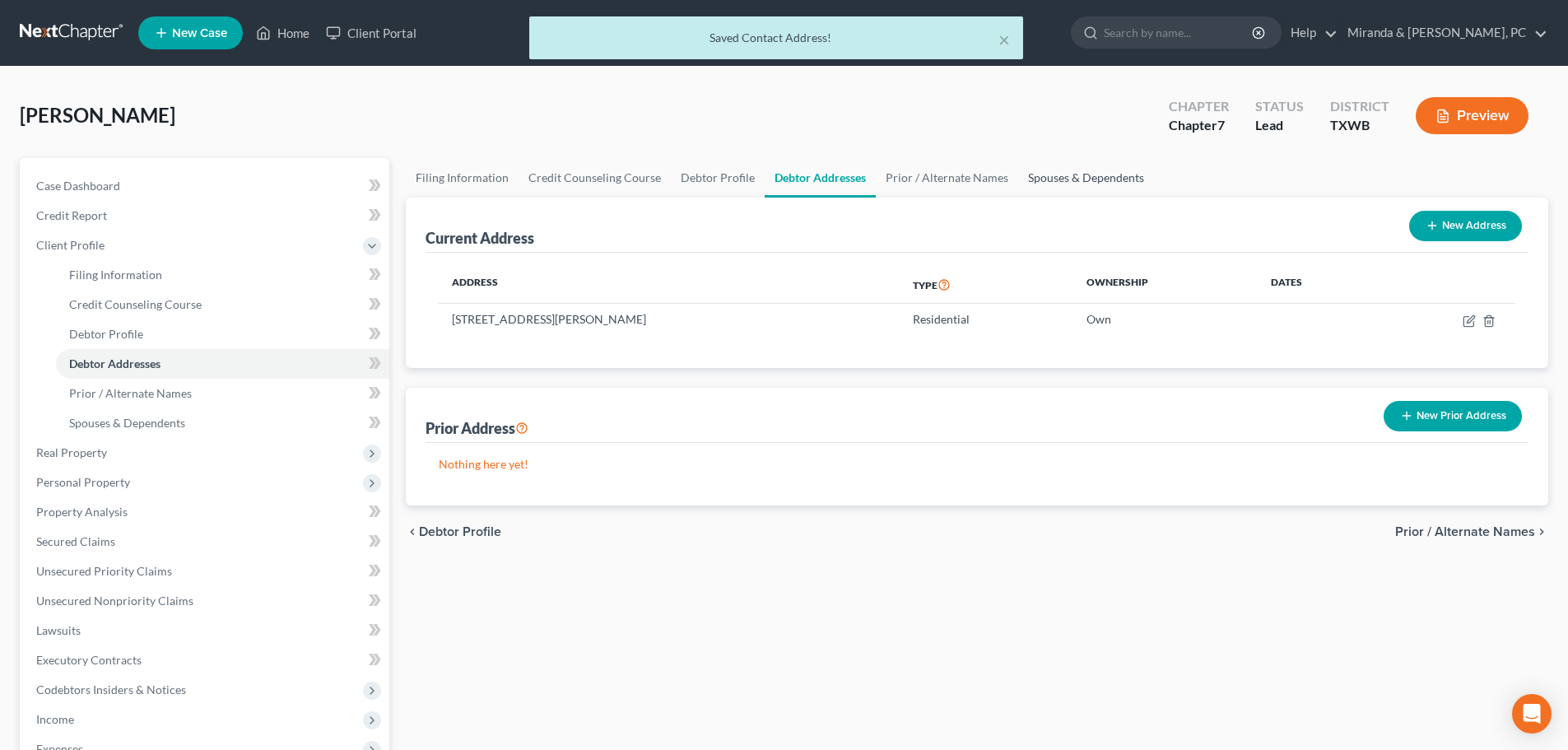
click at [1043, 175] on link "Spouses & Dependents" at bounding box center [1086, 177] width 136 height 39
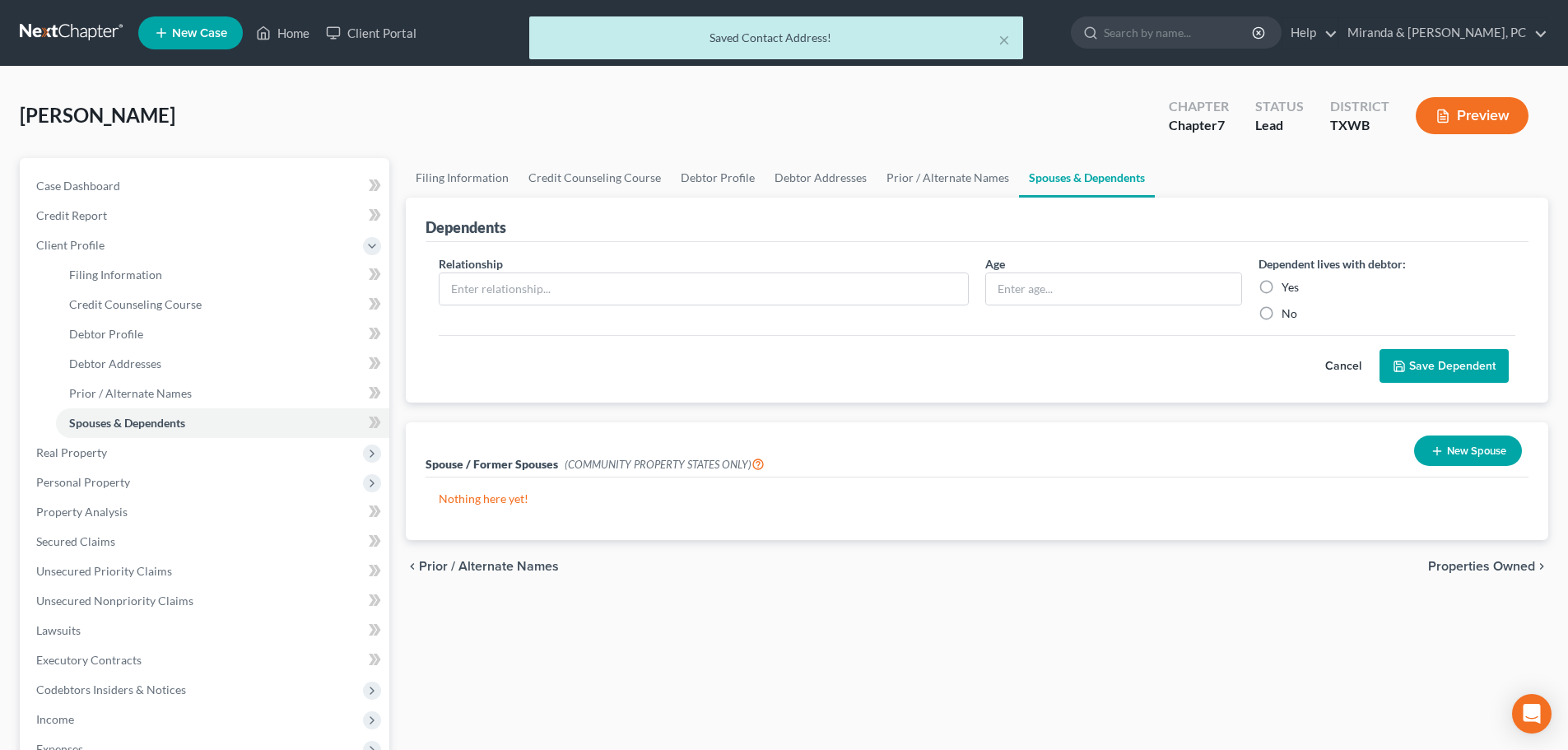
click at [1481, 447] on button "New Spouse" at bounding box center [1468, 450] width 108 height 30
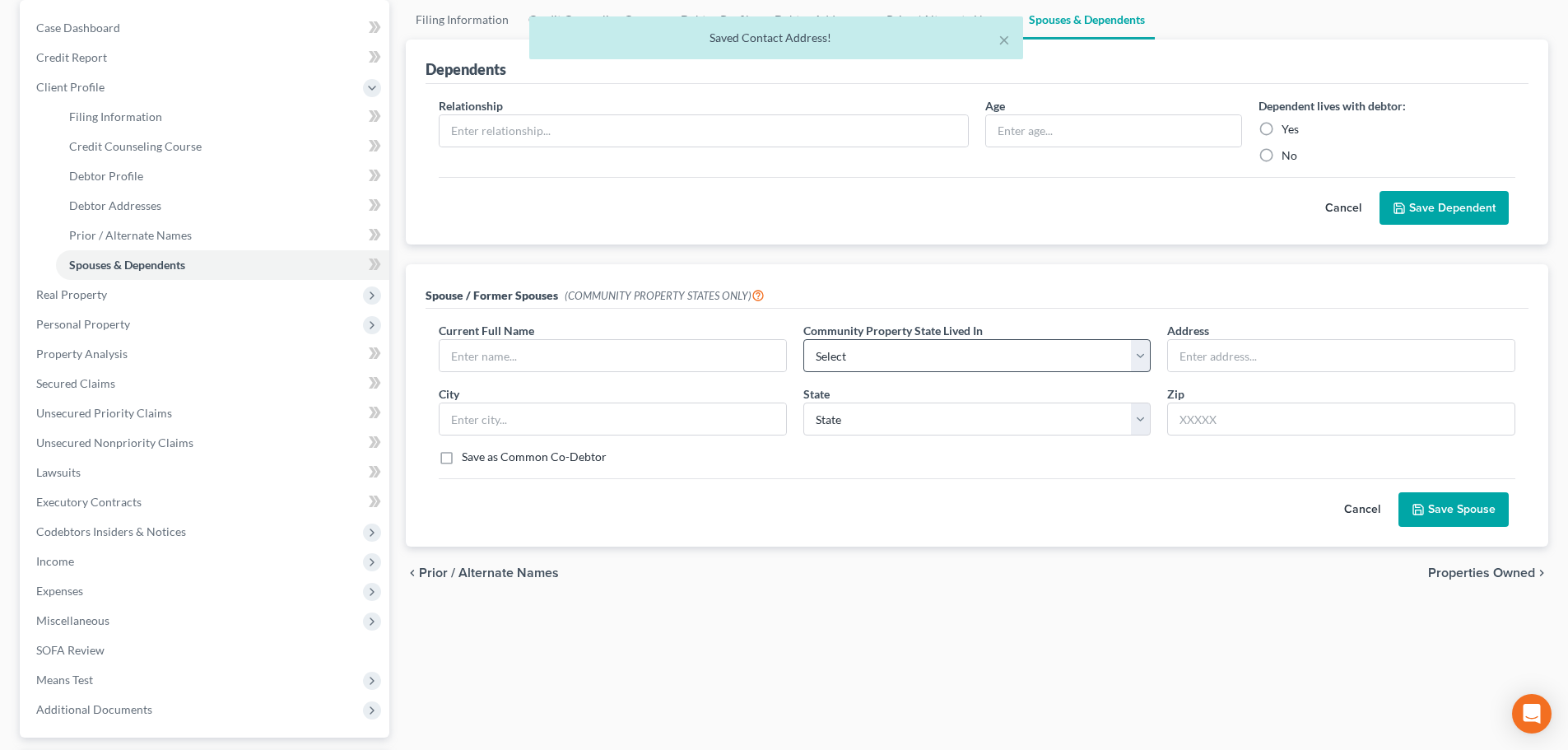
scroll to position [165, 0]
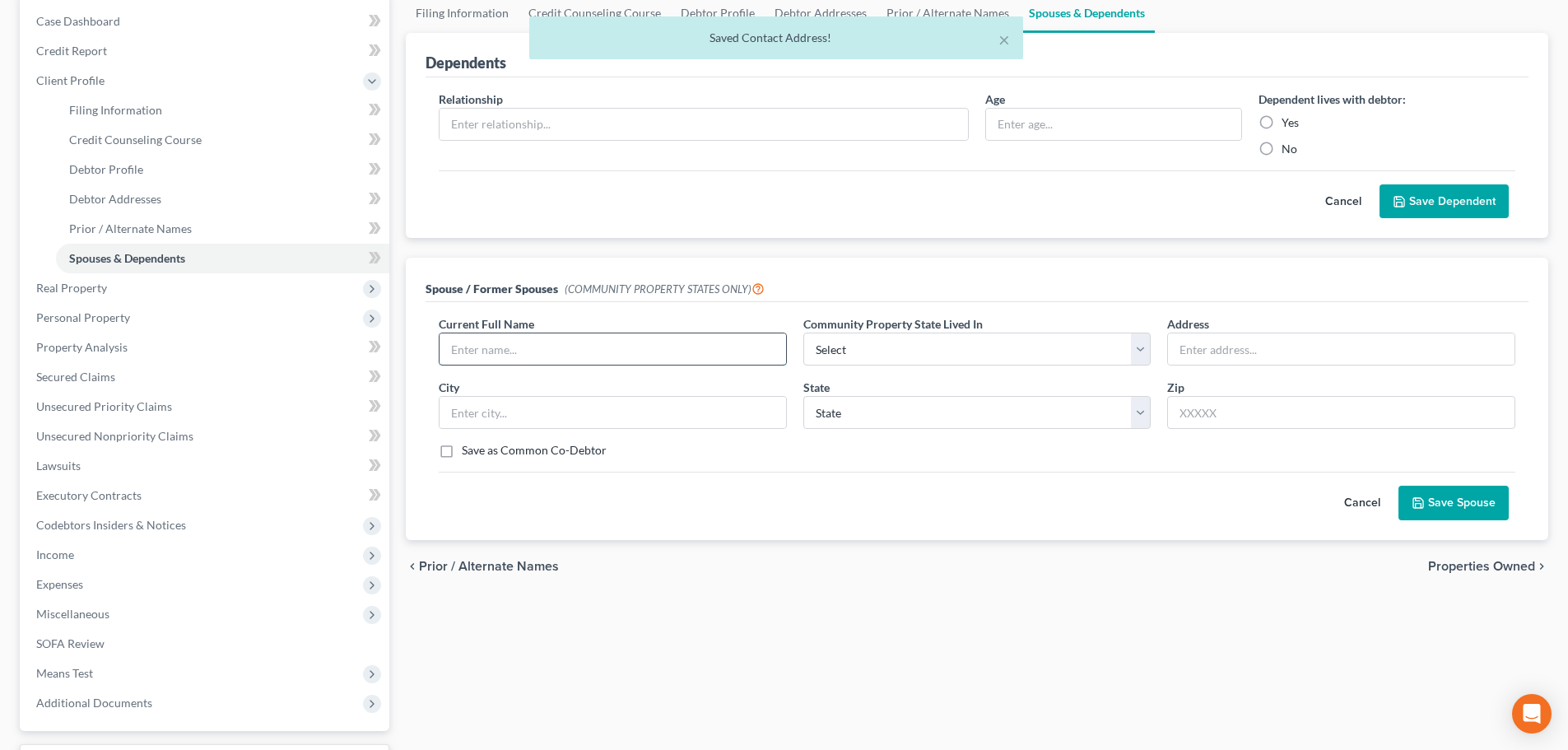
click at [555, 340] on input "text" at bounding box center [612, 349] width 347 height 31
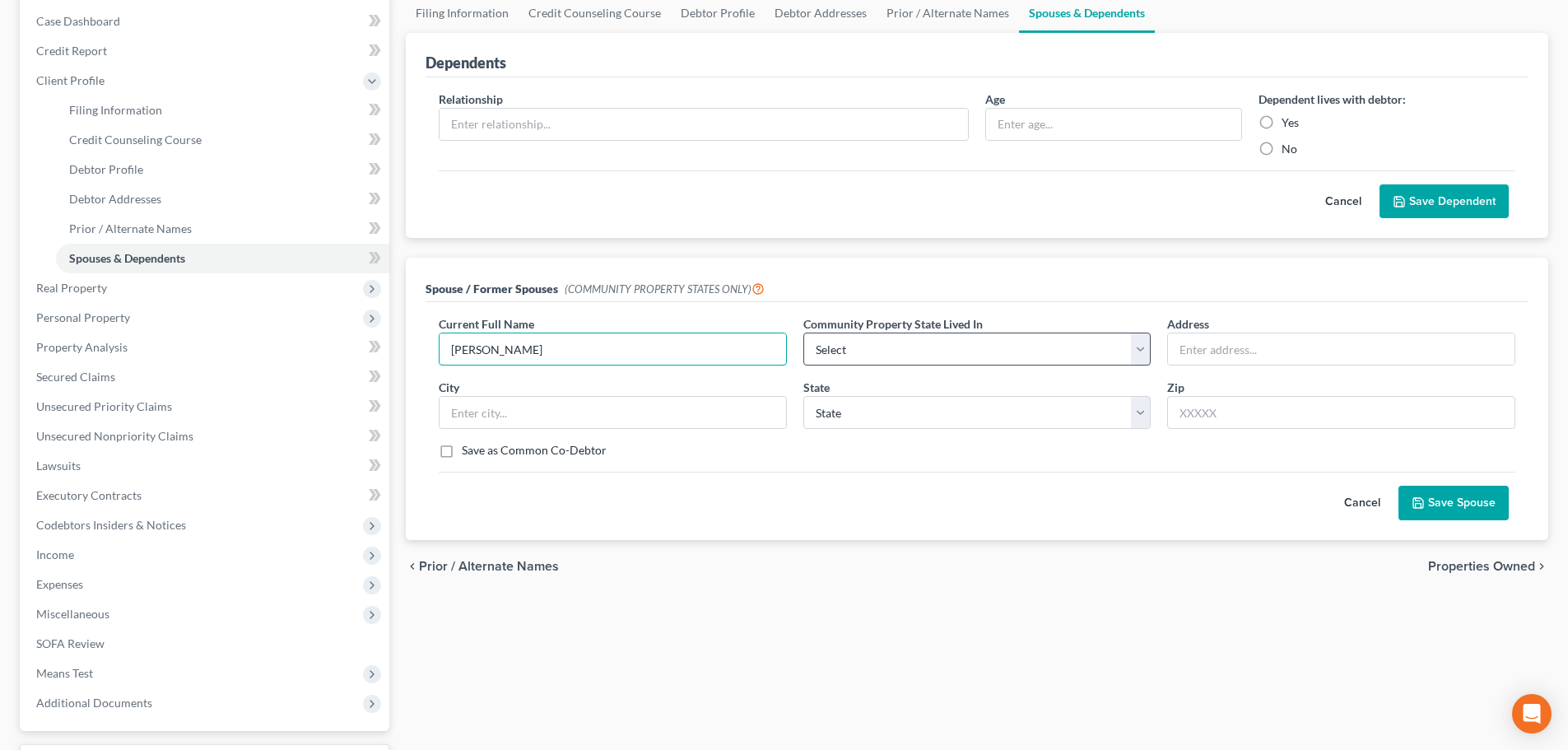
type input "[PERSON_NAME]"
click at [960, 359] on select "Select AZ CA GU ID LA NV NM PR [GEOGRAPHIC_DATA] [GEOGRAPHIC_DATA] [GEOGRAPHIC_…" at bounding box center [977, 349] width 348 height 33
select select "8"
click at [804, 333] on select "Select AZ CA GU ID LA NV NM PR [GEOGRAPHIC_DATA] [GEOGRAPHIC_DATA] [GEOGRAPHIC_…" at bounding box center [977, 349] width 348 height 33
click at [1200, 343] on input "text" at bounding box center [1341, 349] width 347 height 31
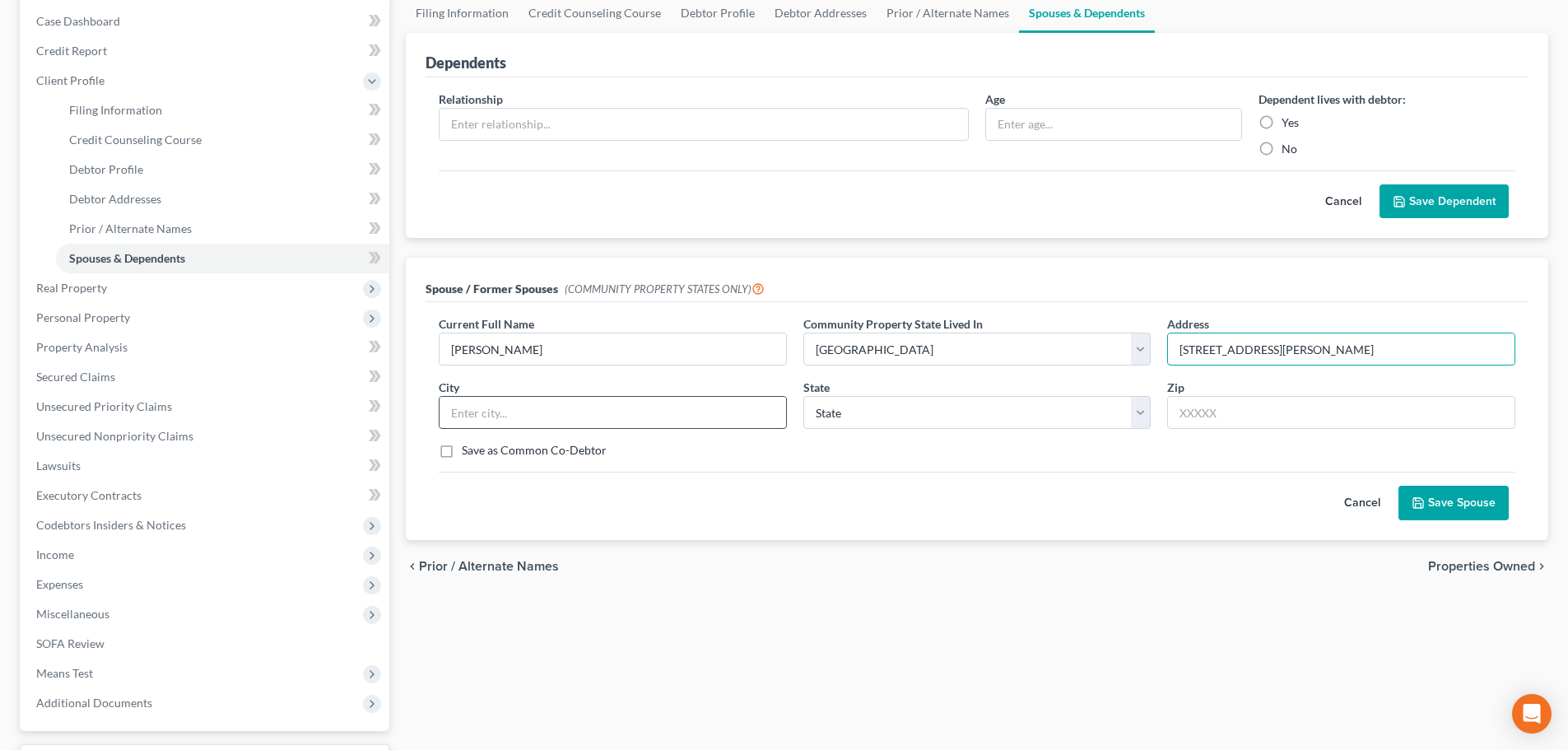
type input "[STREET_ADDRESS][PERSON_NAME]"
click at [601, 408] on input "text" at bounding box center [612, 413] width 347 height 31
click at [1260, 417] on input "text" at bounding box center [1341, 413] width 348 height 33
type input "79904"
click at [1022, 526] on div "Current Full Name * [PERSON_NAME] Community Property State Lived In * Select AZ…" at bounding box center [977, 421] width 1103 height 237
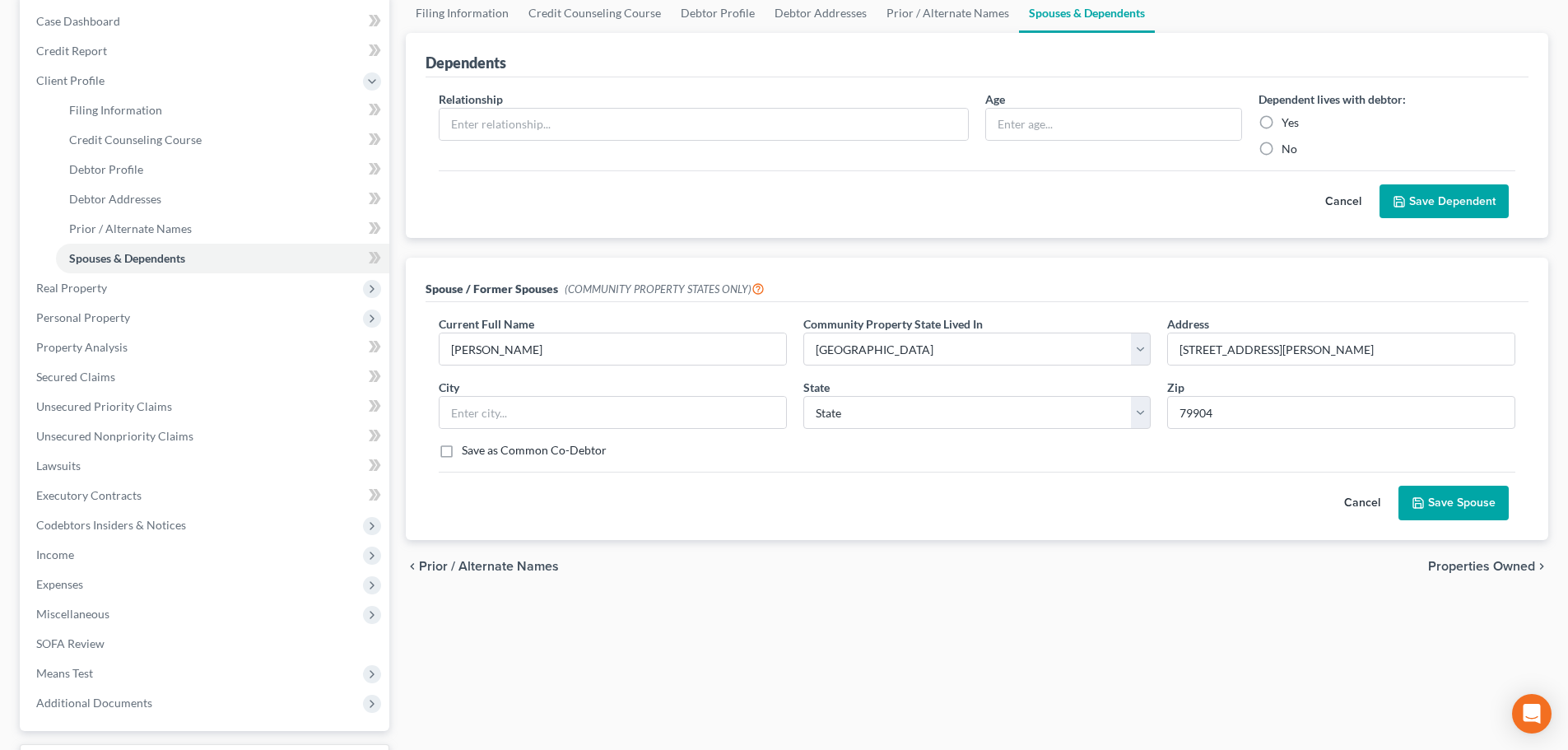
type input "[GEOGRAPHIC_DATA]"
select select "45"
click at [1440, 505] on button "Save Spouse" at bounding box center [1453, 503] width 110 height 35
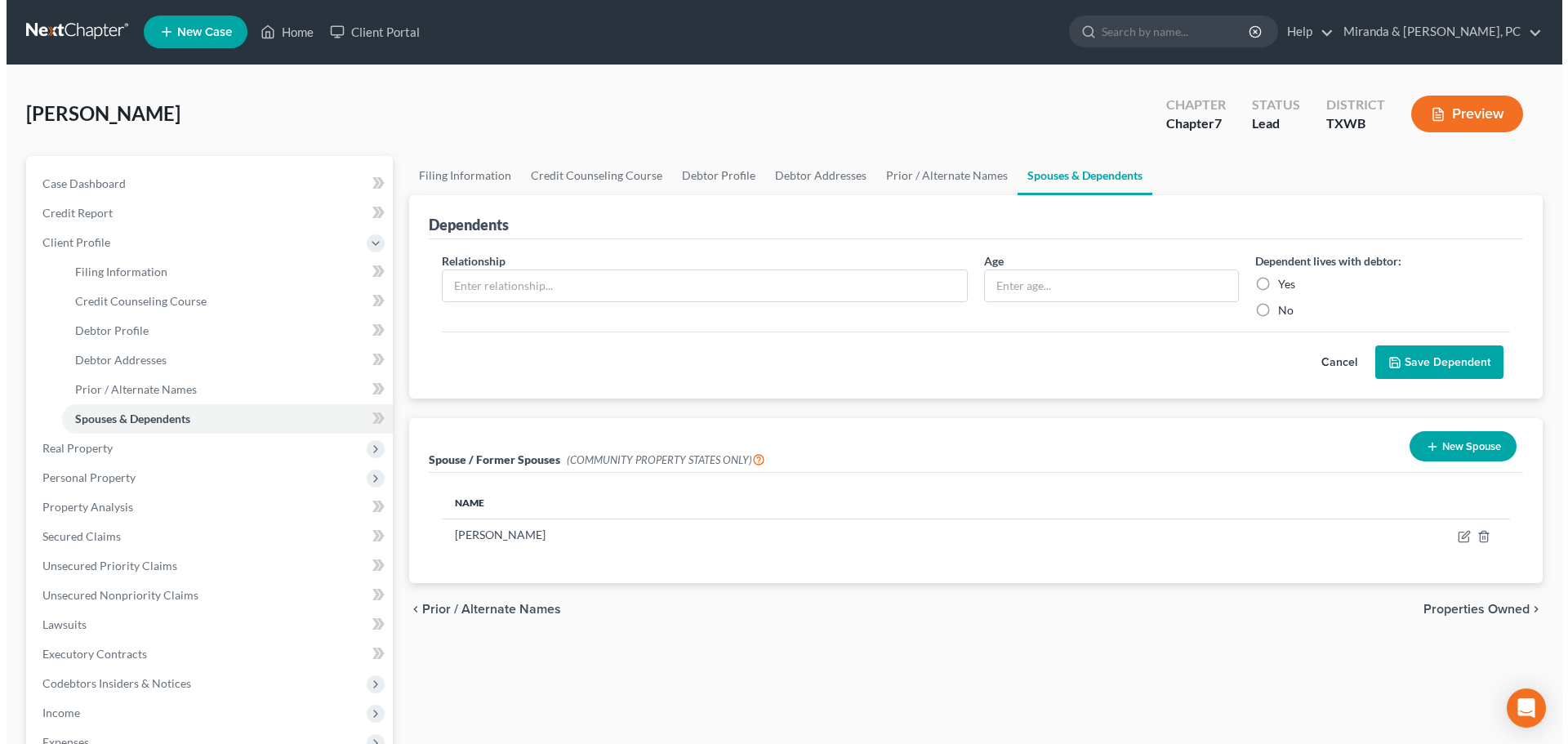
scroll to position [0, 0]
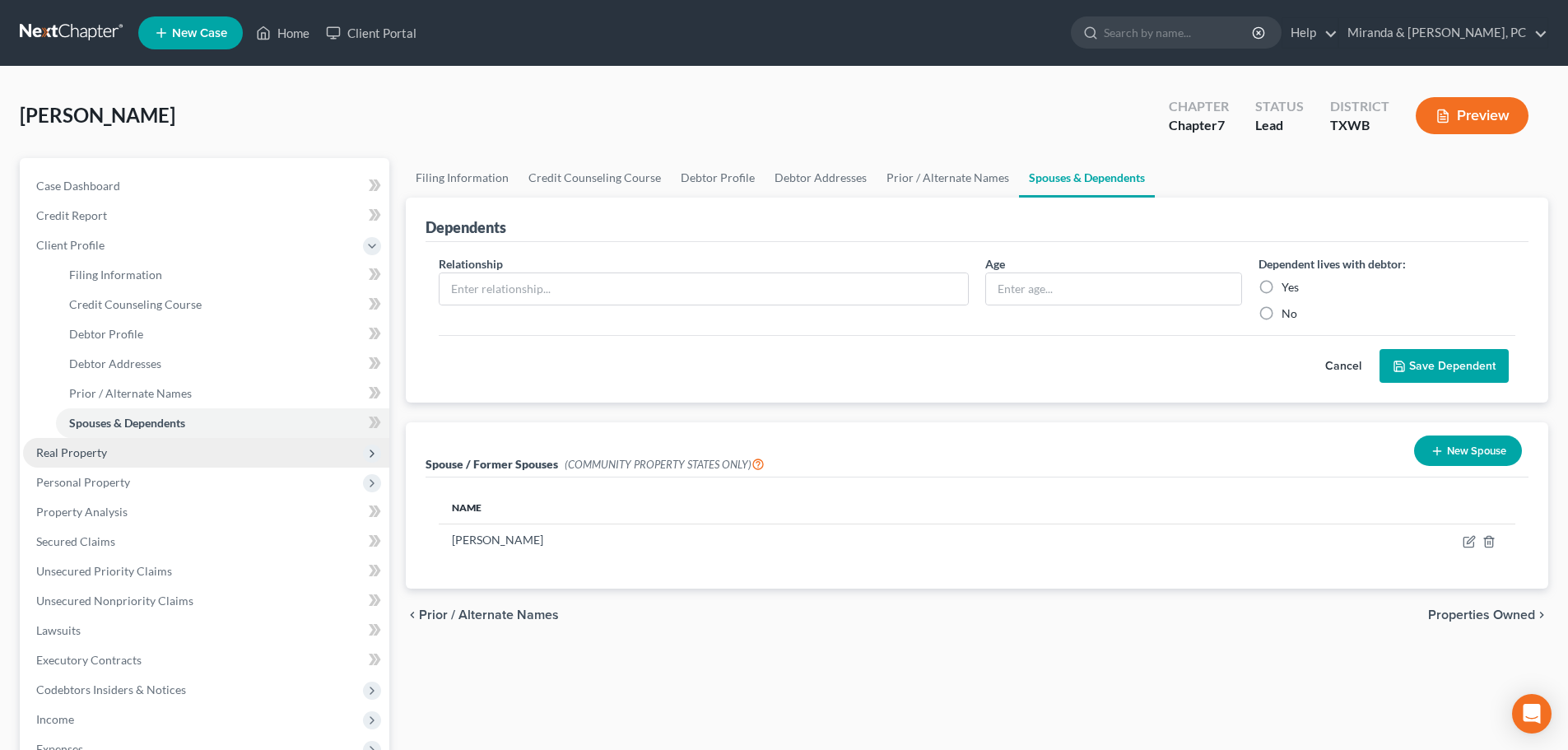
click at [80, 461] on span "Real Property" at bounding box center [207, 453] width 367 height 30
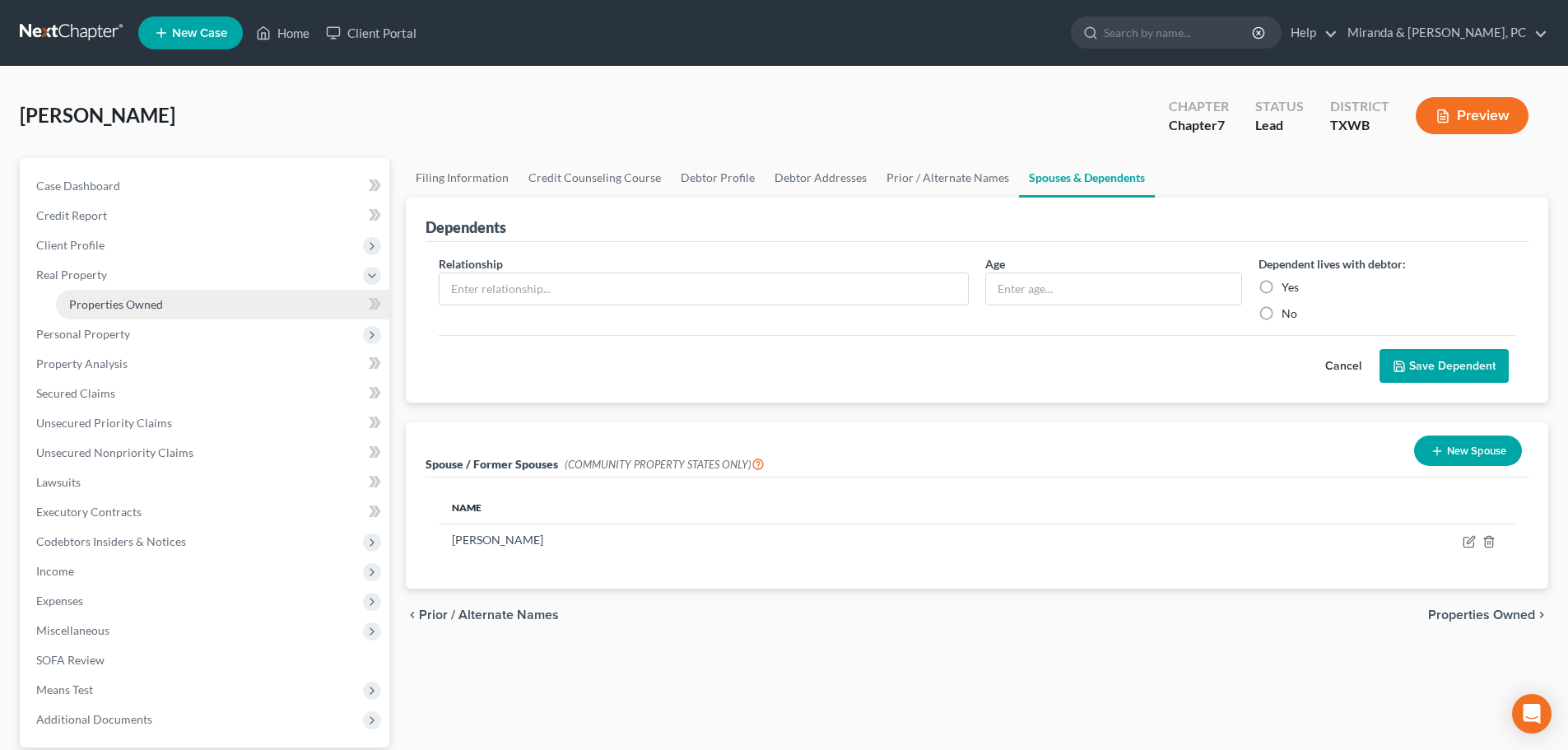
click at [133, 311] on link "Properties Owned" at bounding box center [222, 305] width 334 height 30
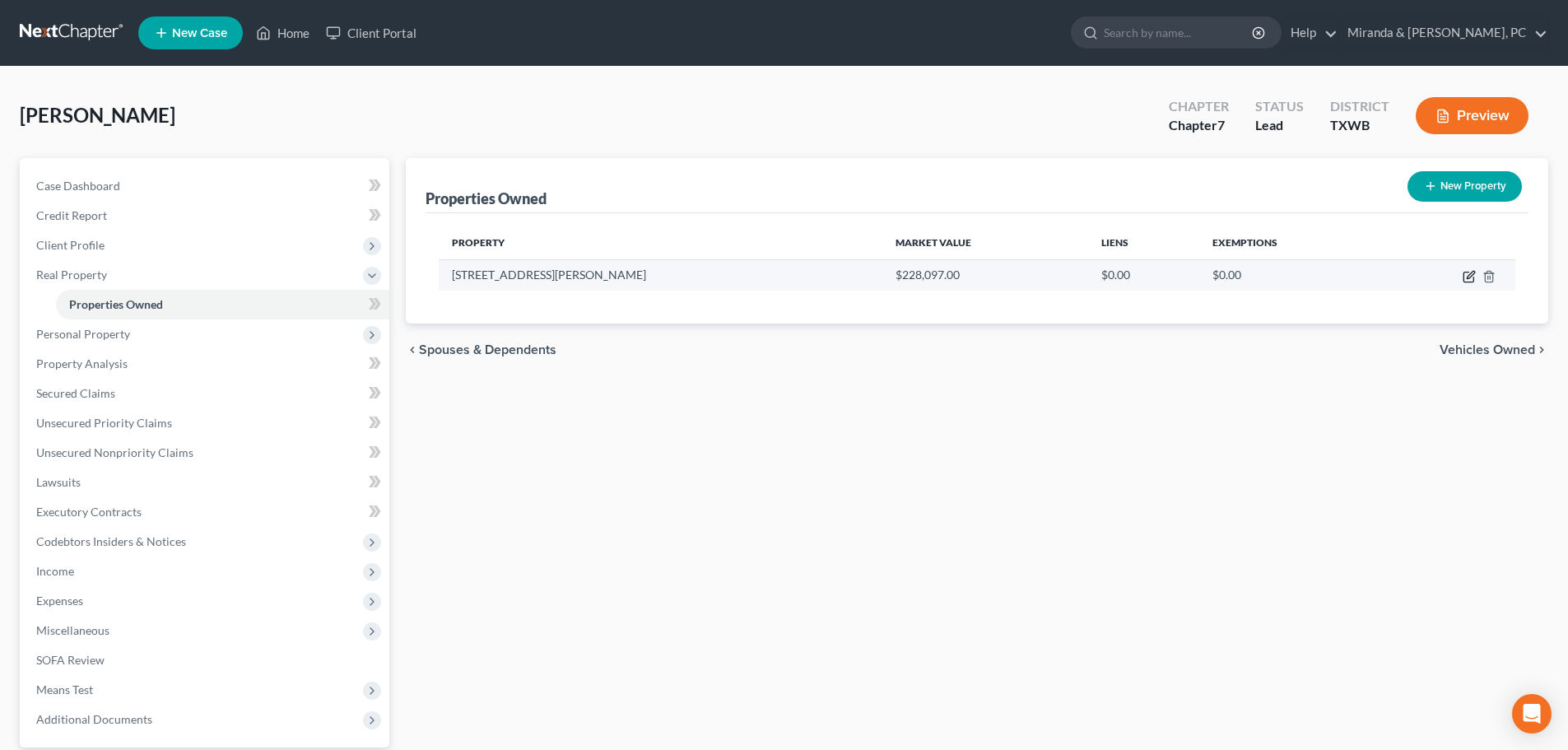
click at [1466, 275] on icon "button" at bounding box center [1469, 276] width 13 height 13
select select "45"
select select "69"
select select "4"
select select "0"
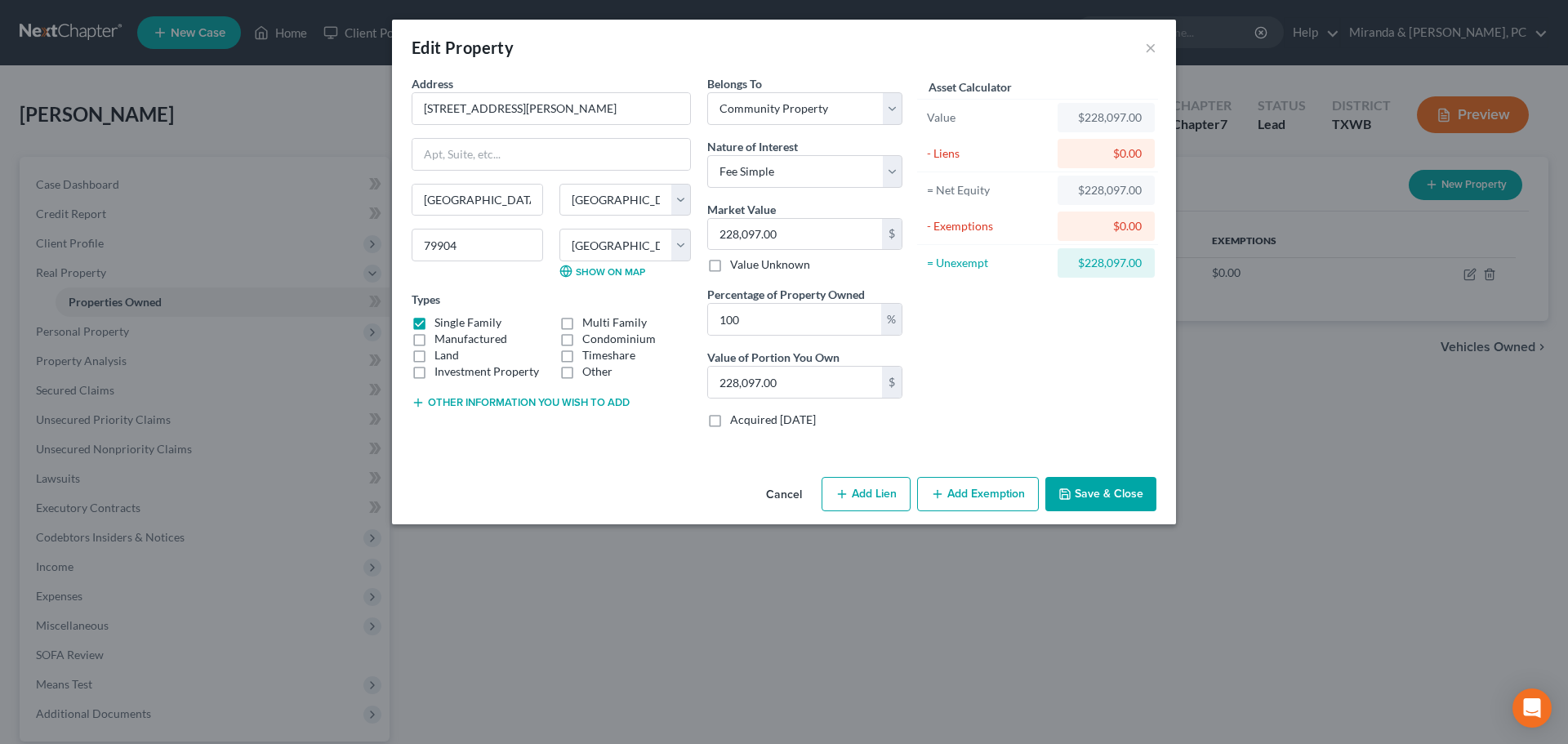
click at [972, 480] on button "Add Exemption" at bounding box center [978, 494] width 122 height 34
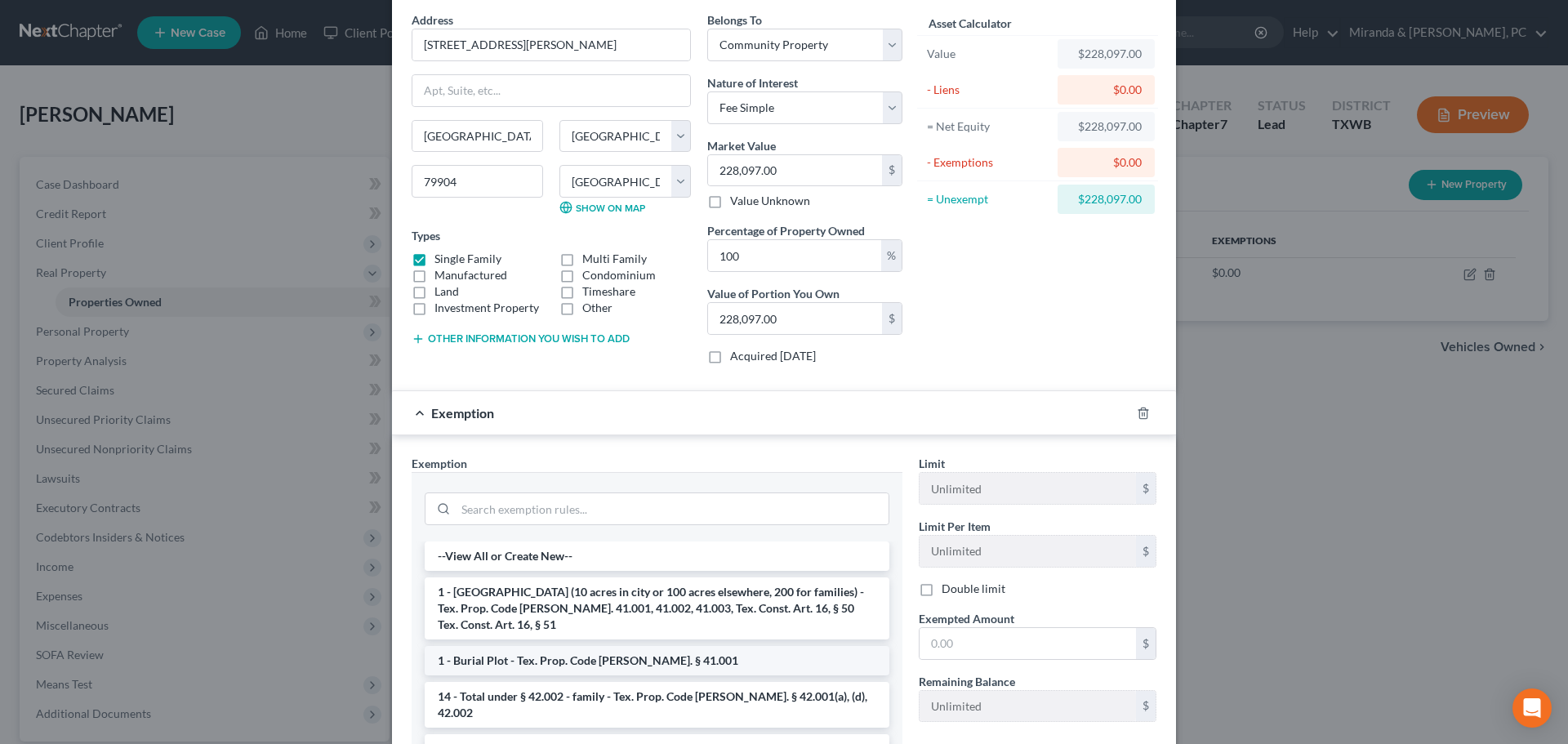
scroll to position [240, 0]
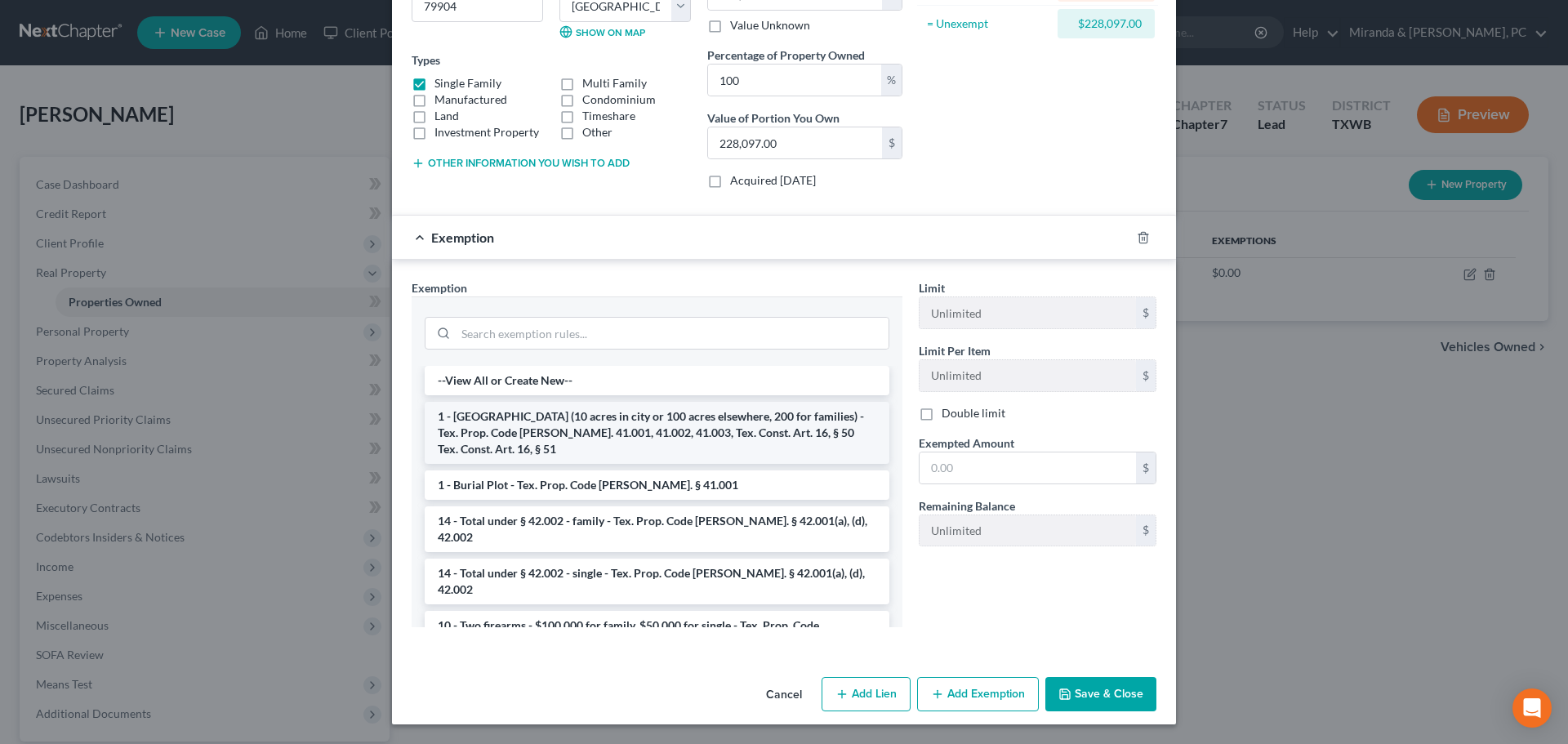
click at [553, 420] on li "1 - [GEOGRAPHIC_DATA] (10 acres in city or 100 acres elsewhere, 200 for familie…" at bounding box center [657, 433] width 465 height 62
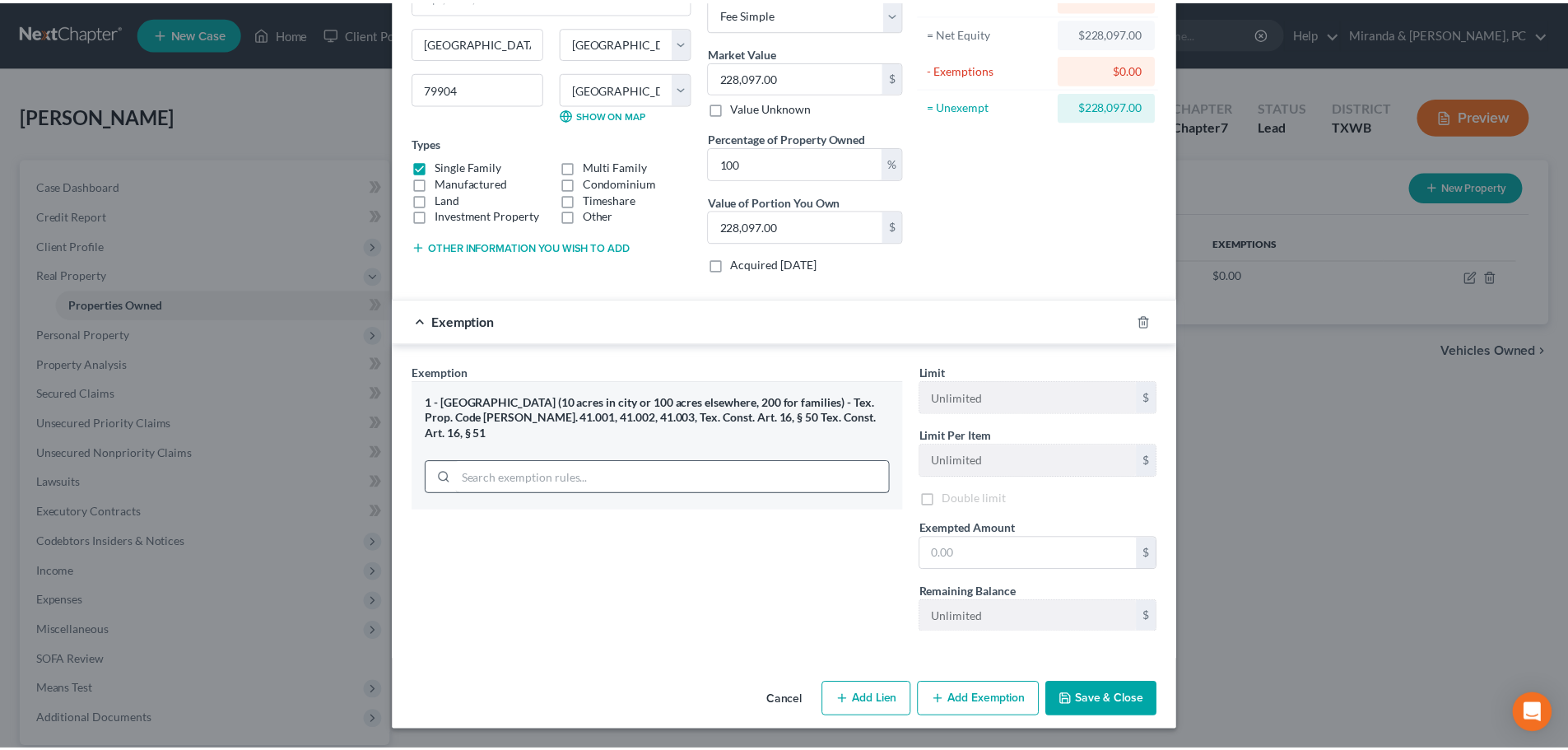
scroll to position [163, 0]
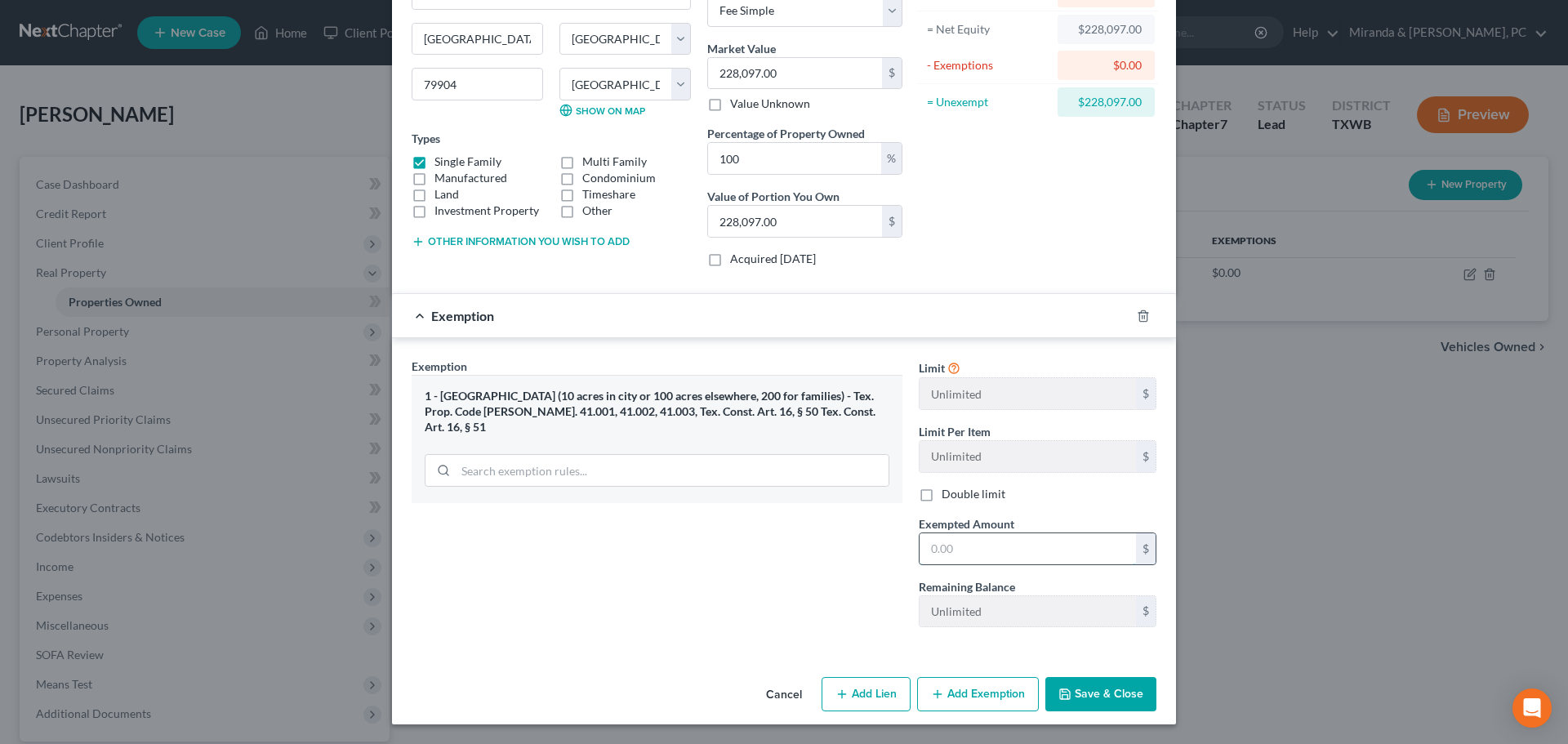
click at [970, 542] on input "text" at bounding box center [1028, 549] width 216 height 31
type input "228,097"
click at [1115, 687] on button "Save & Close" at bounding box center [1101, 694] width 111 height 34
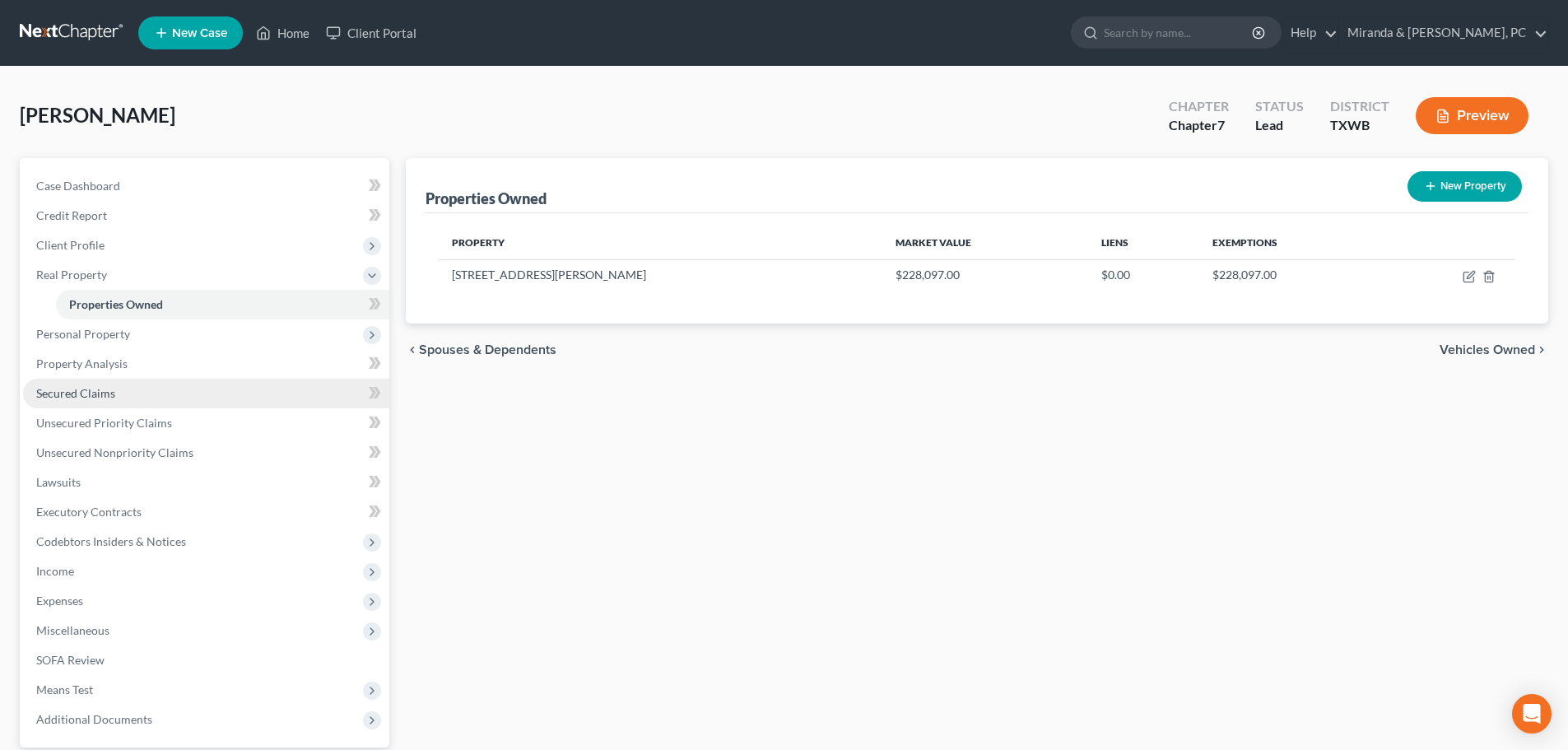
click at [89, 388] on span "Secured Claims" at bounding box center [76, 393] width 79 height 14
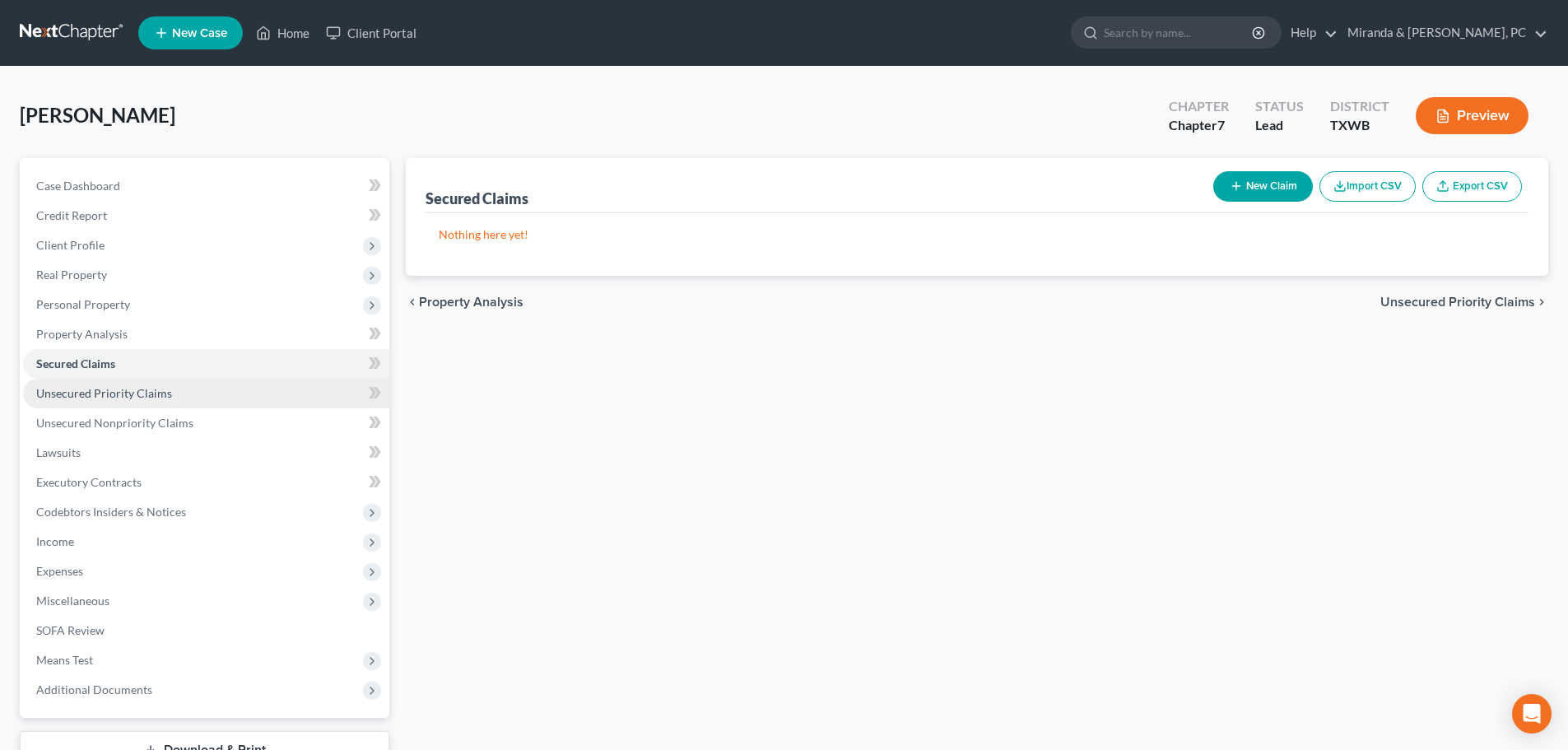
click at [140, 389] on span "Unsecured Priority Claims" at bounding box center [104, 393] width 136 height 14
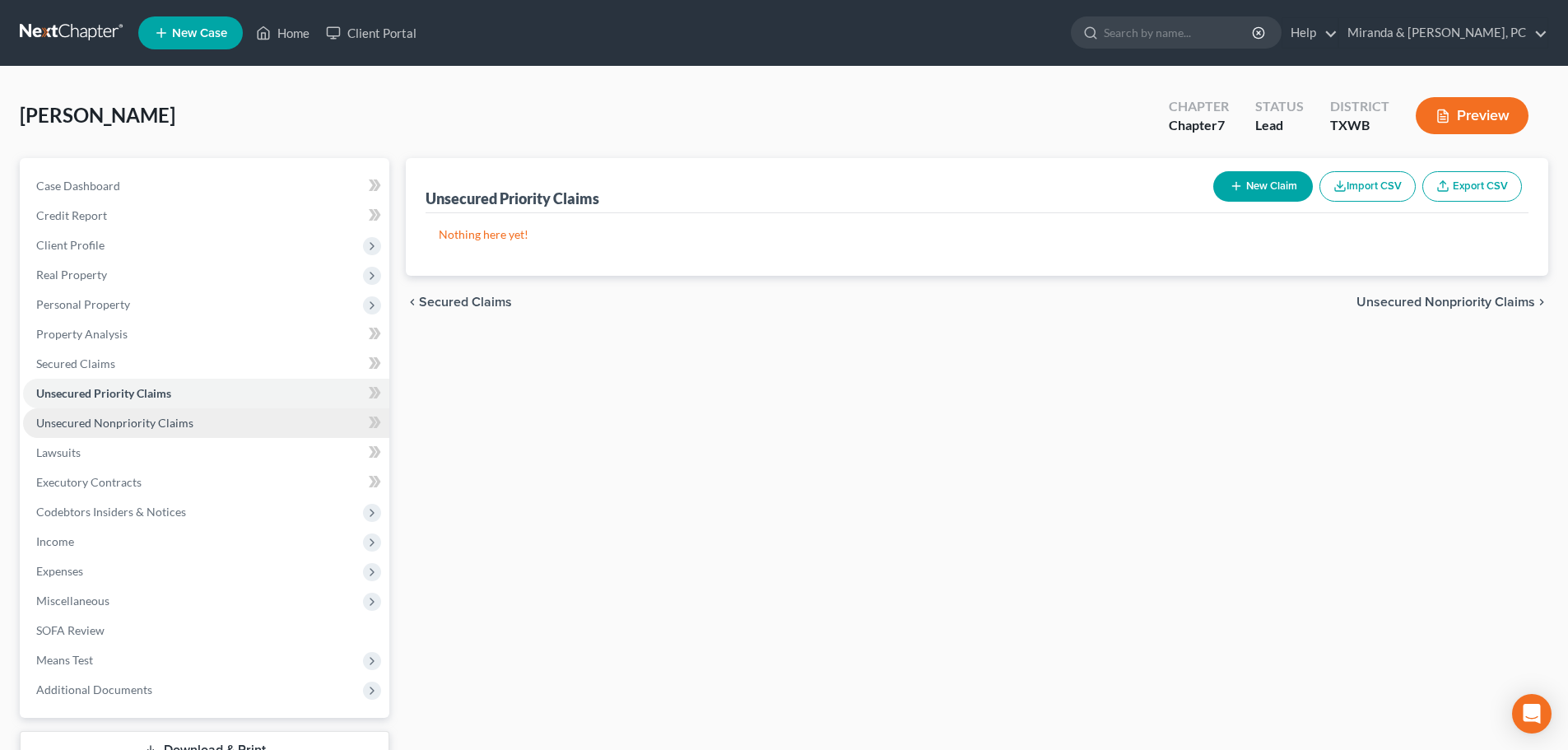
click at [157, 415] on span "Unsecured Nonpriority Claims" at bounding box center [115, 422] width 157 height 14
click at [1264, 189] on button "New Claim" at bounding box center [1263, 186] width 100 height 30
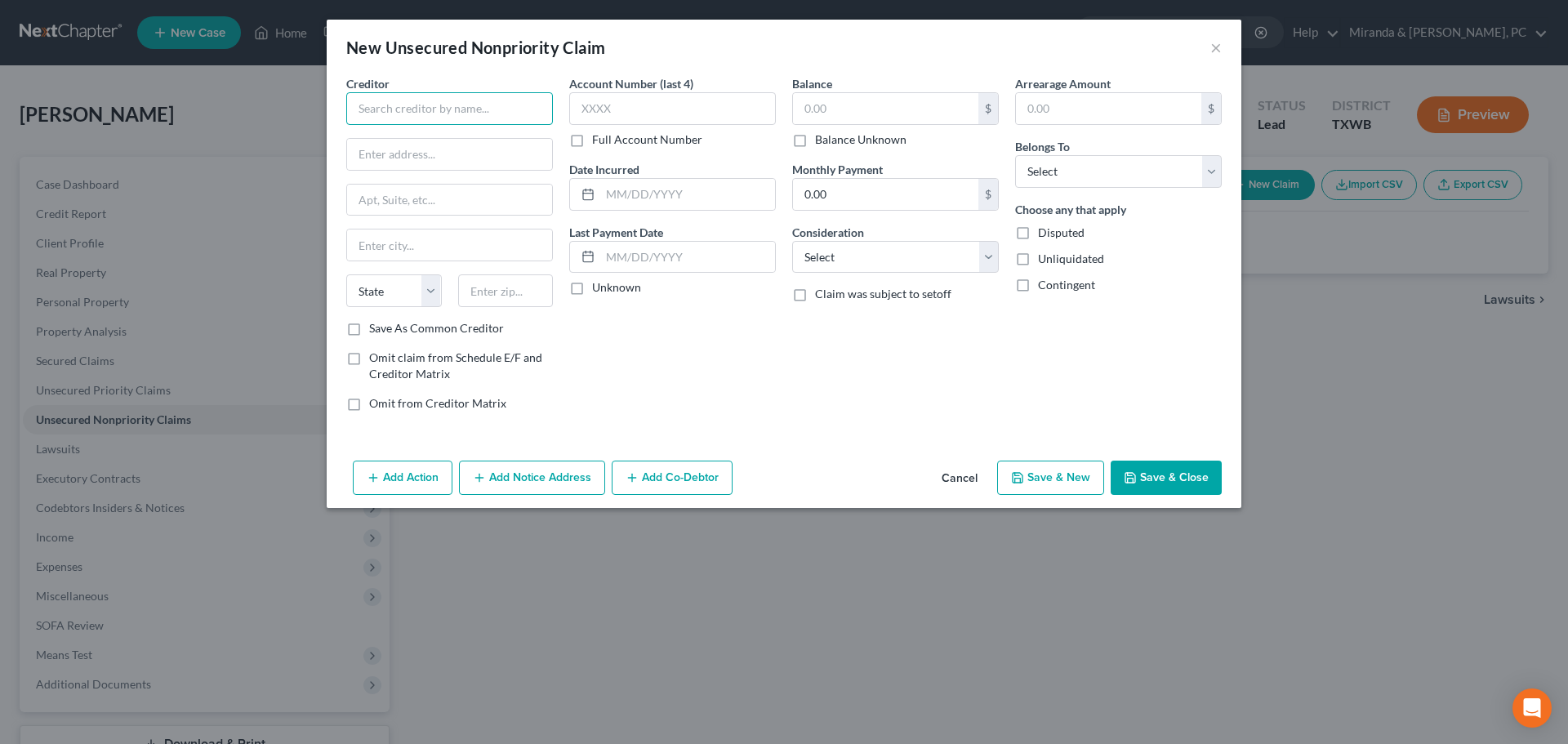
click at [431, 102] on input "text" at bounding box center [450, 109] width 207 height 33
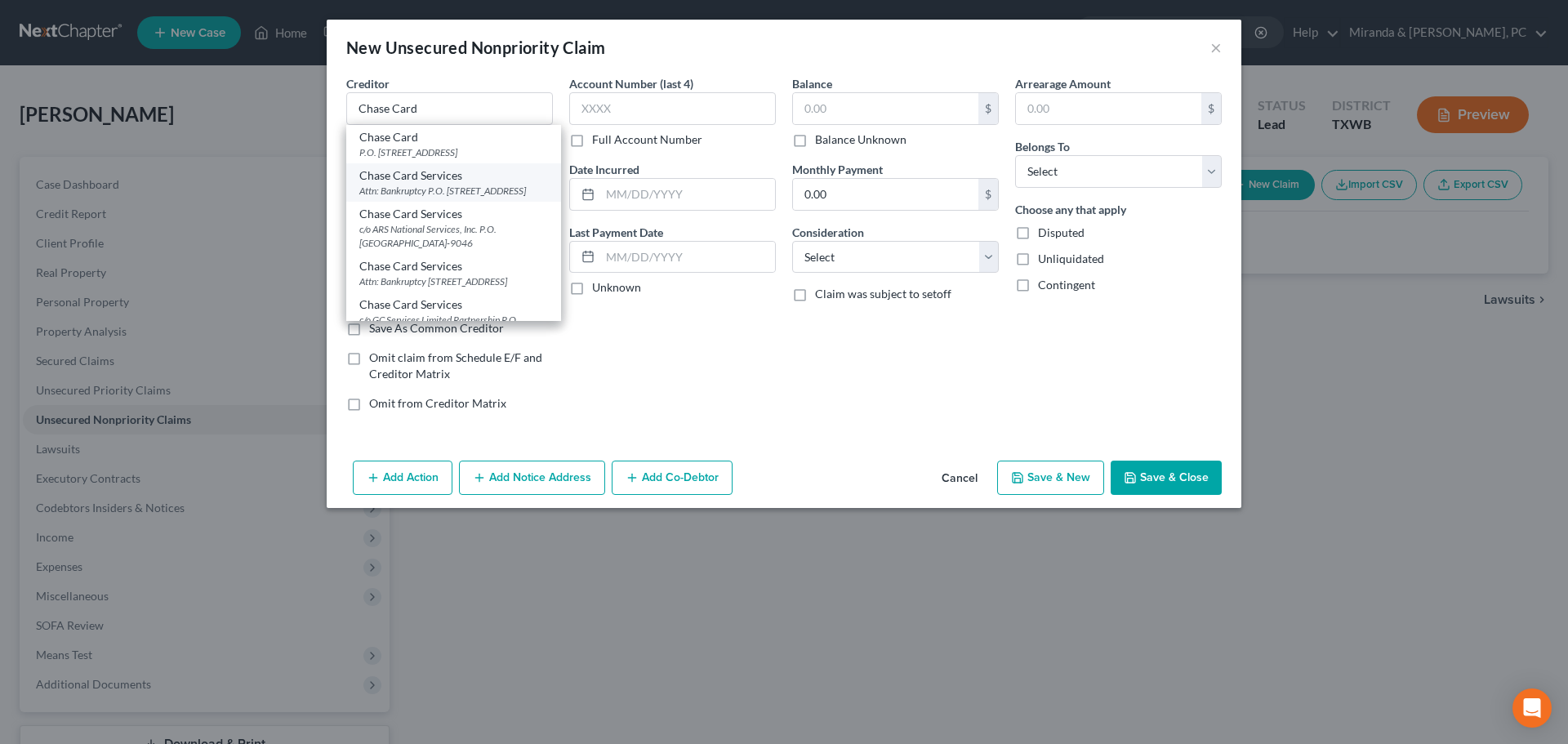
click at [488, 184] on div "Attn: Bankruptcy P.O. [STREET_ADDRESS]" at bounding box center [453, 191] width 189 height 14
type input "Chase Card Services"
type input "Attn: Bankruptcy"
type input "P.O. Box 15298"
type input "Wilmington"
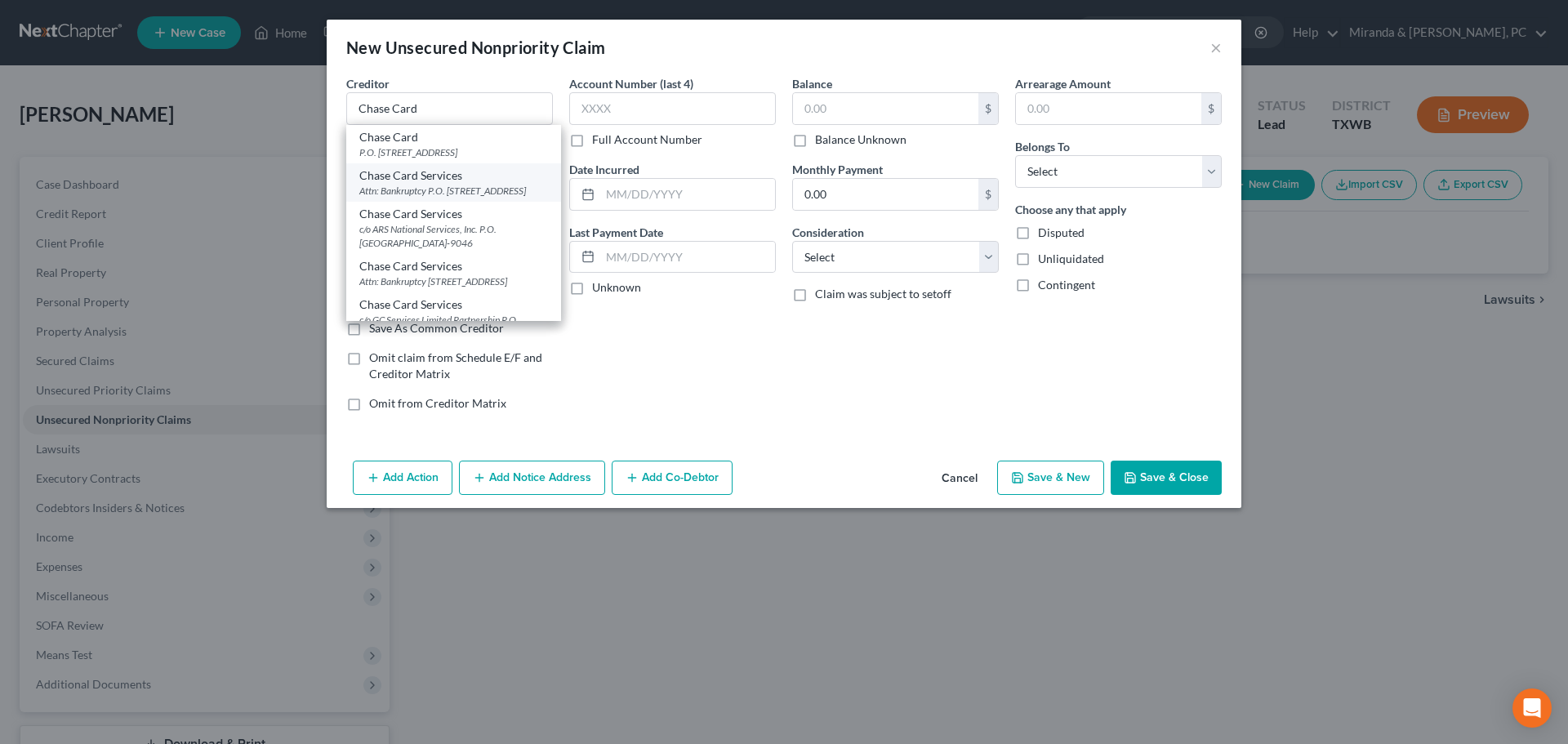
select select "7"
type input "19850"
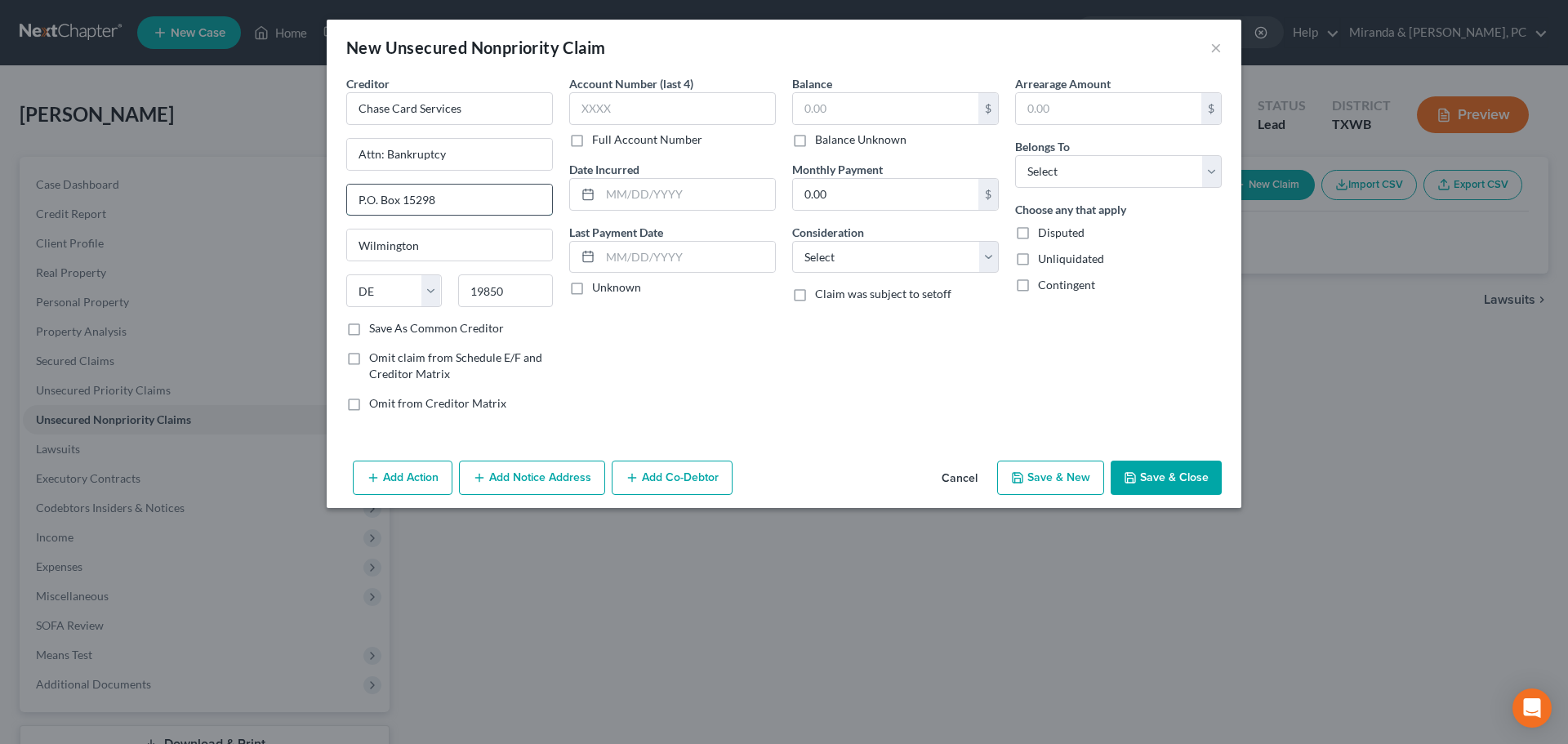
click at [440, 210] on input "P.O. Box 15298" at bounding box center [450, 200] width 205 height 31
type input "P.O. Box 15299"
click at [750, 382] on div "Account Number (last 4) Full Account Number Date Incurred Last Payment Date Unk…" at bounding box center [672, 250] width 223 height 350
click at [665, 110] on input "text" at bounding box center [672, 109] width 207 height 33
type input "6050"
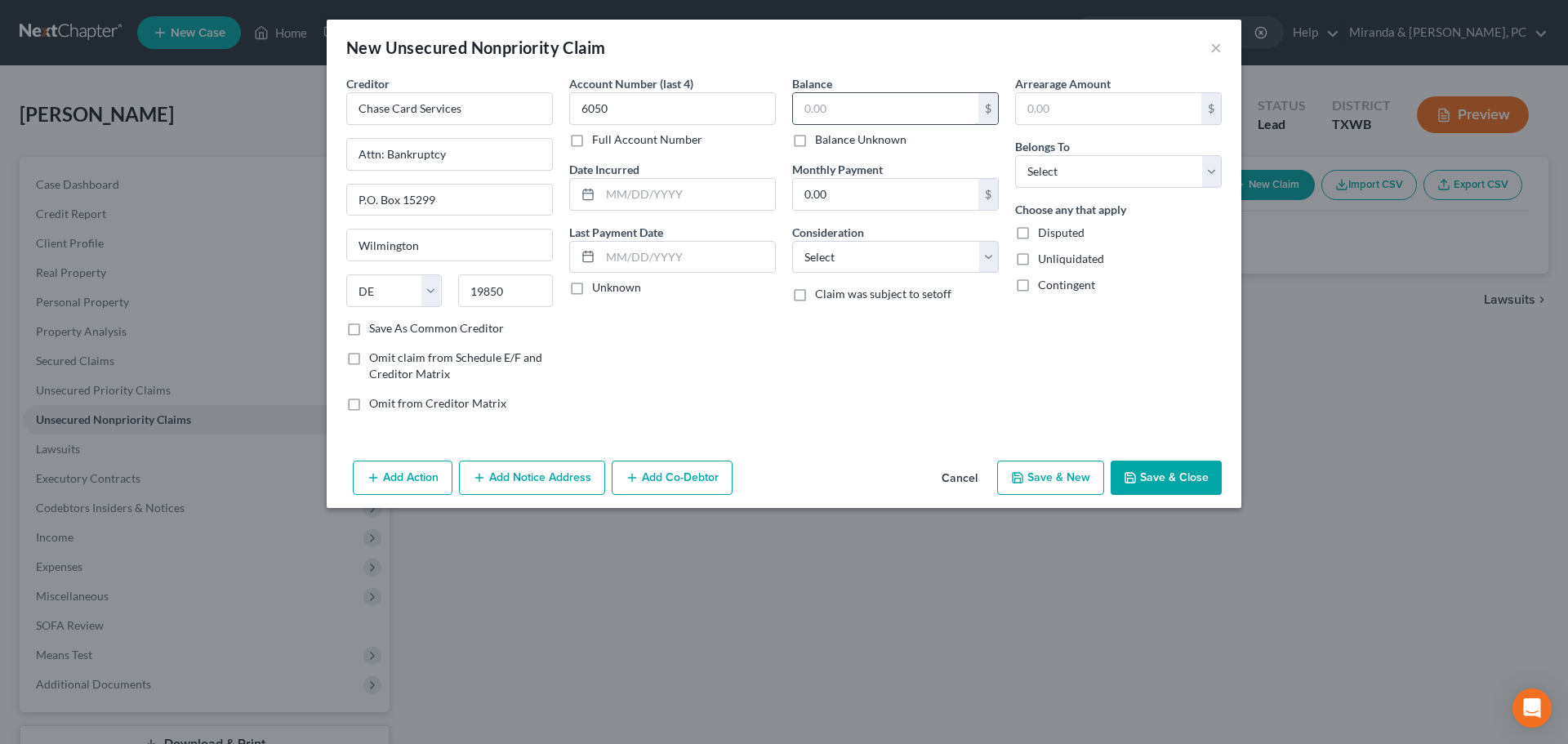
click at [863, 102] on input "text" at bounding box center [885, 109] width 185 height 31
type input "14,162"
click at [845, 248] on select "Select Cable / Satellite Services Collection Agency Credit Card Debt Debt Couns…" at bounding box center [896, 258] width 207 height 33
select select "2"
click at [1132, 348] on div "Arrearage Amount $ Belongs To * Select Debtor 1 Only Debtor 2 Only Debtor 1 And…" at bounding box center [1118, 250] width 223 height 350
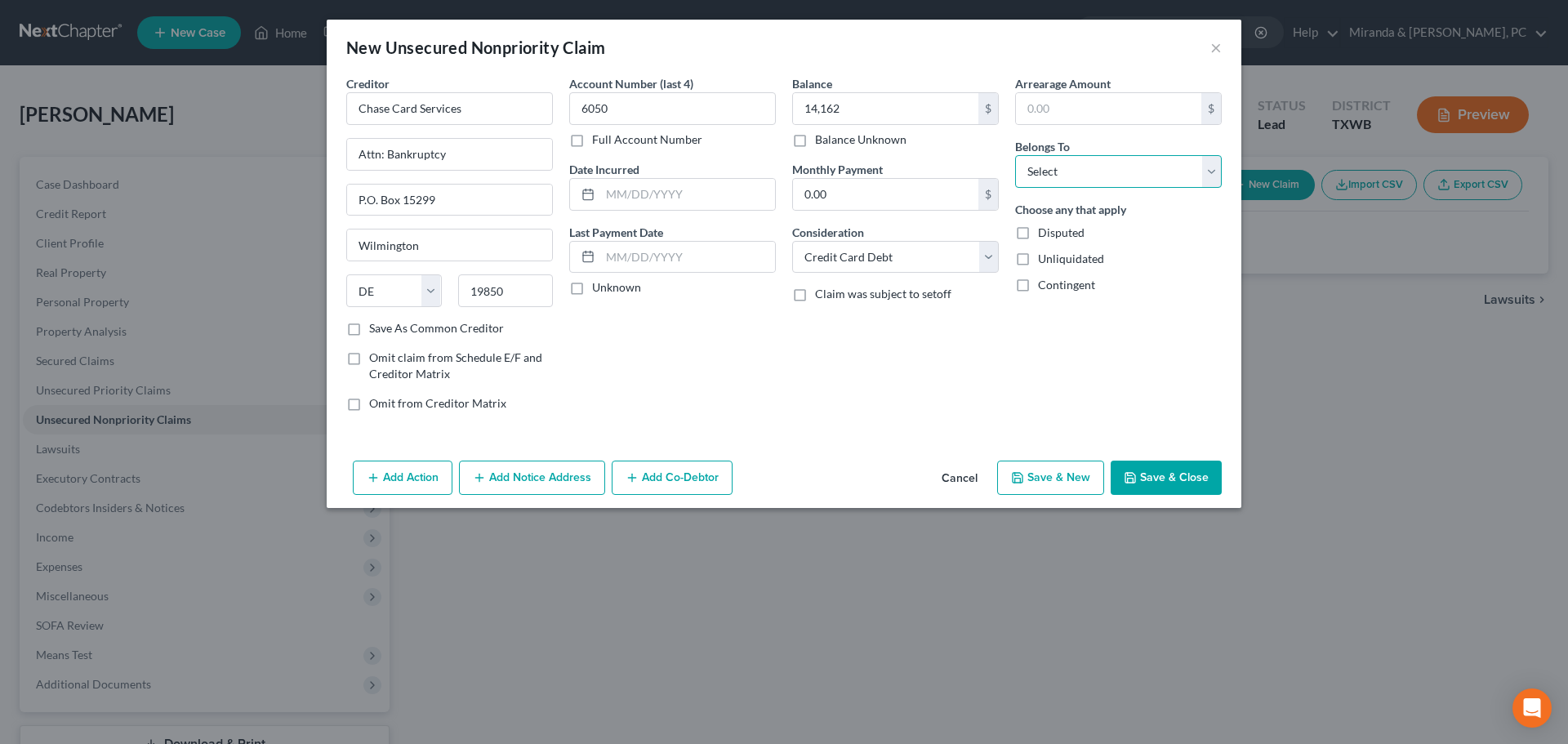
click at [1109, 164] on select "Select Debtor 1 Only Debtor 2 Only Debtor 1 And Debtor 2 Only At Least One Of T…" at bounding box center [1119, 172] width 207 height 33
select select "0"
click at [1015, 155] on select "Select Debtor 1 Only Debtor 2 Only Debtor 1 And Debtor 2 Only At Least One Of T…" at bounding box center [1119, 172] width 207 height 33
click at [1168, 471] on button "Save & Close" at bounding box center [1166, 478] width 111 height 34
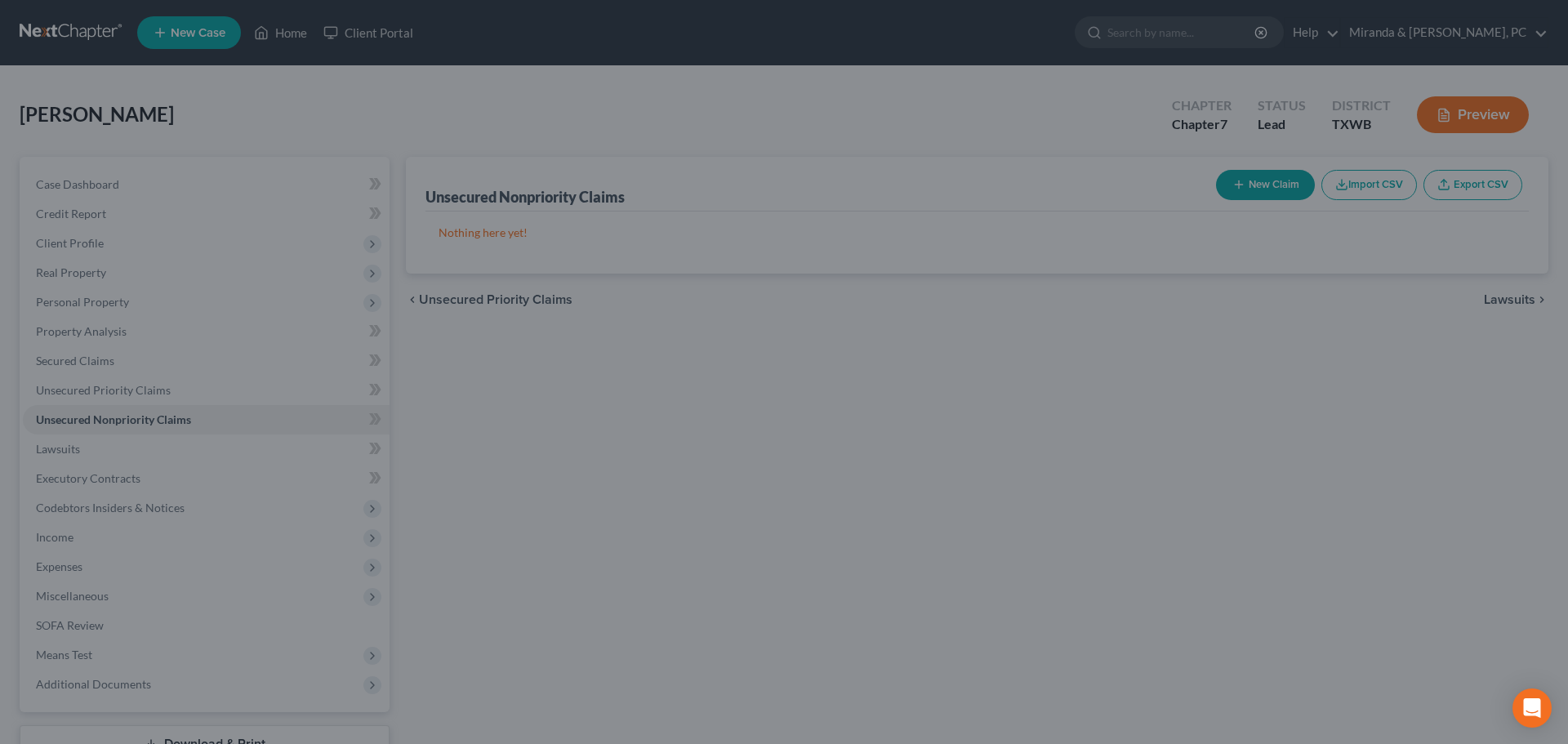
type input "14,162.00"
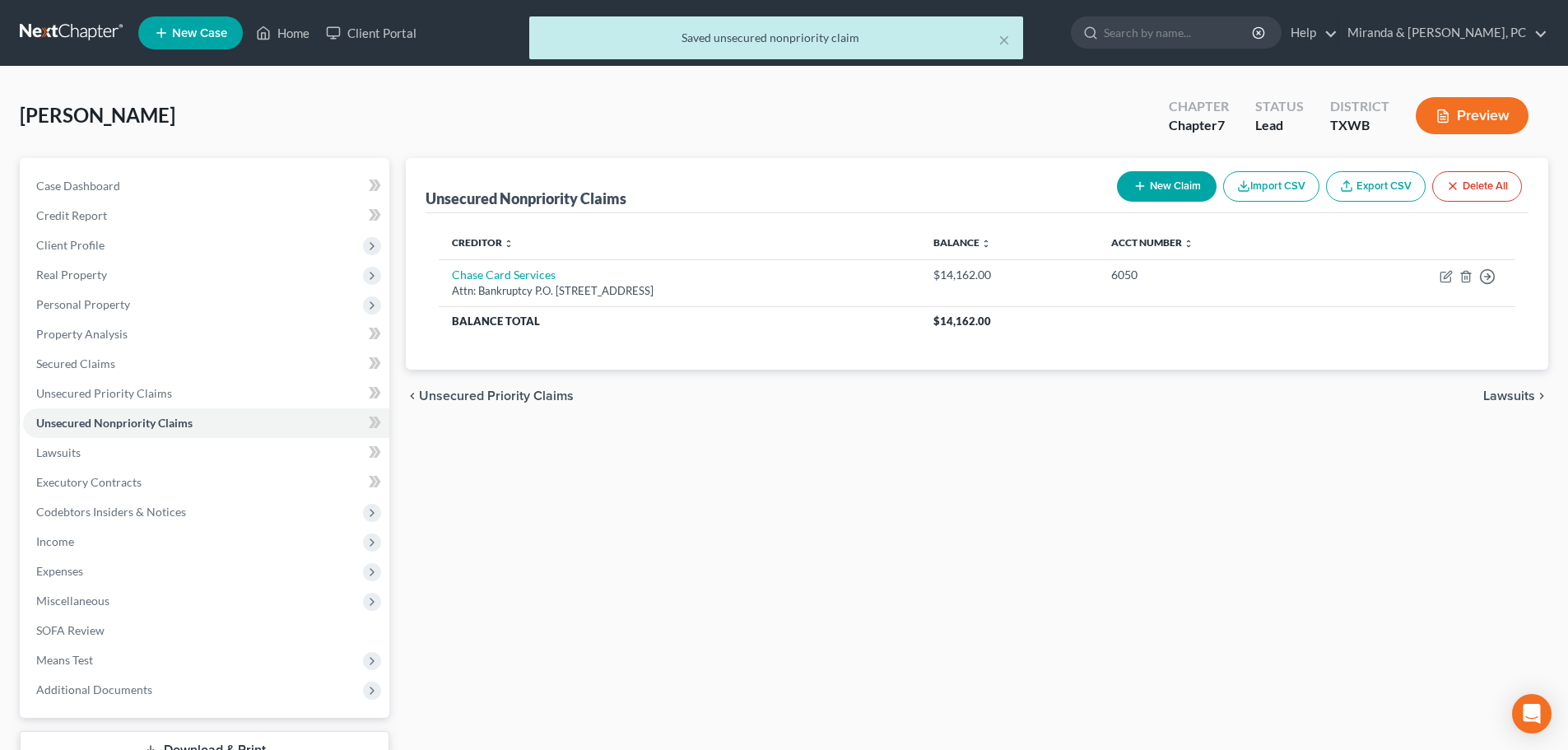
click at [1175, 181] on button "New Claim" at bounding box center [1167, 186] width 100 height 30
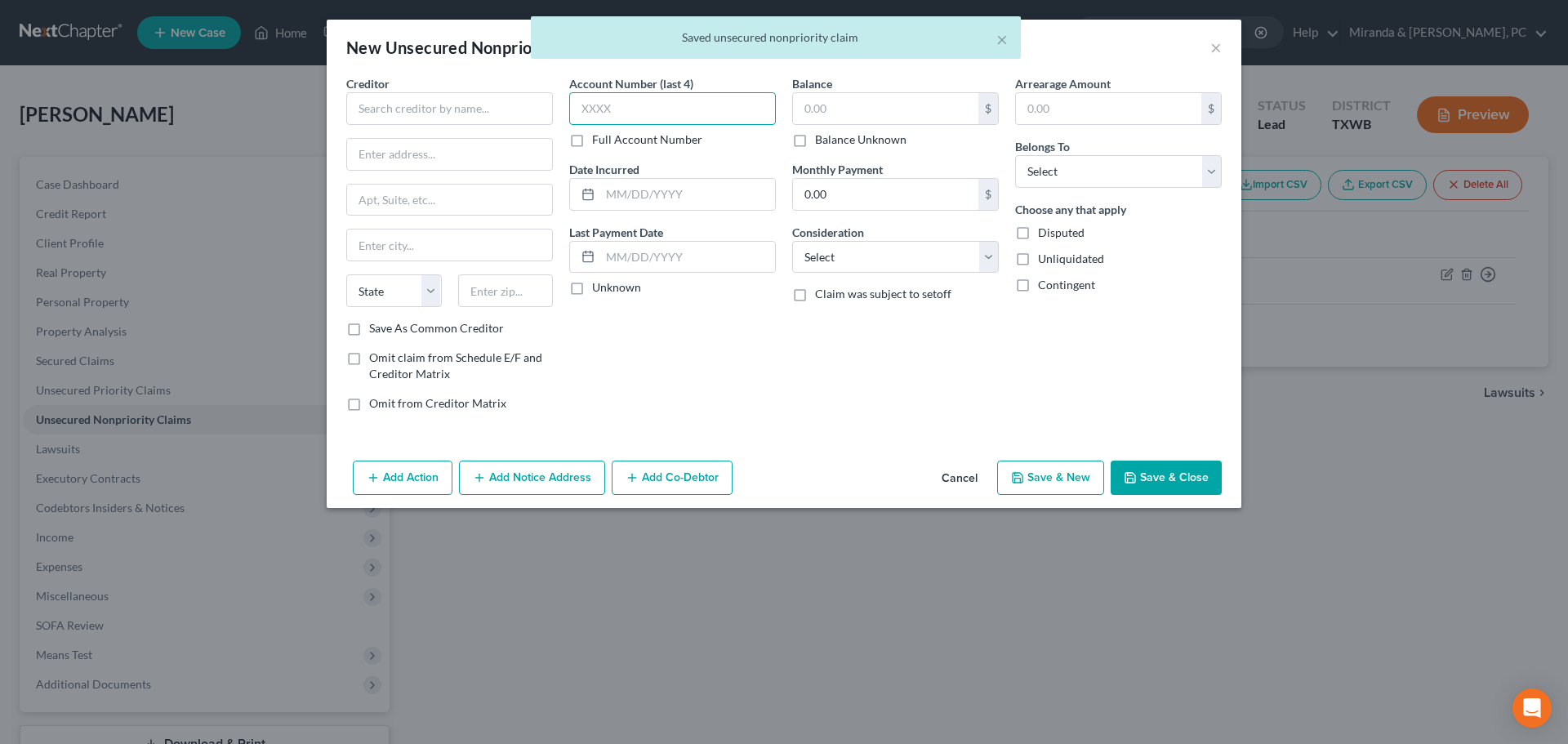
click at [630, 105] on input "text" at bounding box center [672, 109] width 207 height 33
click at [450, 121] on input "text" at bounding box center [450, 109] width 207 height 33
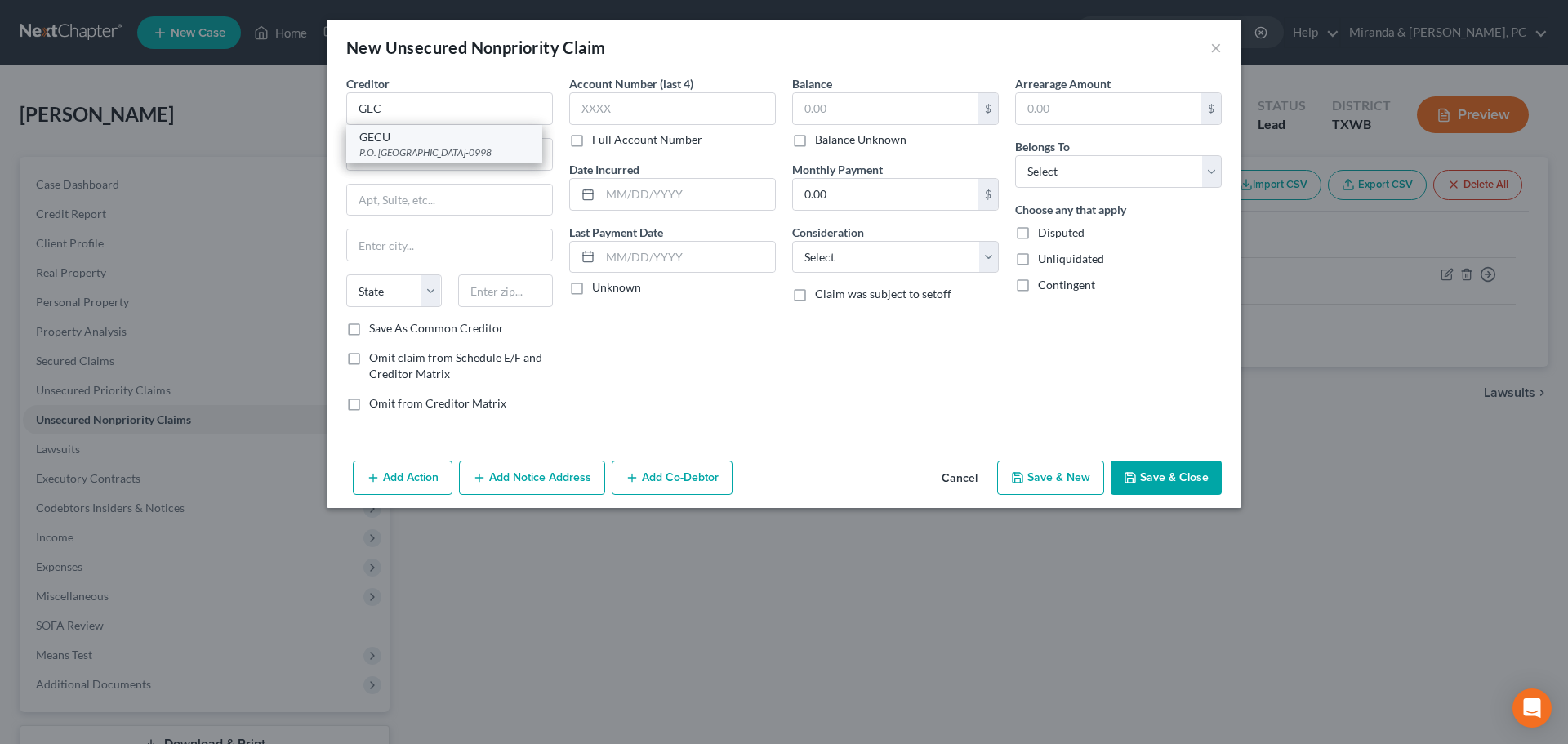
click at [442, 138] on div "GECU" at bounding box center [444, 137] width 170 height 16
type input "GECU"
type input "P.O. Box 20998"
type input "[GEOGRAPHIC_DATA]"
select select "45"
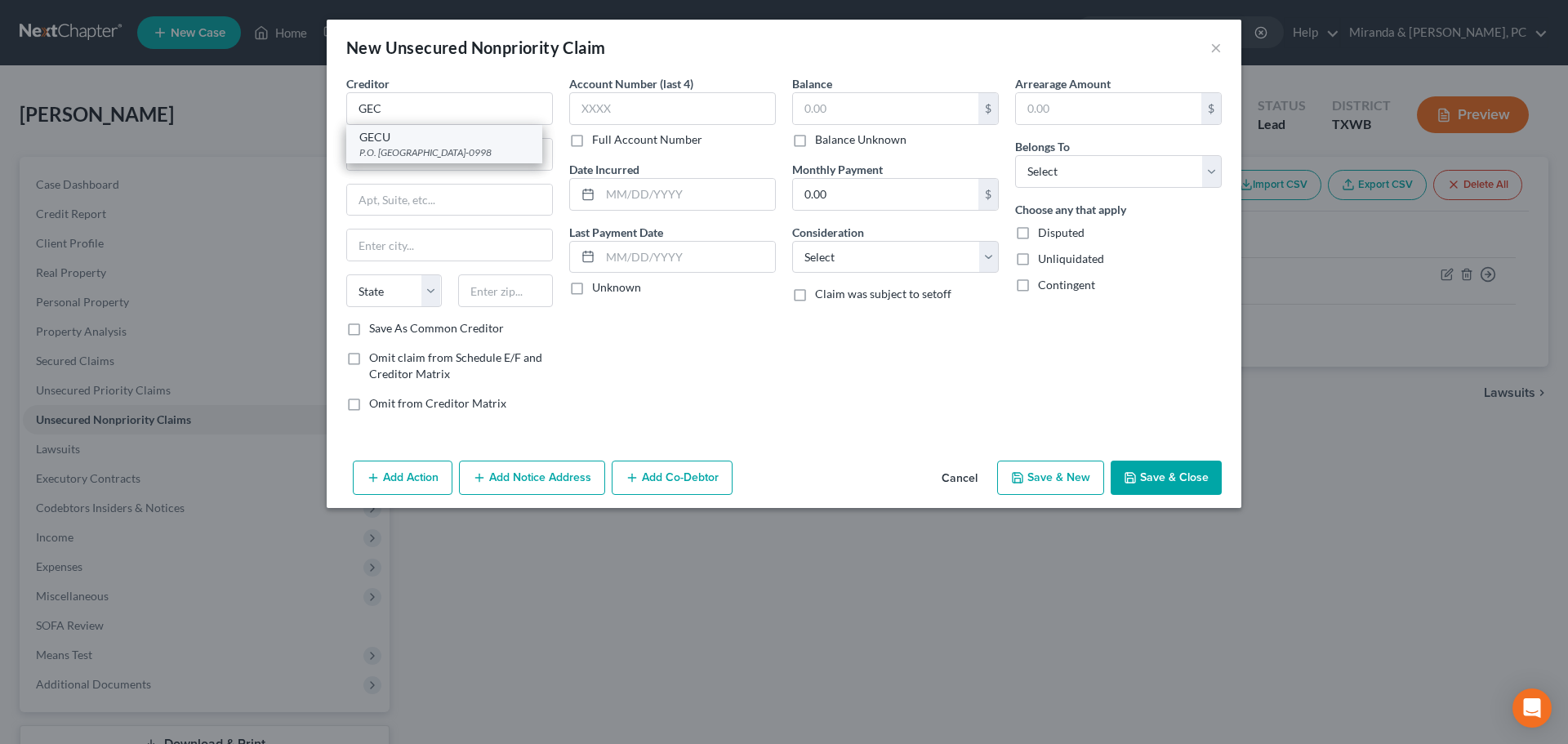
type input "79998-0998"
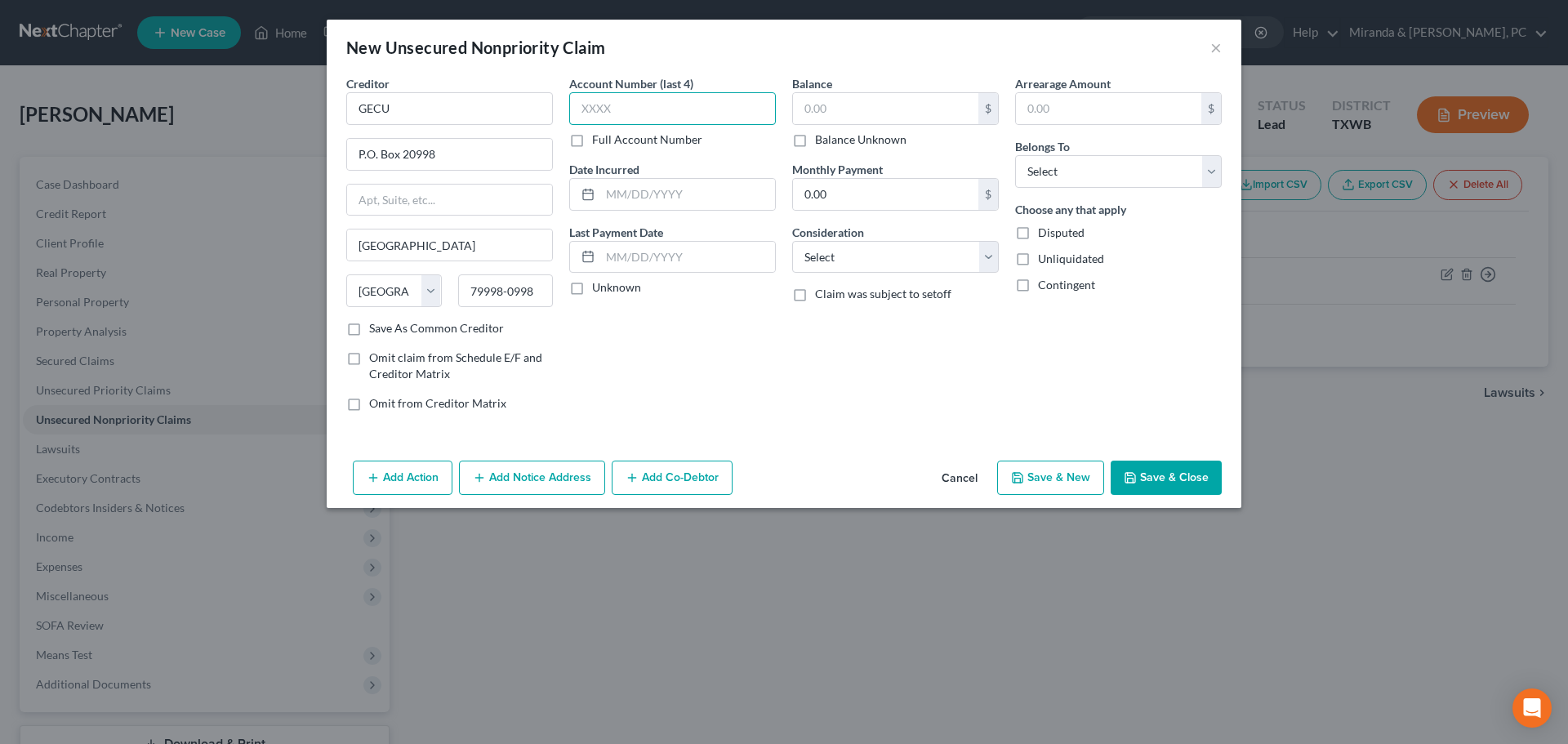
click at [715, 109] on input "text" at bounding box center [672, 109] width 207 height 33
type input "7981"
click at [858, 102] on input "text" at bounding box center [885, 109] width 185 height 31
type input "7,981"
click at [832, 243] on select "Select Cable / Satellite Services Collection Agency Credit Card Debt Debt Couns…" at bounding box center [896, 258] width 207 height 33
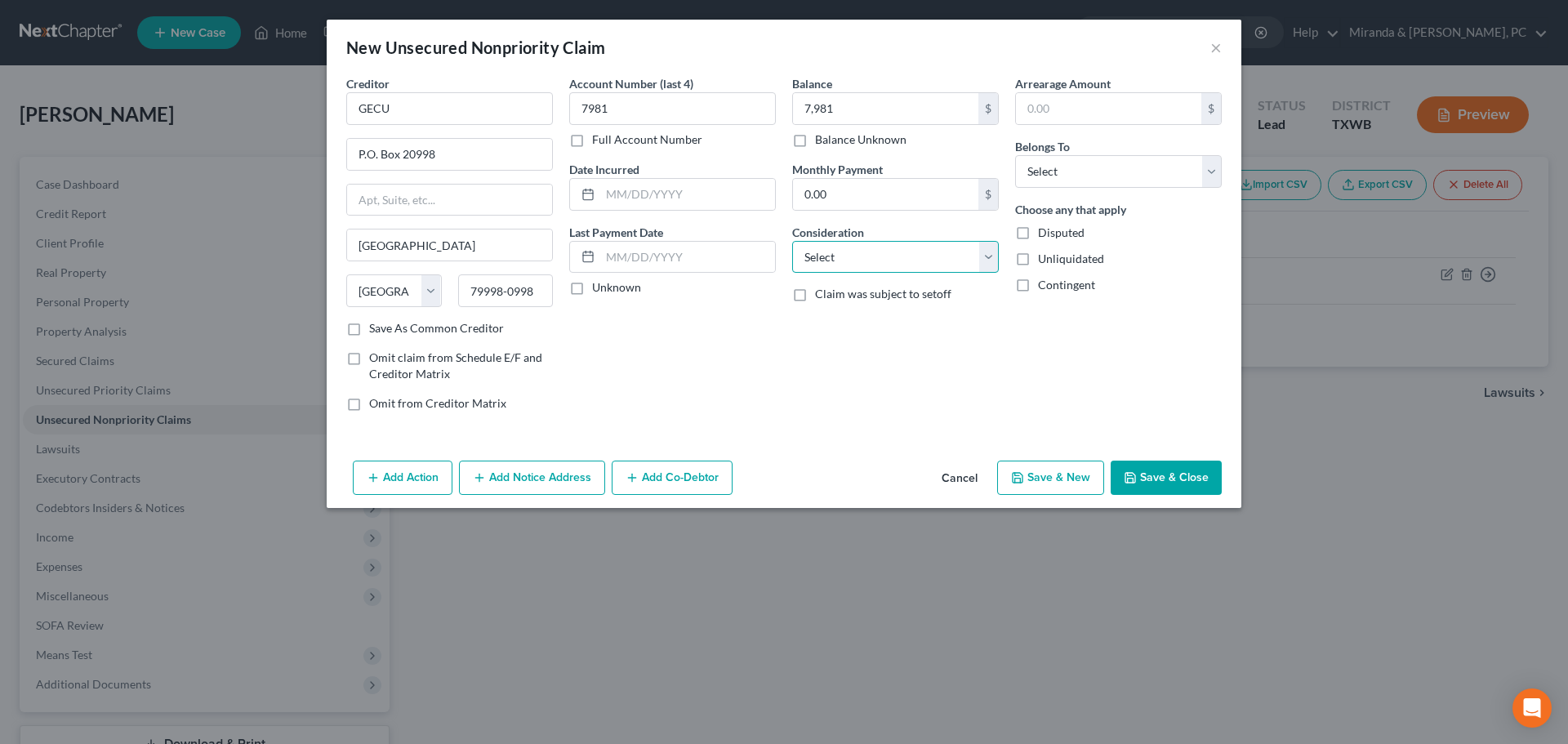
select select "2"
click at [728, 360] on div "Account Number (last 4) 7981 Full Account Number Date Incurred Last Payment Dat…" at bounding box center [672, 250] width 223 height 350
click at [1116, 167] on select "Select Debtor 1 Only Debtor 2 Only Debtor 1 And Debtor 2 Only At Least One Of T…" at bounding box center [1119, 172] width 207 height 33
select select "0"
click at [1015, 155] on select "Select Debtor 1 Only Debtor 2 Only Debtor 1 And Debtor 2 Only At Least One Of T…" at bounding box center [1119, 172] width 207 height 33
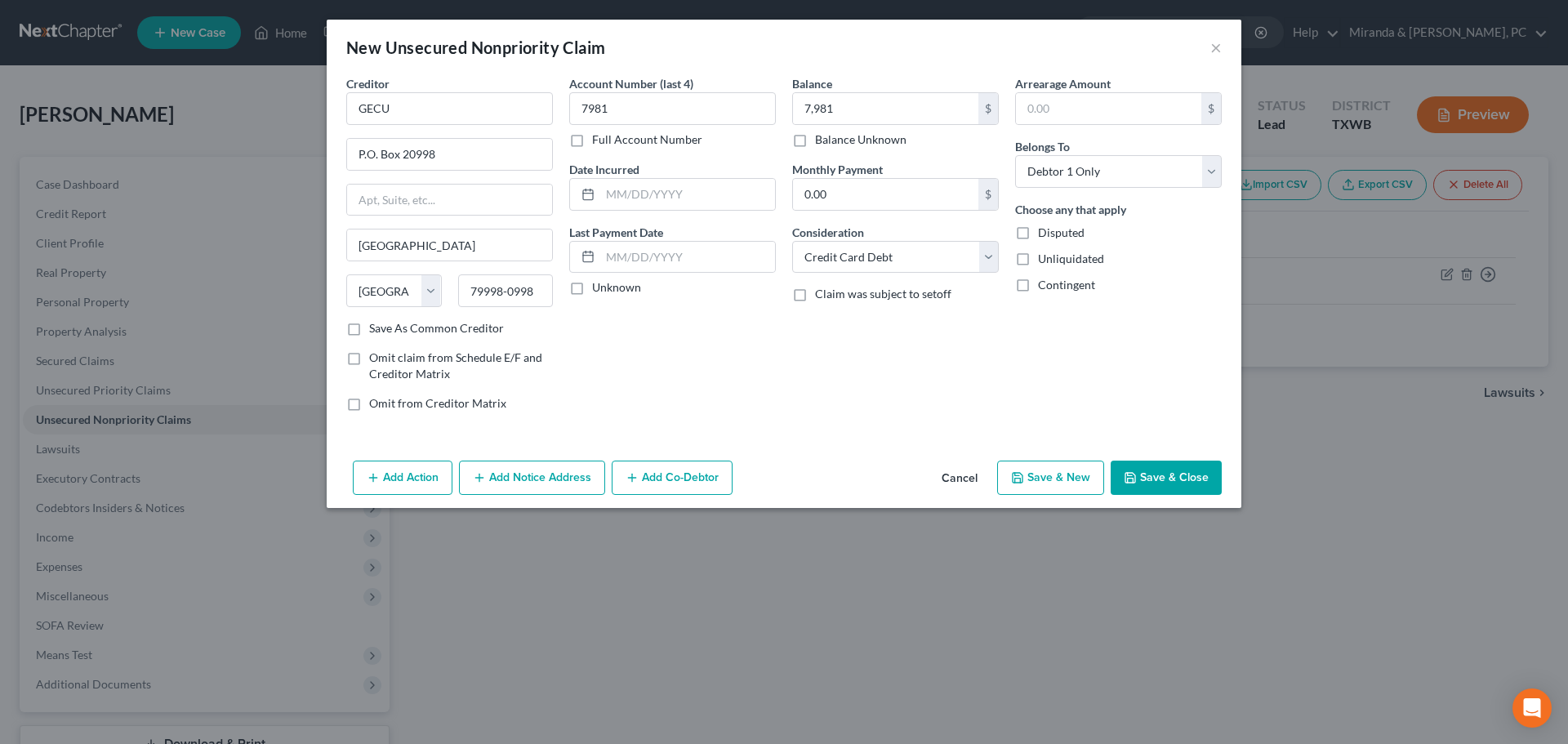
click at [852, 350] on div "Balance 7,981.00 $ Balance Unknown Balance Undetermined 7,981 $ Balance Unknown…" at bounding box center [896, 250] width 223 height 350
click at [1178, 471] on button "Save & Close" at bounding box center [1166, 478] width 111 height 34
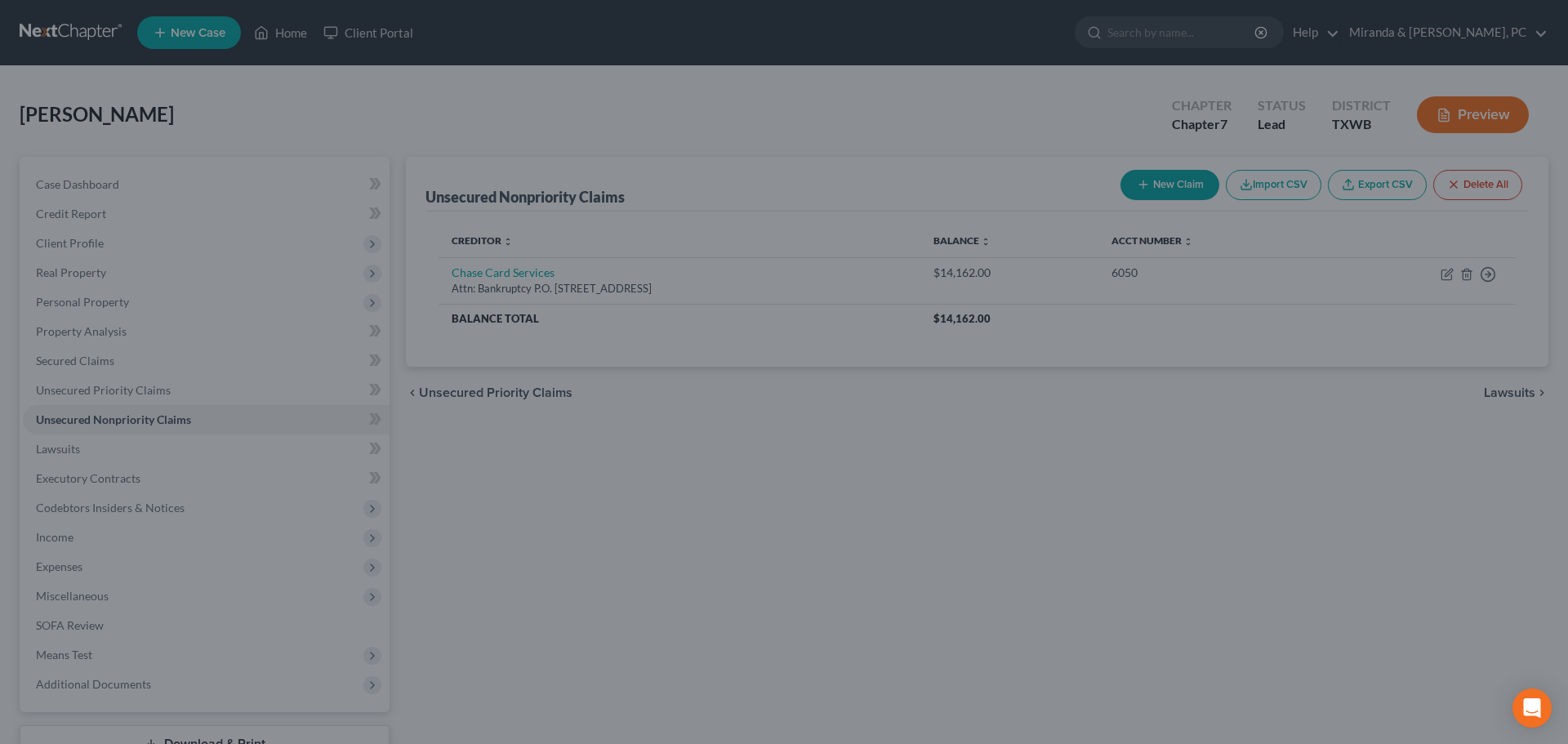
type input "7,981.00"
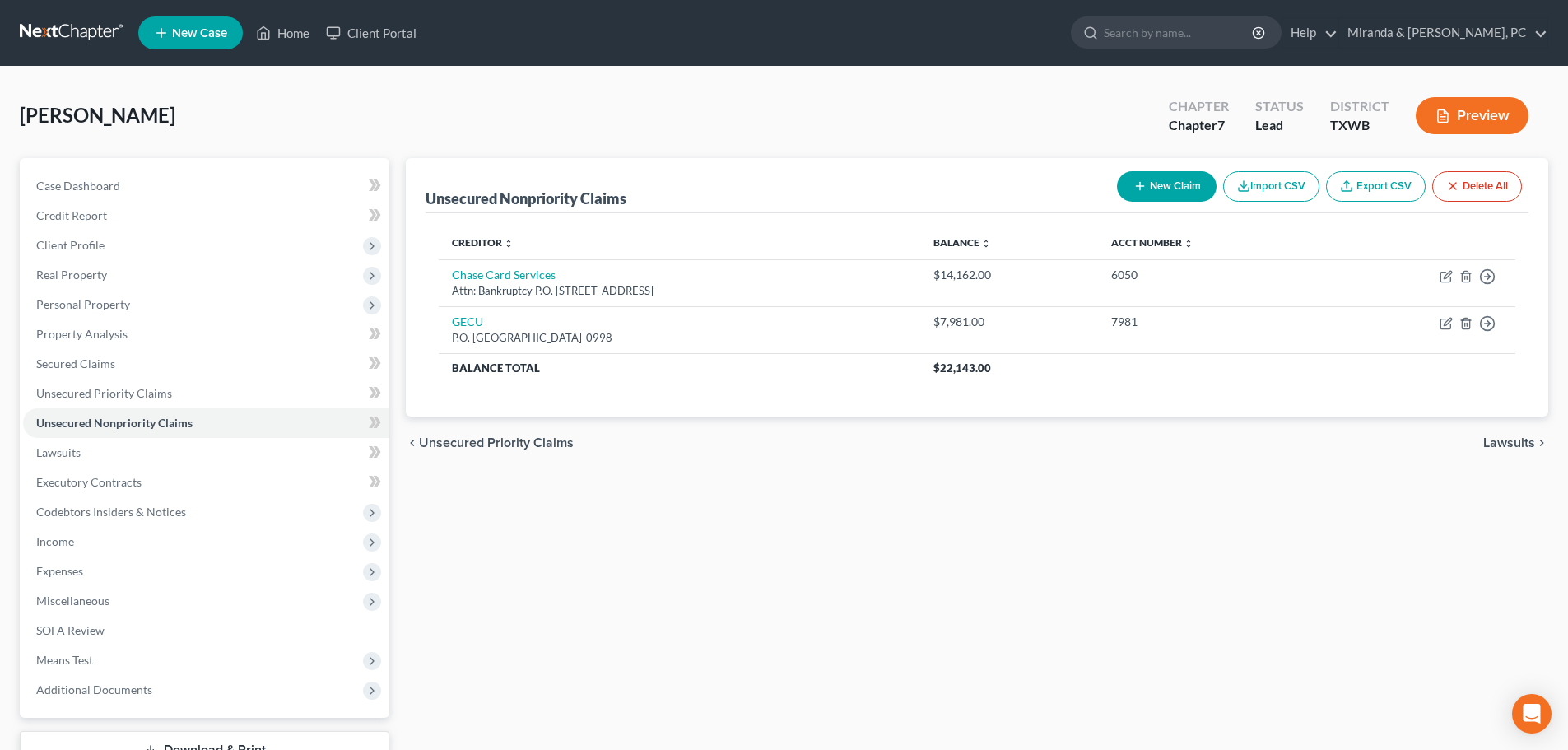
click at [1165, 171] on button "New Claim" at bounding box center [1167, 186] width 100 height 30
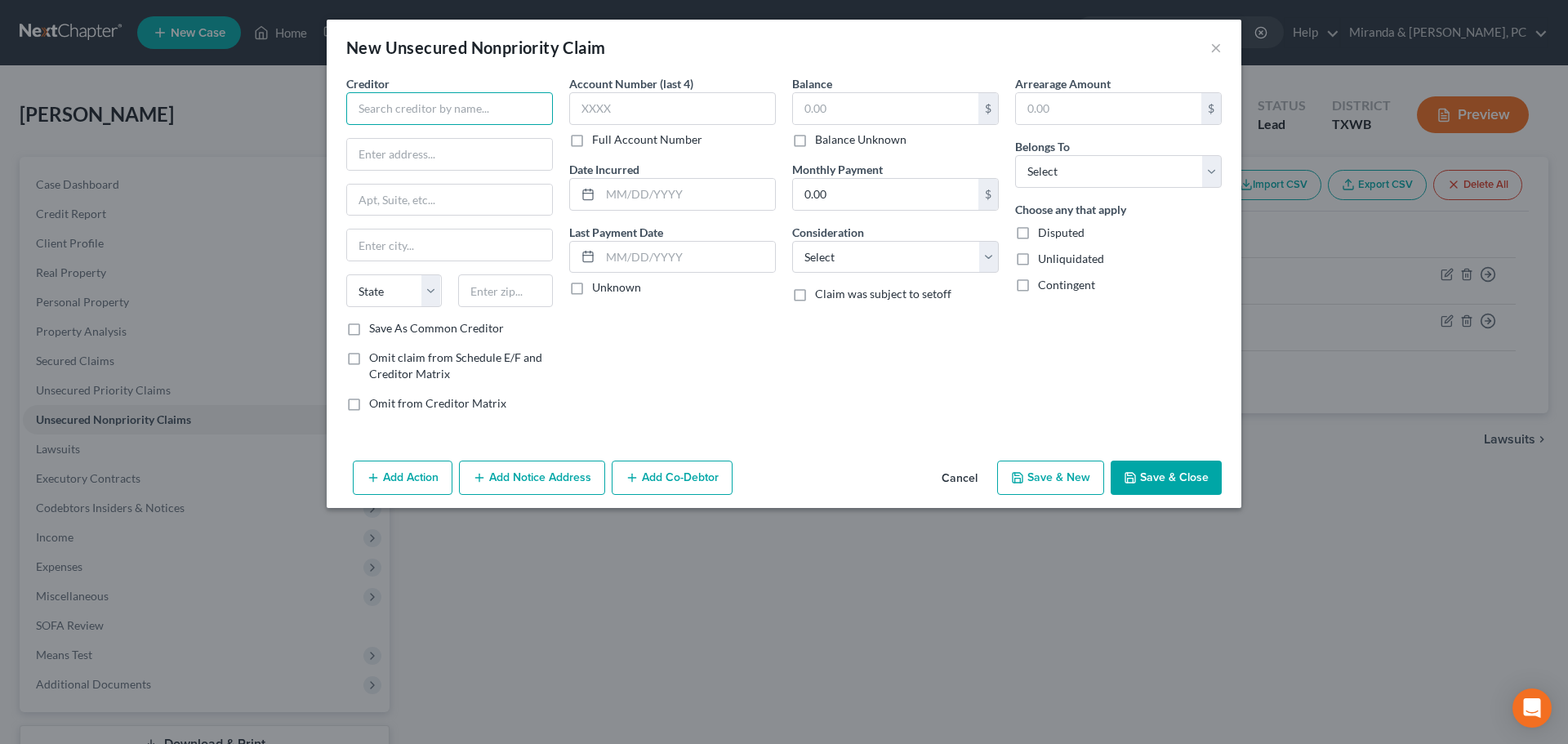
click at [468, 109] on input "text" at bounding box center [450, 109] width 207 height 33
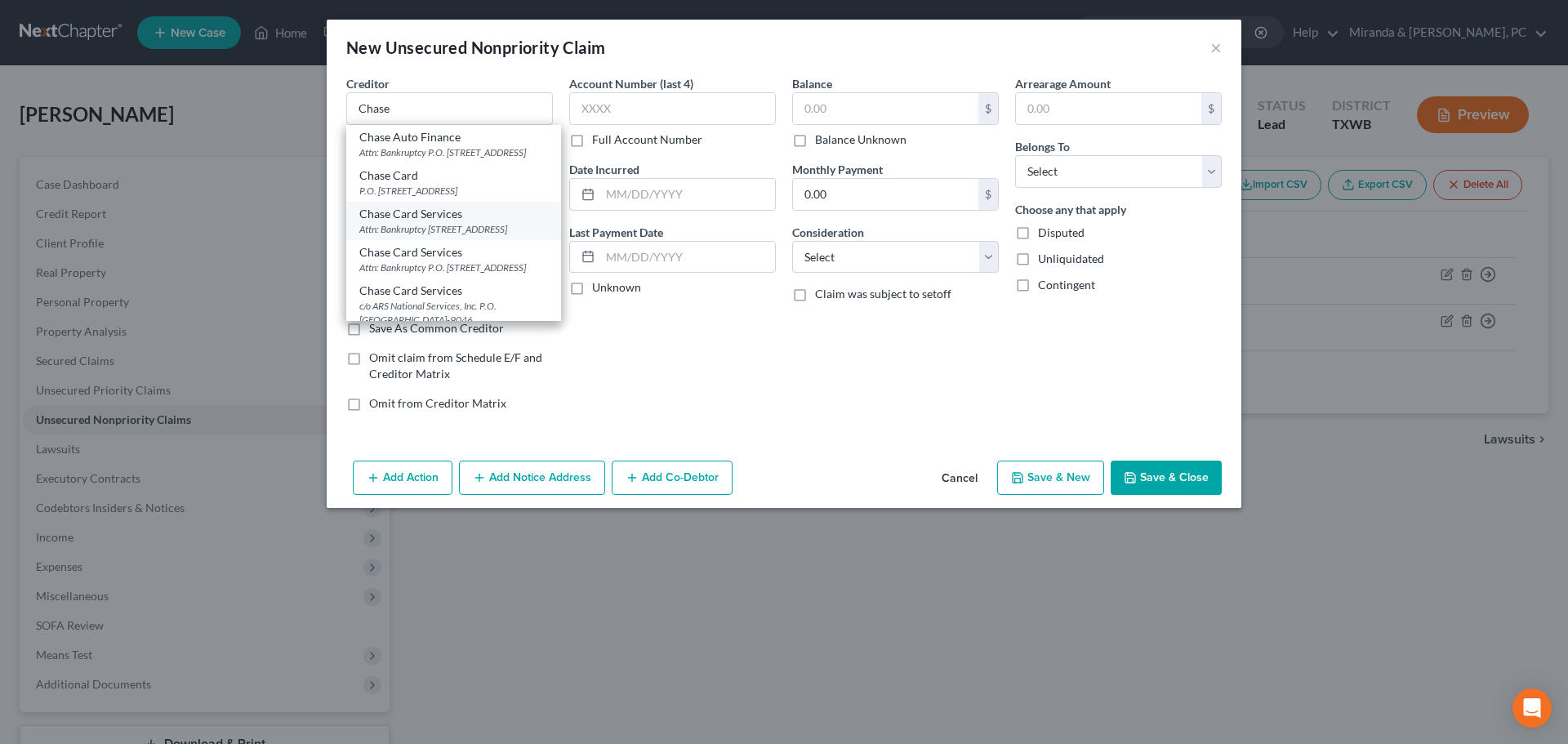
click at [484, 236] on div "Attn: Bankruptcy [STREET_ADDRESS]" at bounding box center [453, 229] width 189 height 14
type input "Chase Card Services"
type input "Attn: Bankruptcy"
type input "PO Box 15298"
type input "Wilmington"
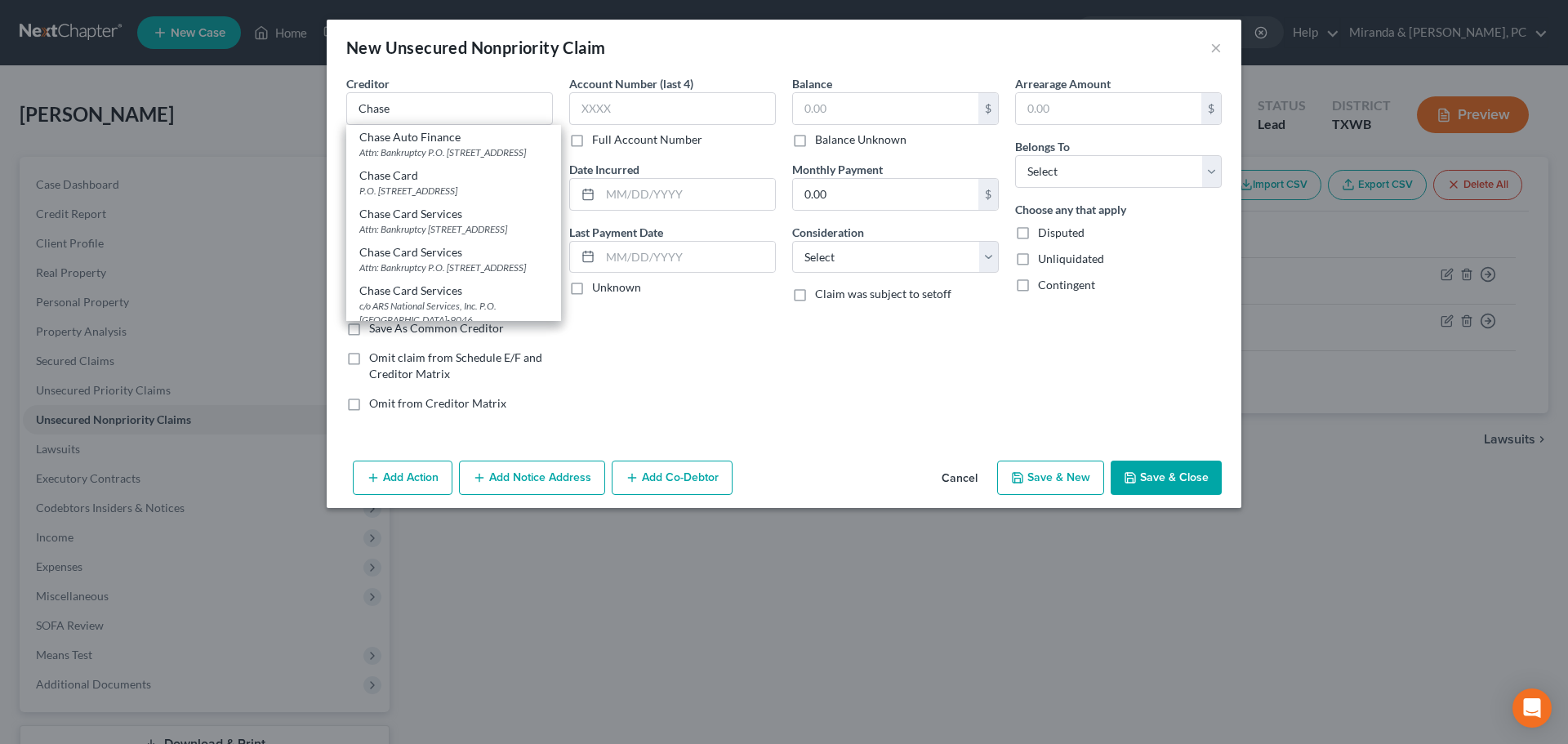
select select "7"
type input "19850"
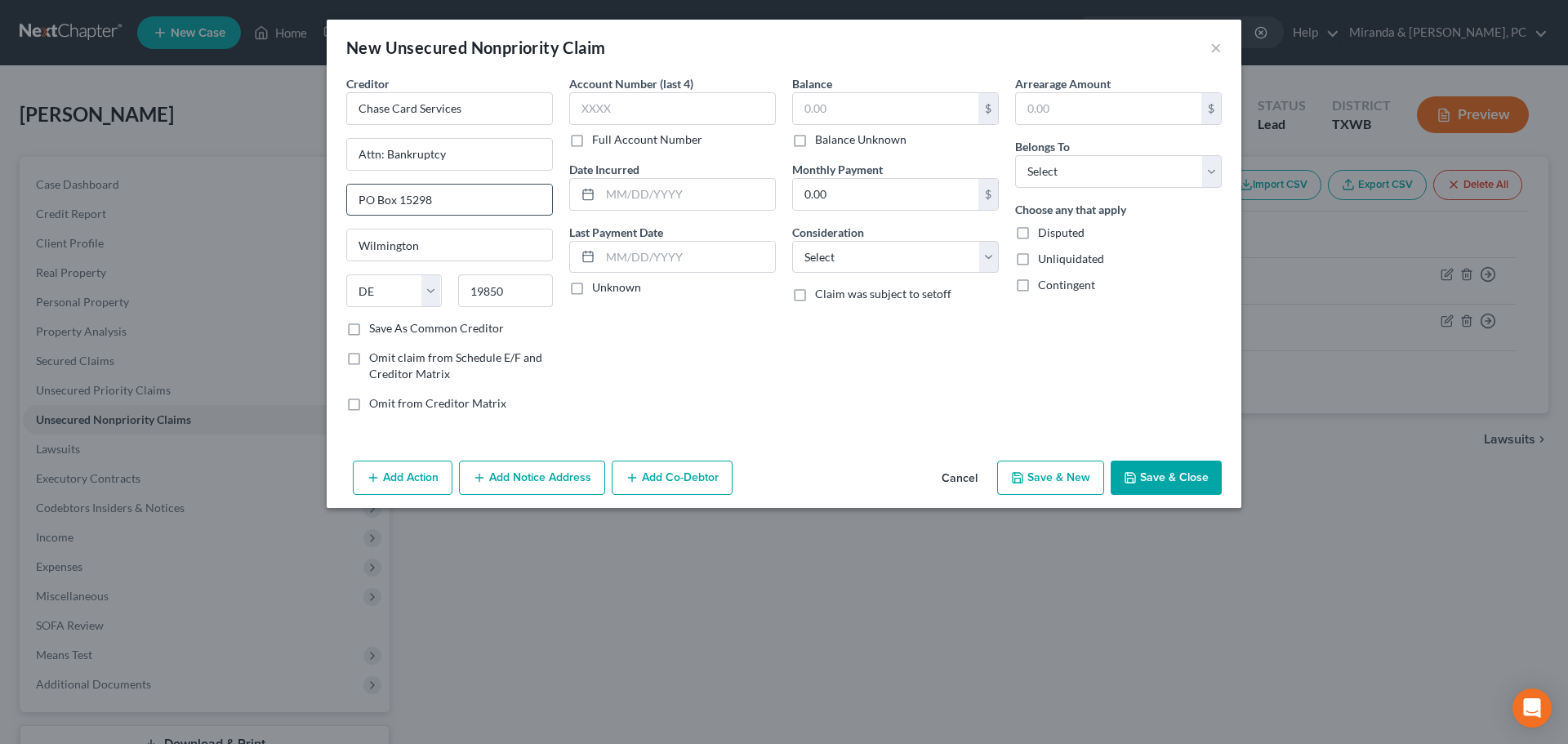
click at [494, 202] on input "PO Box 15298" at bounding box center [450, 200] width 205 height 31
type input "PO Box 15299"
click at [595, 116] on input "text" at bounding box center [672, 109] width 207 height 33
type input "1529"
click at [840, 107] on input "text" at bounding box center [885, 109] width 185 height 31
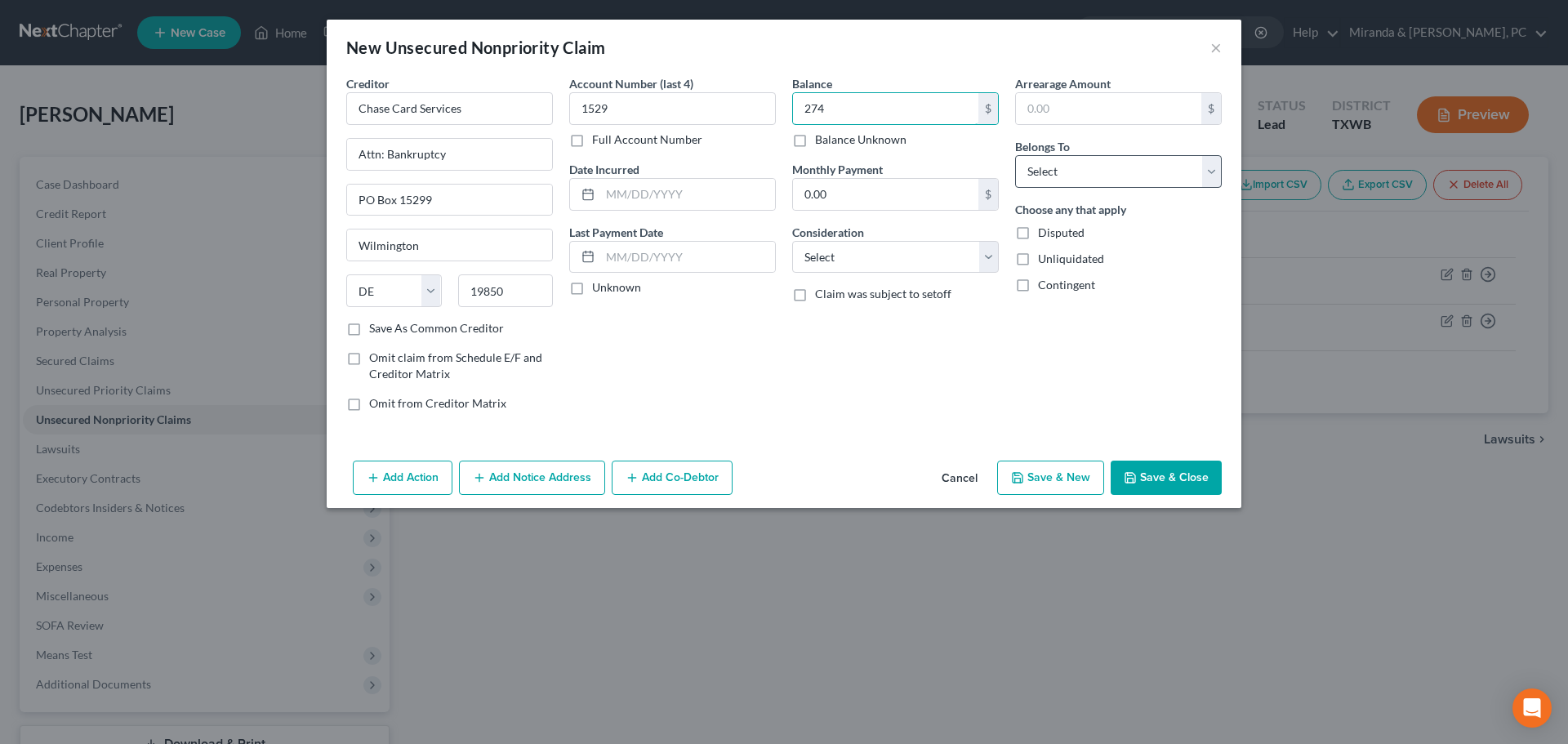
type input "274"
click at [1070, 172] on select "Select Debtor 1 Only Debtor 2 Only Debtor 1 And Debtor 2 Only At Least One Of T…" at bounding box center [1119, 172] width 207 height 33
select select "0"
click at [1015, 155] on select "Select Debtor 1 Only Debtor 2 Only Debtor 1 And Debtor 2 Only At Least One Of T…" at bounding box center [1119, 172] width 207 height 33
click at [1162, 477] on button "Save & Close" at bounding box center [1166, 478] width 111 height 34
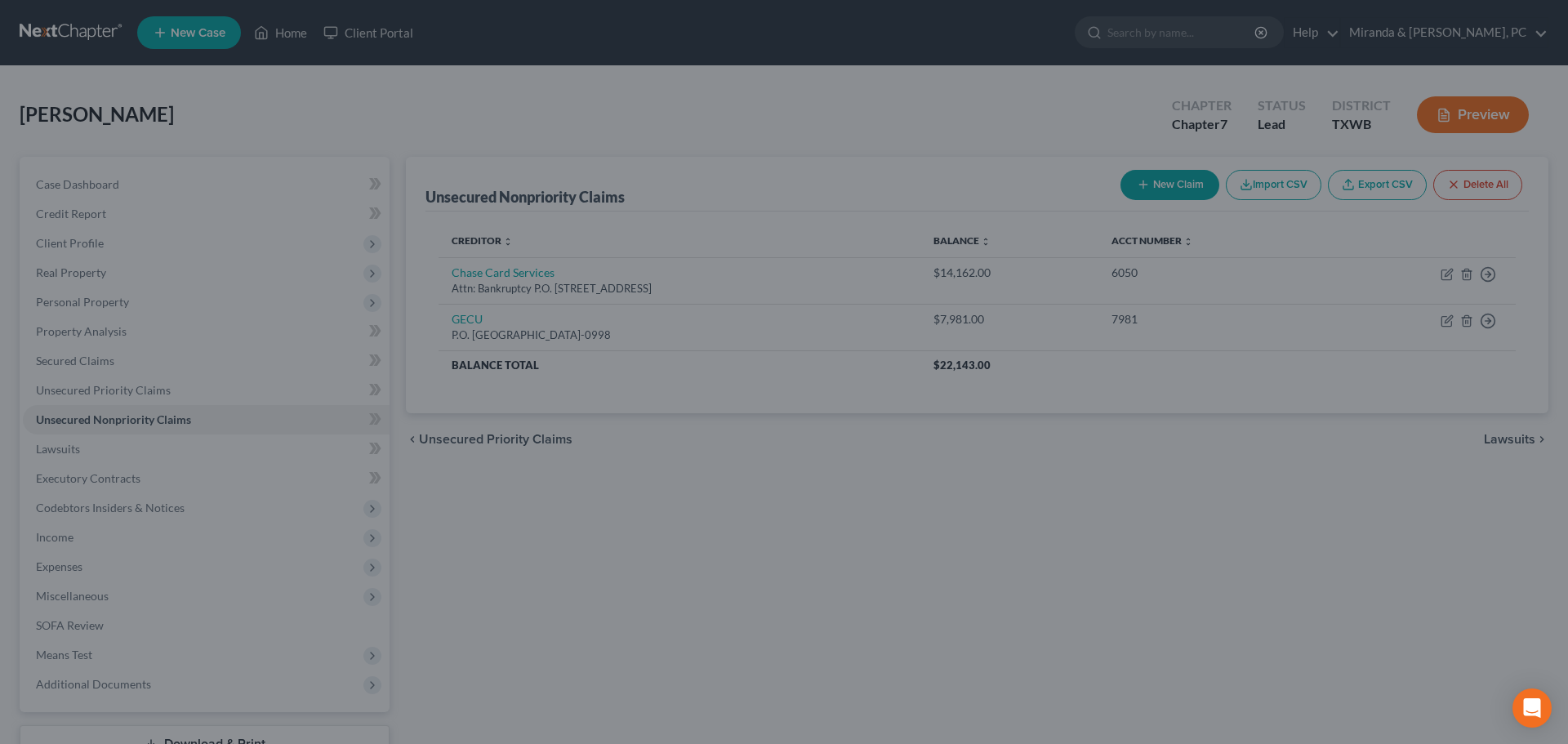
type input "274.00"
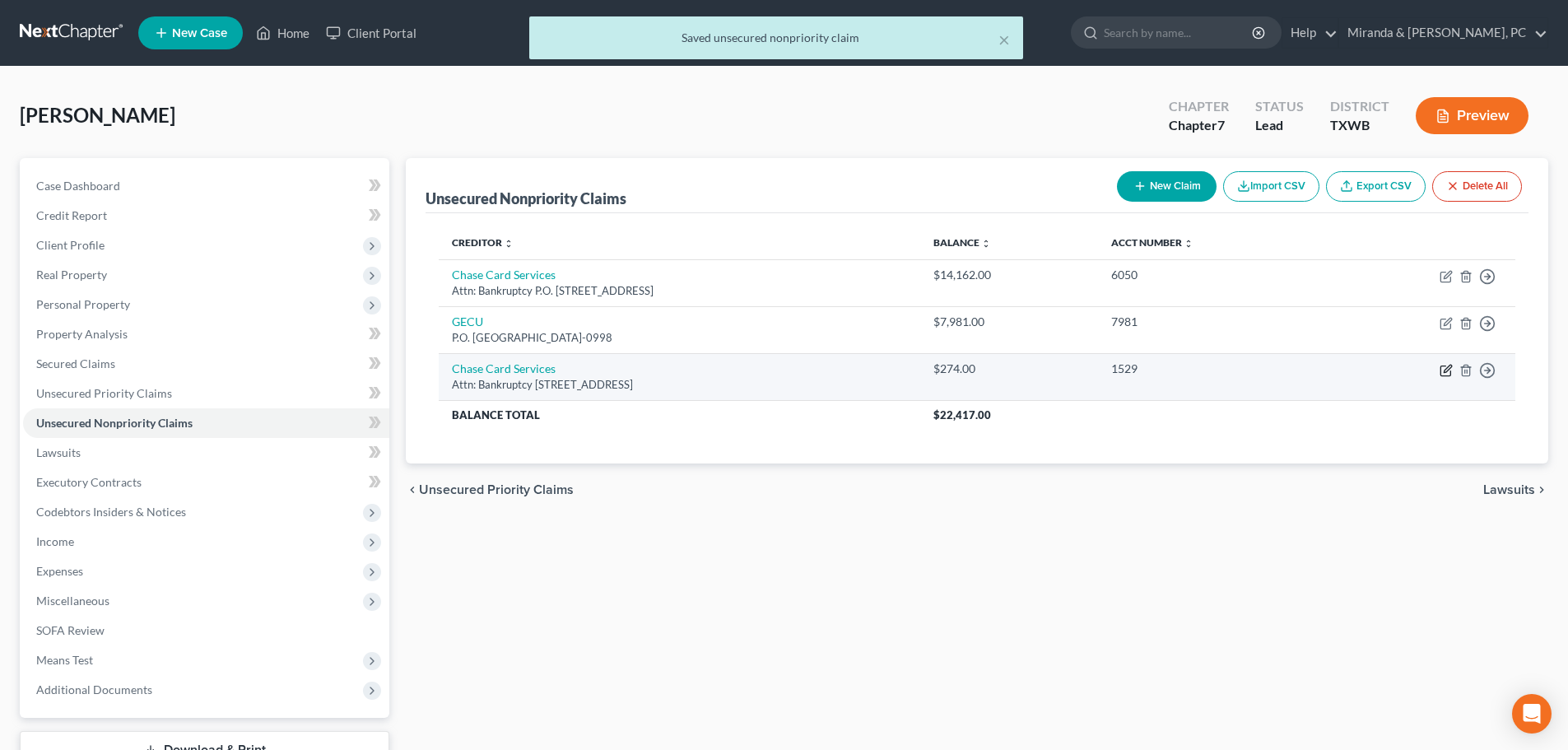
click at [1451, 375] on icon "button" at bounding box center [1445, 371] width 10 height 10
select select "7"
select select "0"
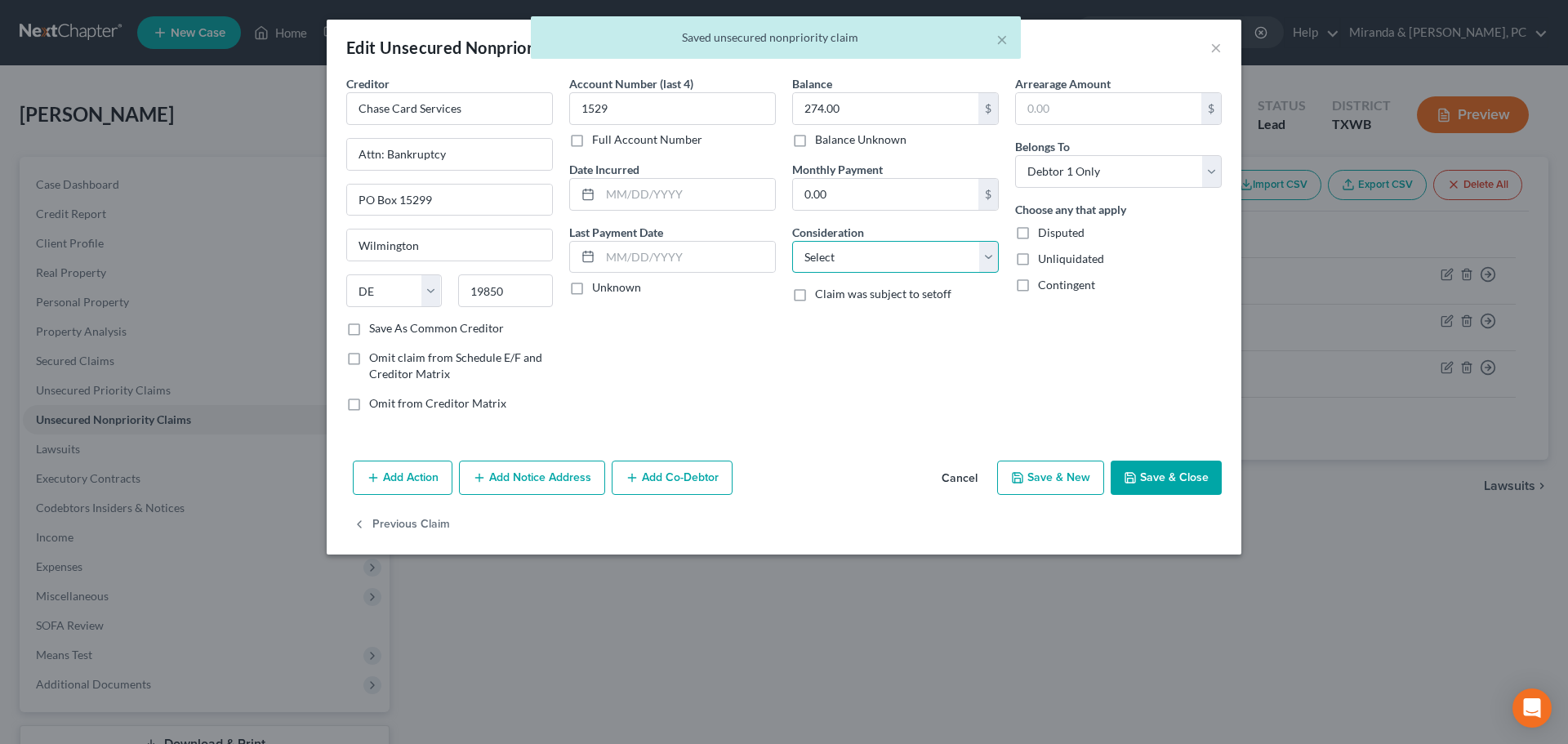
click at [884, 254] on select "Select Cable / Satellite Services Collection Agency Credit Card Debt Debt Couns…" at bounding box center [896, 258] width 207 height 33
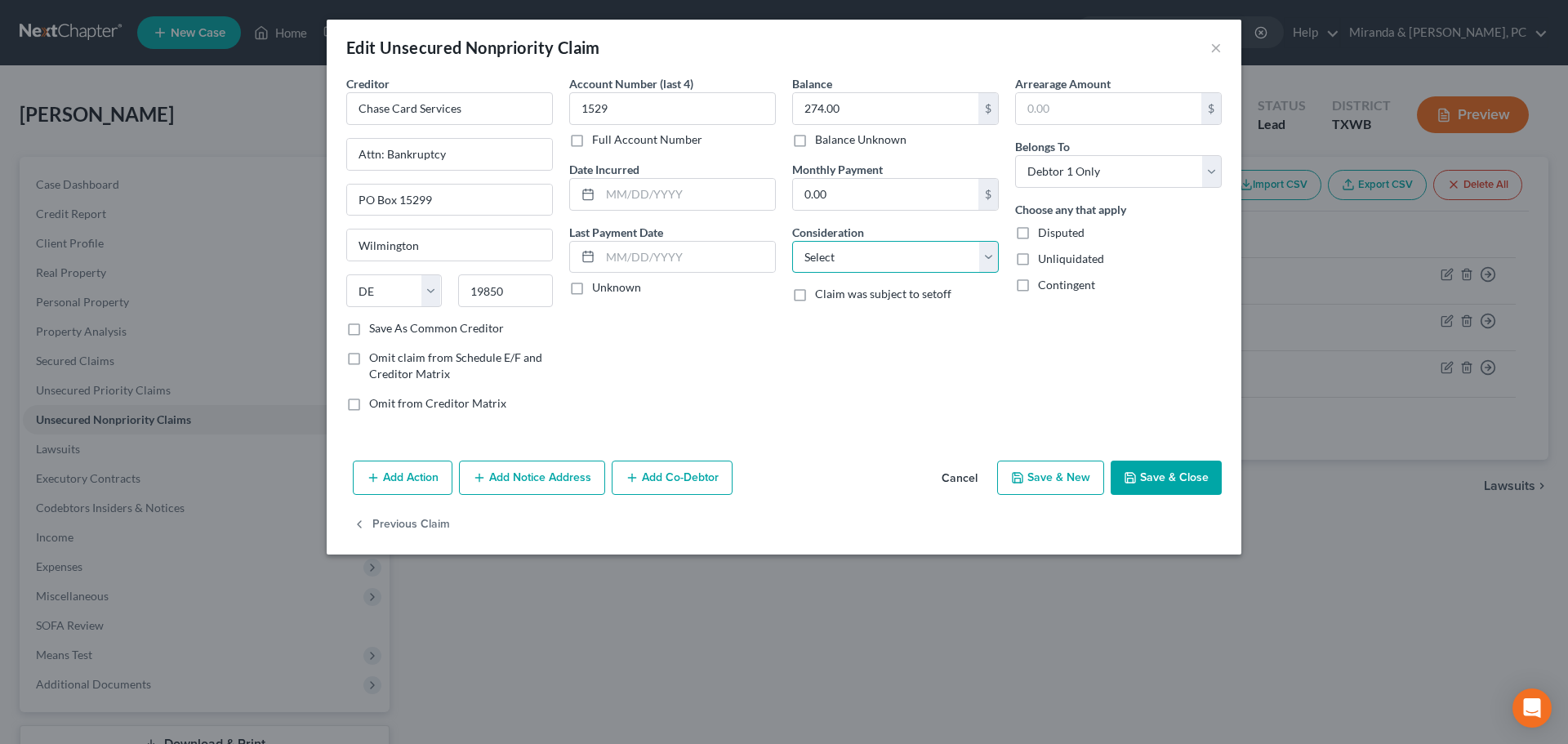
select select "2"
click at [680, 359] on div "Account Number (last 4) 1529 Full Account Number Date Incurred Last Payment Dat…" at bounding box center [672, 250] width 223 height 350
click at [1171, 478] on button "Save & Close" at bounding box center [1166, 478] width 111 height 34
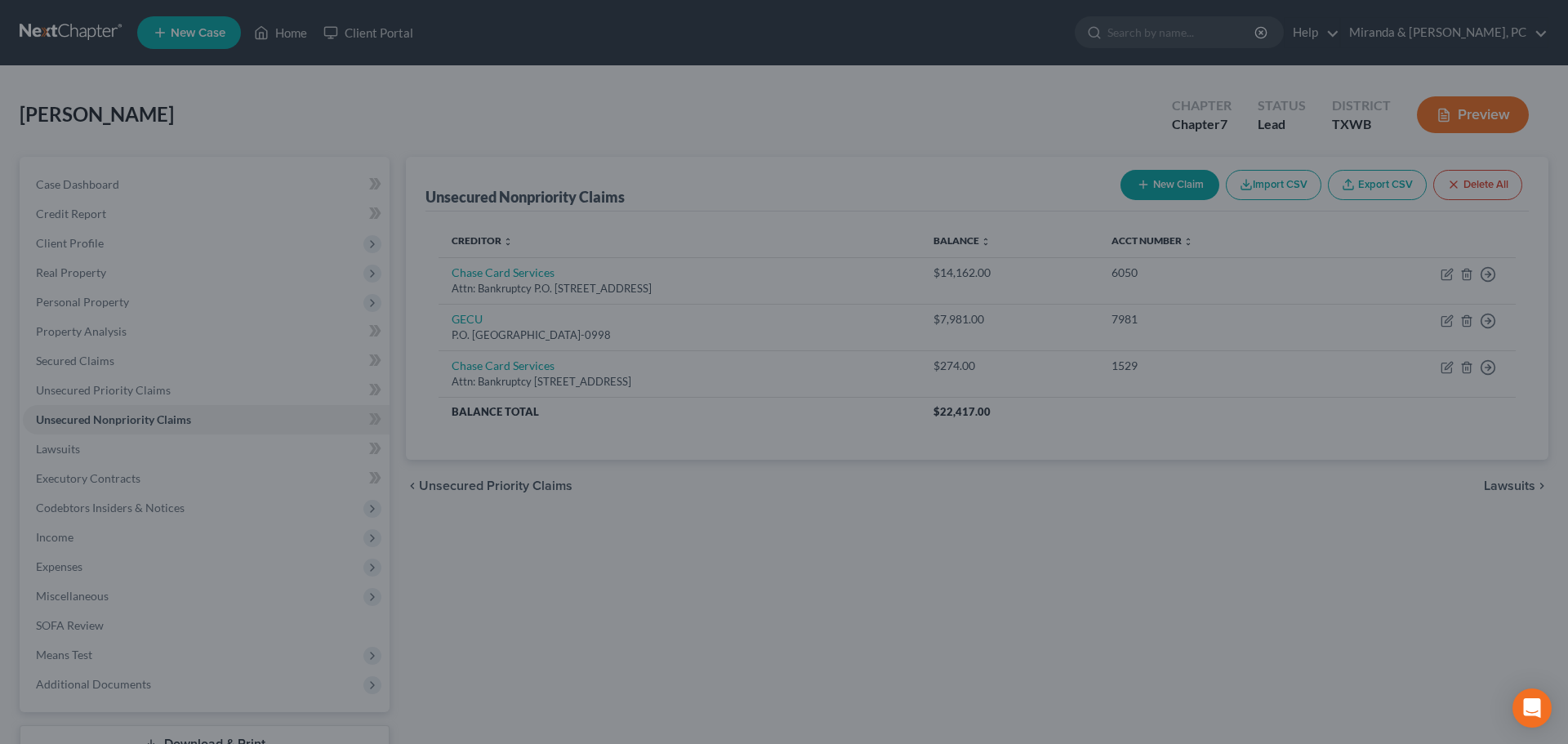
type input "0"
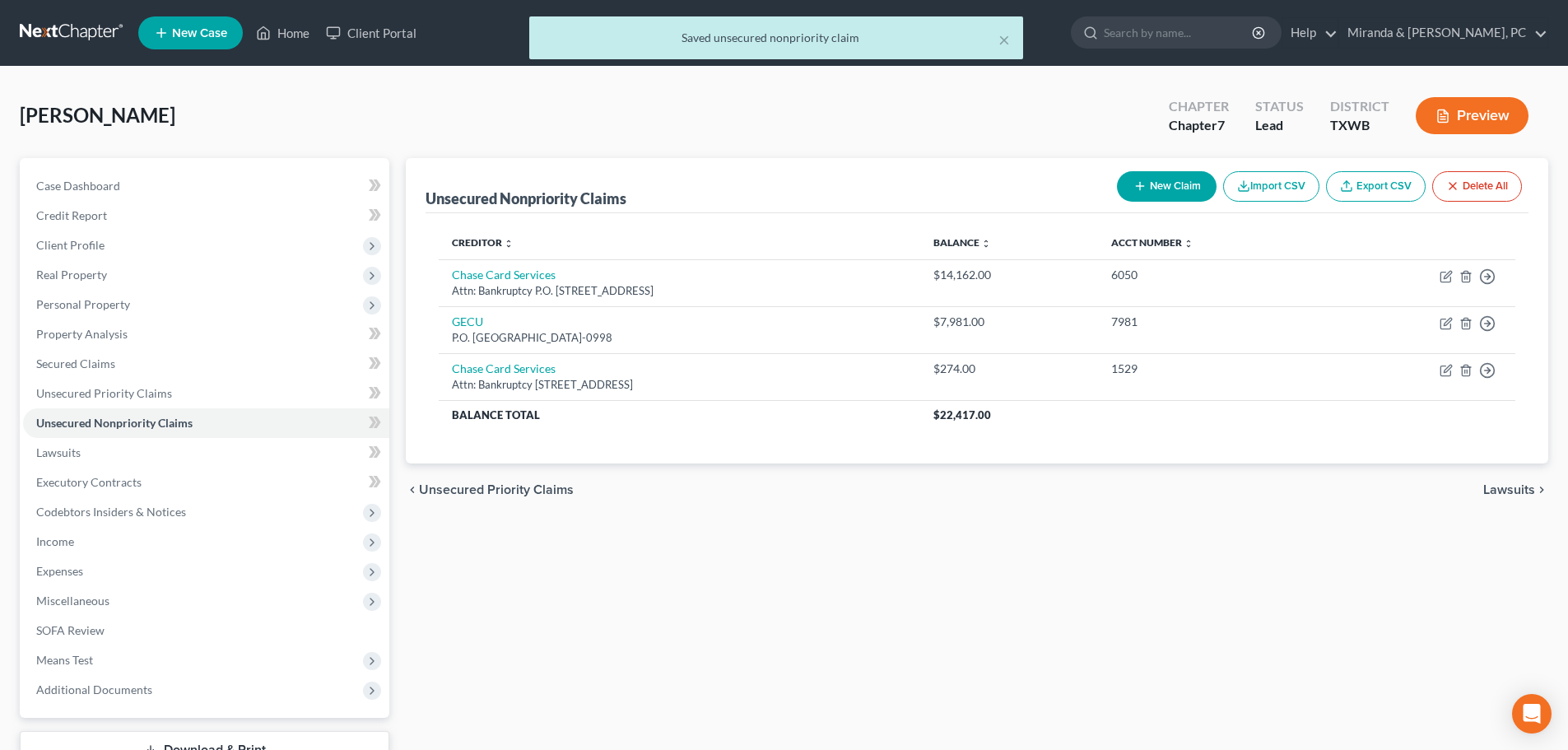
click at [1180, 193] on button "New Claim" at bounding box center [1167, 186] width 100 height 30
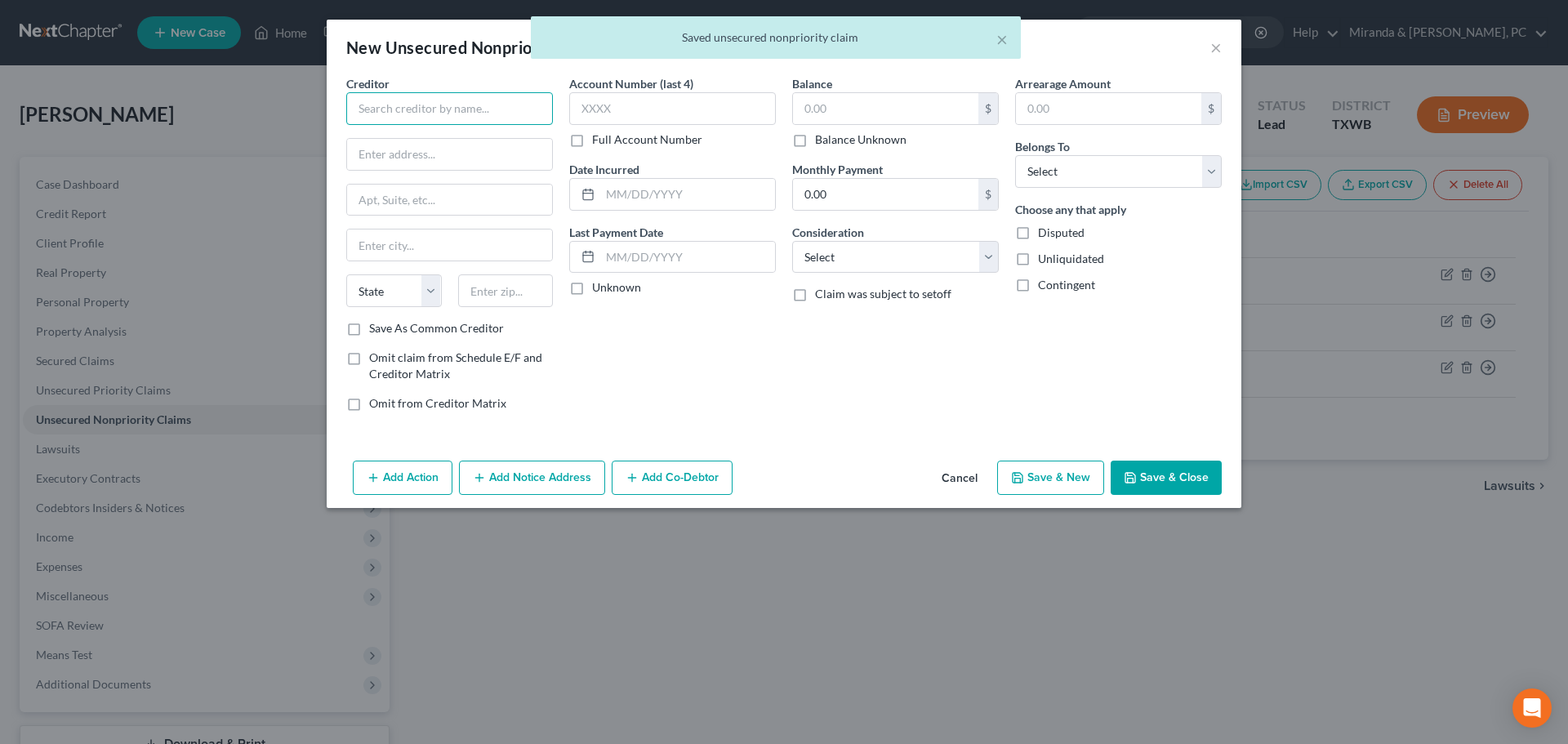
click at [487, 98] on input "text" at bounding box center [450, 109] width 207 height 33
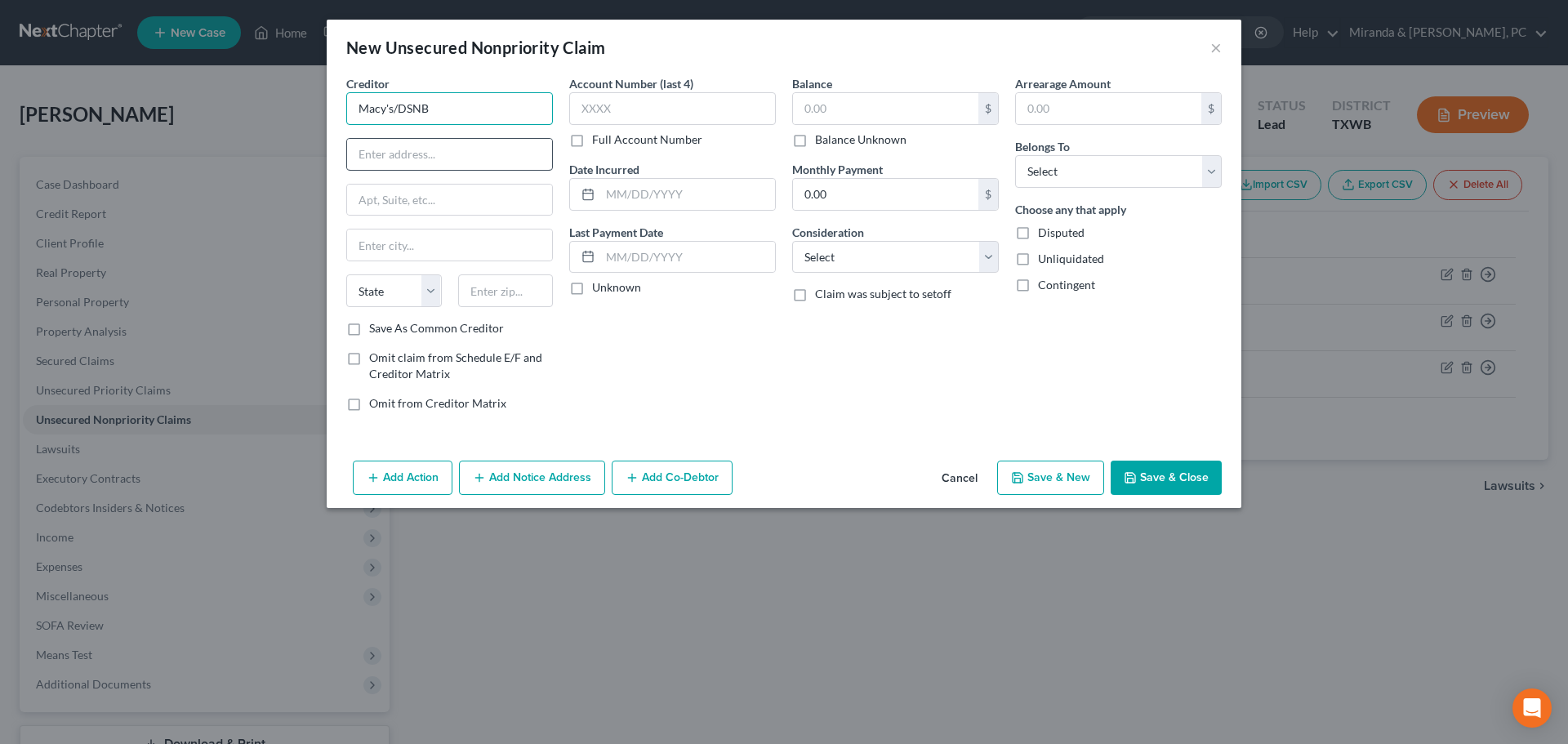
type input "Macy's/DSNB"
click at [432, 161] on input "text" at bounding box center [450, 154] width 205 height 31
type input "Attn: Bankruptcy"
click at [442, 197] on input "text" at bounding box center [450, 200] width 205 height 31
type input "[STREET_ADDRESS]"
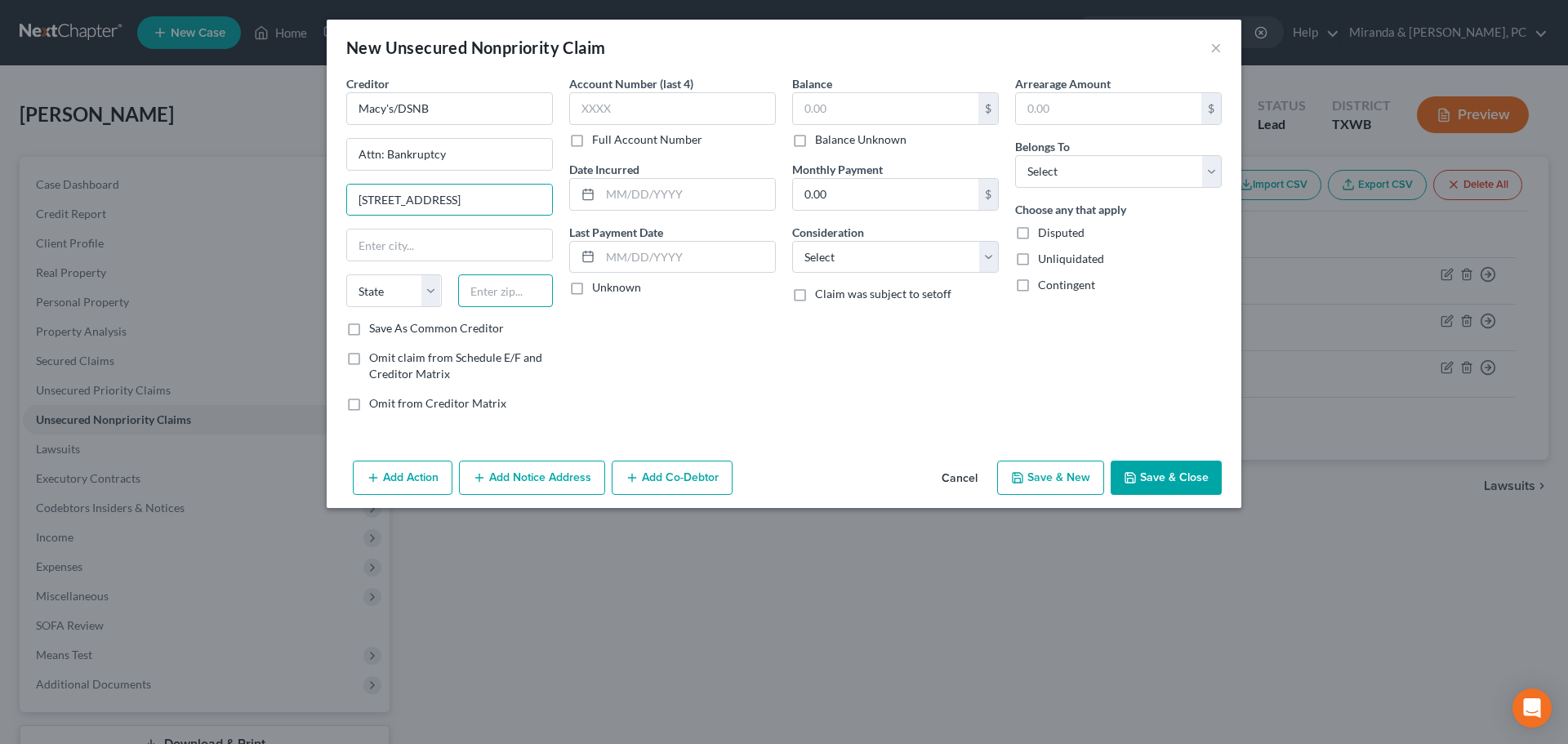
click at [483, 285] on input "text" at bounding box center [506, 291] width 96 height 33
type input "45040"
click at [788, 399] on div "Balance $ Balance Unknown Balance Undetermined $ Balance Unknown Monthly Paymen…" at bounding box center [896, 250] width 223 height 350
type input "[PERSON_NAME]"
select select "36"
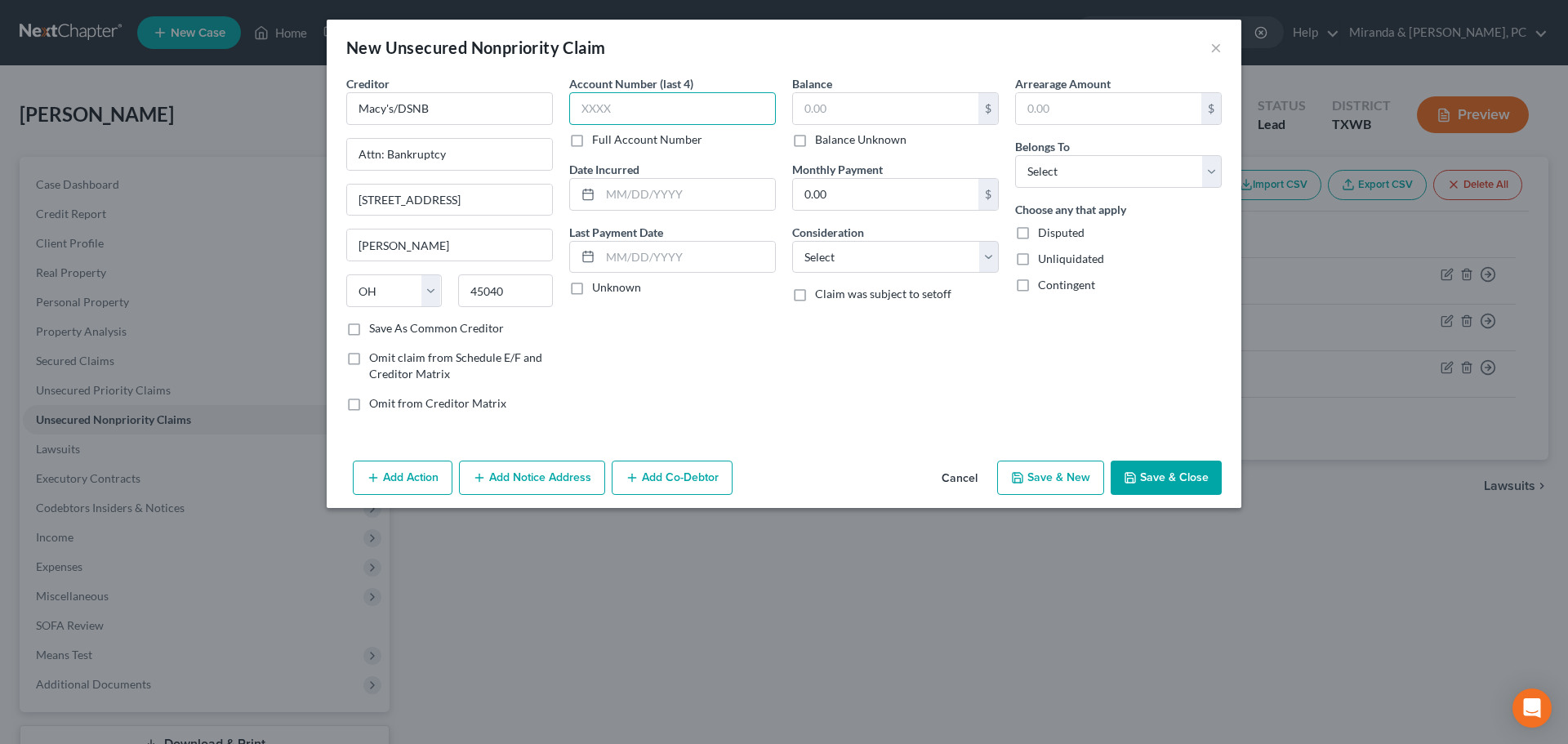
click at [716, 109] on input "text" at bounding box center [672, 109] width 207 height 33
type input "7857"
click at [842, 104] on input "text" at bounding box center [885, 109] width 185 height 31
type input "127"
click at [1043, 186] on select "Select Debtor 1 Only Debtor 2 Only Debtor 1 And Debtor 2 Only At Least One Of T…" at bounding box center [1119, 172] width 207 height 33
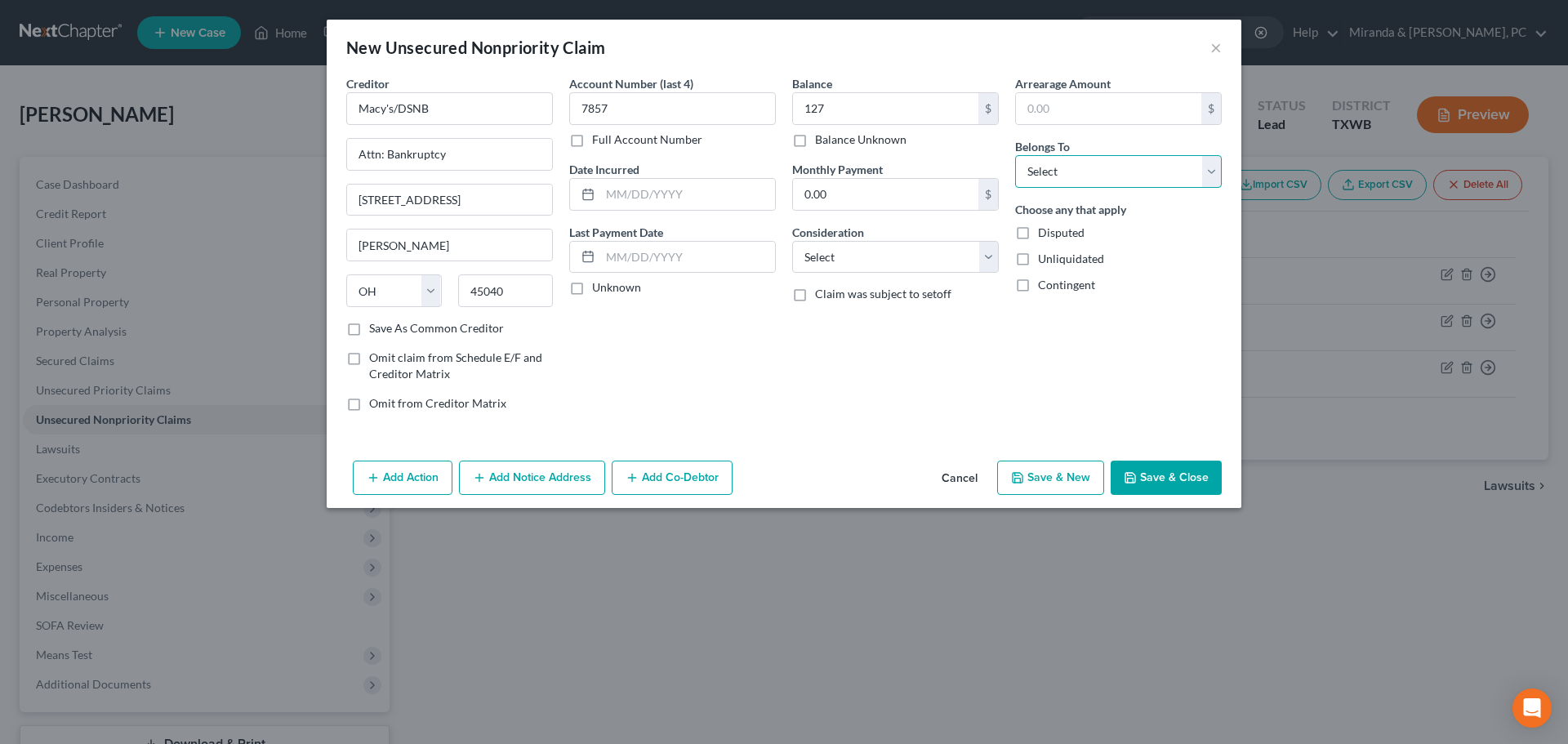
select select "0"
click at [1015, 155] on select "Select Debtor 1 Only Debtor 2 Only Debtor 1 And Debtor 2 Only At Least One Of T…" at bounding box center [1119, 172] width 207 height 33
click at [872, 245] on select "Select Cable / Satellite Services Collection Agency Credit Card Debt Debt Couns…" at bounding box center [896, 258] width 207 height 33
select select "2"
click at [672, 335] on div "Account Number (last 4) 7857 Full Account Number Date Incurred Last Payment Dat…" at bounding box center [672, 250] width 223 height 350
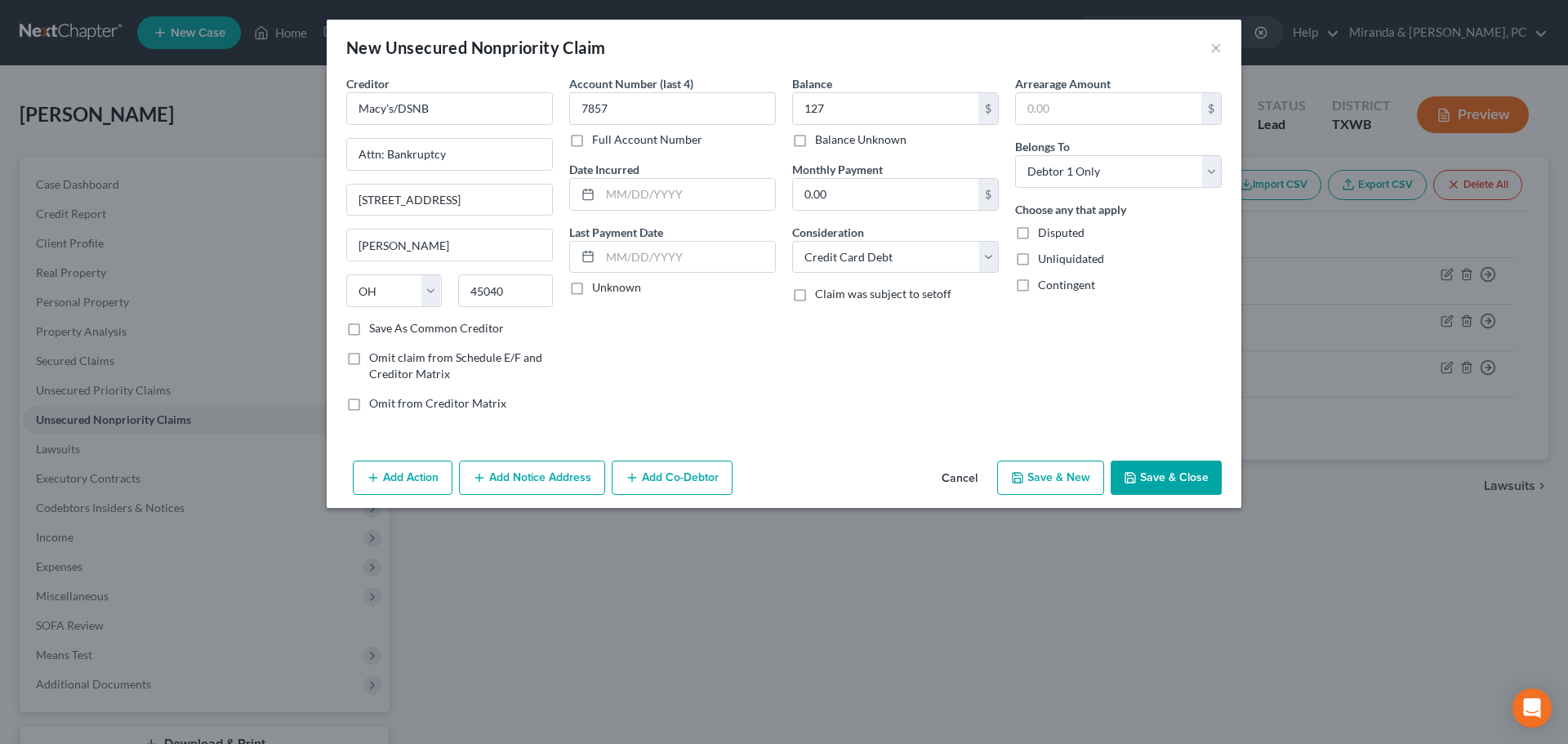
click at [1172, 473] on button "Save & Close" at bounding box center [1166, 478] width 111 height 34
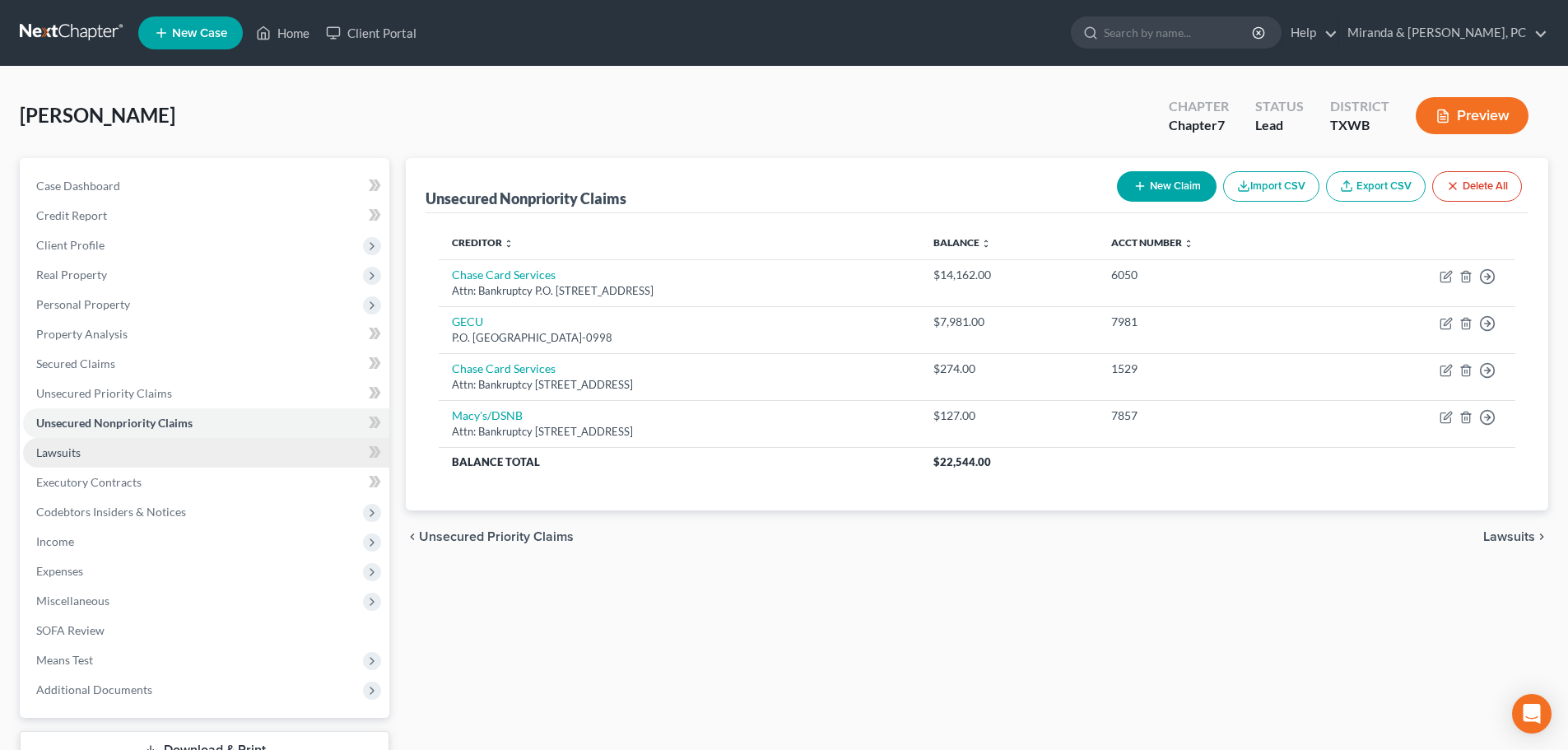
click at [70, 448] on span "Lawsuits" at bounding box center [58, 453] width 44 height 14
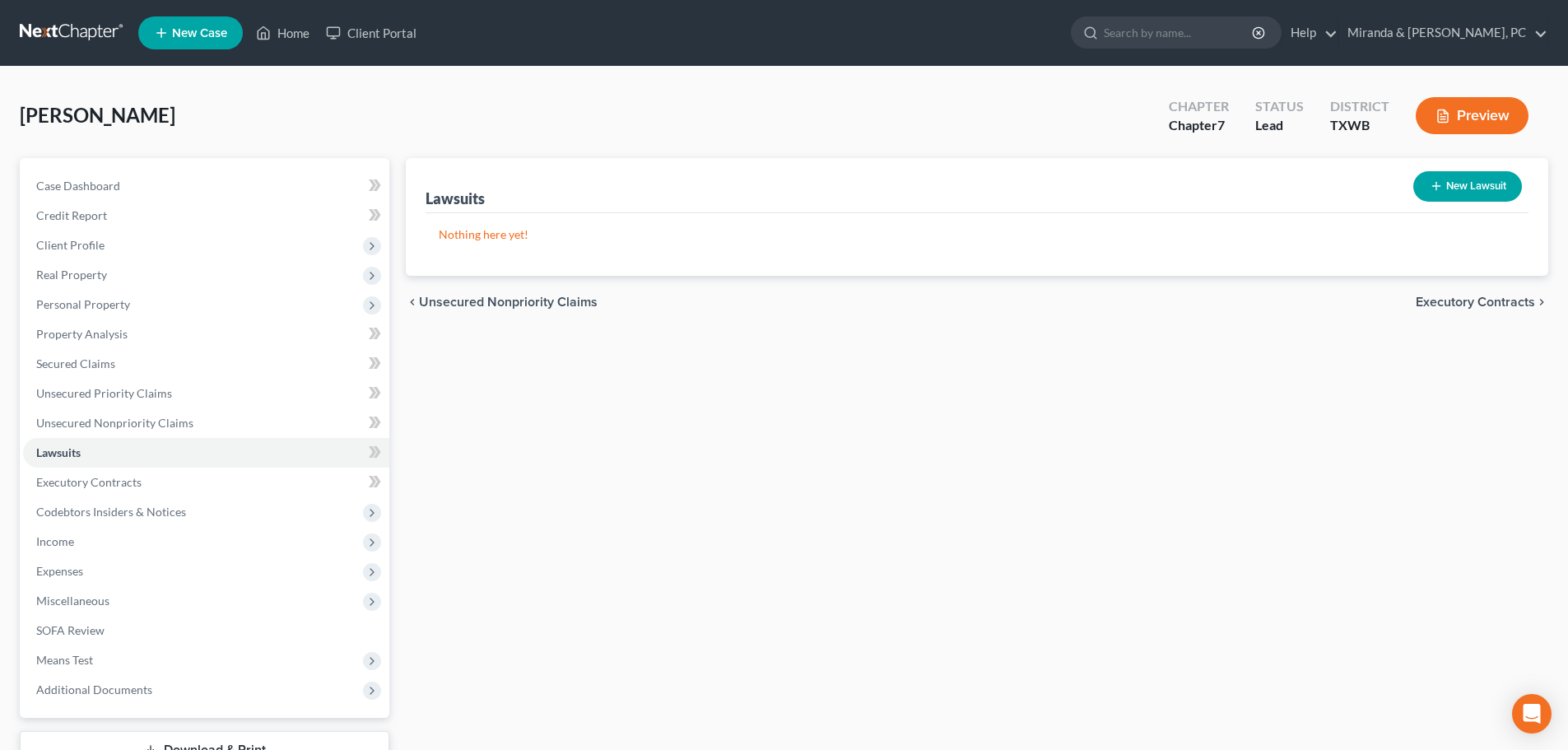
click at [1492, 183] on button "New Lawsuit" at bounding box center [1467, 186] width 109 height 30
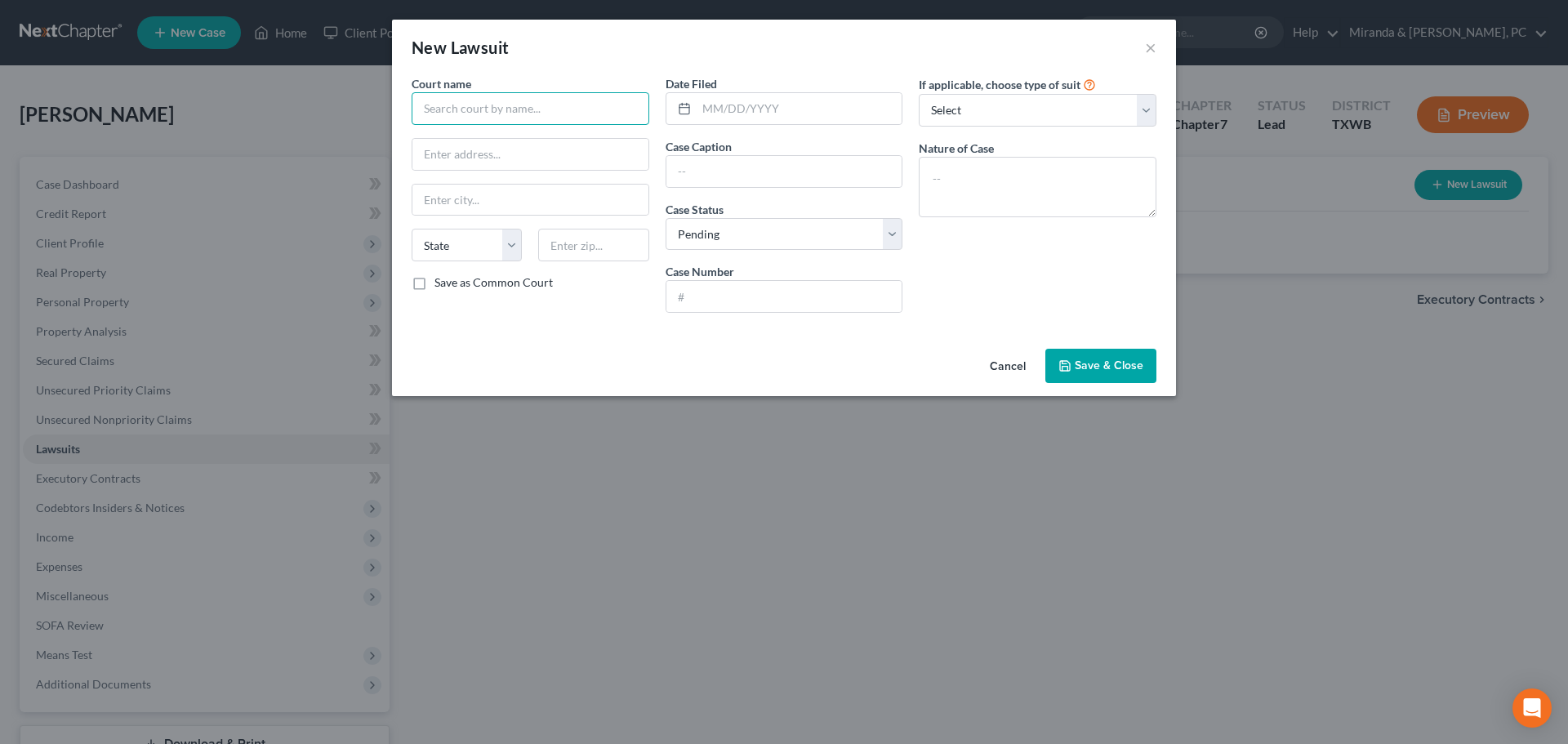
click at [490, 109] on input "text" at bounding box center [531, 109] width 238 height 33
click at [733, 114] on input "text" at bounding box center [799, 109] width 206 height 31
click at [728, 164] on input "text" at bounding box center [784, 172] width 236 height 31
click at [712, 236] on select "Select Pending On Appeal Concluded" at bounding box center [784, 234] width 238 height 33
select select "2"
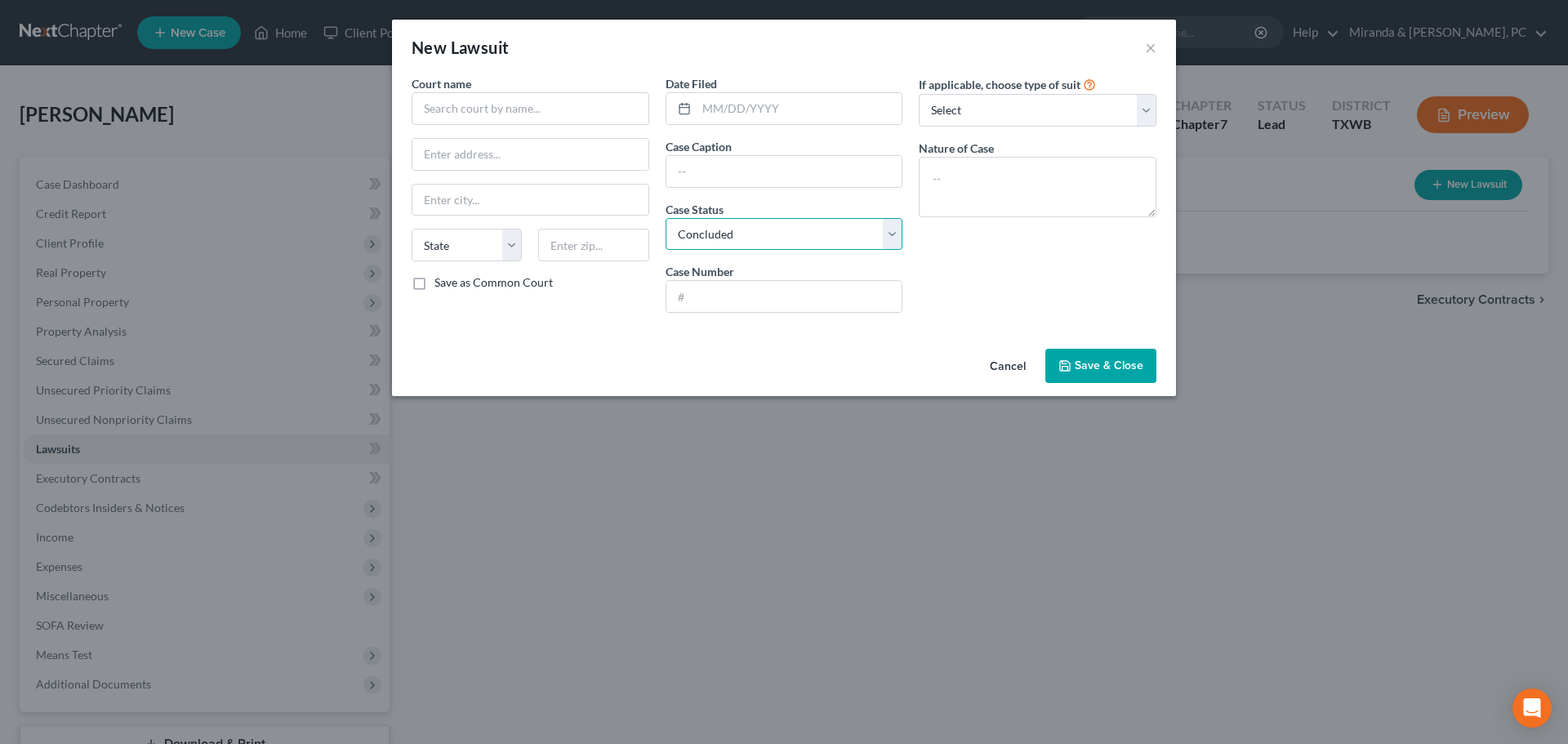
click at [665, 218] on select "Select Pending On Appeal Concluded" at bounding box center [784, 234] width 238 height 33
click at [715, 305] on input "text" at bounding box center [784, 297] width 236 height 31
type input "97-3831"
click at [624, 349] on div "Cancel Save & Close" at bounding box center [784, 369] width 784 height 54
click at [706, 176] on input "text" at bounding box center [784, 172] width 236 height 31
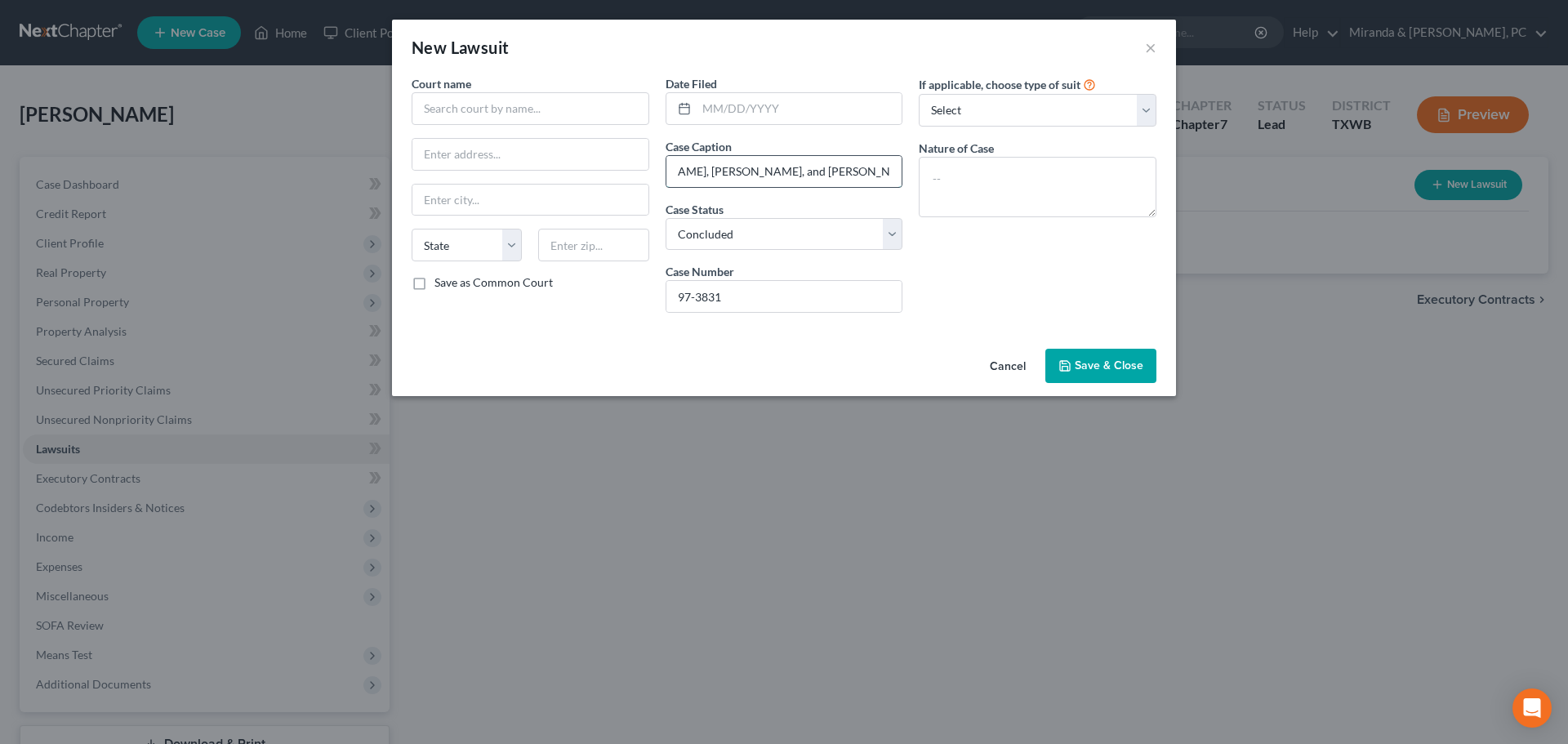
scroll to position [0, 910]
type input "Buckeye Retirement Co., LLC, LTD., assignee of Sunwest Bank of El Paso v. Supre…"
click at [481, 110] on input "text" at bounding box center [531, 109] width 238 height 33
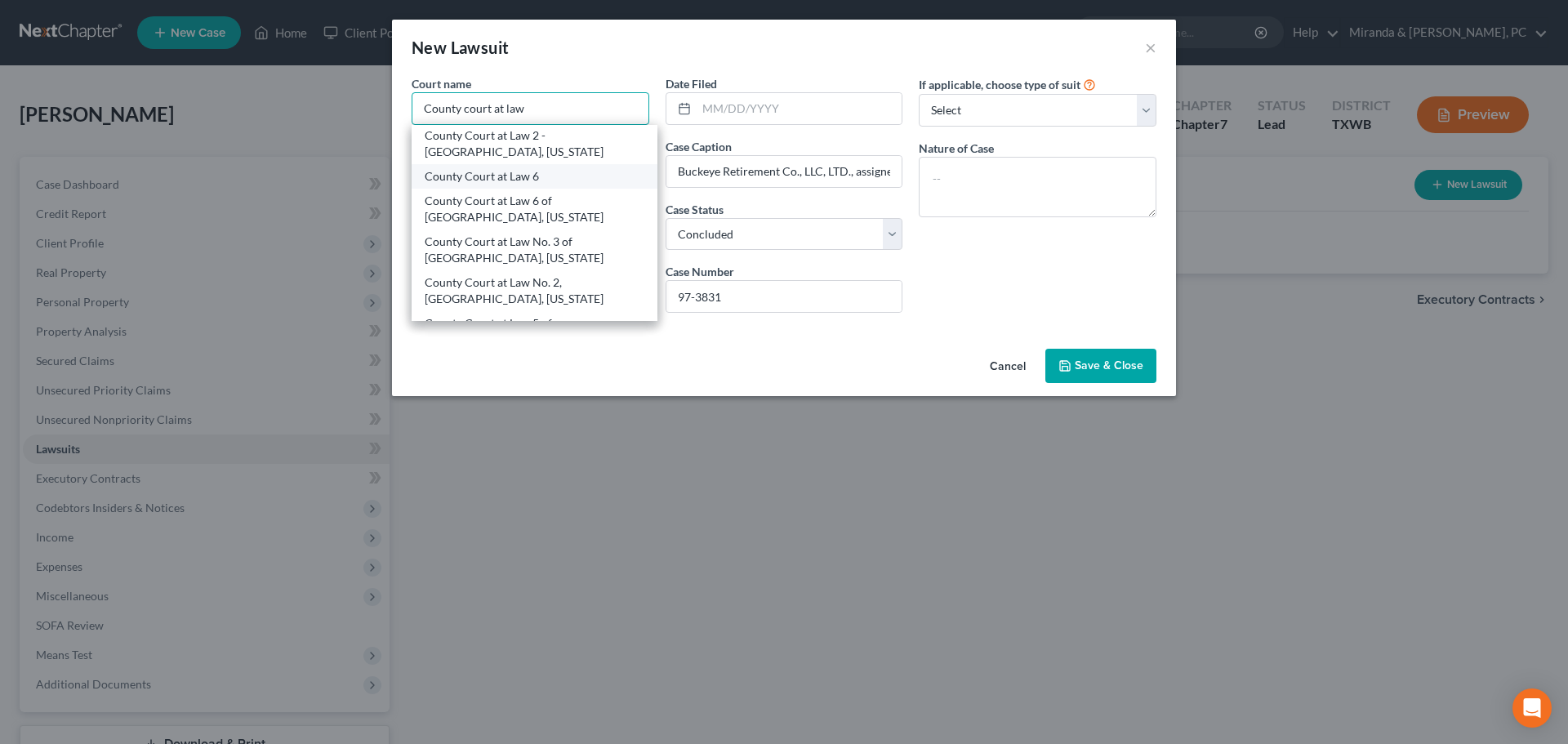
scroll to position [164, 0]
click at [563, 205] on div "County Court at Law No. 3 of [GEOGRAPHIC_DATA], [US_STATE]" at bounding box center [534, 211] width 220 height 33
type input "County Court at Law No. 3 of [GEOGRAPHIC_DATA], [US_STATE]"
type input "[STREET_ADDRESS]"
type input "[GEOGRAPHIC_DATA]"
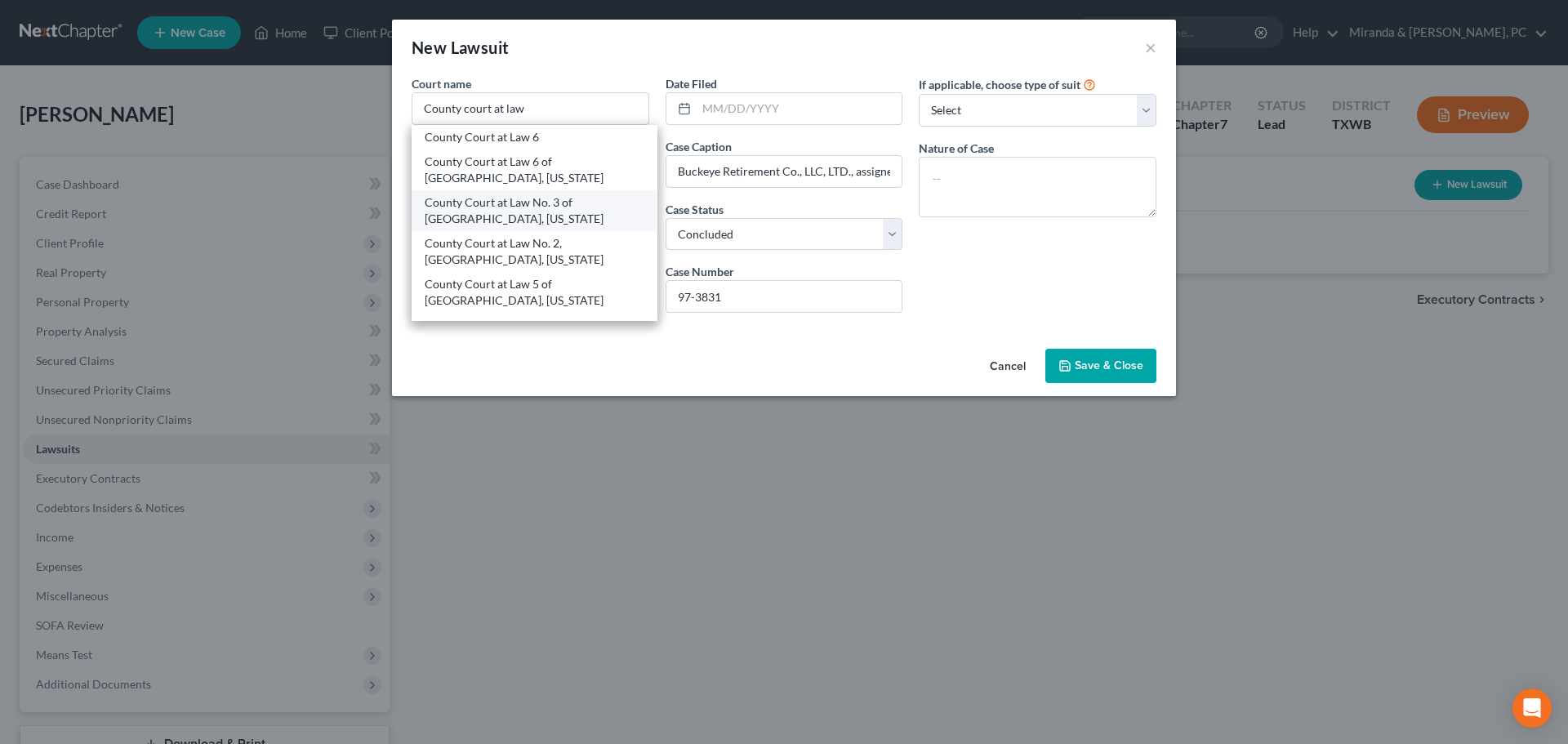
select select "45"
type input "79901"
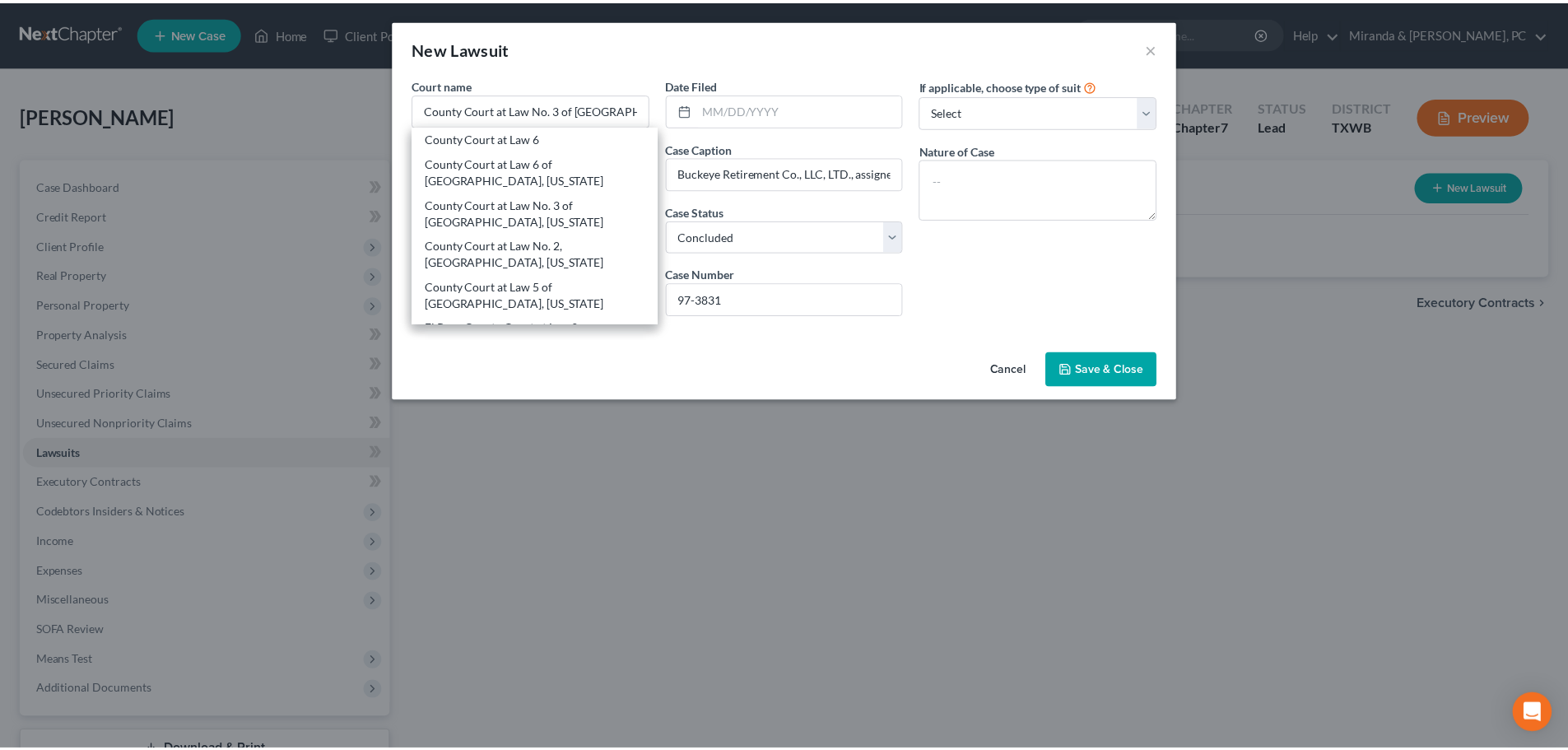
scroll to position [0, 0]
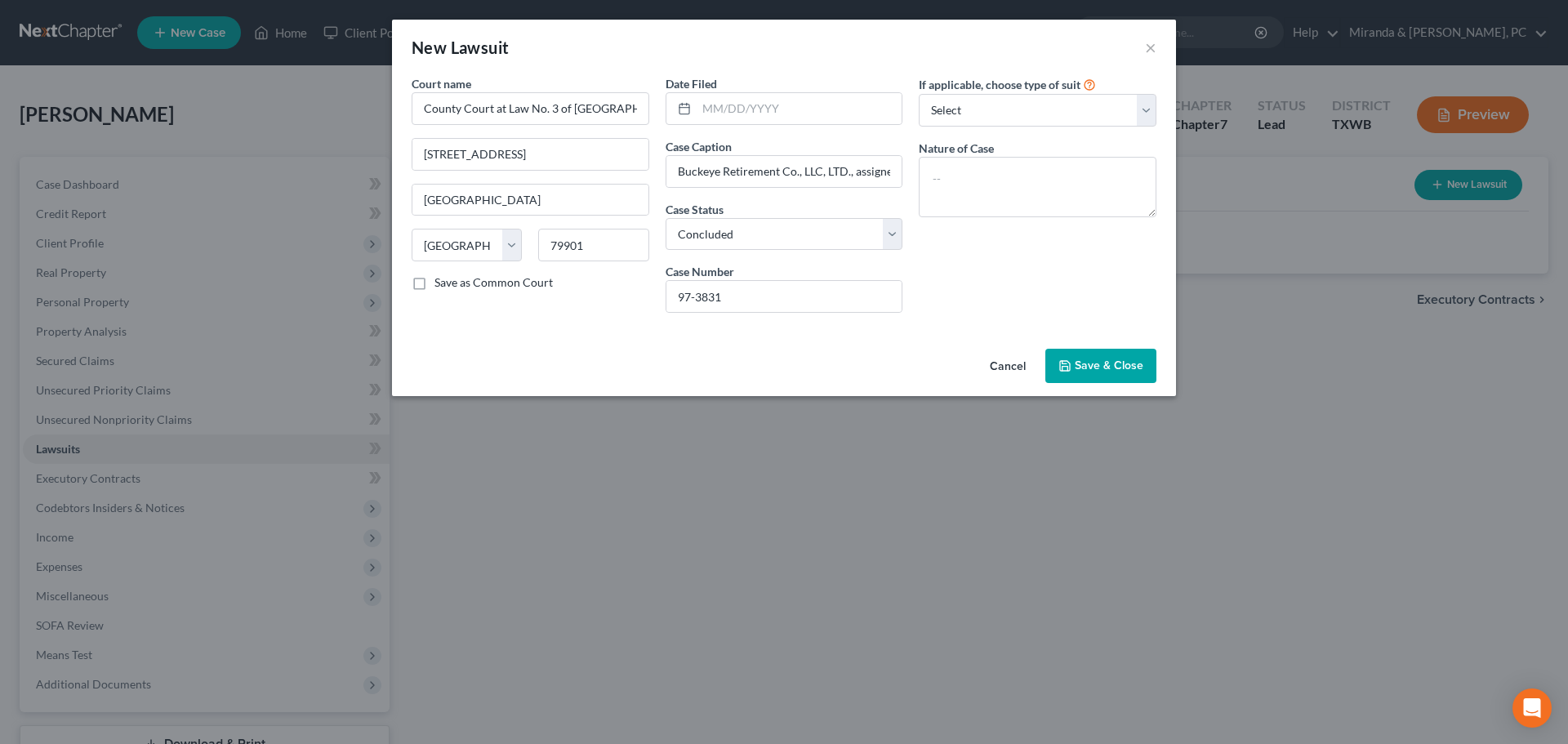
click at [599, 336] on div "Court name * County Court at Law No. 3 of [GEOGRAPHIC_DATA], [US_STATE][GEOGRAP…" at bounding box center [784, 209] width 784 height 267
click at [1012, 116] on select "Select Repossession Garnishment Foreclosure Attached, Seized, Or Levied Other" at bounding box center [1038, 110] width 238 height 33
click at [919, 94] on select "Select Repossession Garnishment Foreclosure Attached, Seized, Or Levied Other" at bounding box center [1038, 110] width 238 height 33
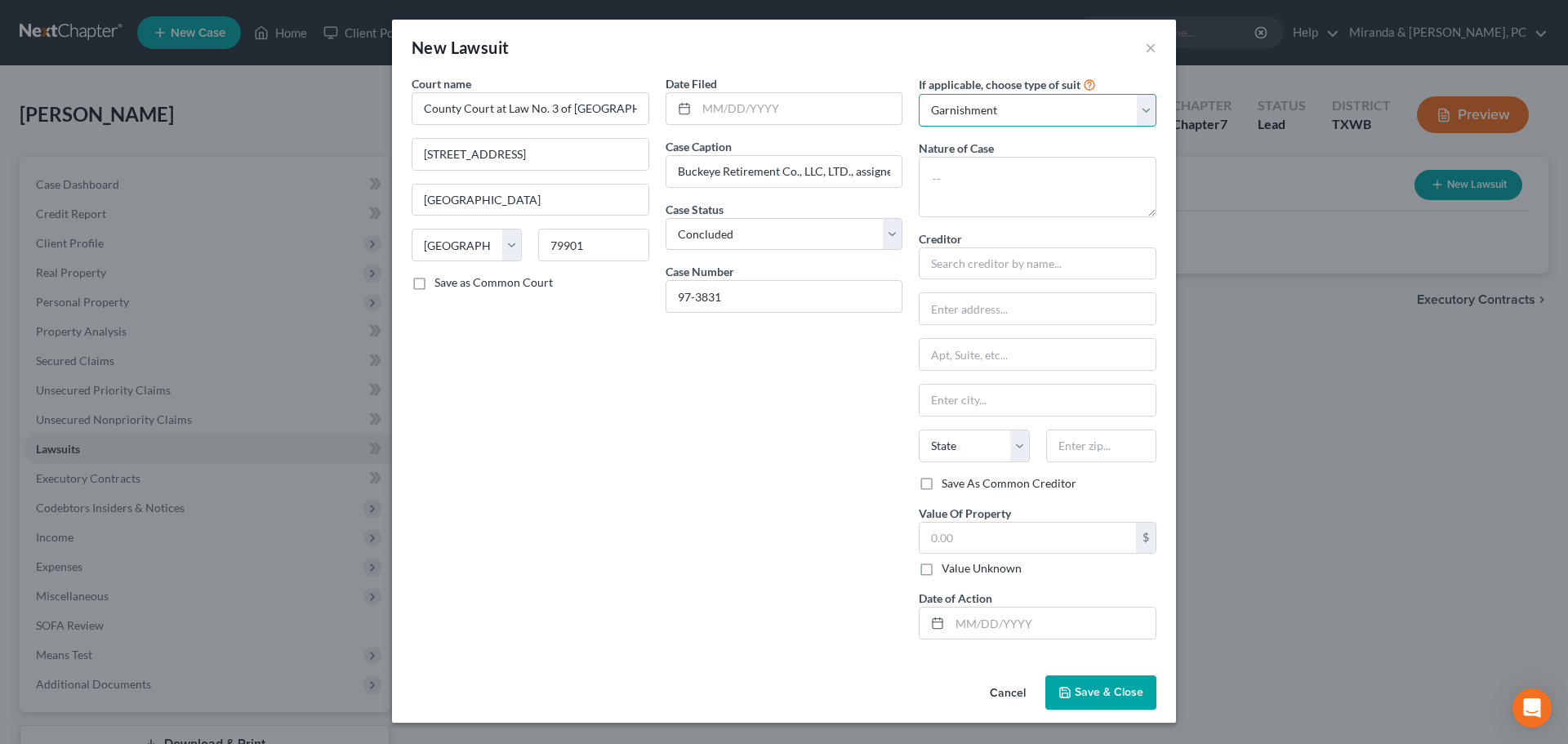
click at [1037, 116] on select "Select Repossession Garnishment Foreclosure Attached, Seized, Or Levied Other" at bounding box center [1038, 110] width 238 height 33
select select "4"
click at [919, 94] on select "Select Repossession Garnishment Foreclosure Attached, Seized, Or Levied Other" at bounding box center [1038, 110] width 238 height 33
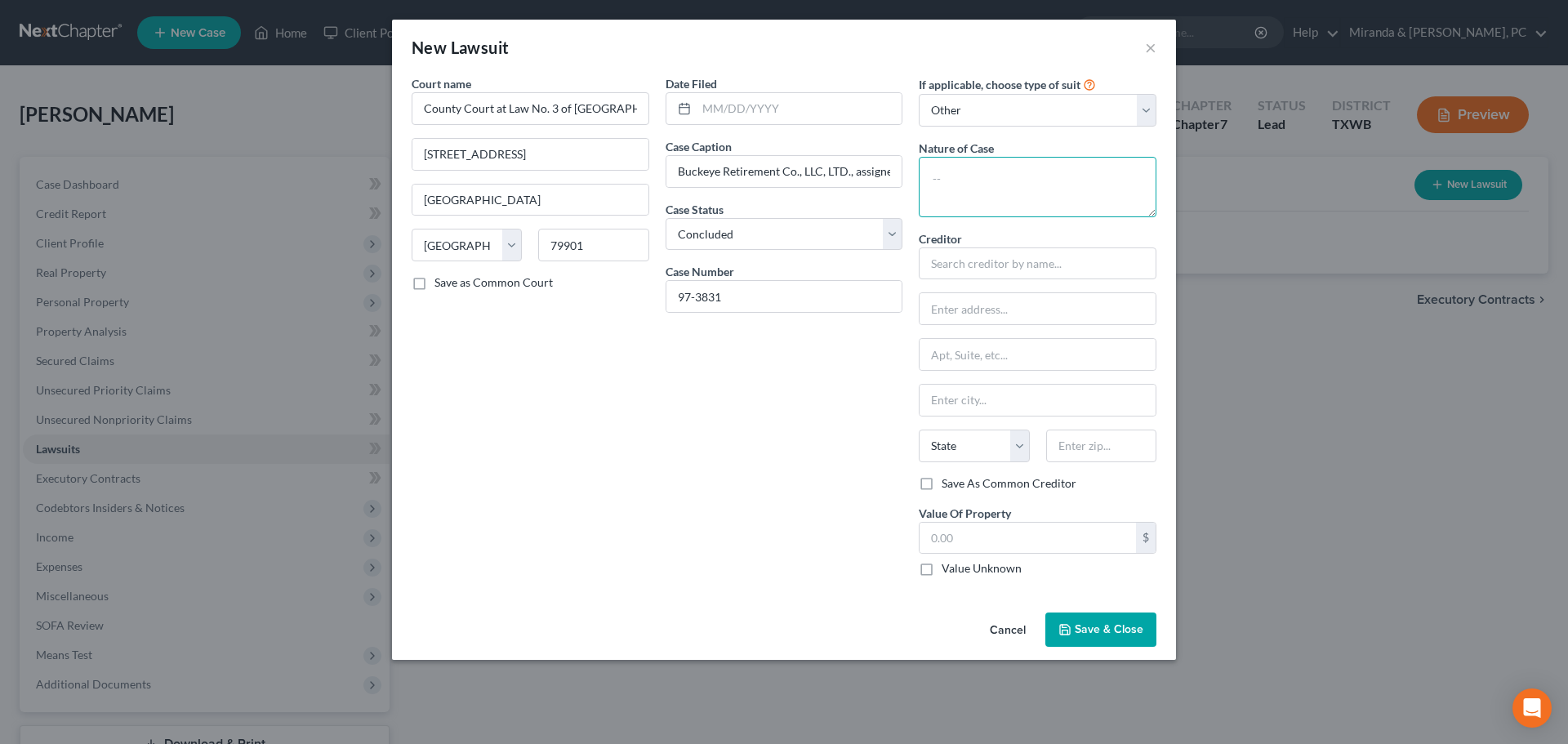
click at [1005, 178] on textarea at bounding box center [1038, 187] width 238 height 60
paste textarea "Contract - Consumer/Commercial/Debt"
type textarea "Contract - Consumer/Commercial/Debt"
click at [1118, 628] on span "Save & Close" at bounding box center [1109, 629] width 69 height 14
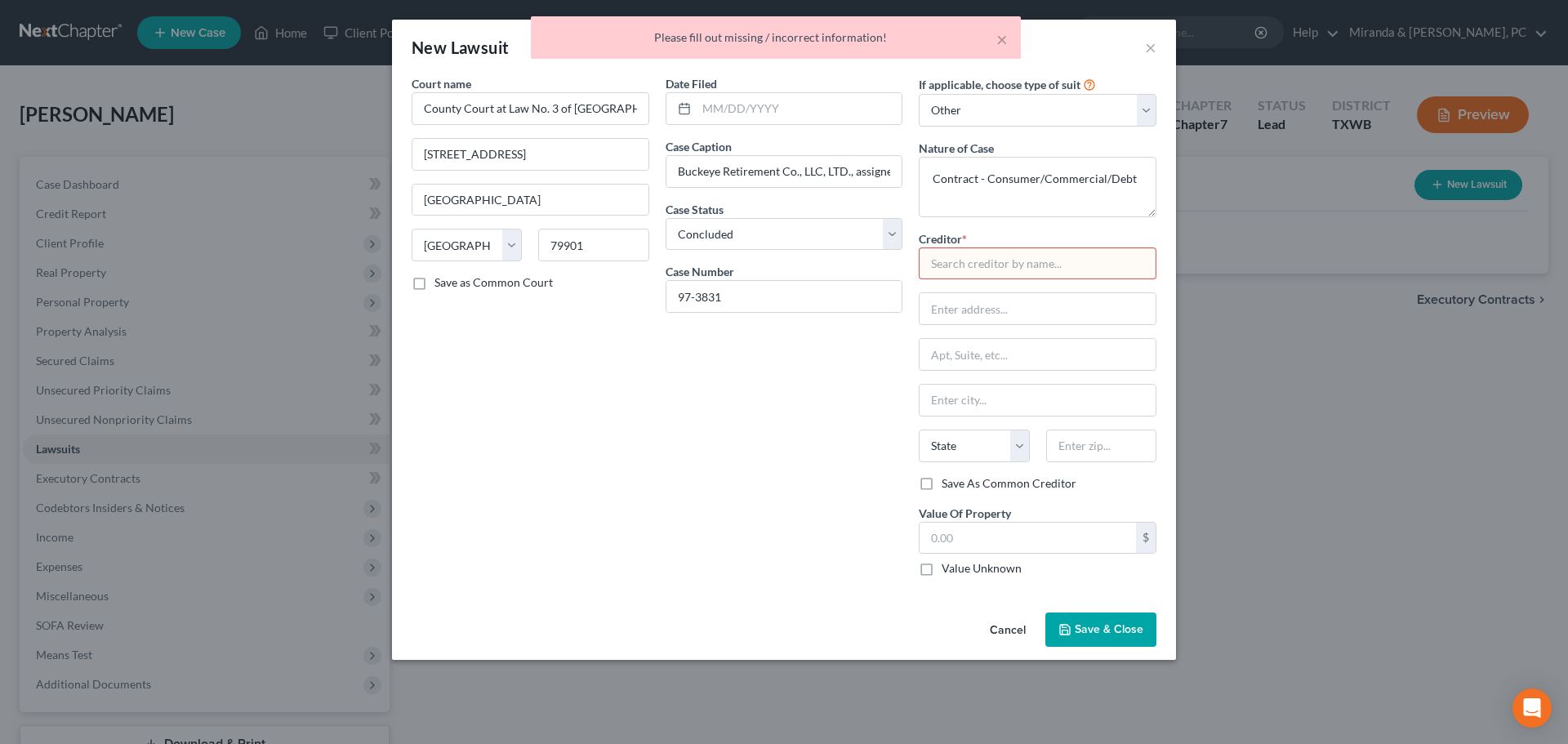
click at [965, 271] on input "text" at bounding box center [1038, 264] width 238 height 33
type input "f"
click at [1095, 613] on button "Save & Close" at bounding box center [1101, 630] width 111 height 34
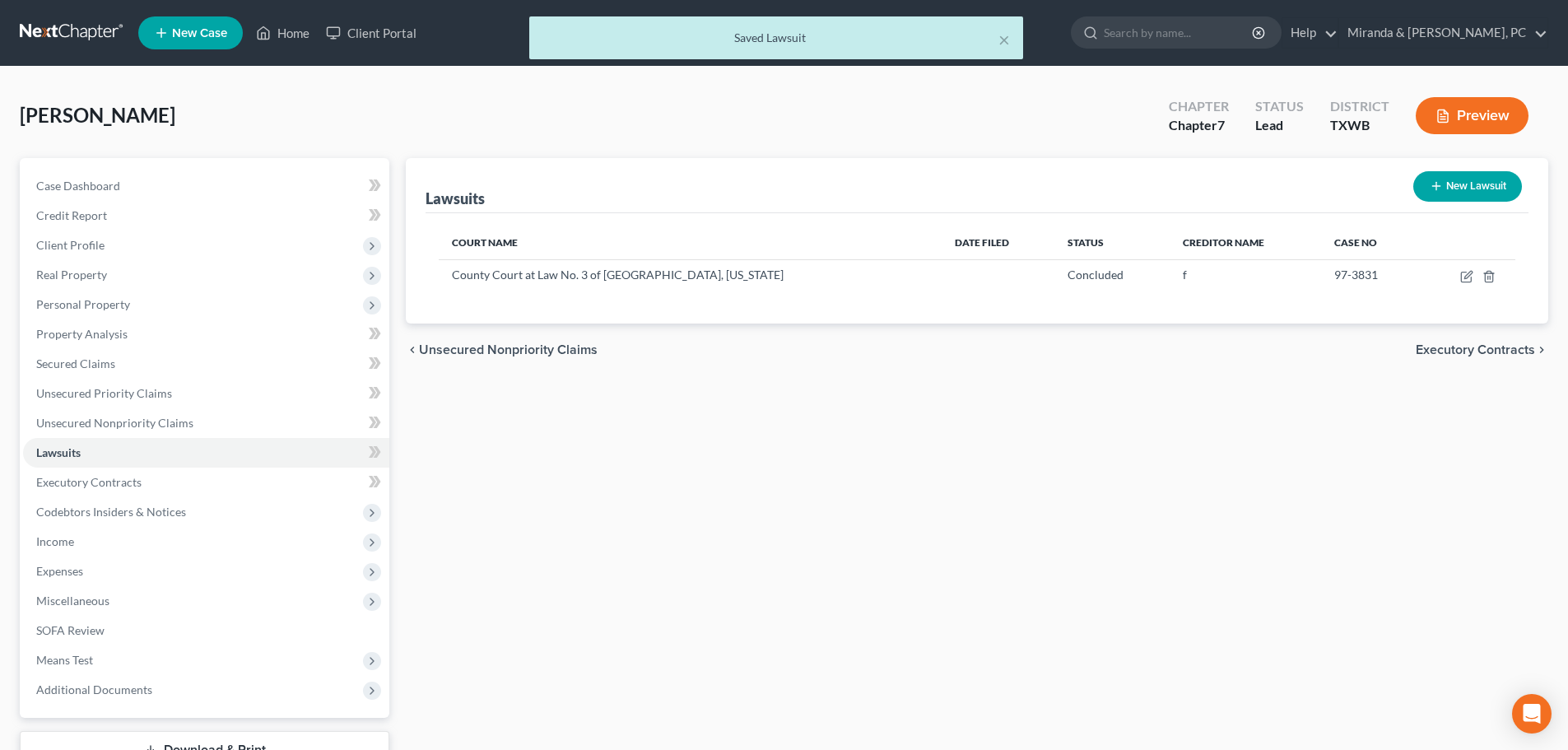
click at [291, 29] on div "× Saved Lawsuit" at bounding box center [776, 42] width 1568 height 51
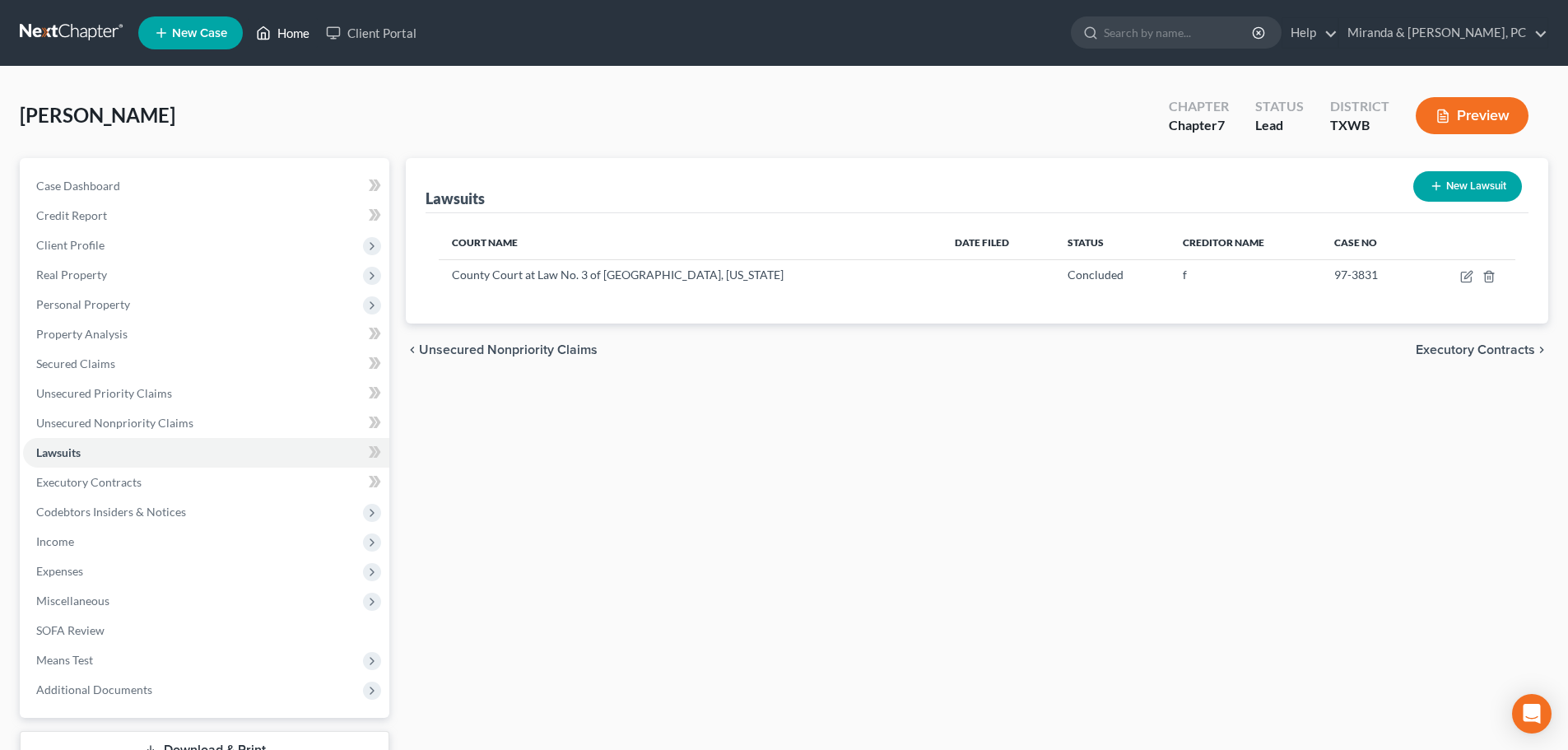
click at [288, 27] on link "Home" at bounding box center [282, 33] width 70 height 30
